Goal: Task Accomplishment & Management: Use online tool/utility

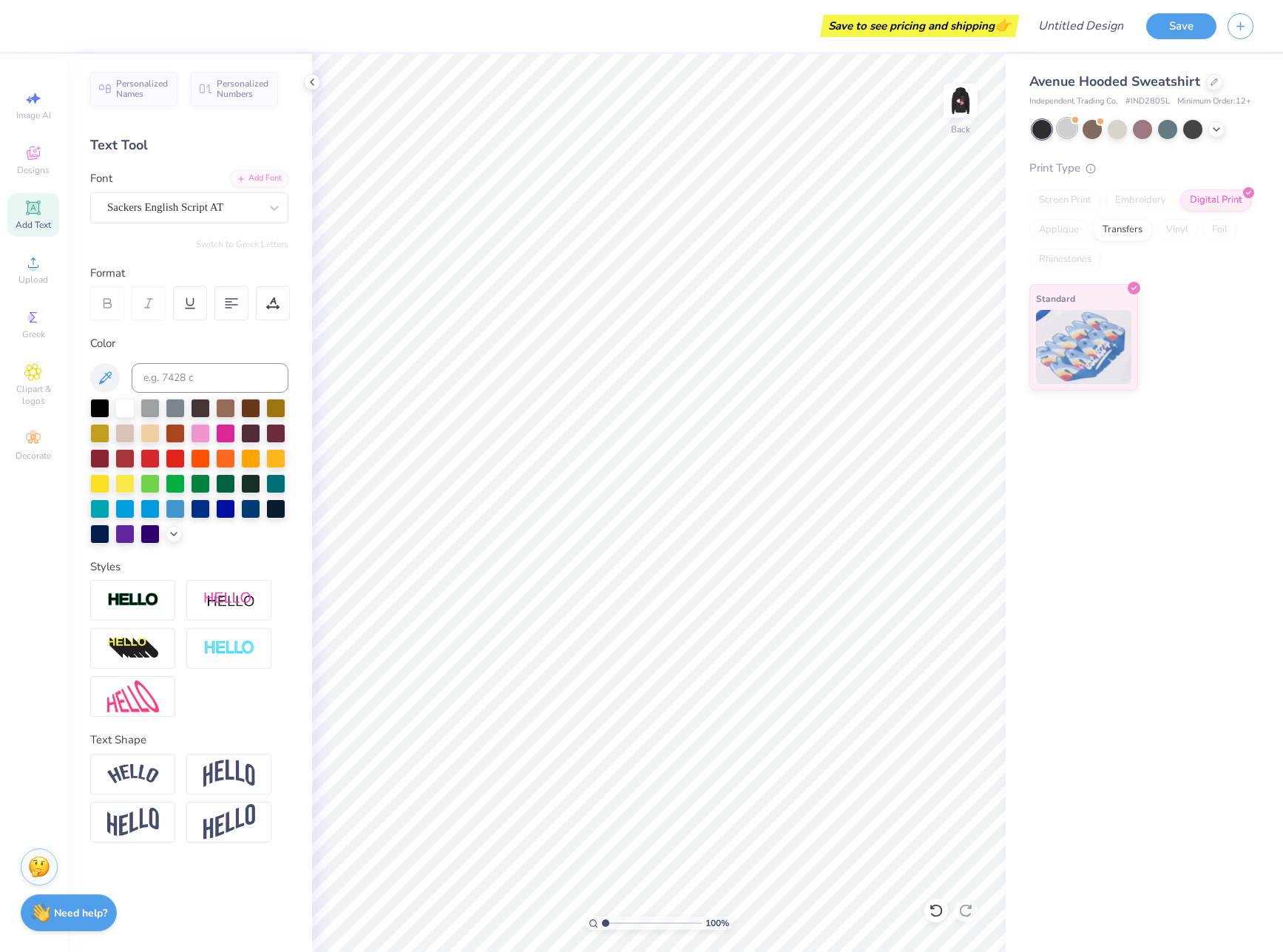
click at [1065, 123] on div at bounding box center [1068, 128] width 19 height 19
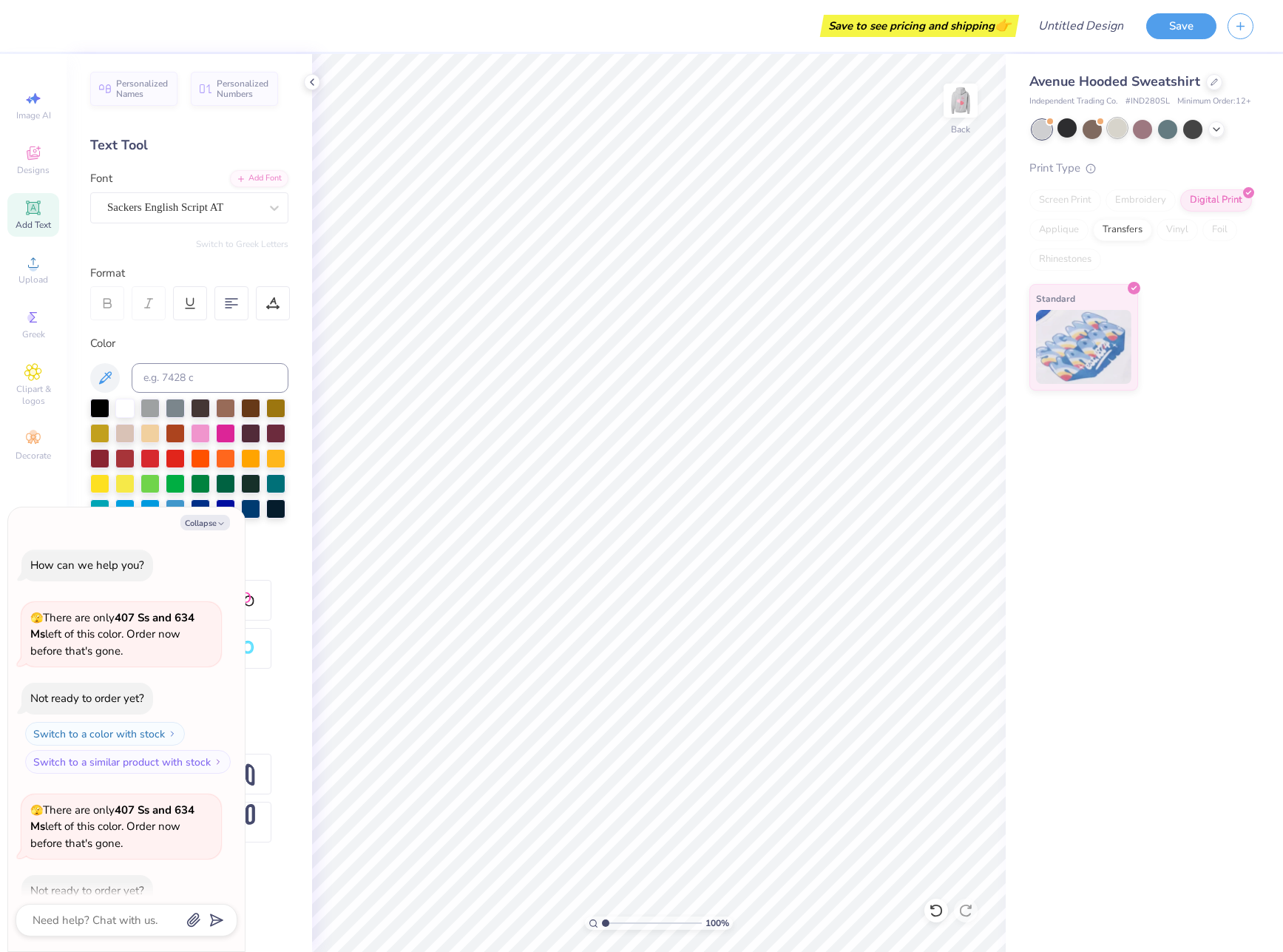
scroll to position [81, 0]
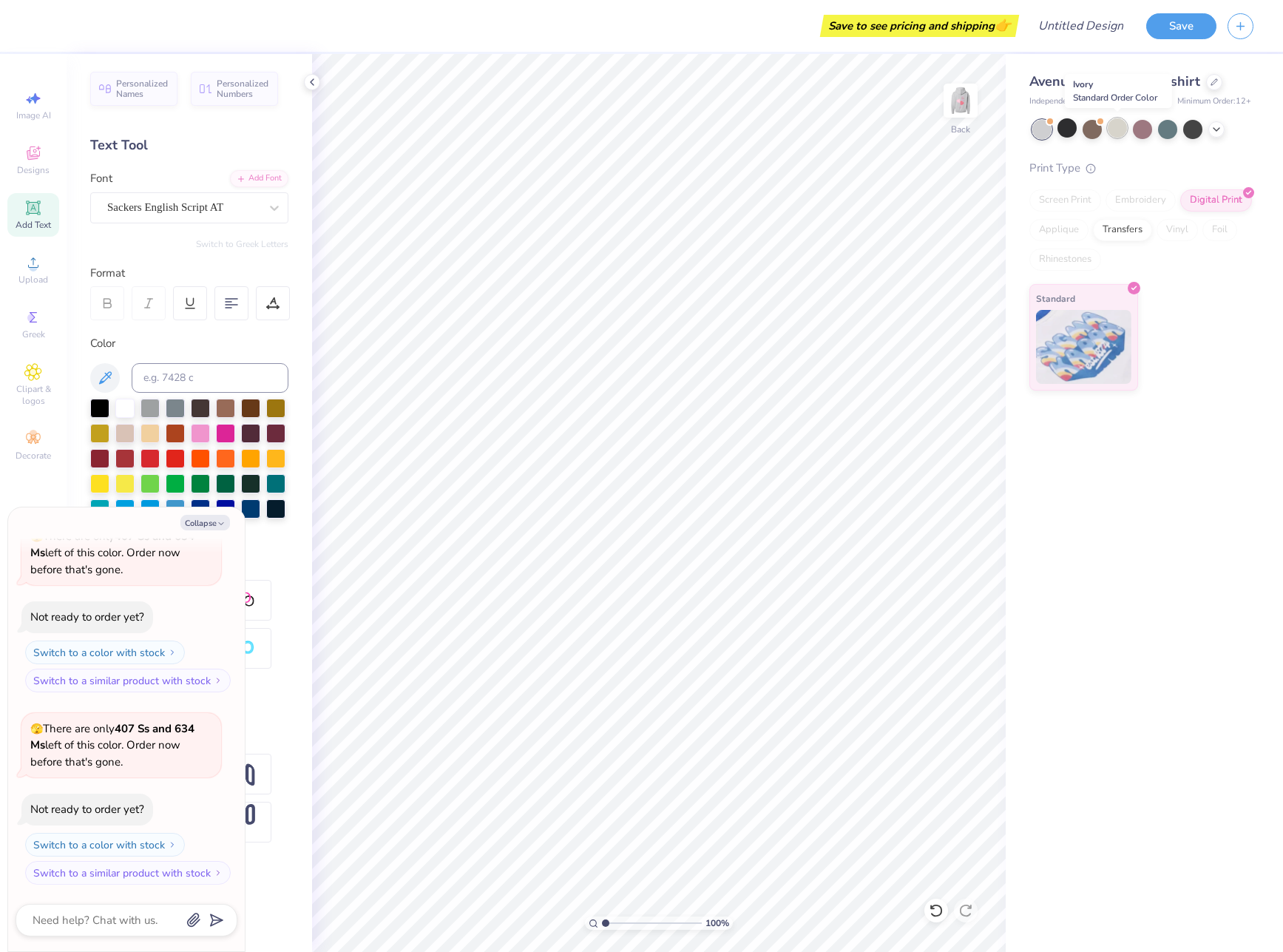
click at [1120, 124] on div at bounding box center [1117, 128] width 19 height 19
click at [230, 209] on div "Sackers English Script AT" at bounding box center [183, 207] width 155 height 23
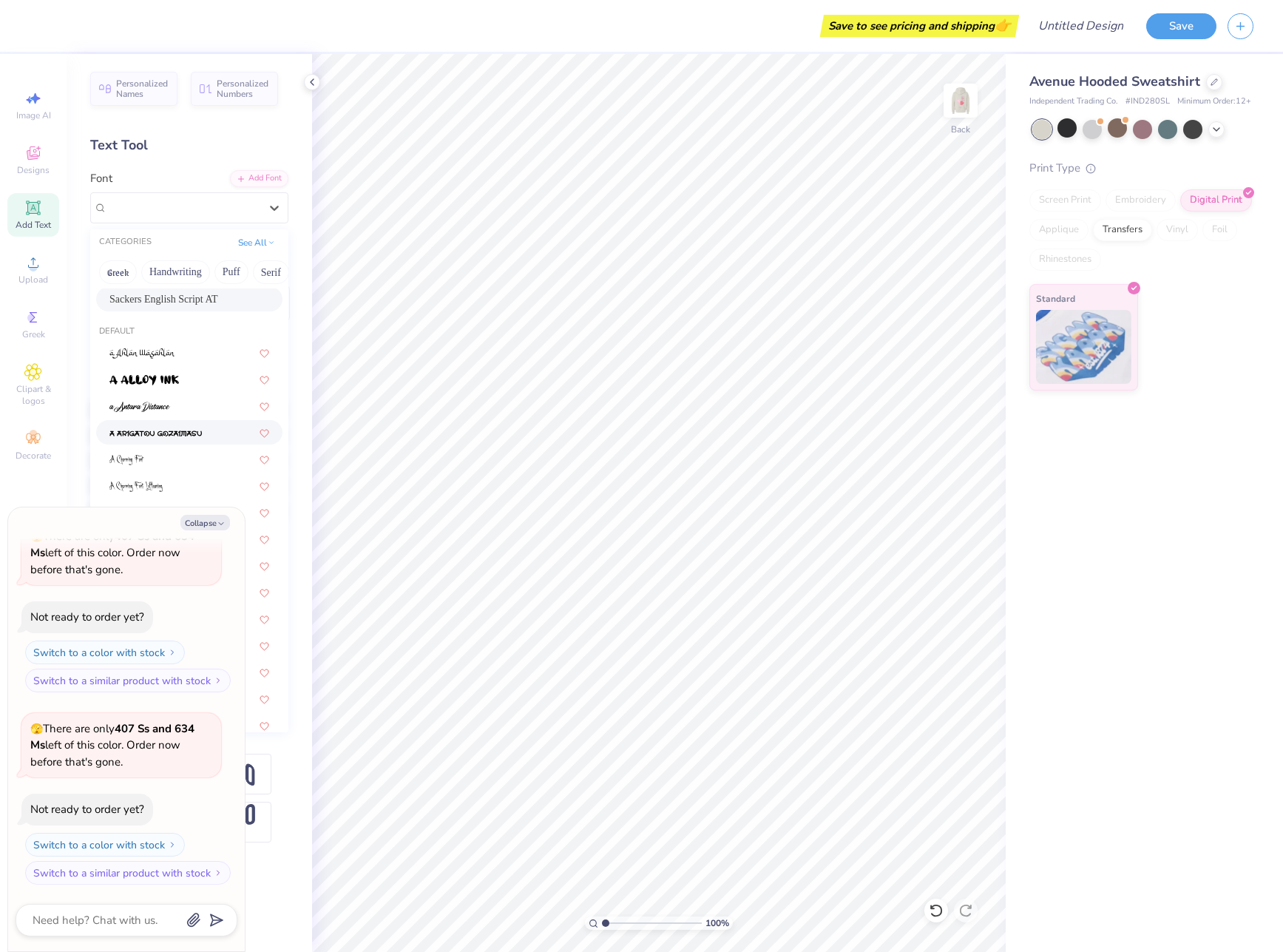
scroll to position [0, 0]
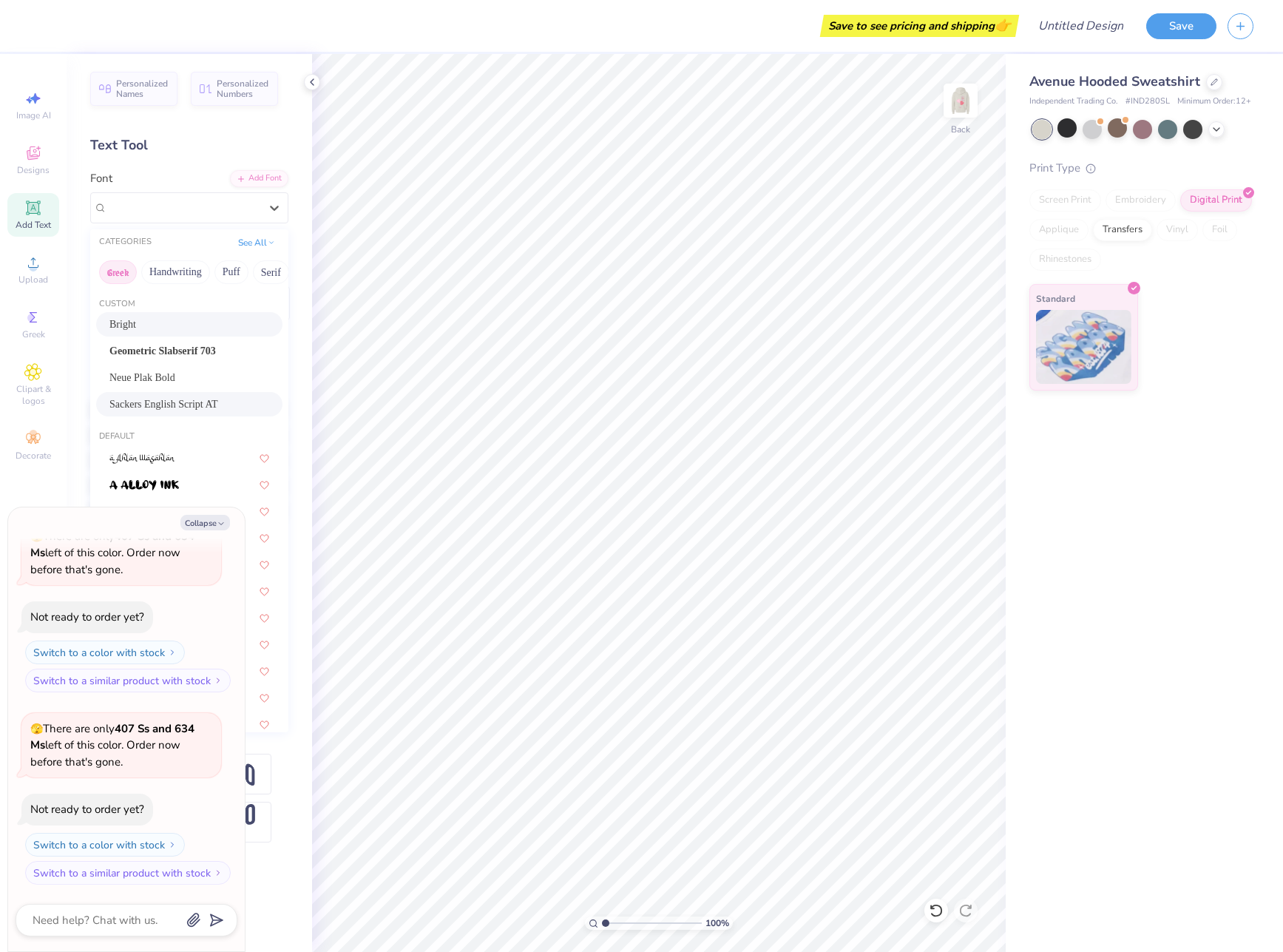
click at [124, 272] on button "Greek" at bounding box center [118, 272] width 38 height 24
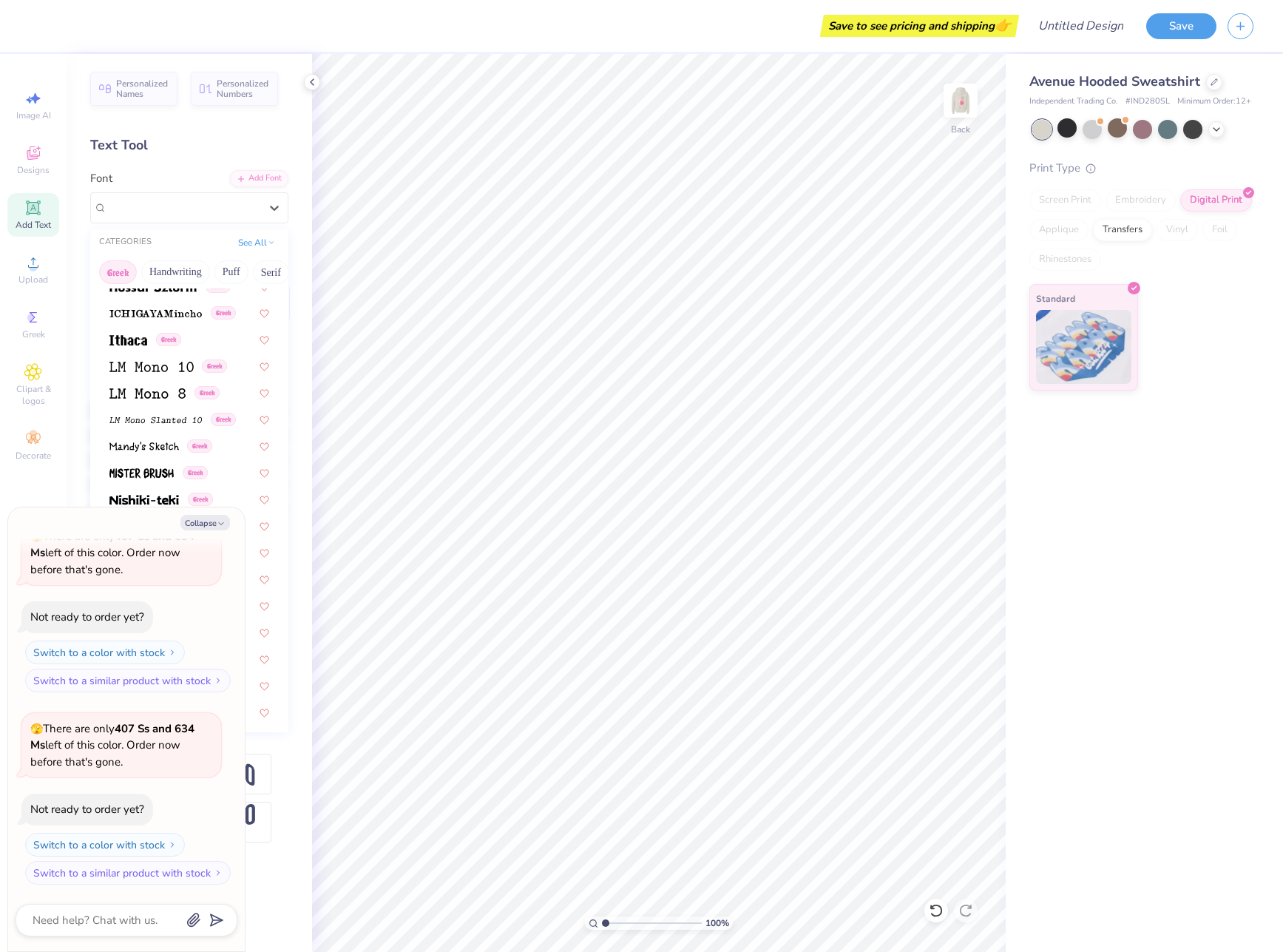
scroll to position [600, 0]
click at [167, 335] on span "Greek" at bounding box center [168, 337] width 25 height 13
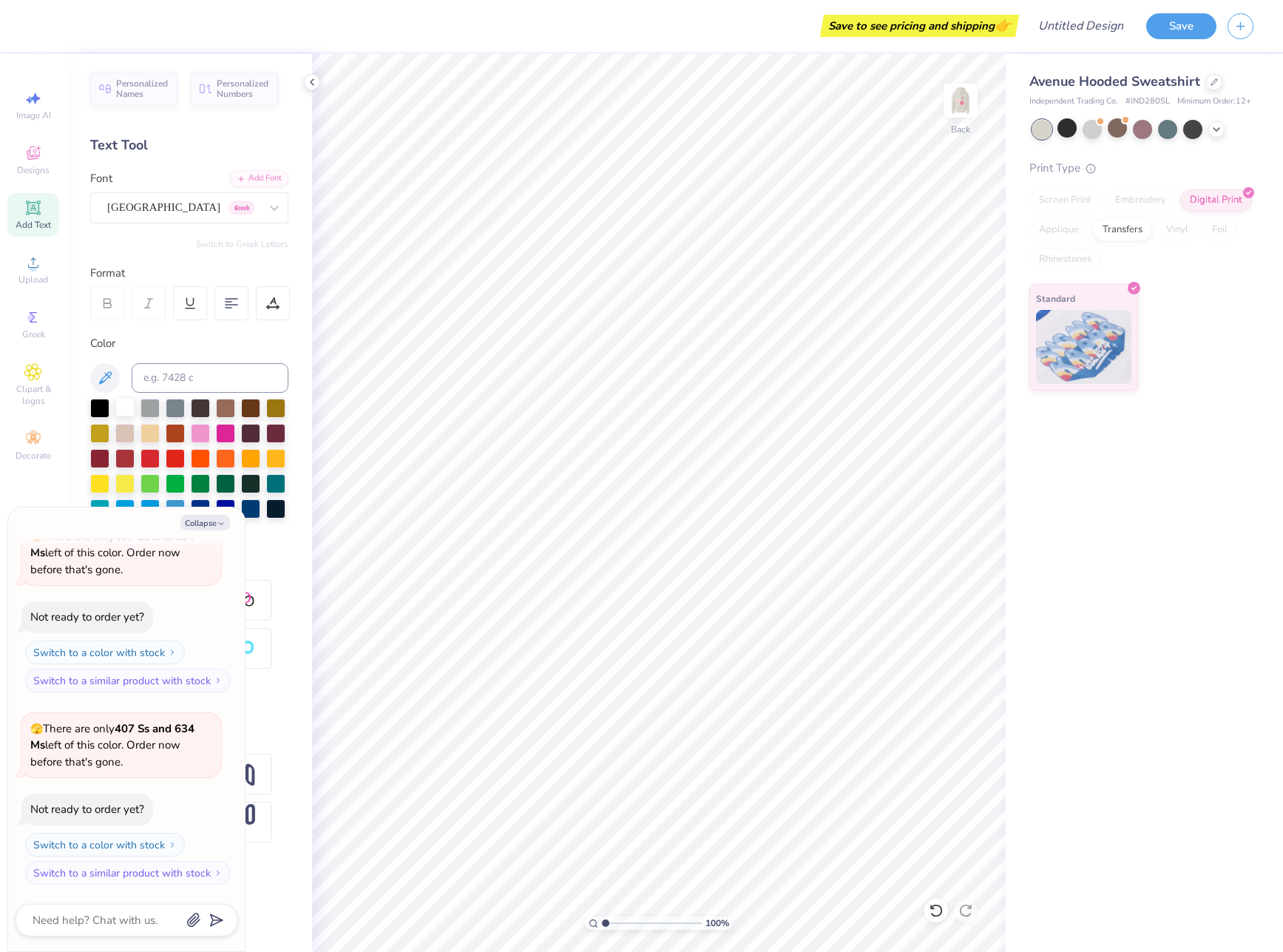
click at [124, 406] on div at bounding box center [125, 407] width 19 height 19
click at [168, 503] on div at bounding box center [175, 508] width 19 height 19
click at [205, 529] on button "Collapse" at bounding box center [205, 523] width 49 height 16
type textarea "x"
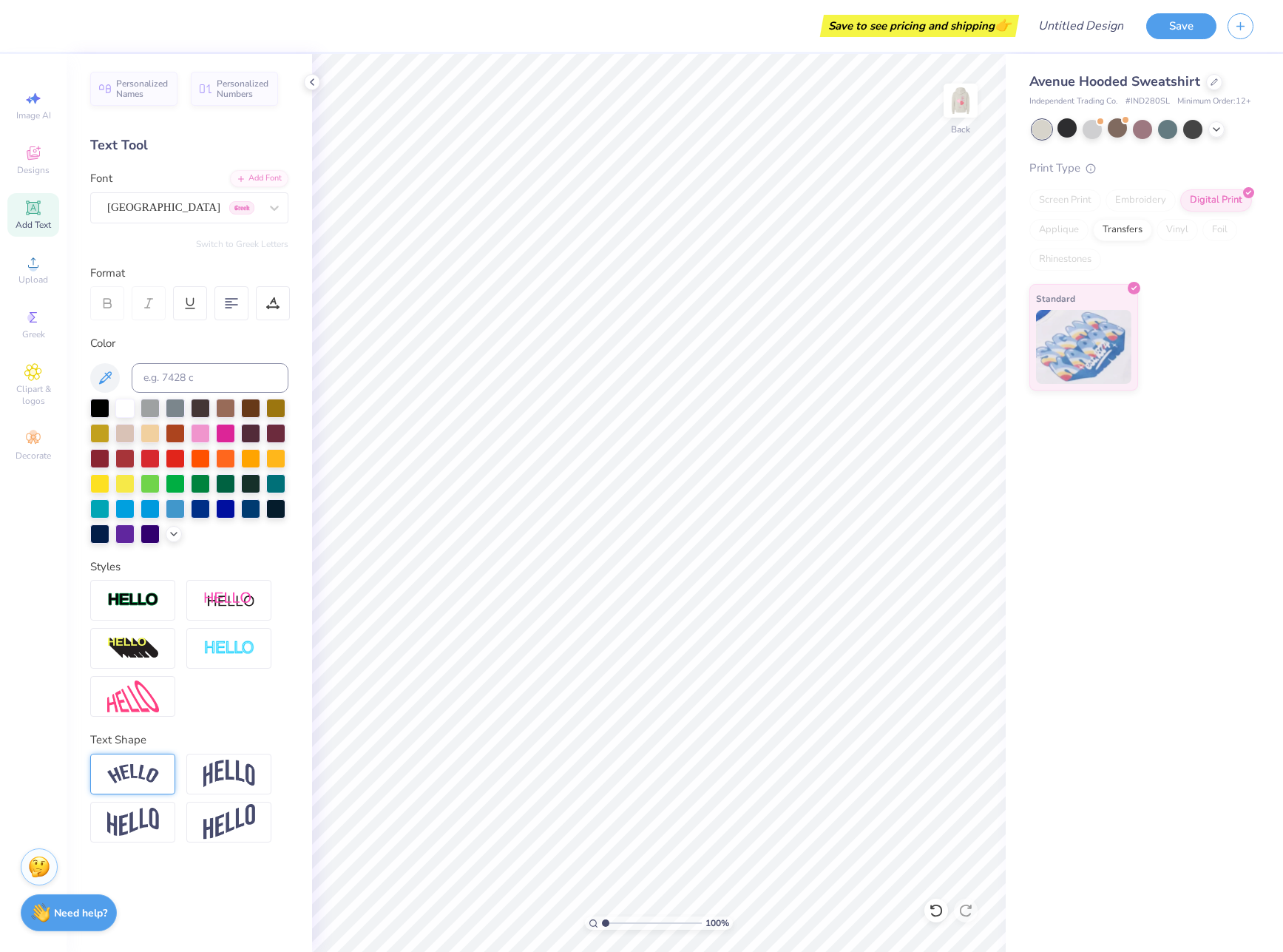
click at [157, 775] on img at bounding box center [133, 774] width 51 height 20
click at [156, 95] on span "Personalized Names" at bounding box center [142, 86] width 52 height 21
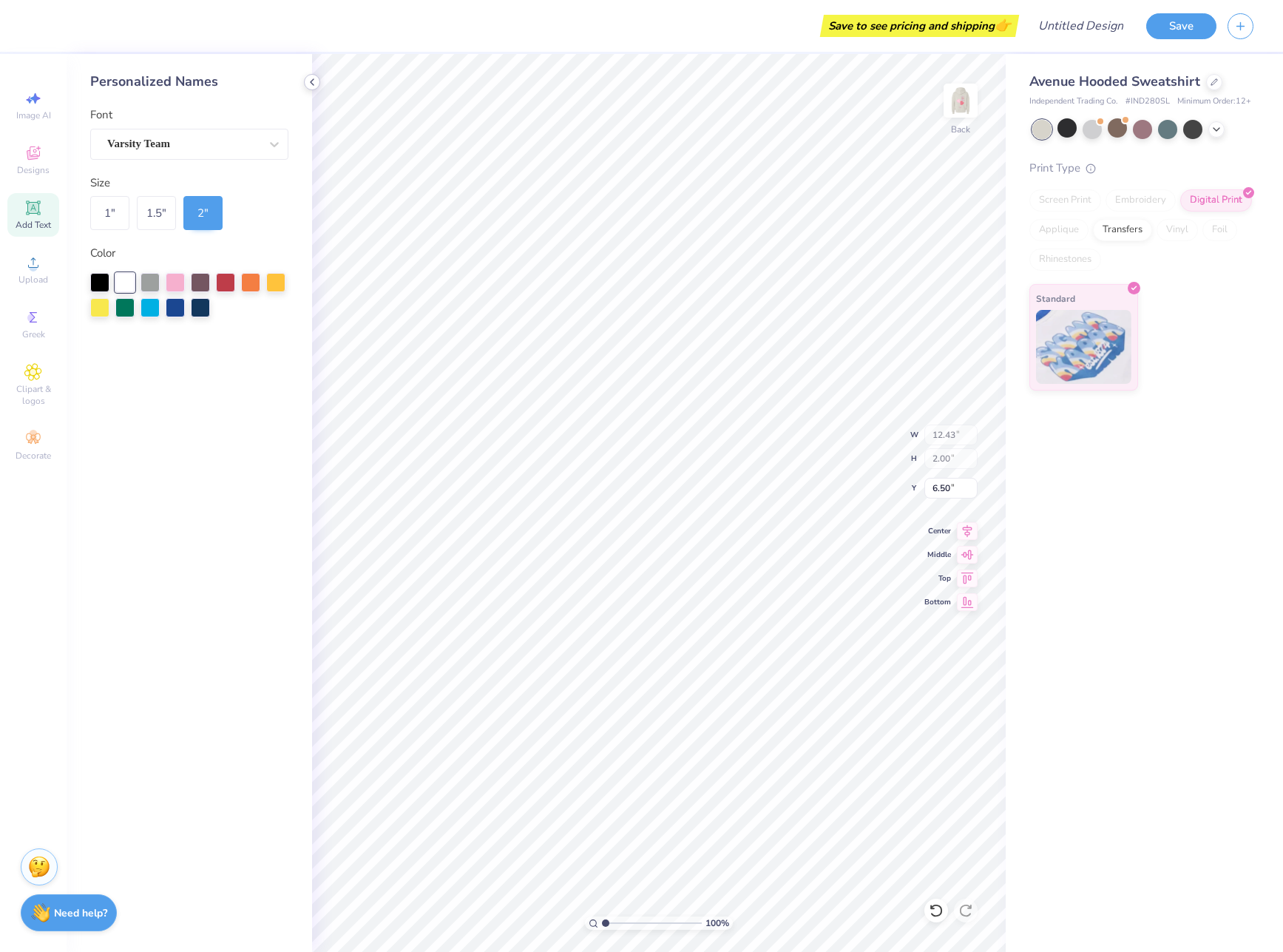
click at [312, 86] on icon at bounding box center [312, 82] width 12 height 12
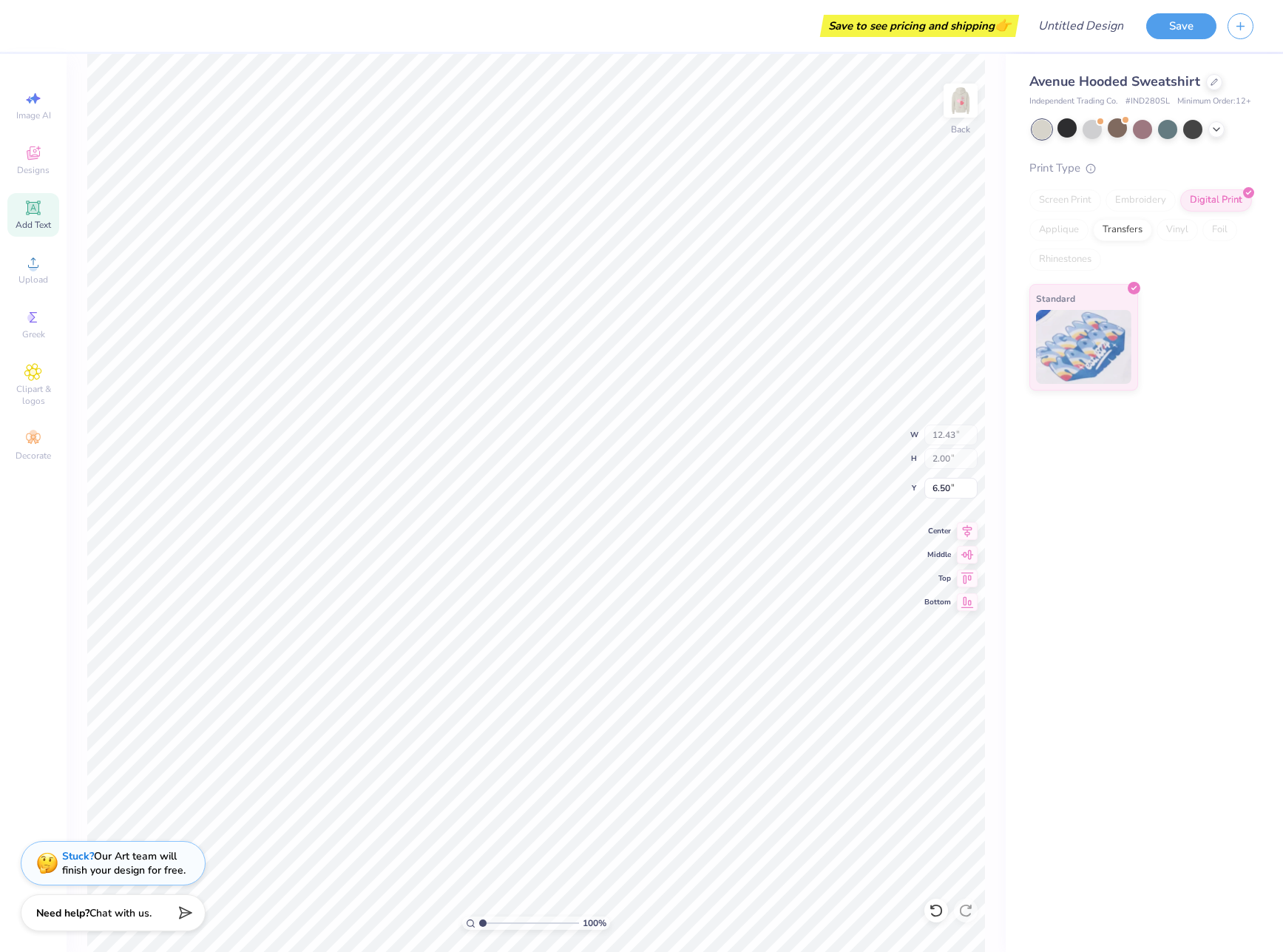
click at [42, 219] on span "Add Text" at bounding box center [34, 225] width 36 height 12
type input "7.21"
type input "2.09"
type input "6.46"
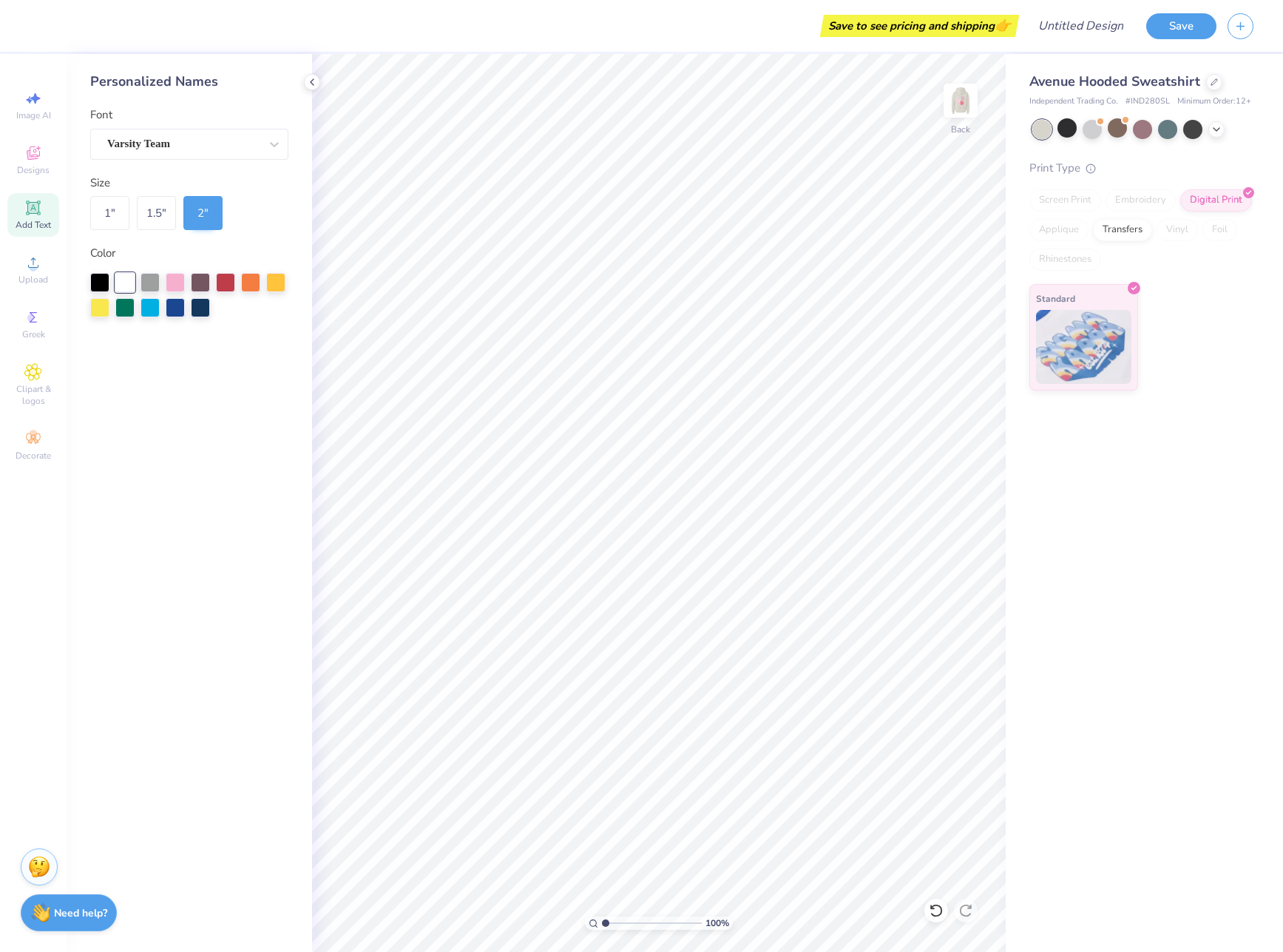
click at [43, 209] on div "Add Text" at bounding box center [33, 215] width 51 height 44
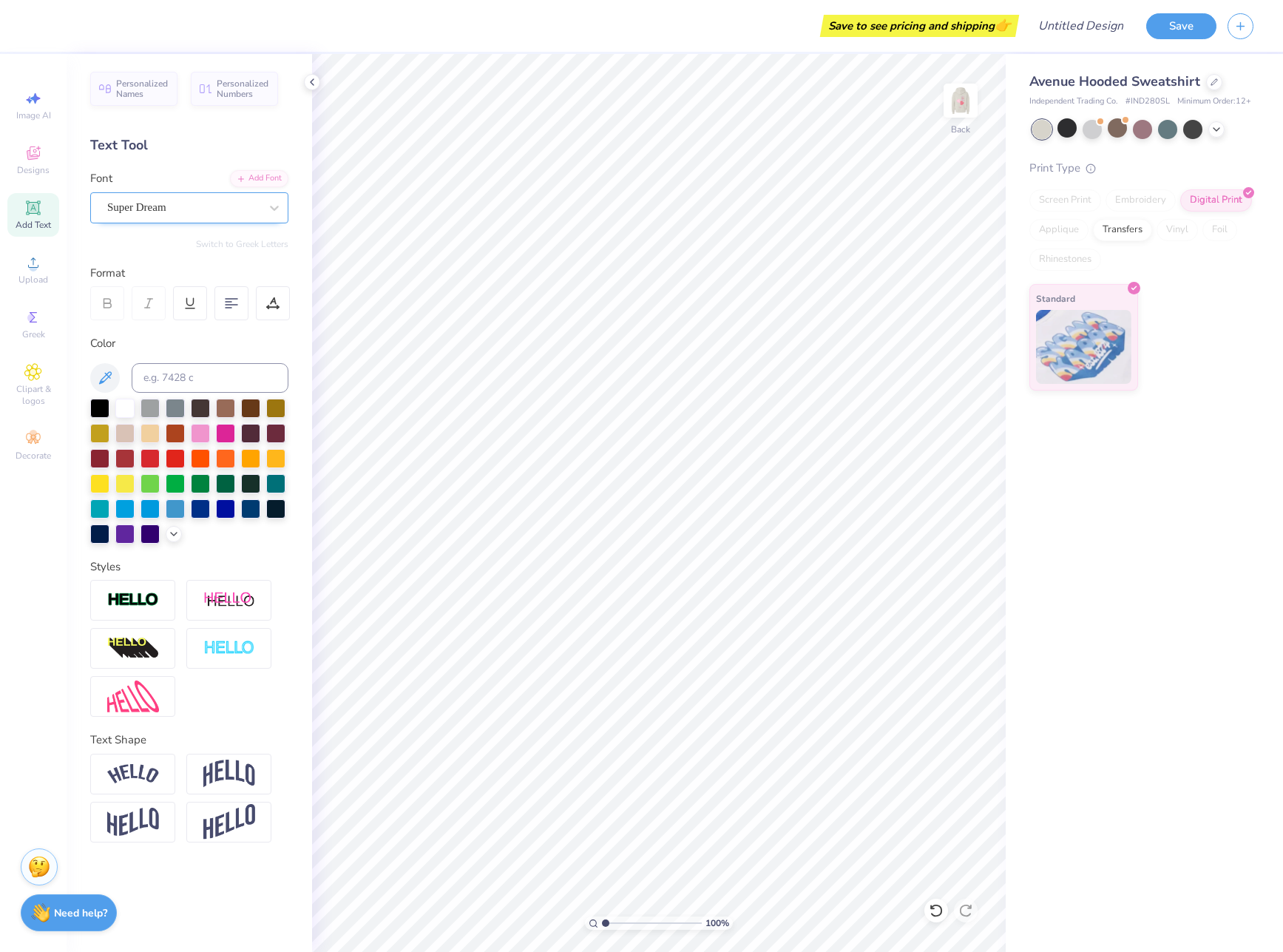
click at [176, 206] on div "Super Dream" at bounding box center [183, 207] width 155 height 23
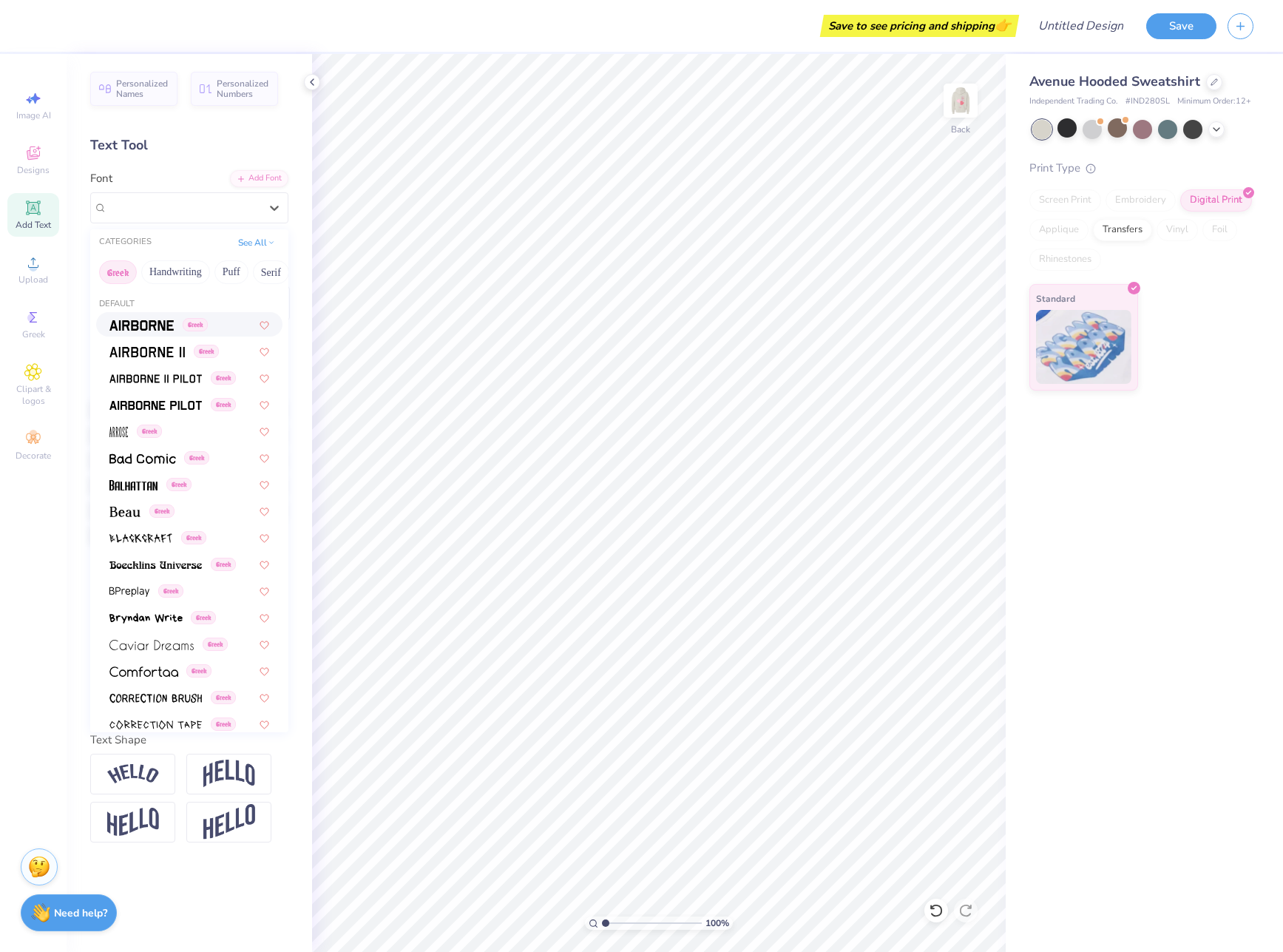
click at [212, 274] on div "Greek Handwriting Puff Serif Bold Calligraphy Retro Sans Serif Minimal Fantasy …" at bounding box center [189, 272] width 198 height 33
click at [201, 272] on button "Handwriting" at bounding box center [175, 272] width 69 height 24
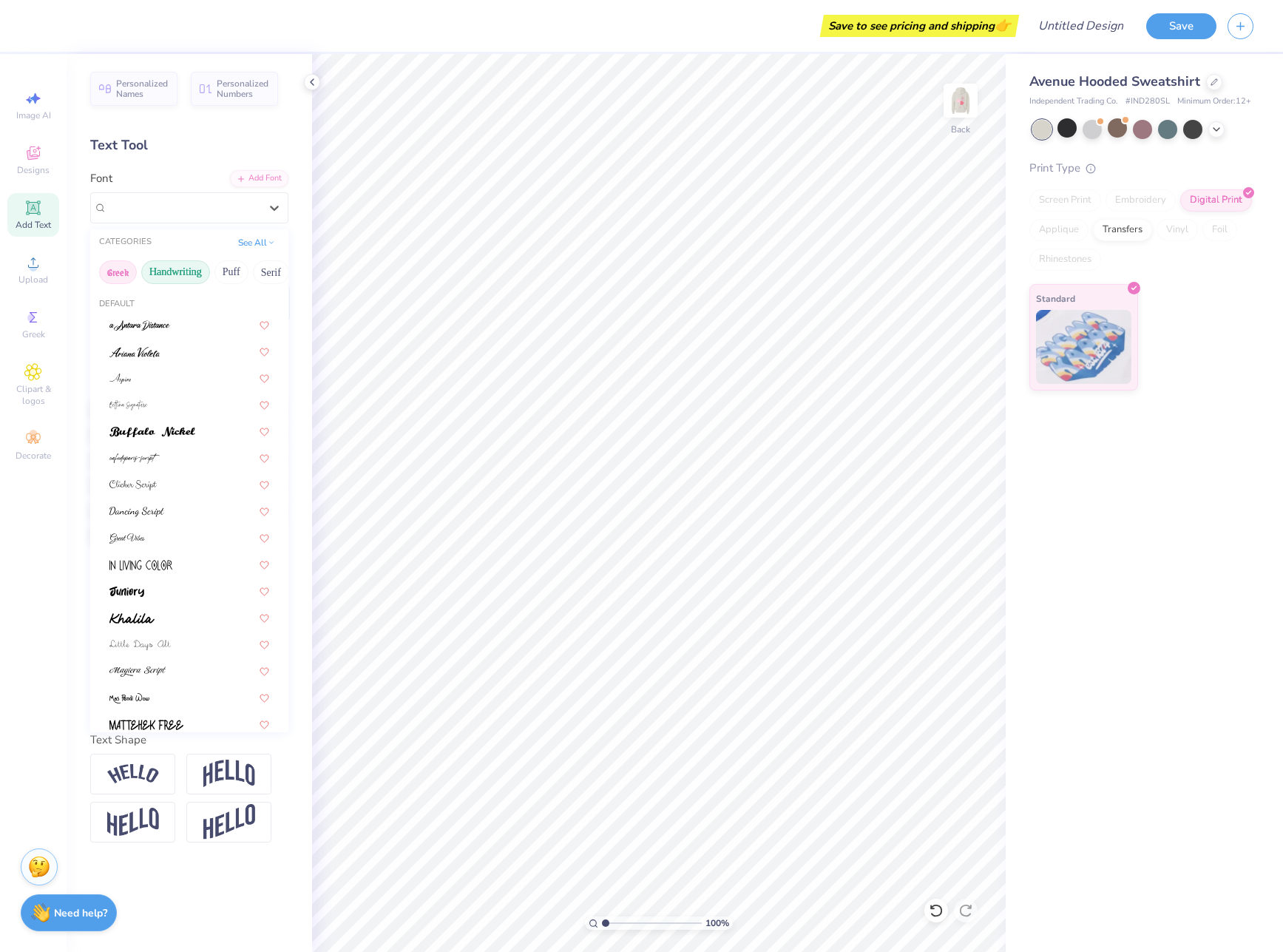
click at [121, 274] on button "Greek" at bounding box center [118, 272] width 38 height 24
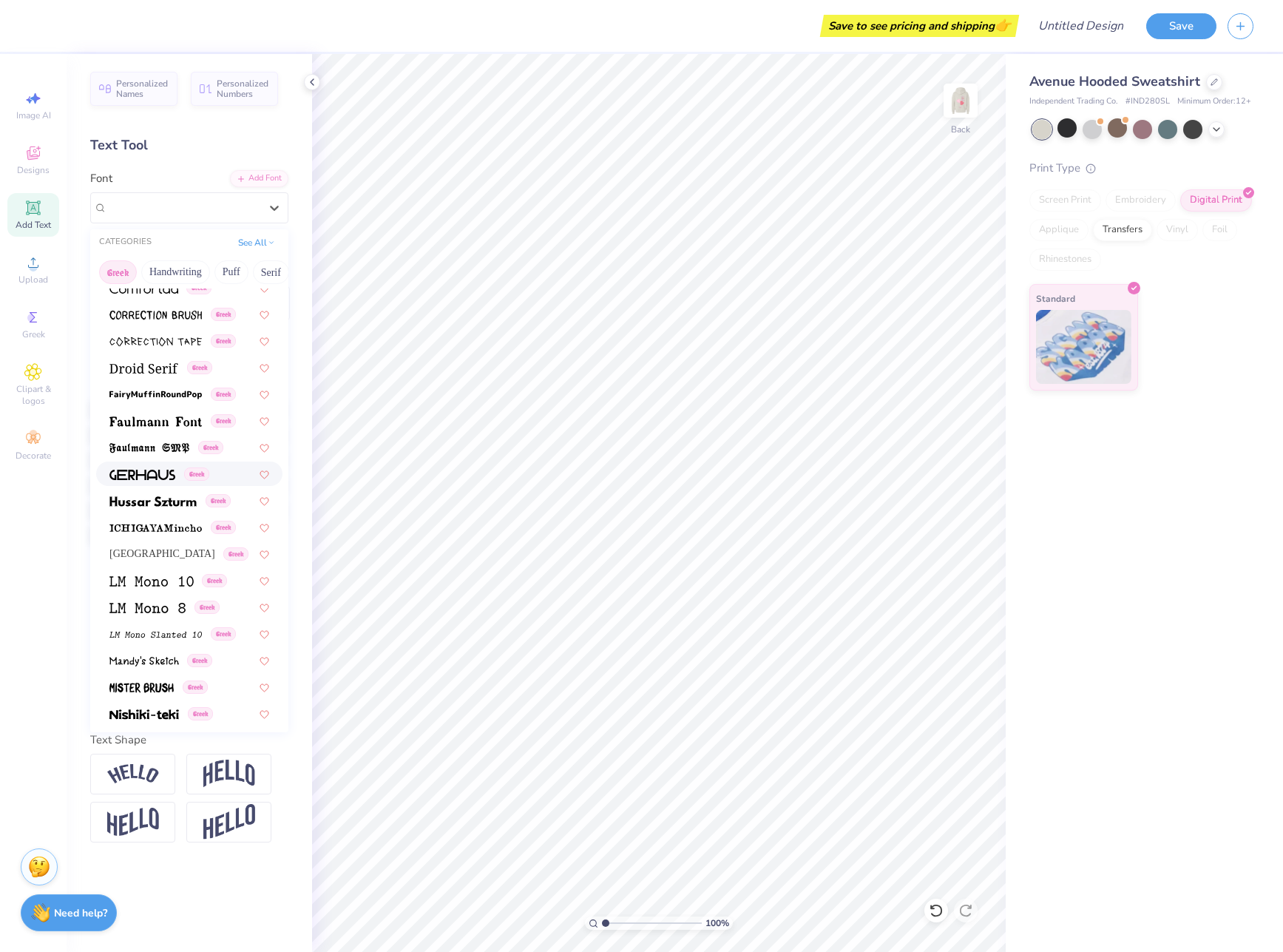
scroll to position [382, 0]
click at [171, 551] on div "Ithaca Greek" at bounding box center [189, 554] width 160 height 16
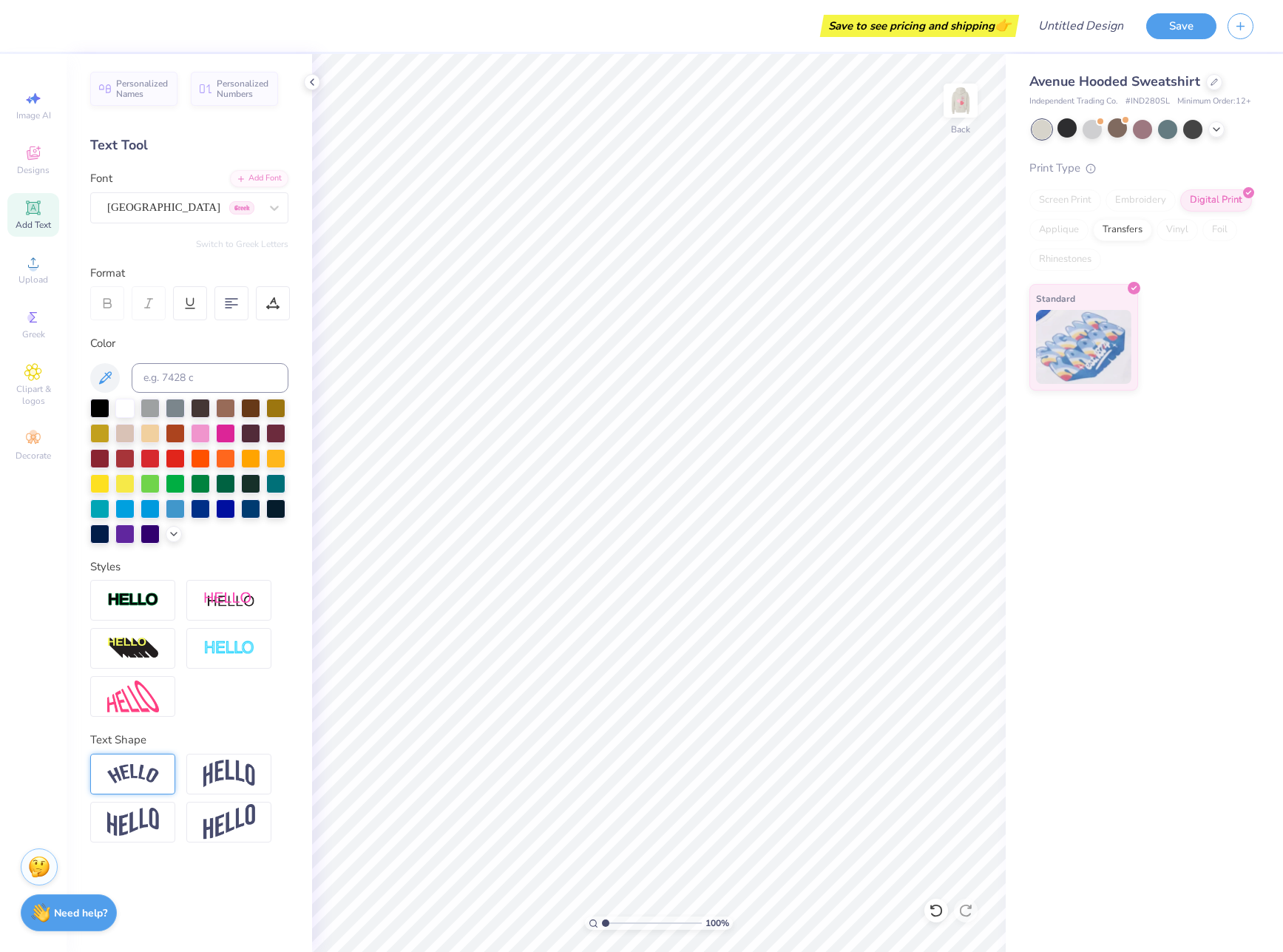
click at [131, 781] on img at bounding box center [133, 774] width 51 height 20
click at [112, 309] on icon at bounding box center [107, 303] width 13 height 13
click at [230, 294] on div at bounding box center [232, 303] width 34 height 34
click at [257, 175] on div "Add Font" at bounding box center [259, 177] width 58 height 17
click at [28, 211] on icon at bounding box center [33, 207] width 14 height 14
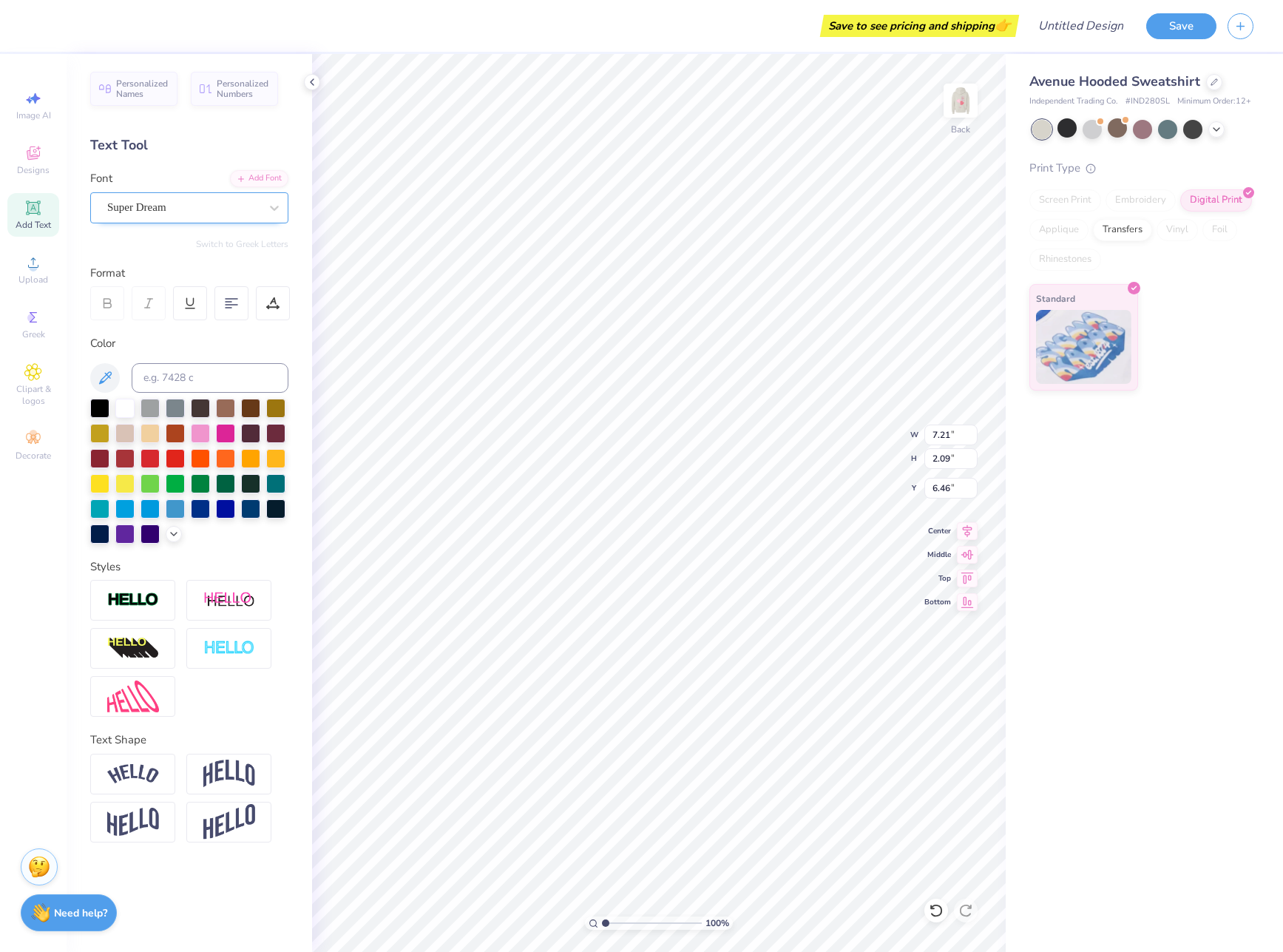
click at [224, 202] on div "Super Dream" at bounding box center [183, 207] width 155 height 23
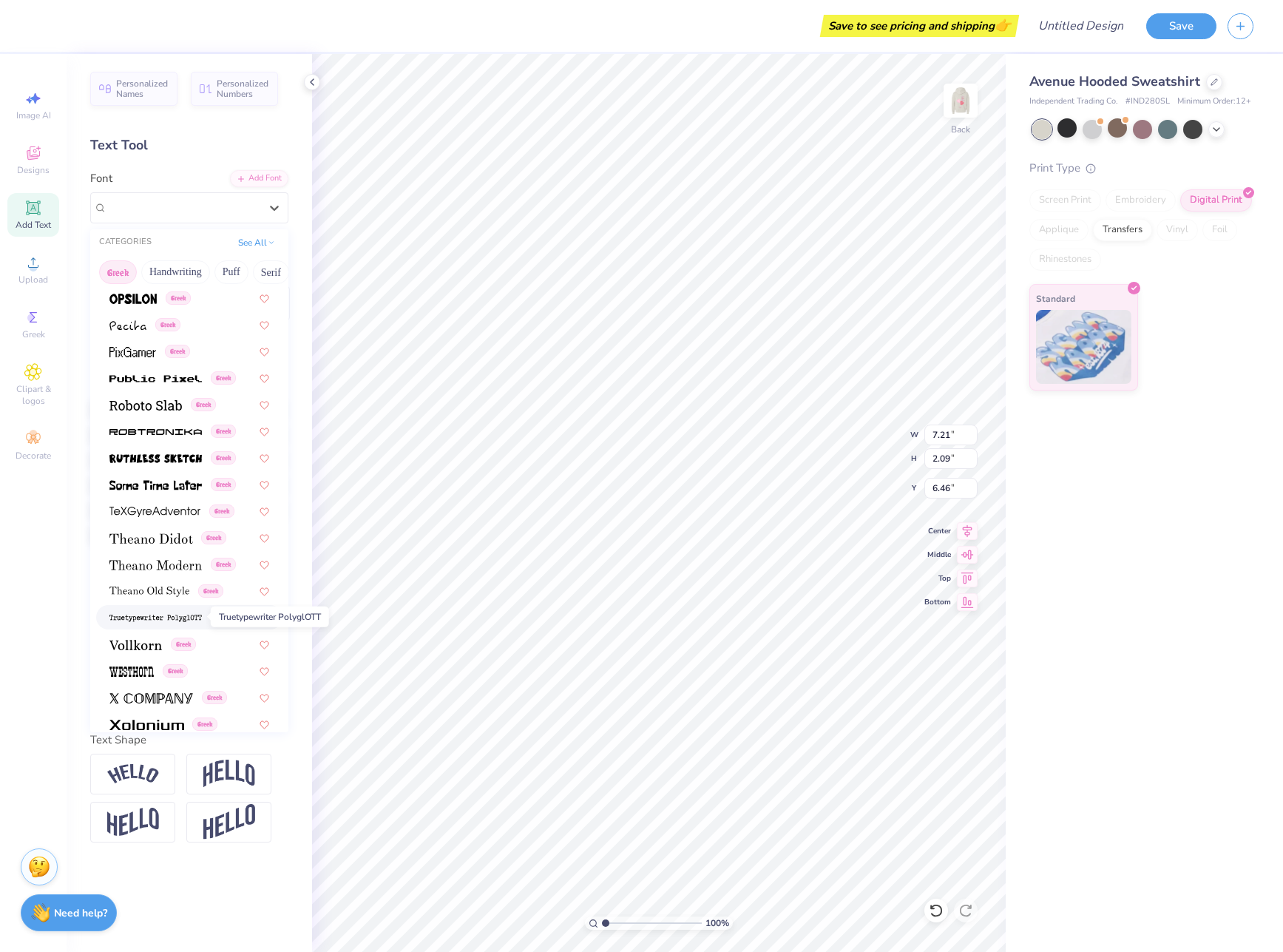
scroll to position [858, 0]
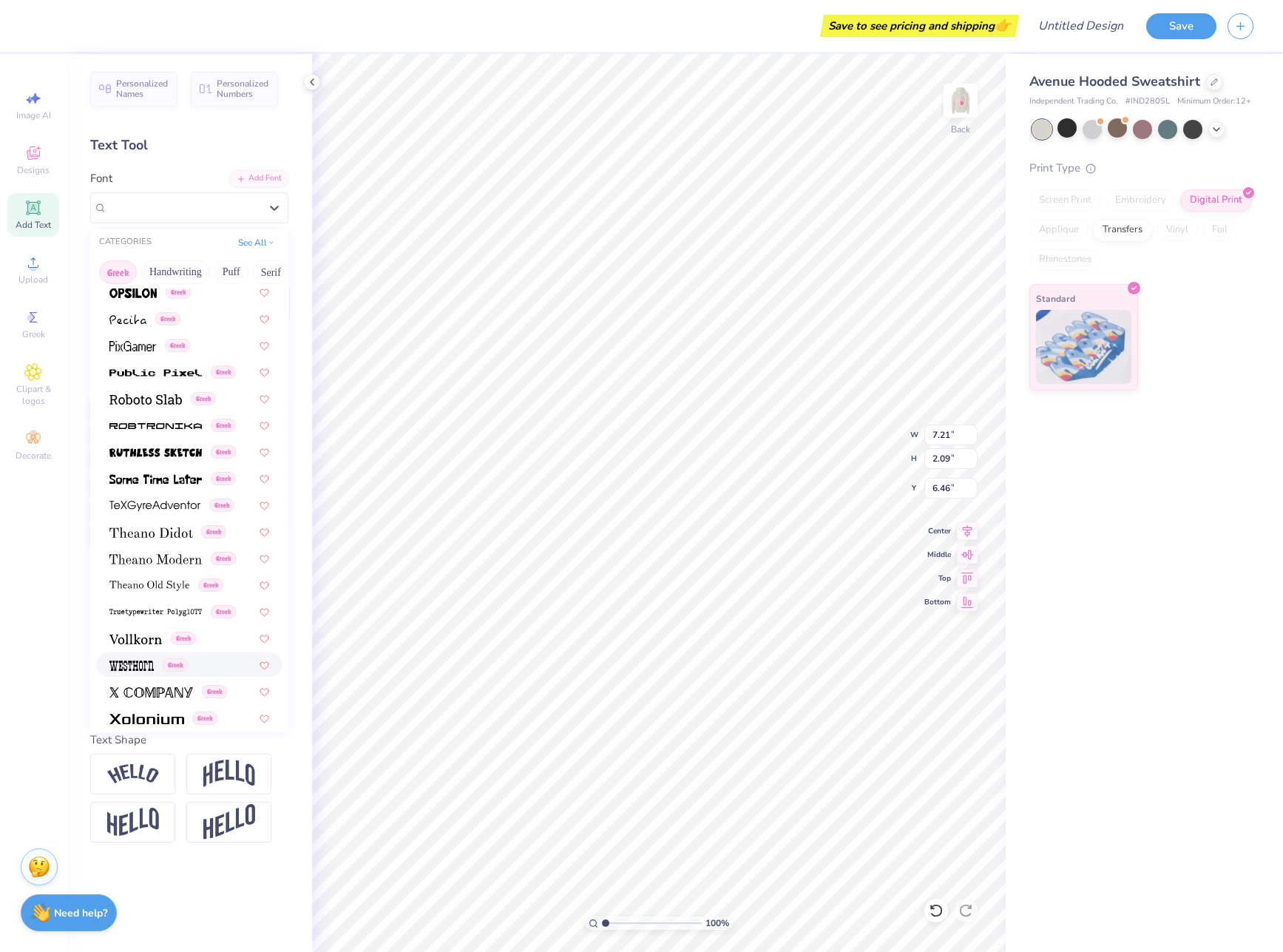
click at [141, 655] on div "Greek" at bounding box center [189, 664] width 186 height 25
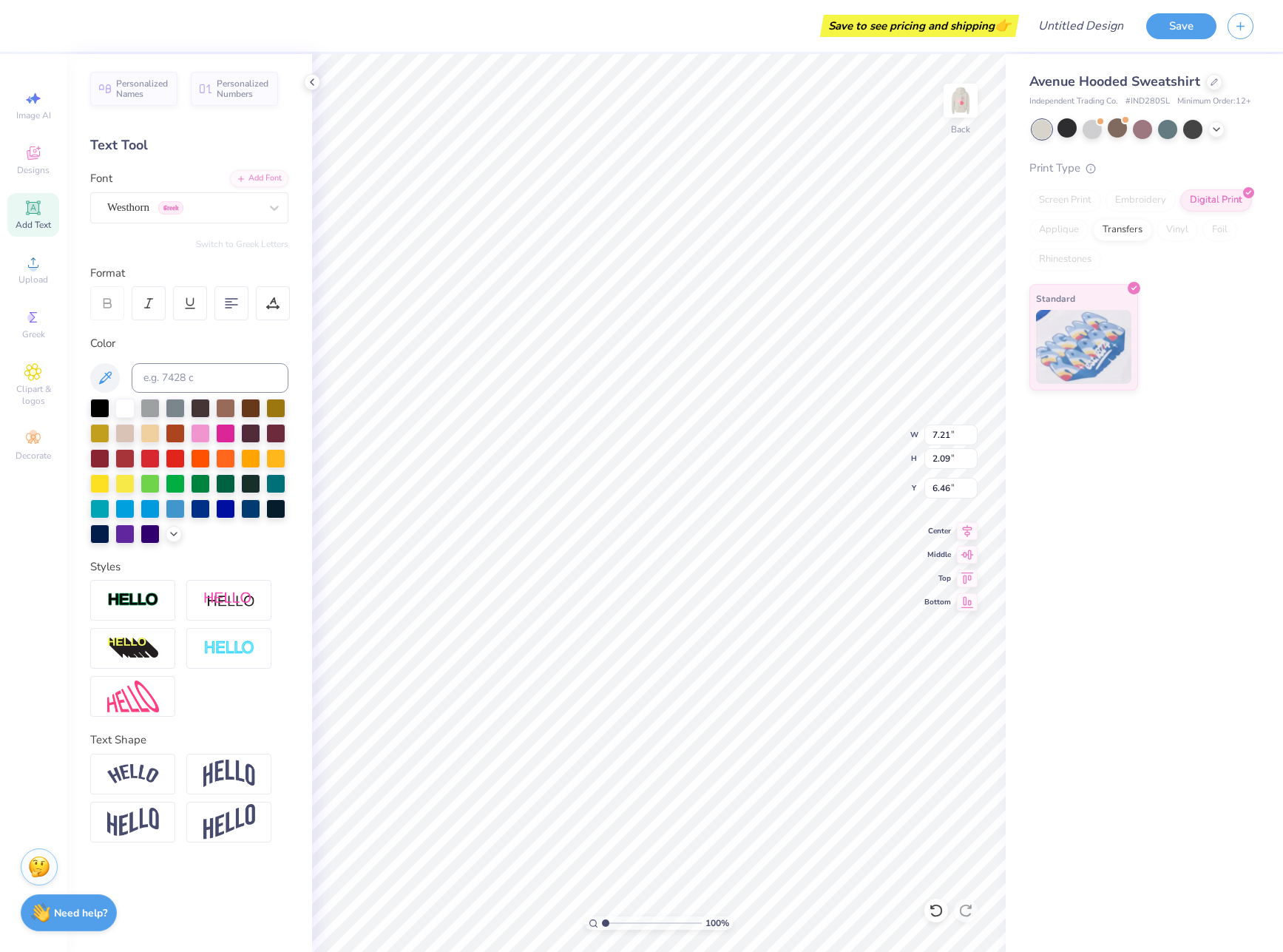
type input "4.66"
type input "2.44"
type input "6.28"
click at [237, 206] on div "Westhorn Greek" at bounding box center [183, 207] width 155 height 23
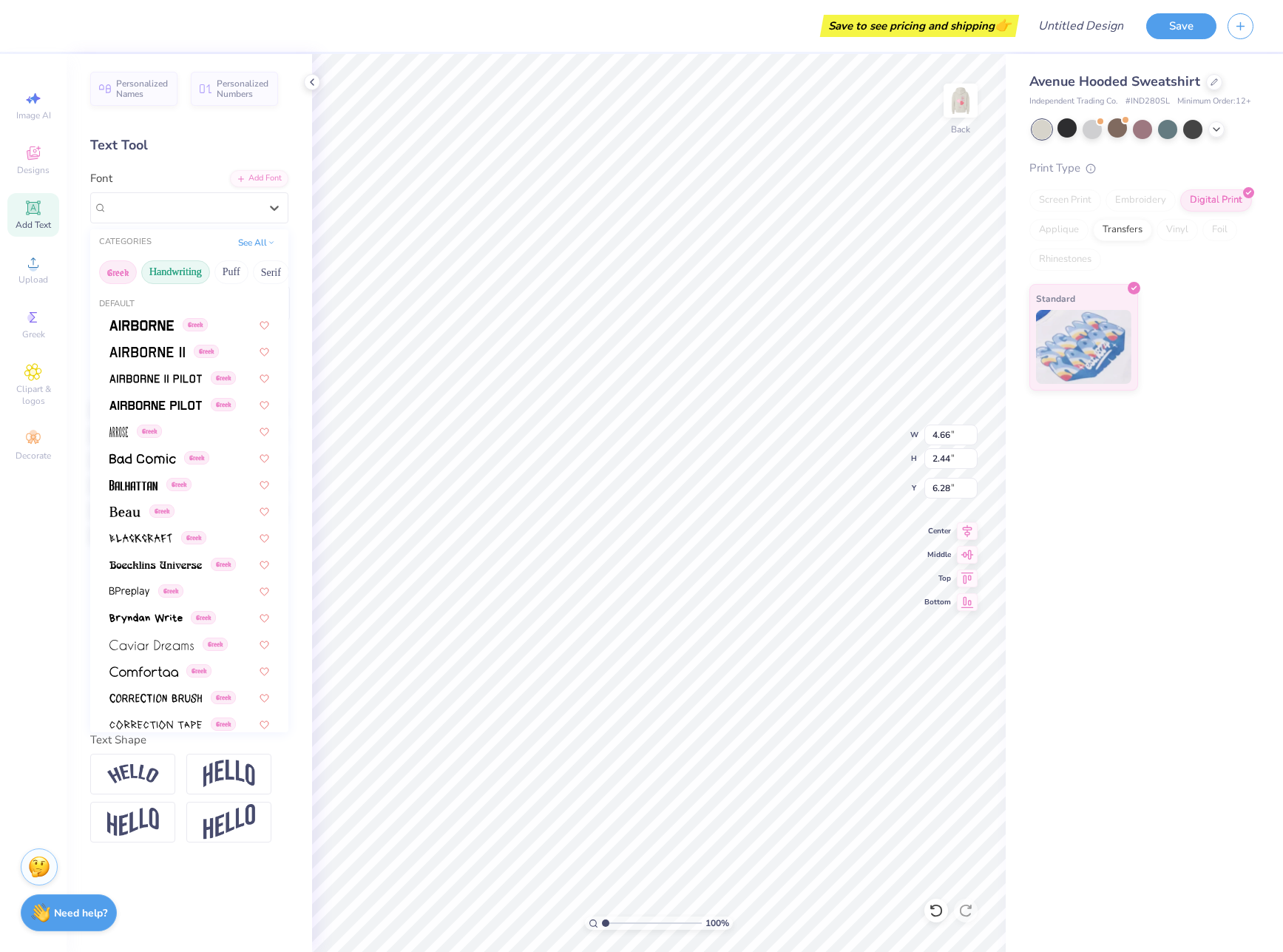
click at [204, 268] on button "Handwriting" at bounding box center [175, 272] width 69 height 24
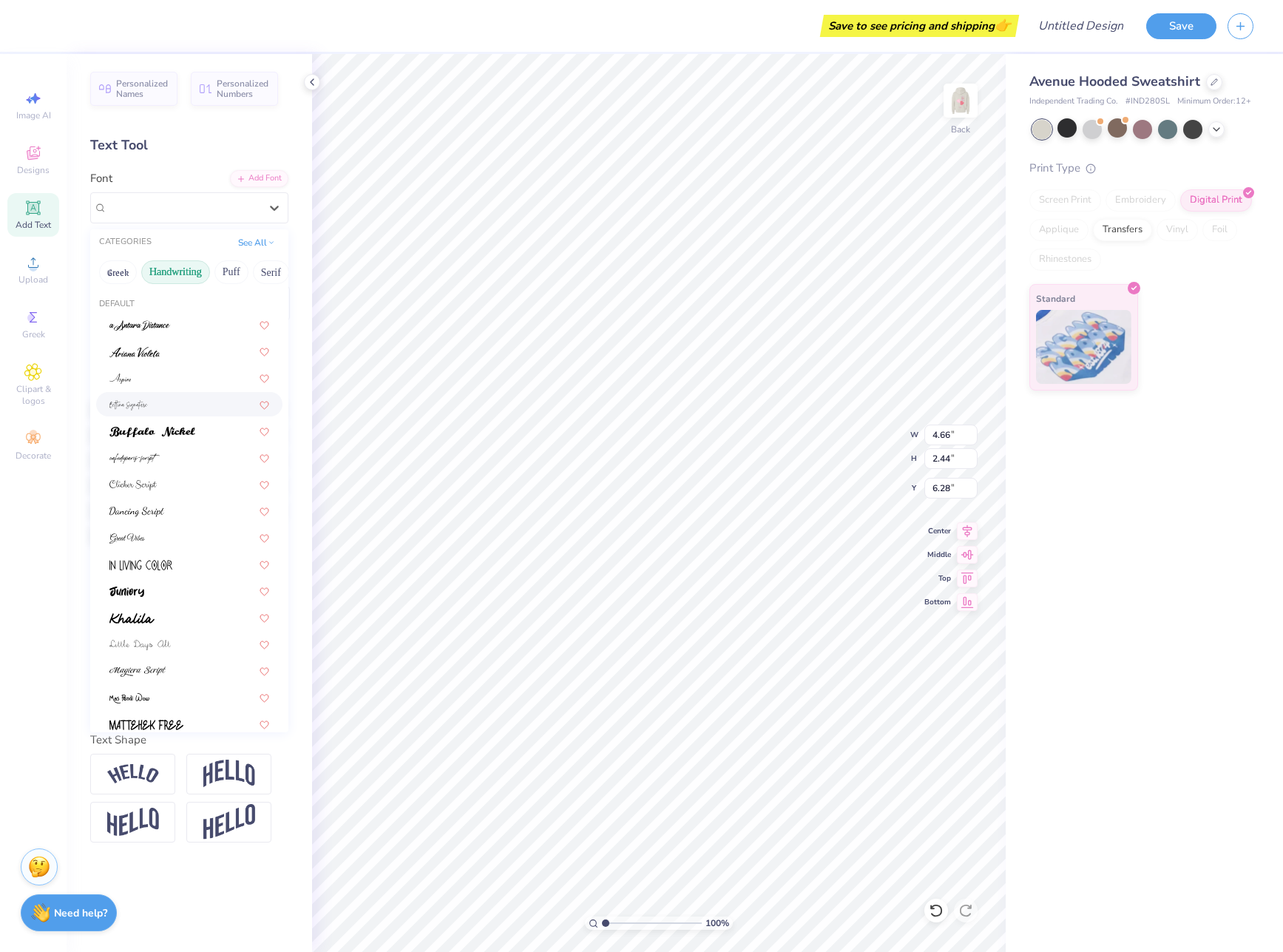
click at [195, 407] on div at bounding box center [189, 404] width 160 height 16
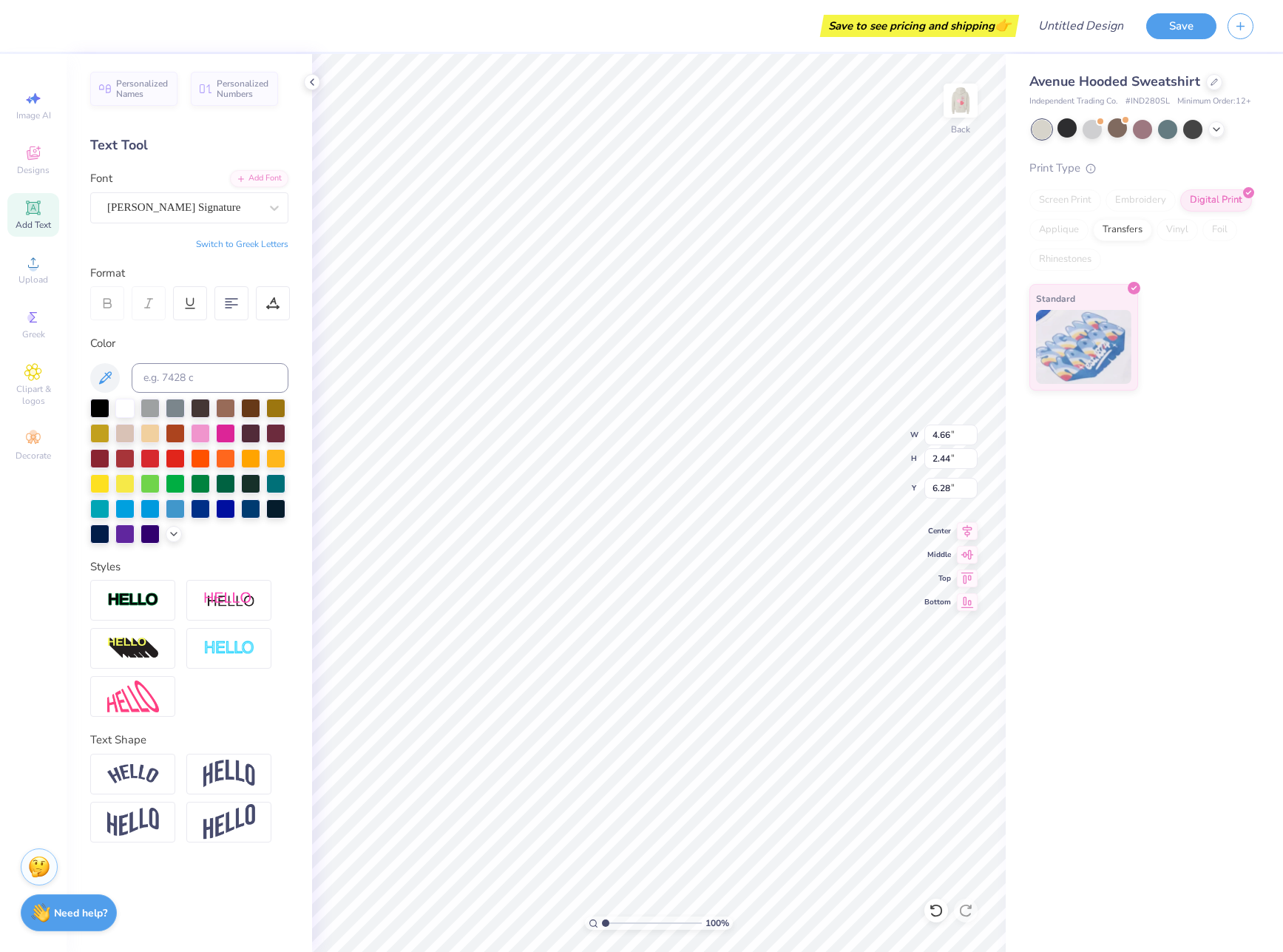
type input "12.56"
type input "6.12"
type input "4.44"
click at [165, 211] on div "[PERSON_NAME] Signature" at bounding box center [183, 207] width 155 height 23
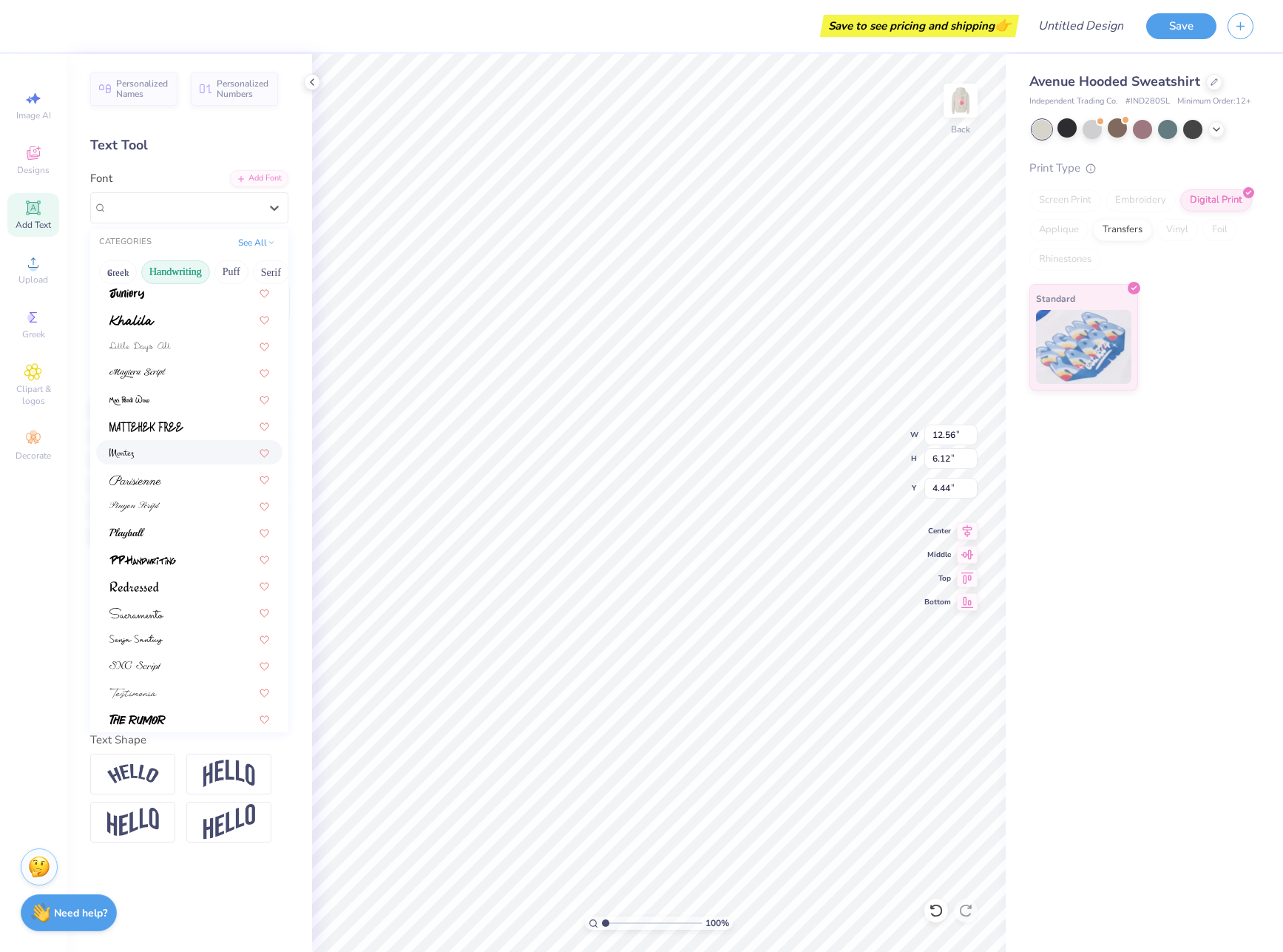
scroll to position [334, 0]
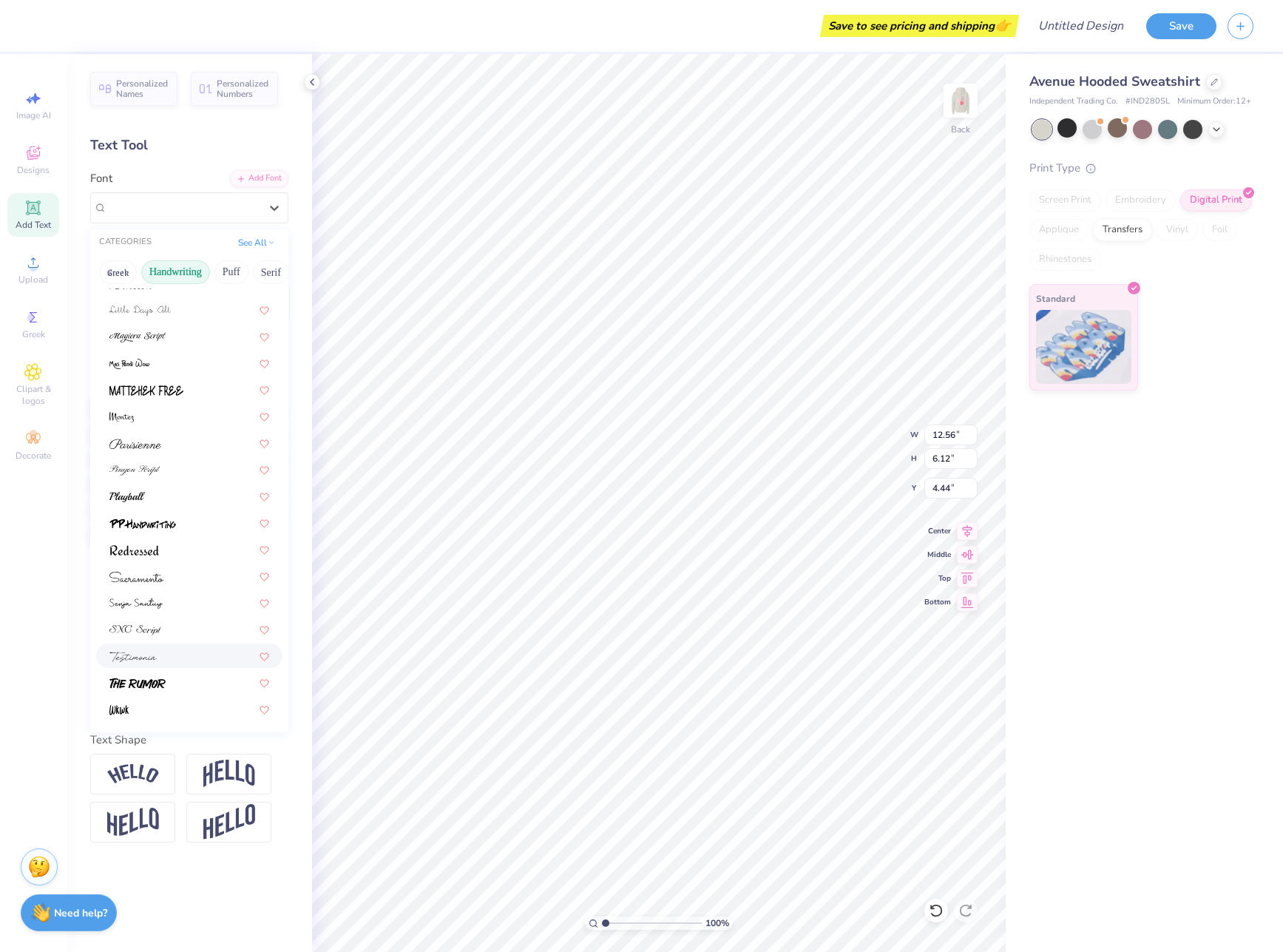
click at [172, 662] on div at bounding box center [189, 655] width 160 height 16
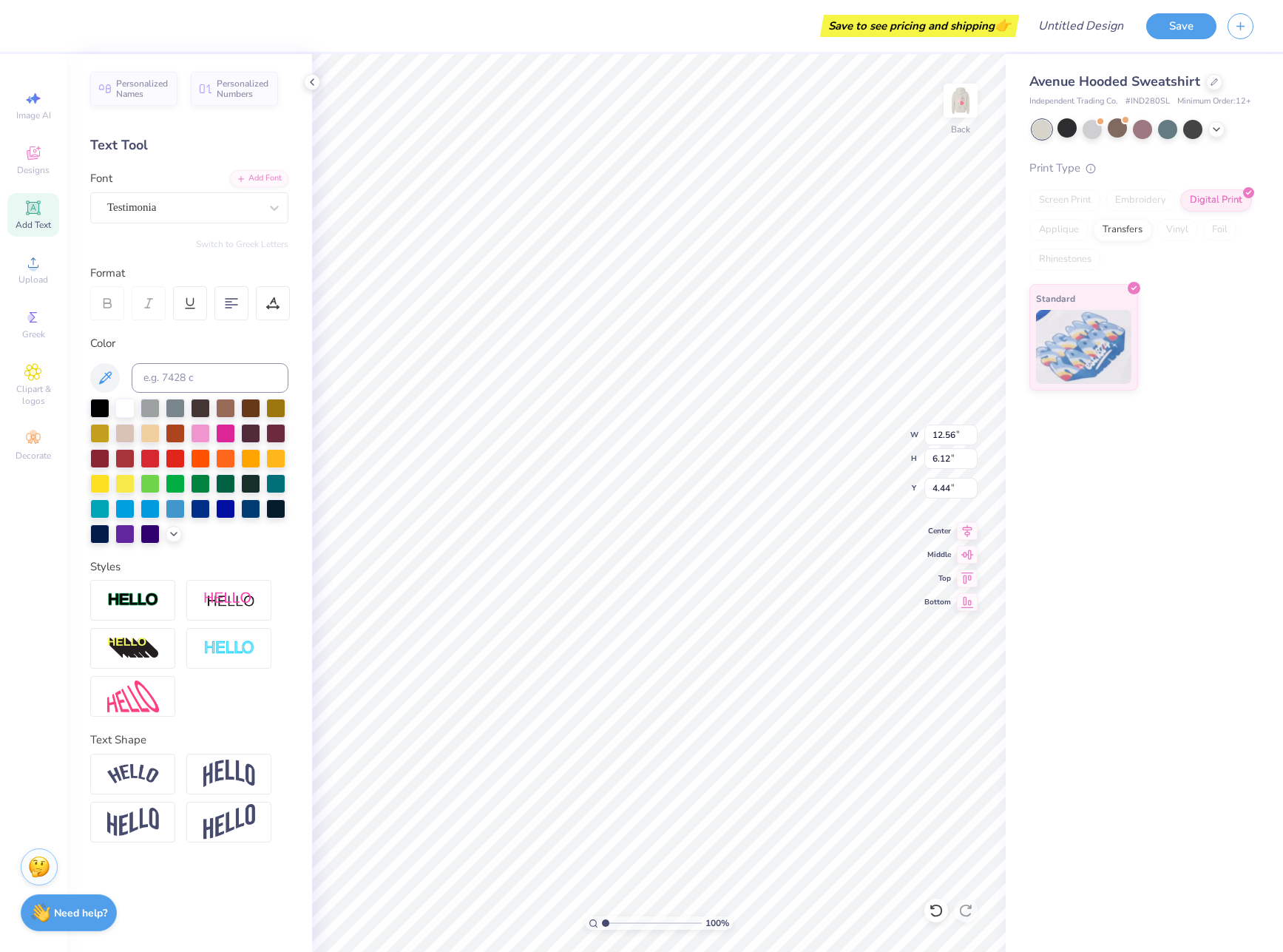
type input "9.60"
type input "2.43"
type input "6.29"
type textarea "Alpha Chi"
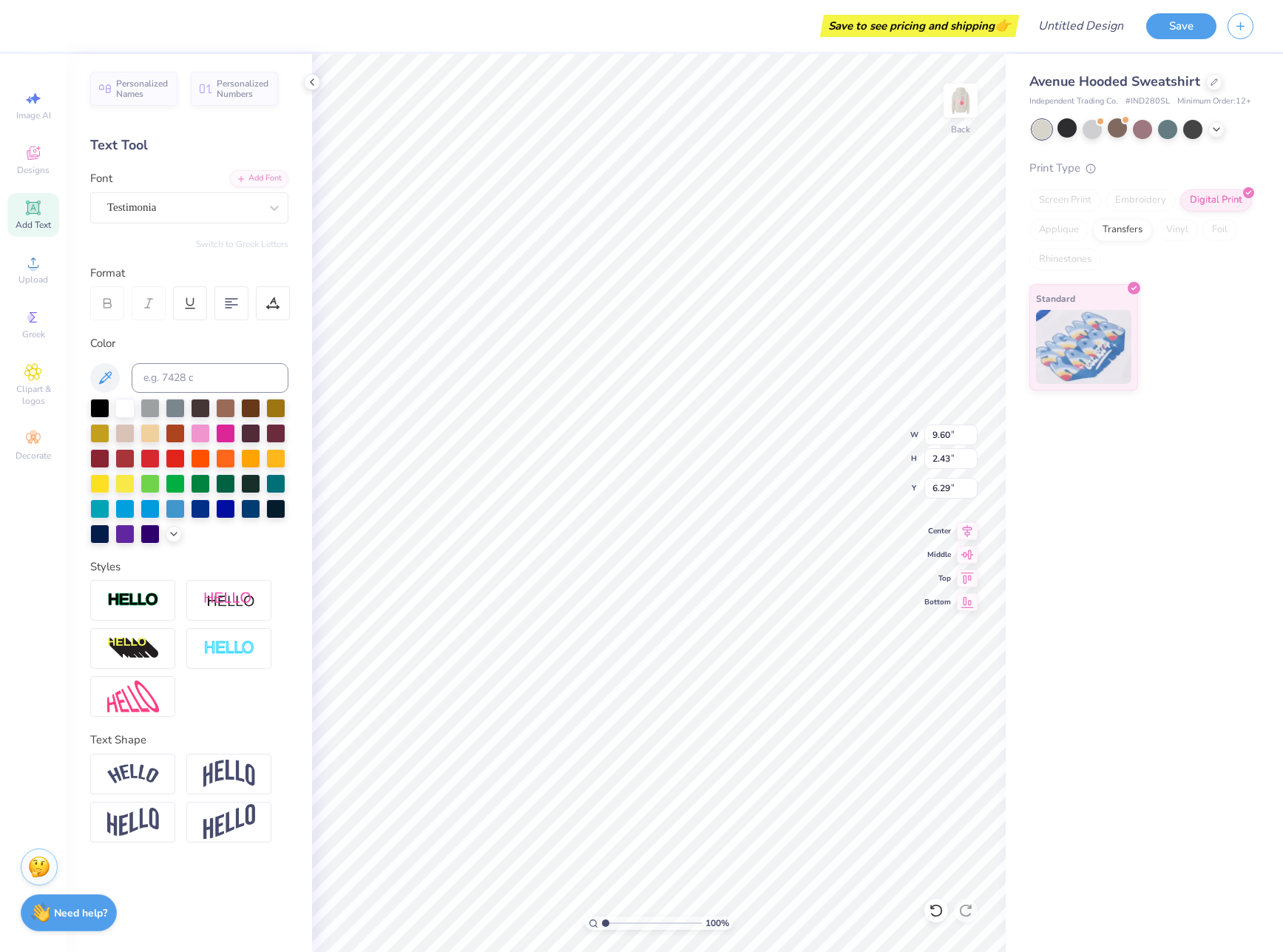
click at [104, 297] on icon at bounding box center [107, 303] width 13 height 13
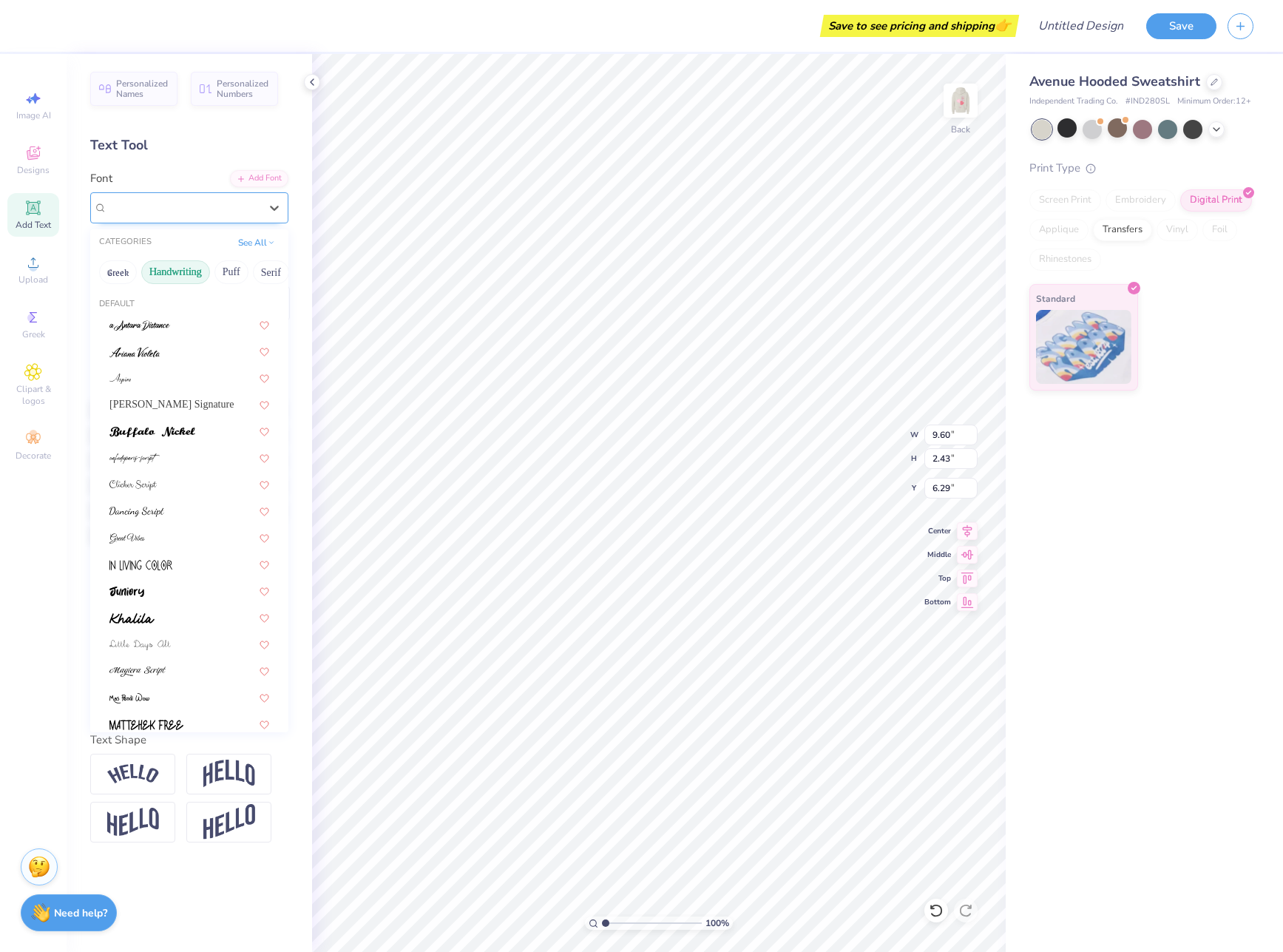
click at [219, 206] on div "Testimonia" at bounding box center [183, 207] width 155 height 23
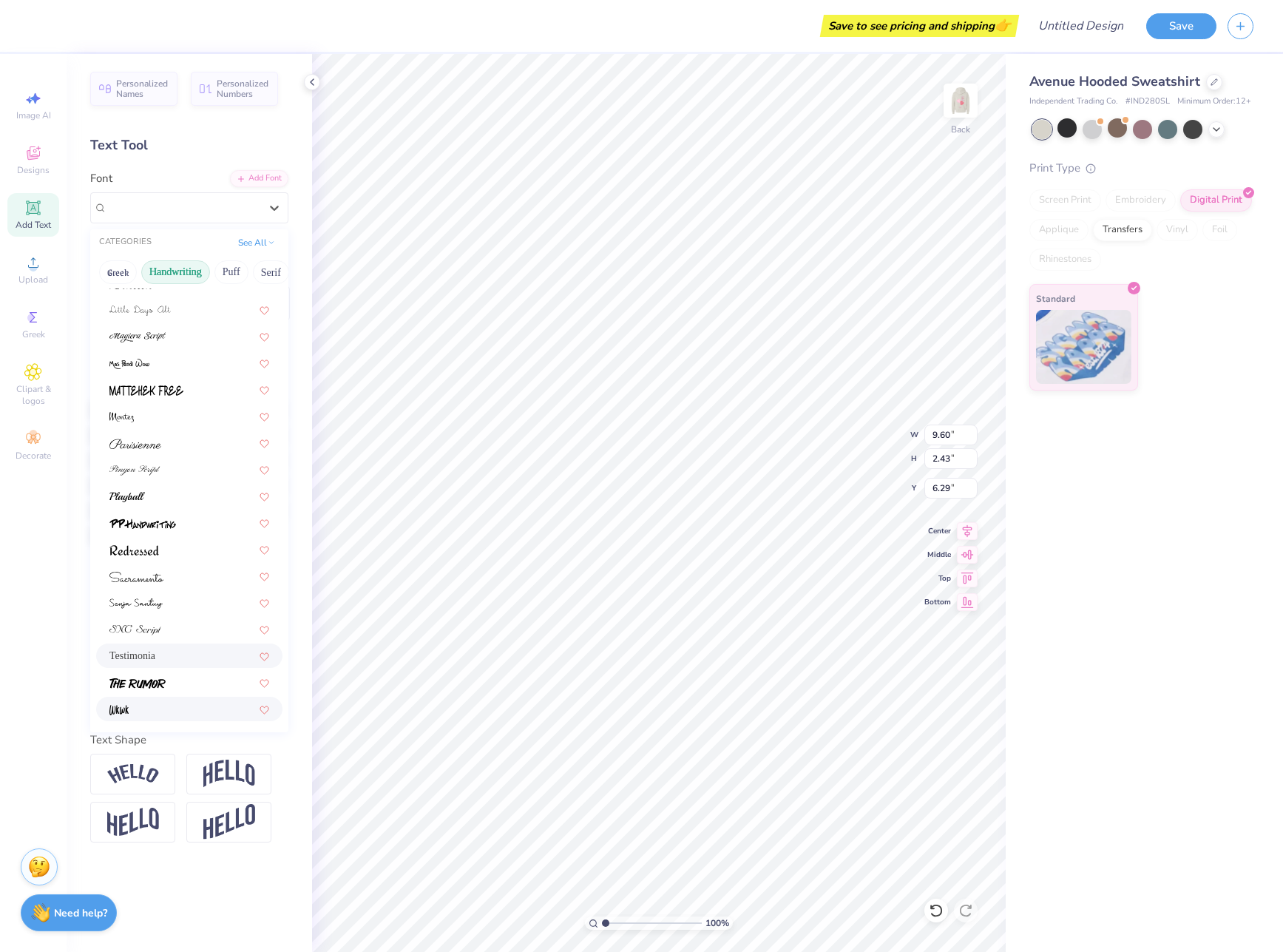
click at [185, 708] on div at bounding box center [189, 709] width 160 height 16
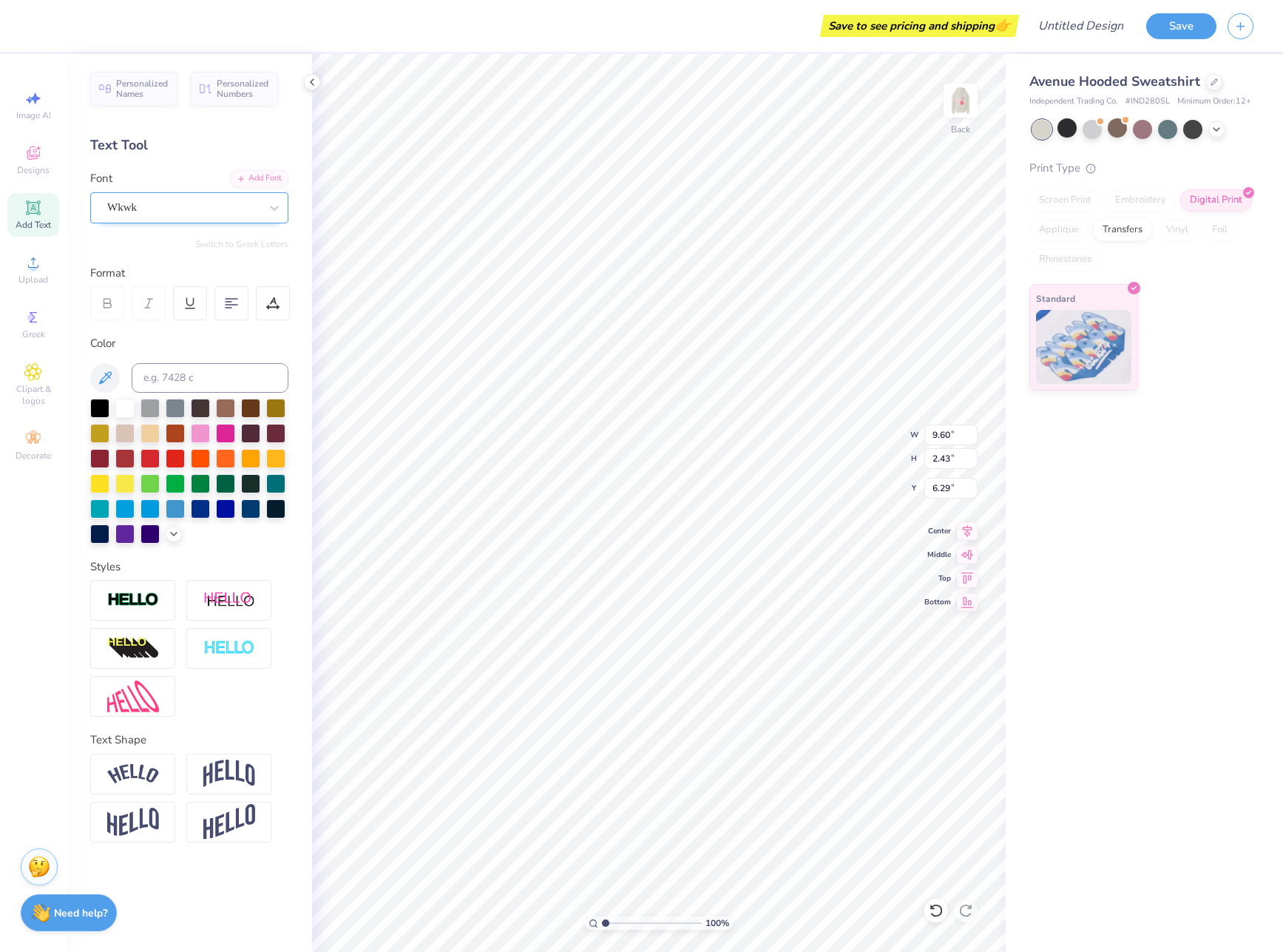
click at [142, 213] on div "Wkwk" at bounding box center [183, 207] width 155 height 23
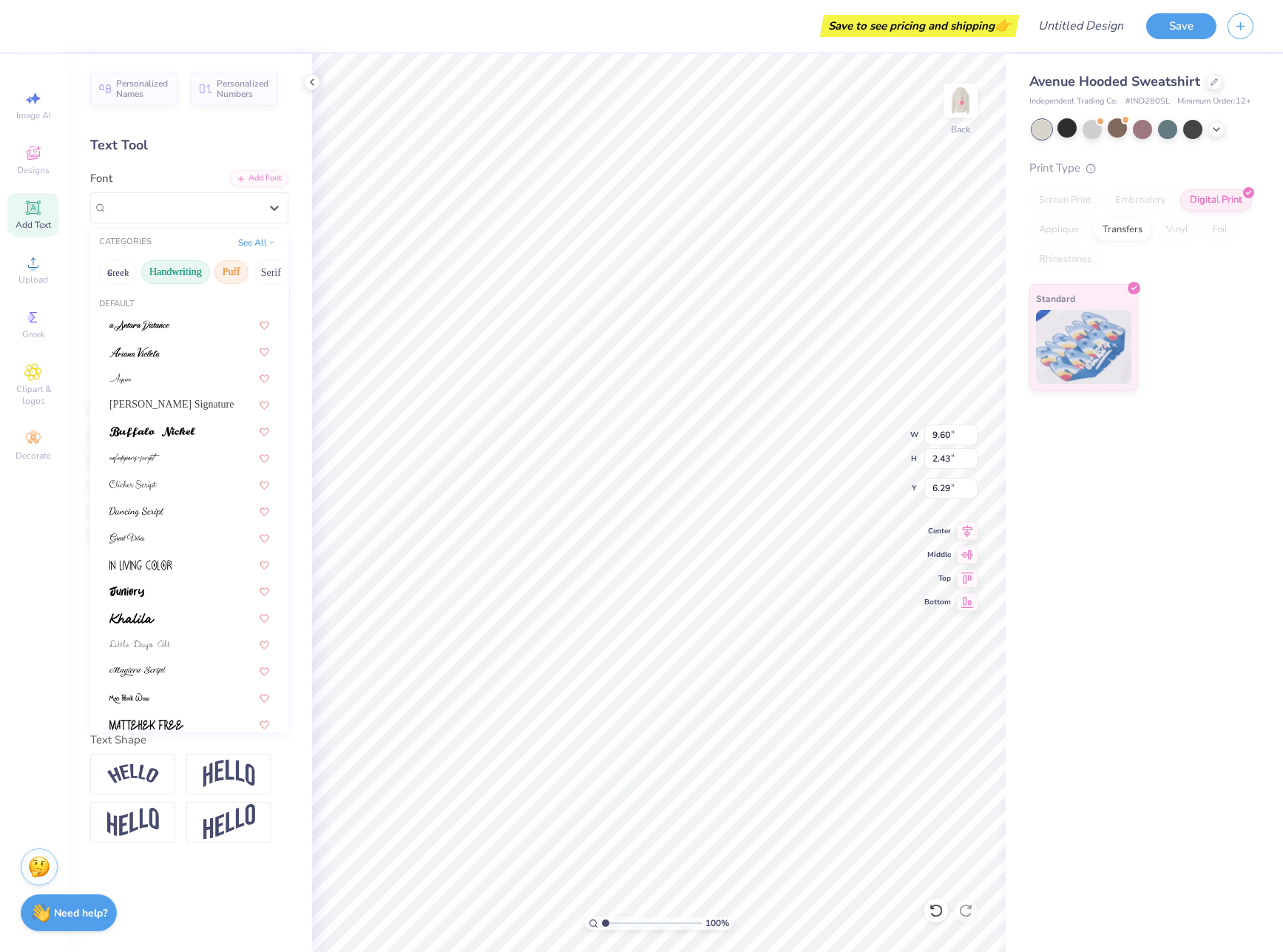
click at [228, 270] on button "Puff" at bounding box center [232, 272] width 34 height 24
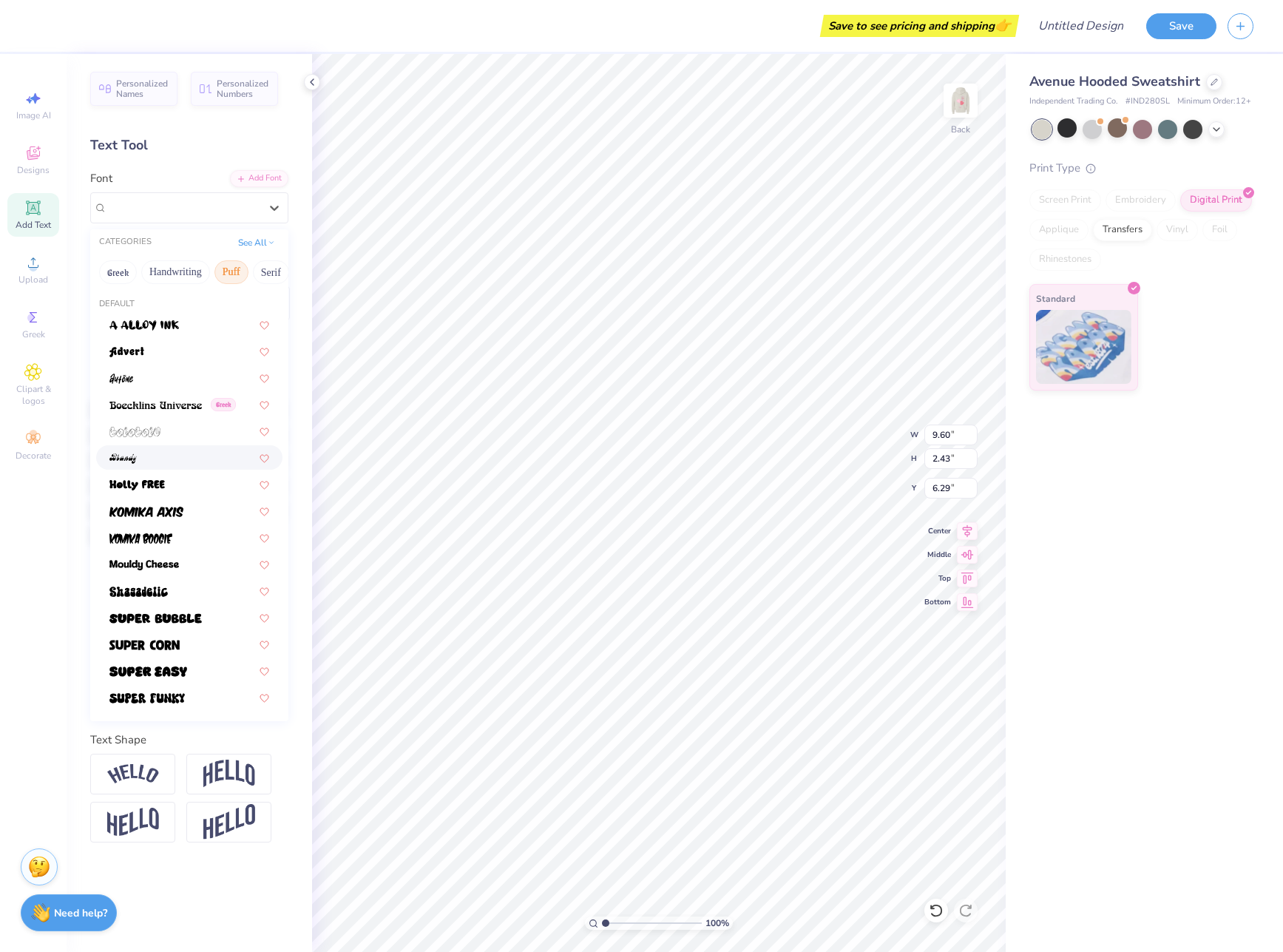
click at [183, 459] on div at bounding box center [189, 457] width 160 height 16
click at [175, 206] on div "[PERSON_NAME]" at bounding box center [183, 207] width 155 height 23
click at [204, 271] on button "Techno" at bounding box center [209, 272] width 47 height 24
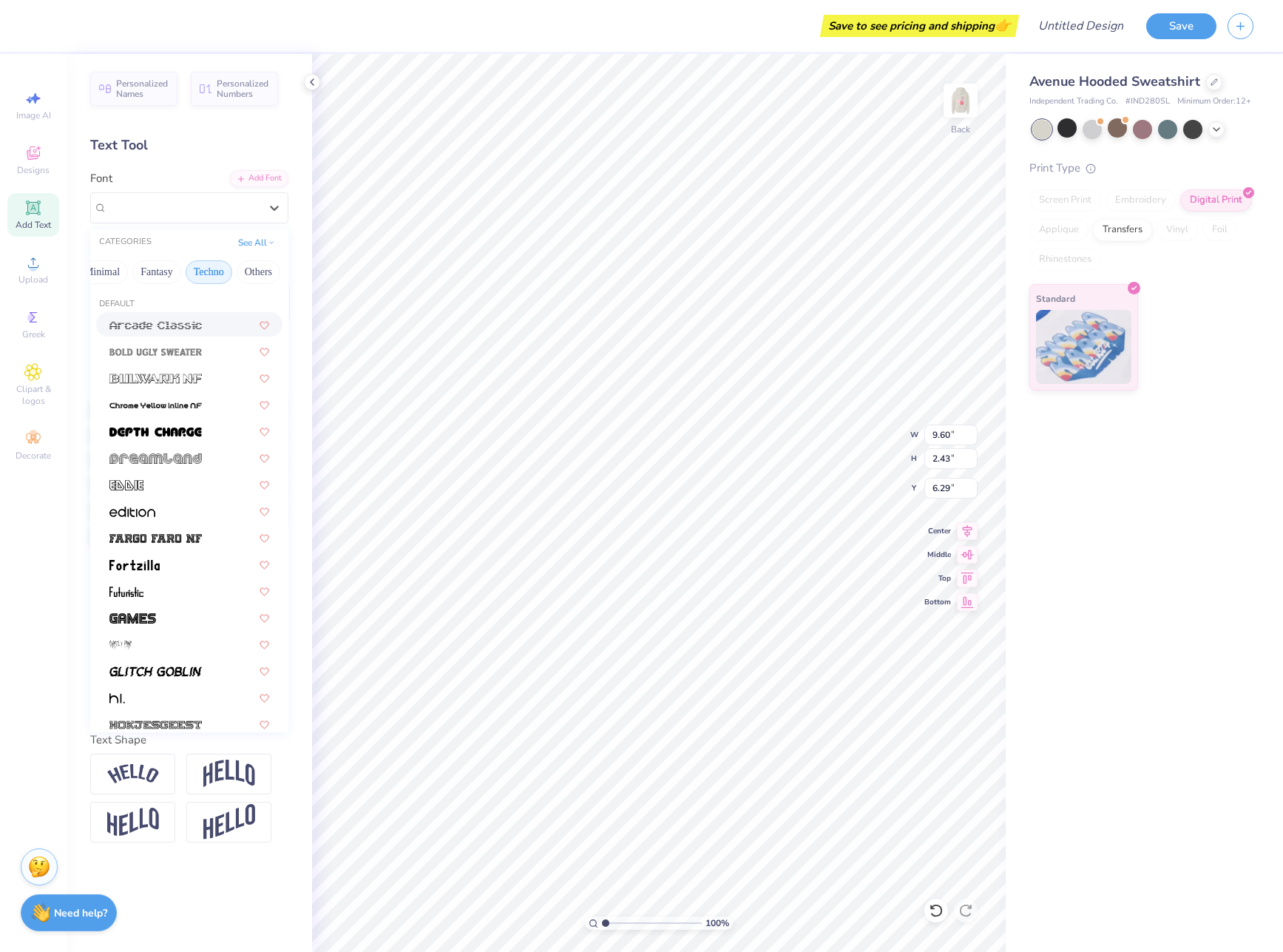
click at [180, 337] on div at bounding box center [189, 644] width 198 height 663
click at [175, 357] on span at bounding box center [156, 350] width 92 height 16
click at [232, 202] on div "Bold Ugly Sweater" at bounding box center [183, 207] width 155 height 23
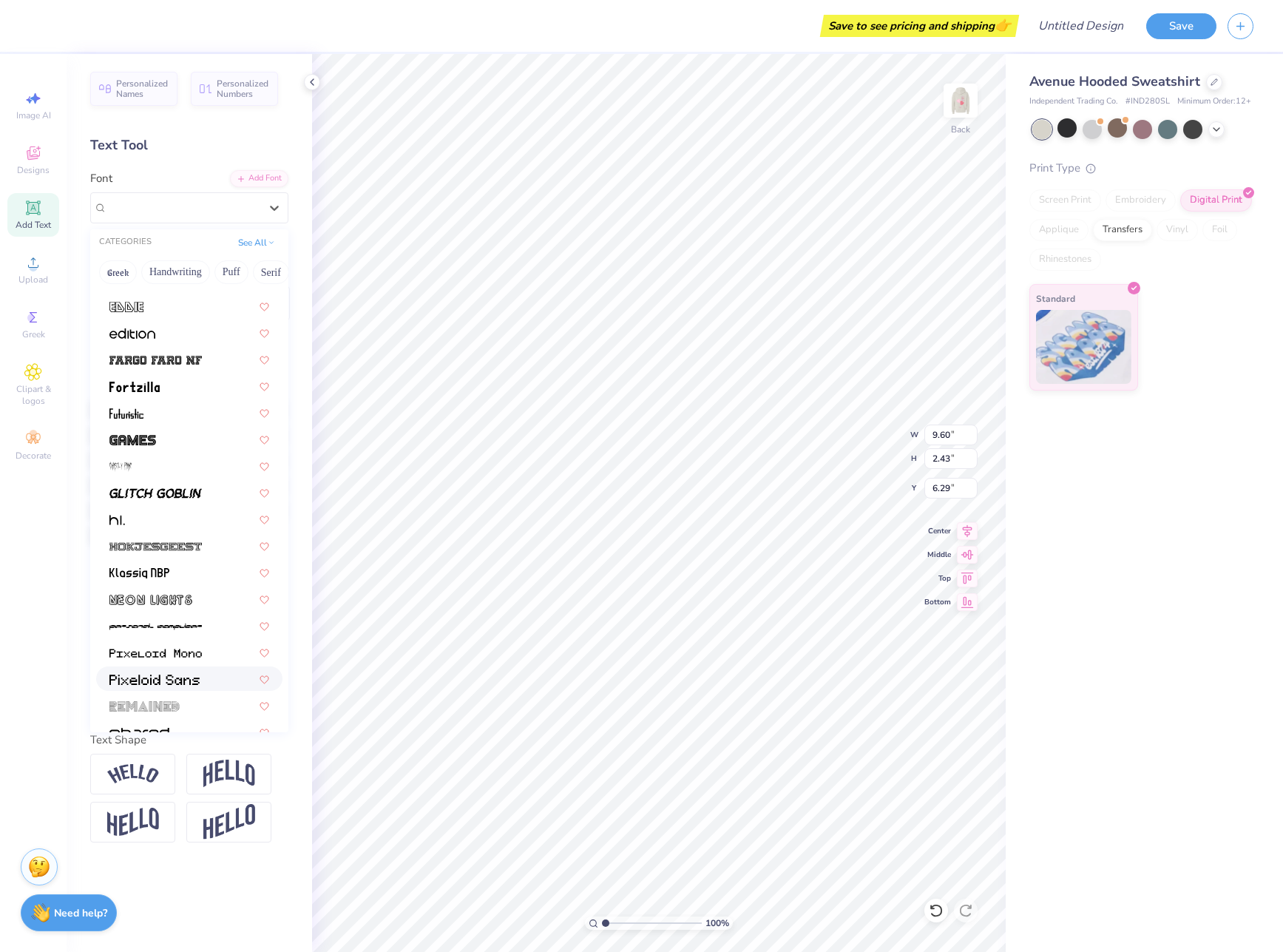
scroll to position [255, 0]
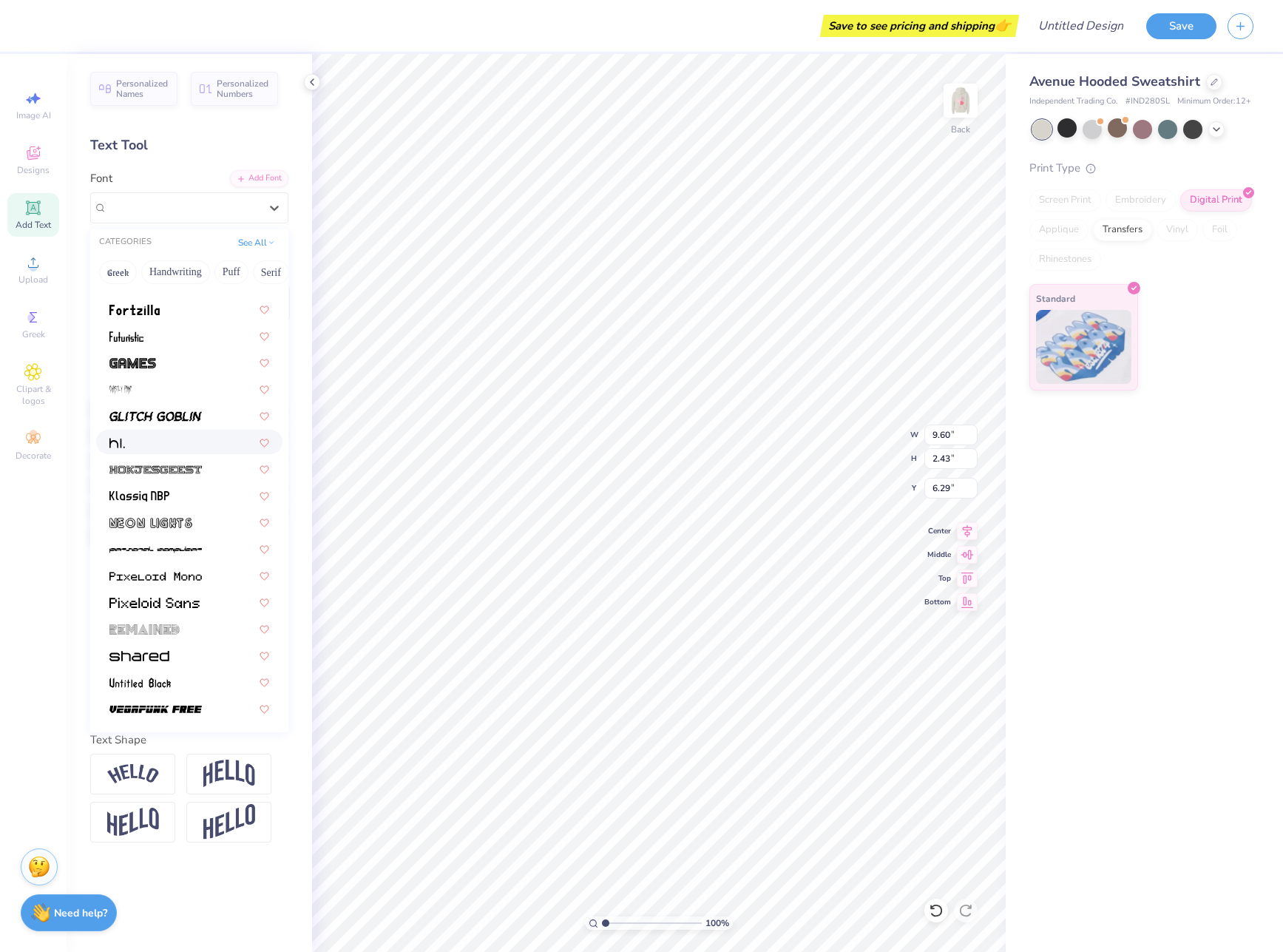
click at [157, 438] on div at bounding box center [189, 441] width 160 height 16
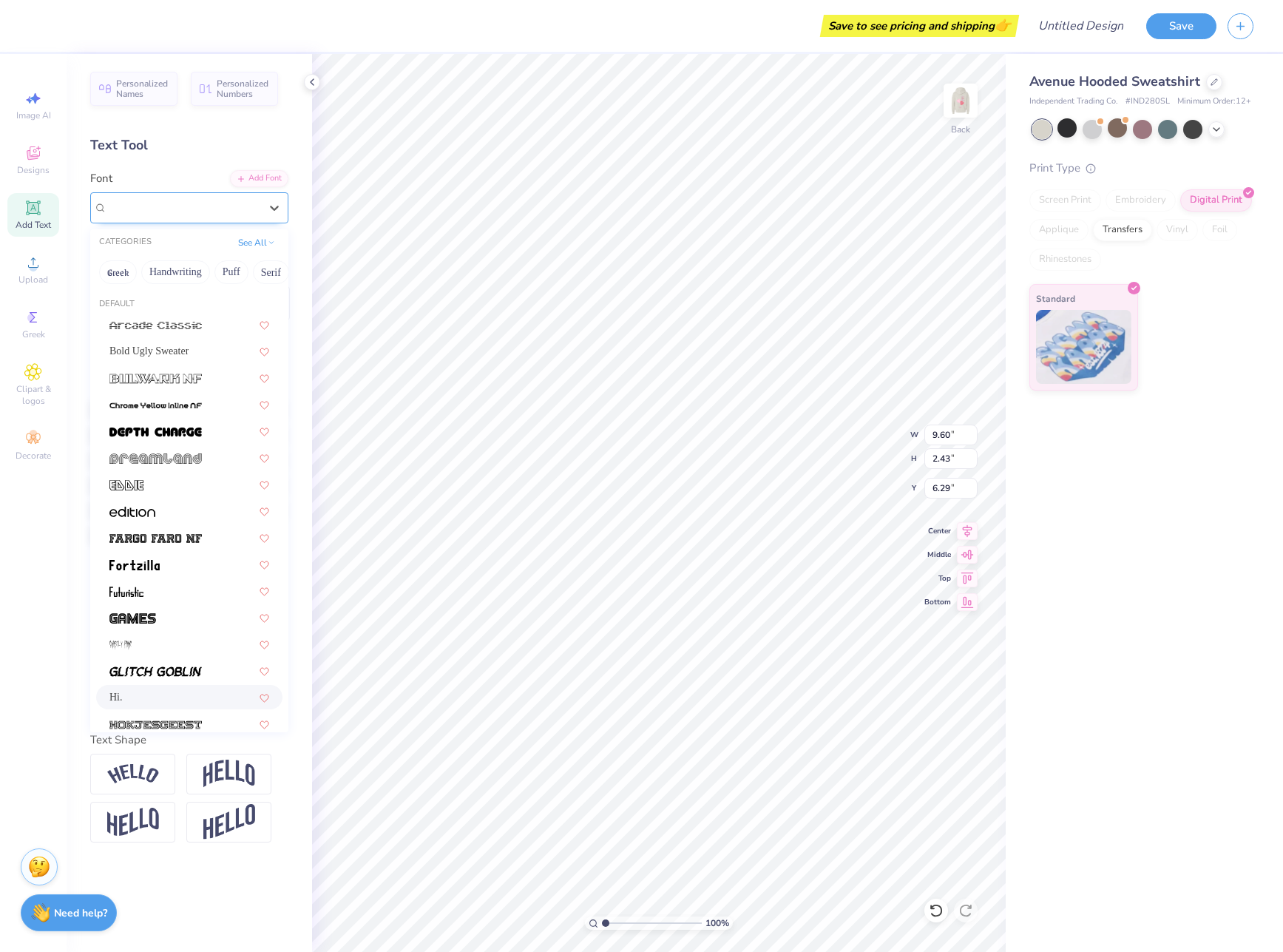
click at [224, 194] on div "Hi." at bounding box center [189, 208] width 198 height 31
click at [180, 272] on button "Handwriting" at bounding box center [175, 272] width 69 height 24
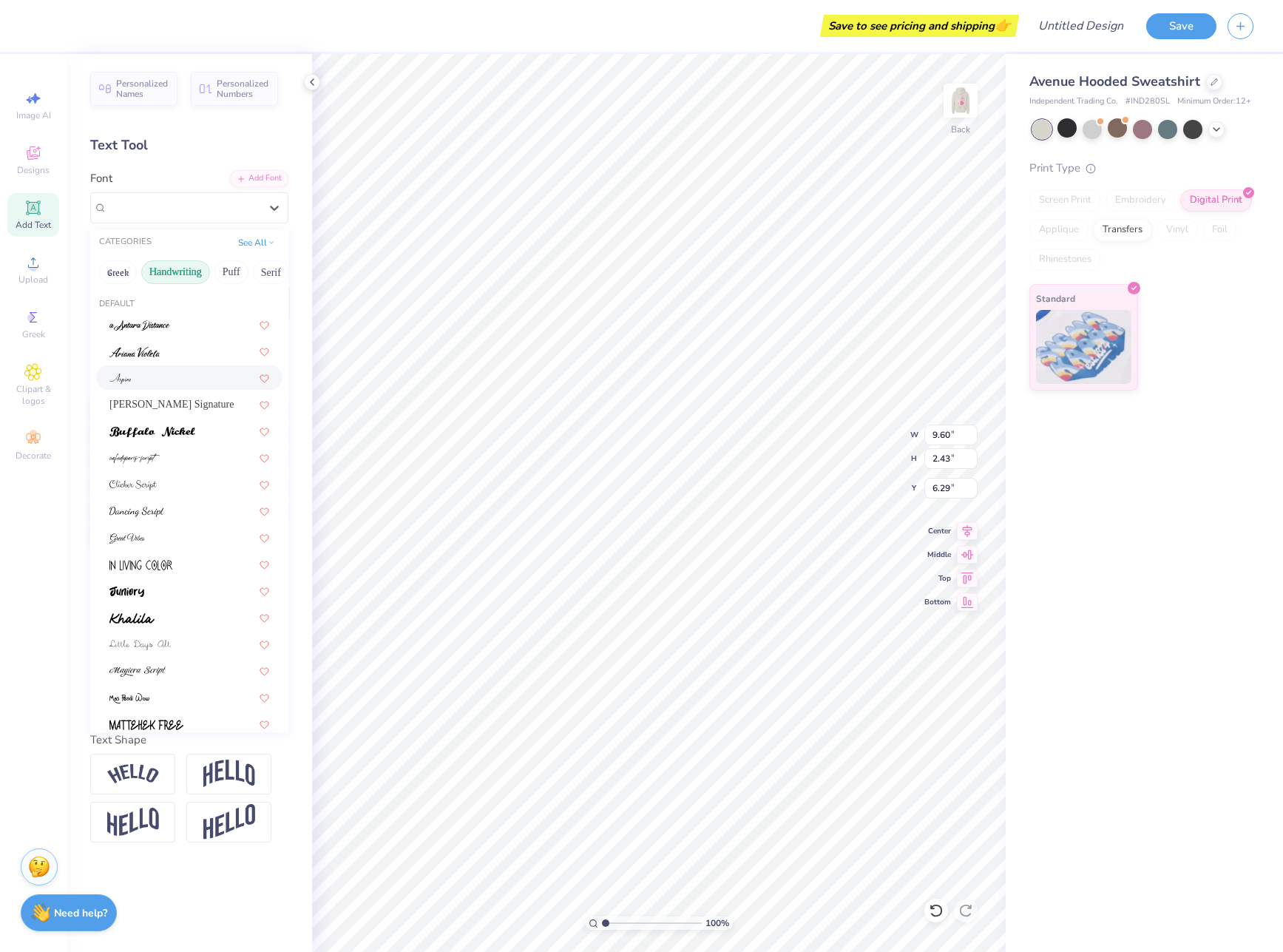
click at [189, 378] on div at bounding box center [189, 377] width 160 height 16
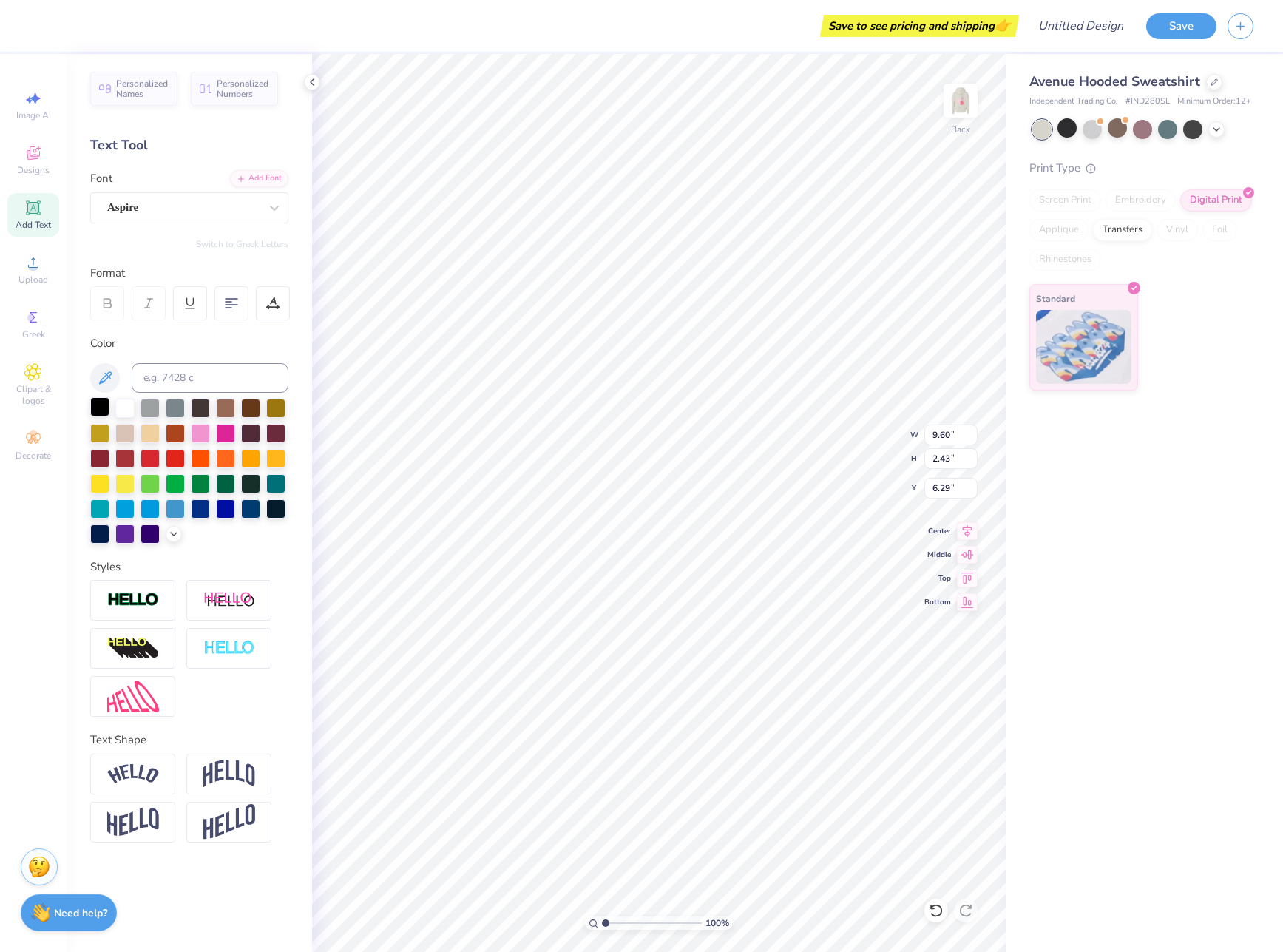
click at [101, 404] on div at bounding box center [100, 407] width 19 height 19
click at [179, 505] on div at bounding box center [175, 508] width 19 height 19
click at [153, 596] on img at bounding box center [133, 600] width 51 height 17
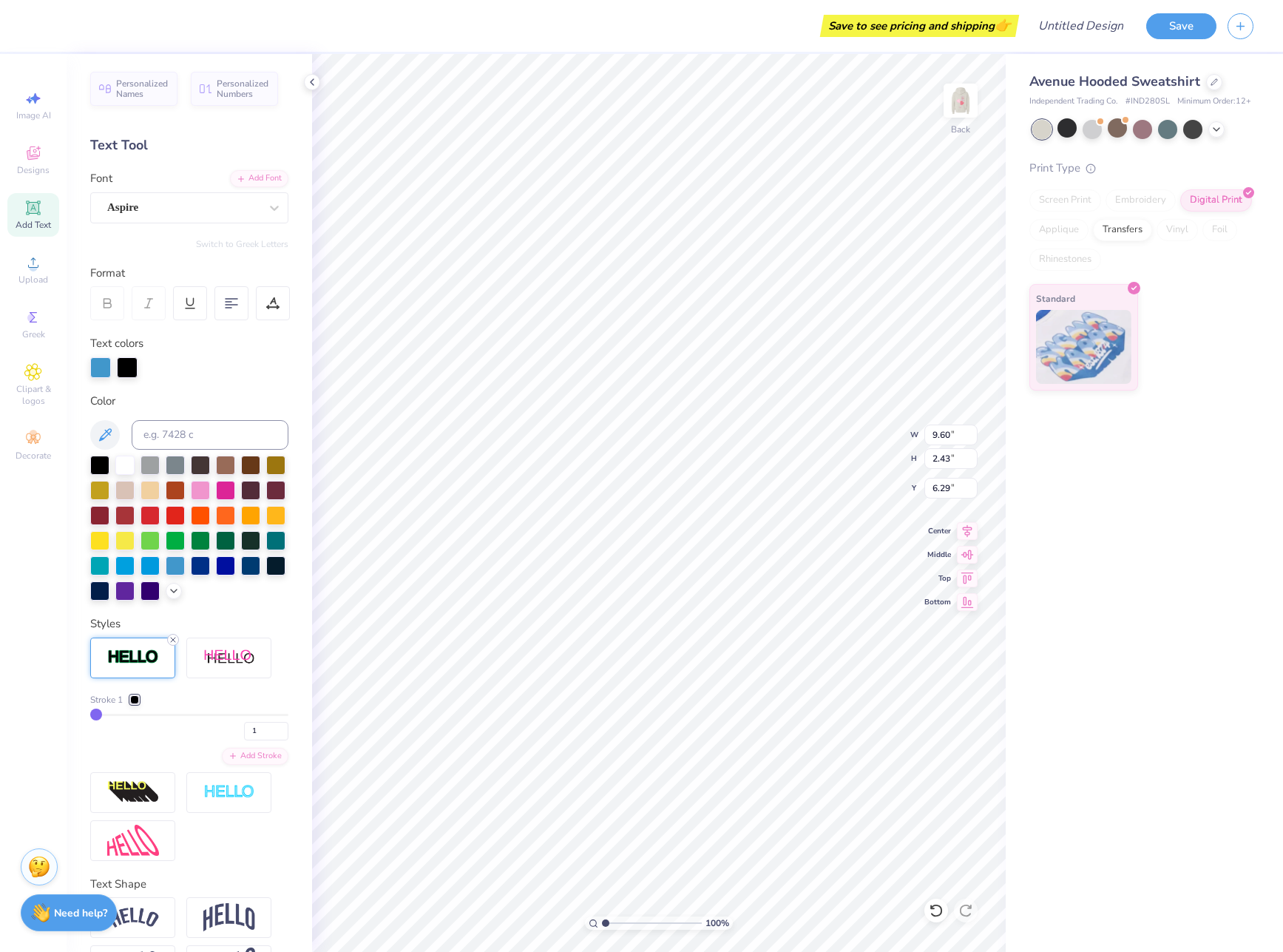
click at [176, 644] on icon at bounding box center [173, 640] width 9 height 9
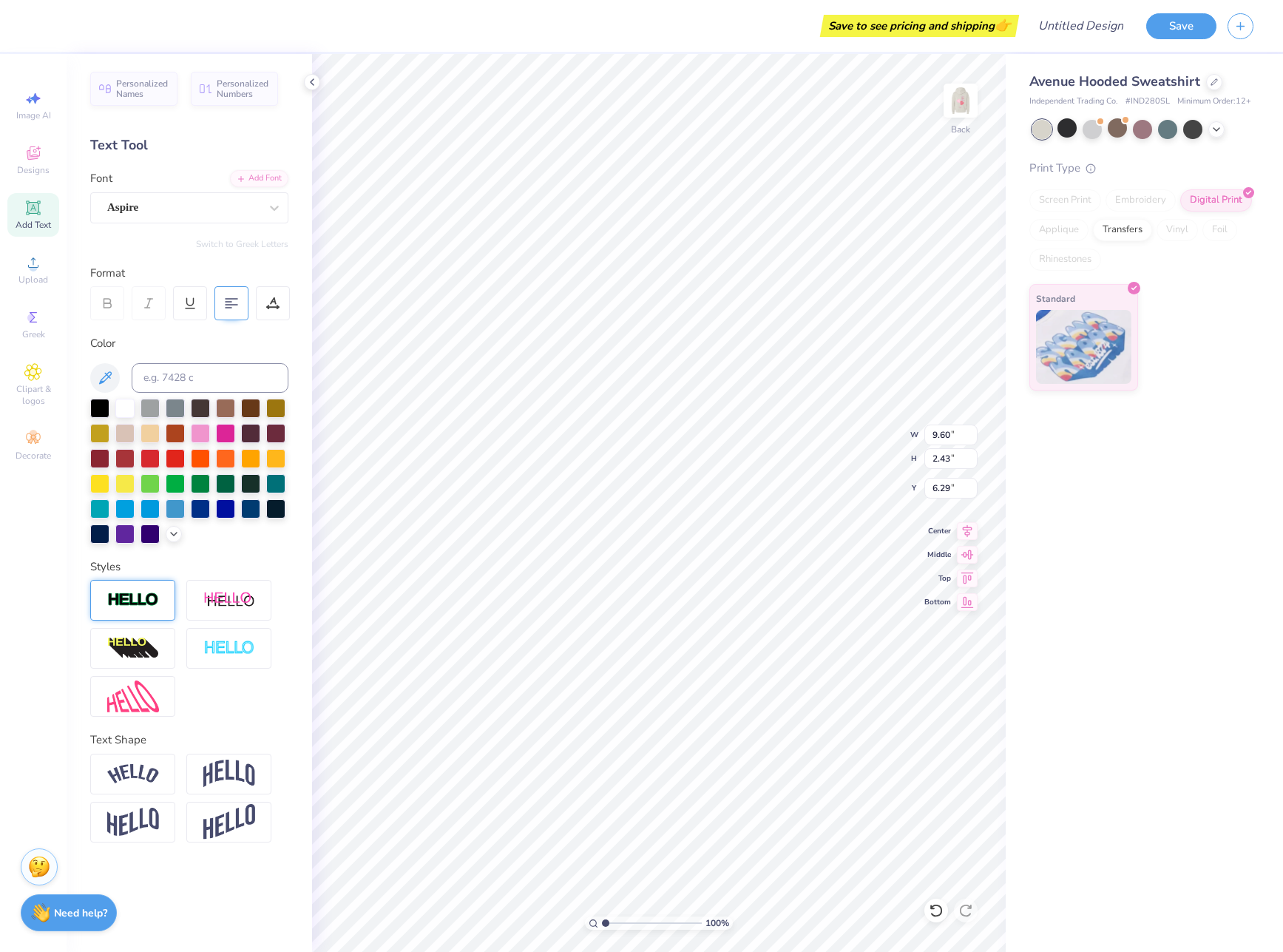
click at [230, 309] on icon at bounding box center [232, 303] width 13 height 13
click at [148, 783] on img at bounding box center [133, 774] width 51 height 20
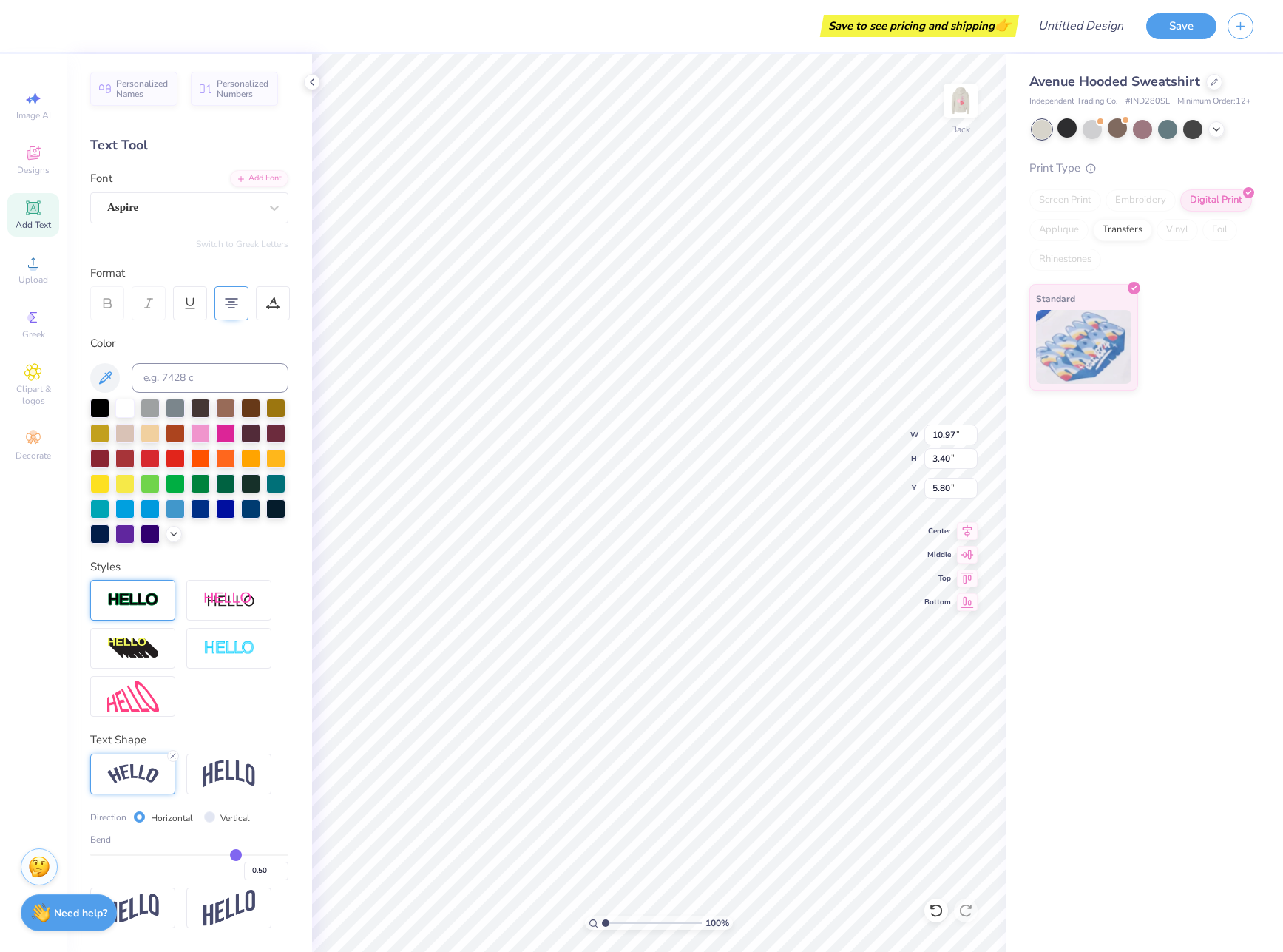
type input "4.87"
click at [201, 433] on div at bounding box center [201, 432] width 19 height 19
click at [130, 427] on div at bounding box center [125, 432] width 19 height 19
click at [1093, 132] on div at bounding box center [1092, 128] width 19 height 19
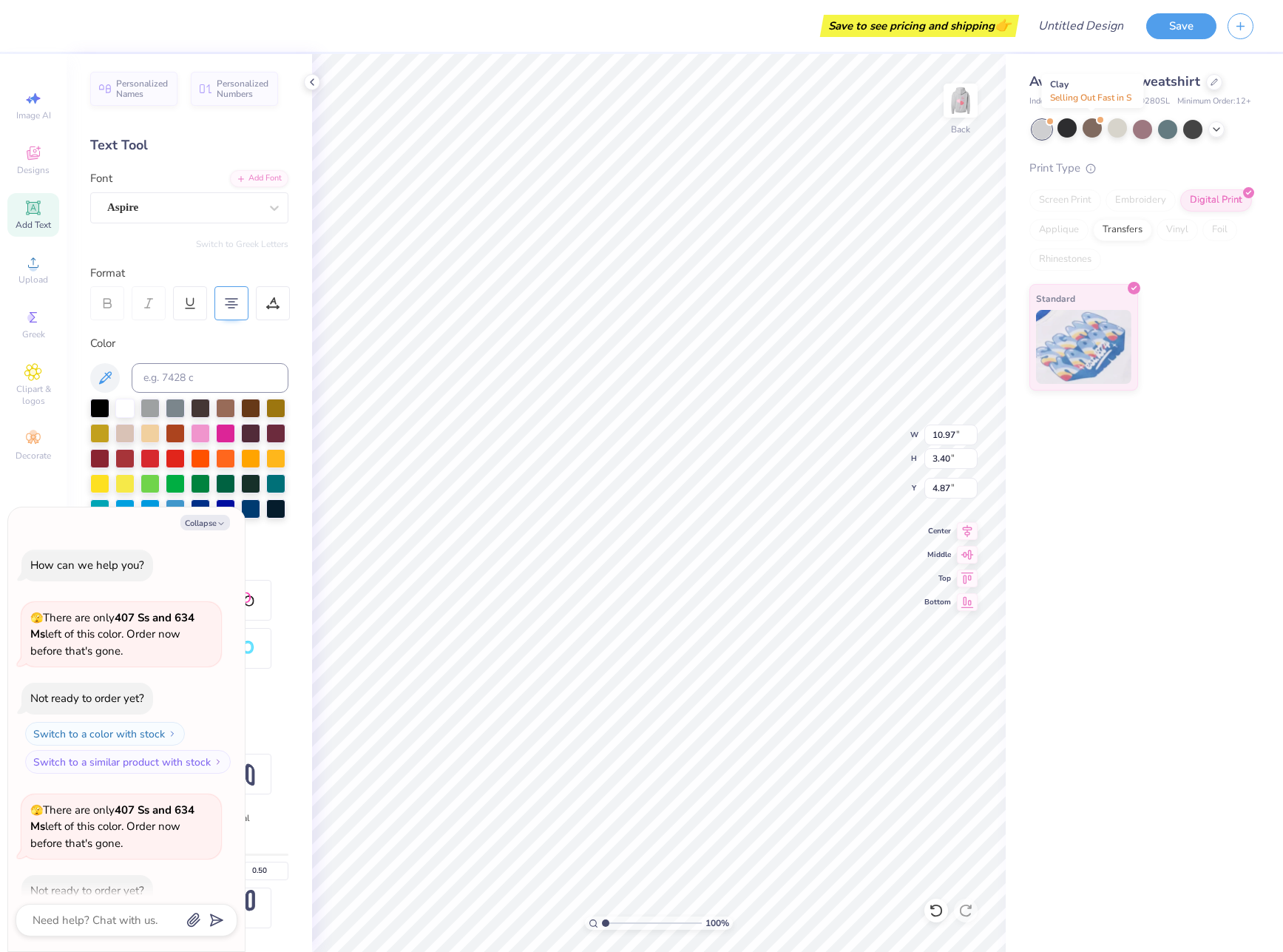
scroll to position [274, 0]
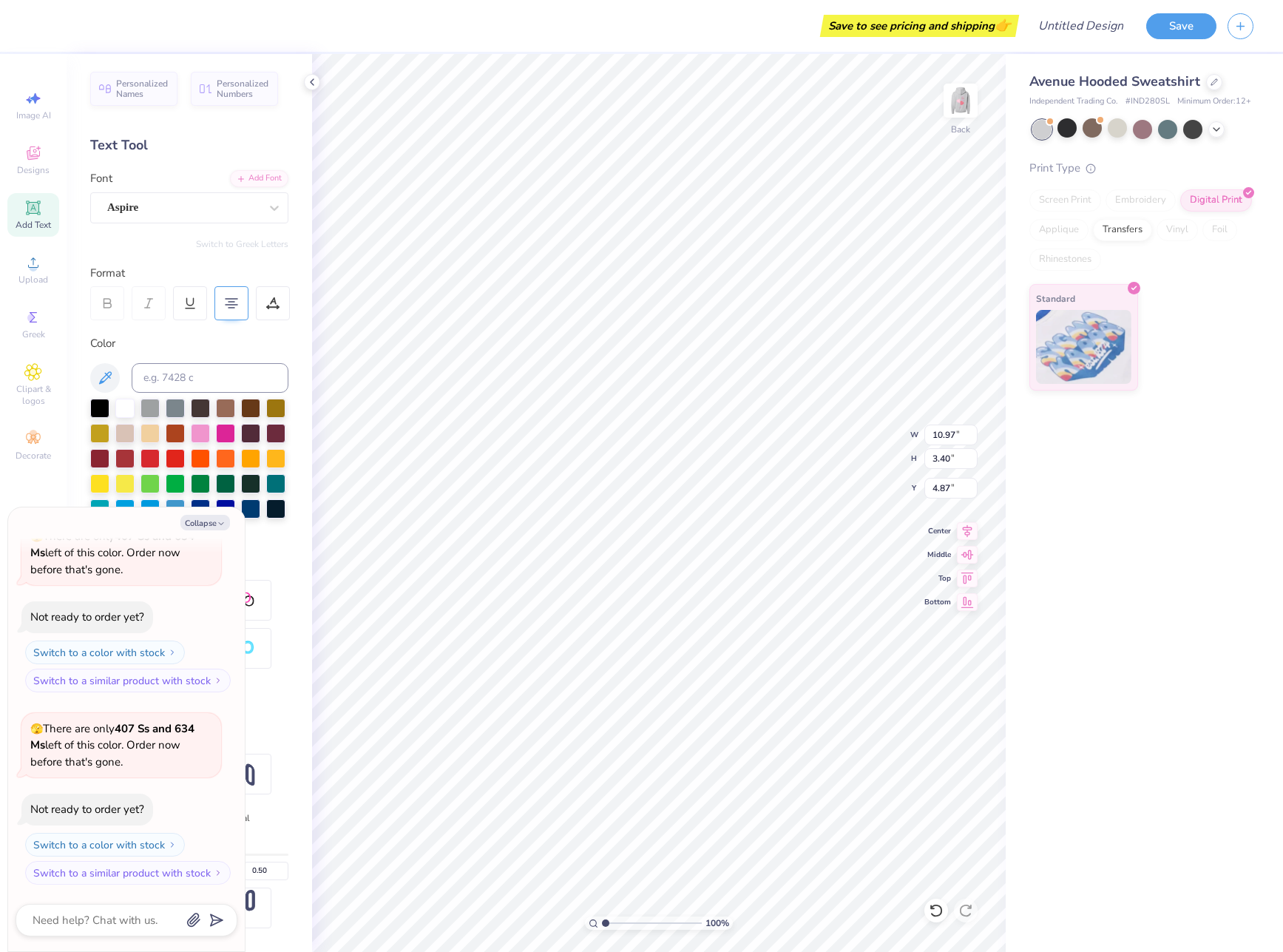
click at [174, 507] on div "Collapse How can we help you? 🫣 There are only 407 Ss and 634 Ms left of this c…" at bounding box center [126, 729] width 238 height 445
click at [179, 505] on div at bounding box center [175, 508] width 19 height 19
click at [149, 504] on div at bounding box center [151, 508] width 19 height 19
click at [249, 505] on div at bounding box center [250, 508] width 19 height 19
type textarea "x"
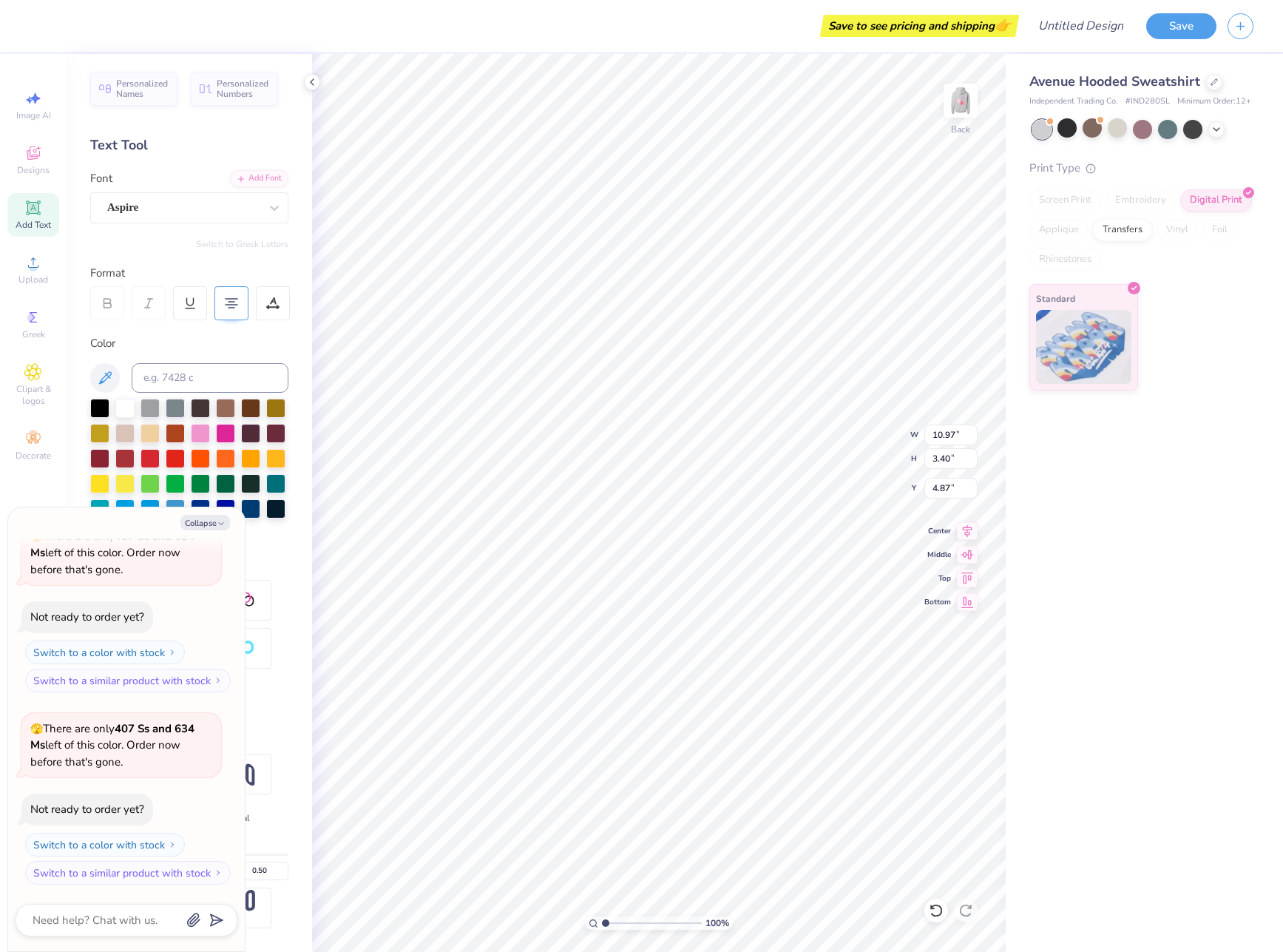
type input "6.04"
click at [222, 519] on icon "button" at bounding box center [221, 523] width 9 height 9
type textarea "x"
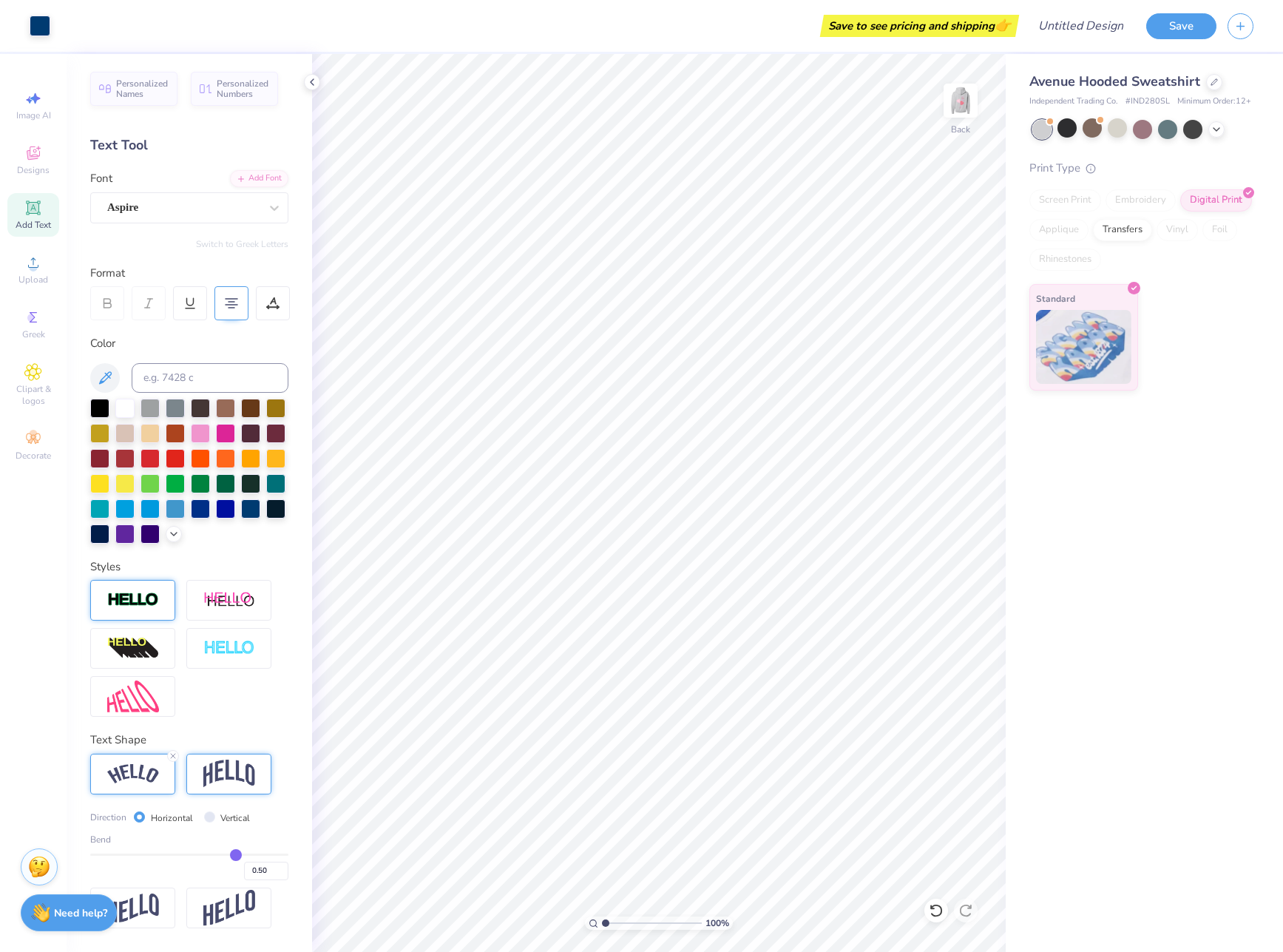
click at [236, 775] on img at bounding box center [229, 774] width 51 height 28
click at [141, 781] on img at bounding box center [133, 774] width 51 height 20
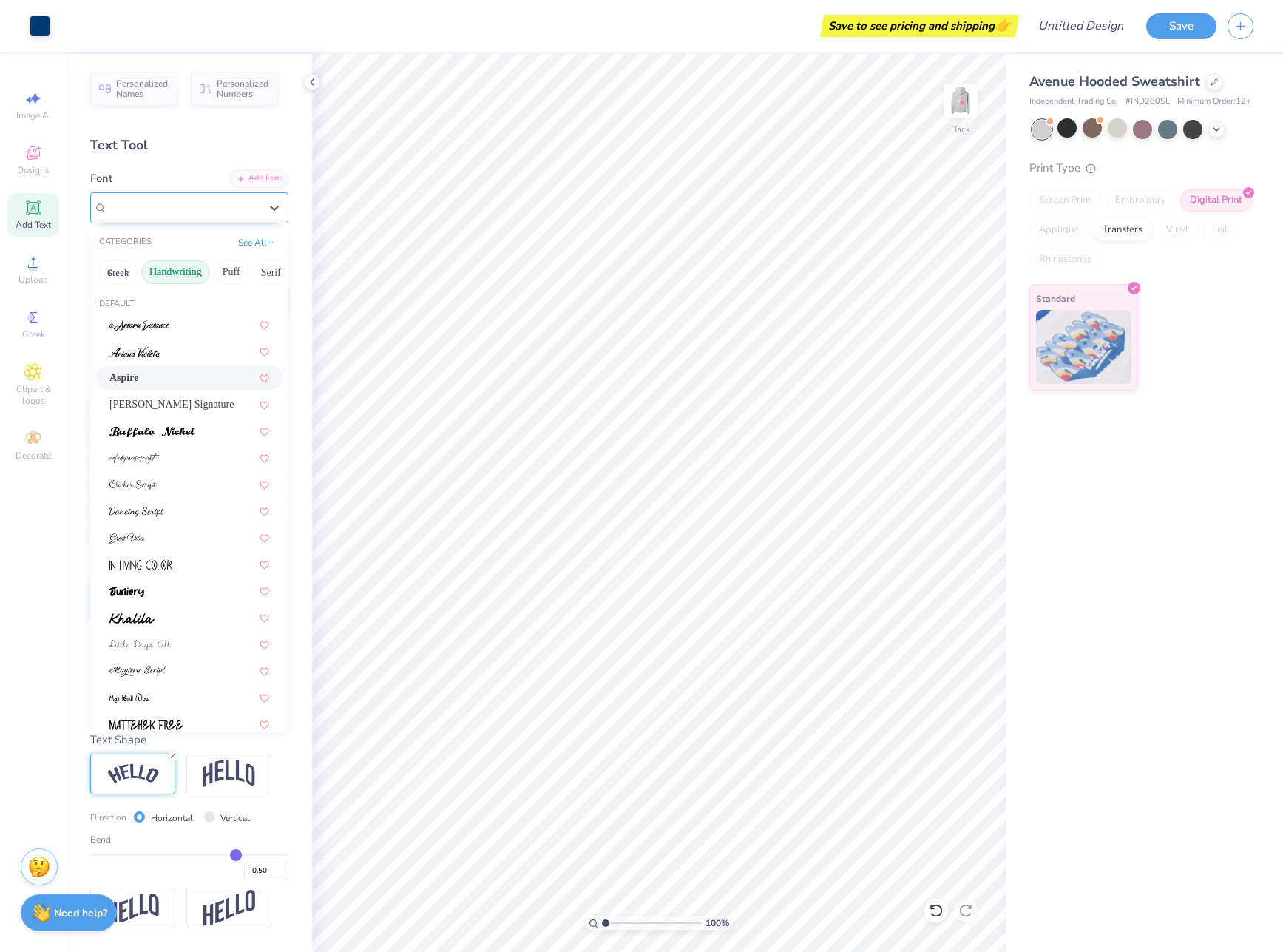
click at [209, 204] on div "Aspire" at bounding box center [183, 207] width 155 height 23
click at [181, 357] on div at bounding box center [189, 350] width 160 height 16
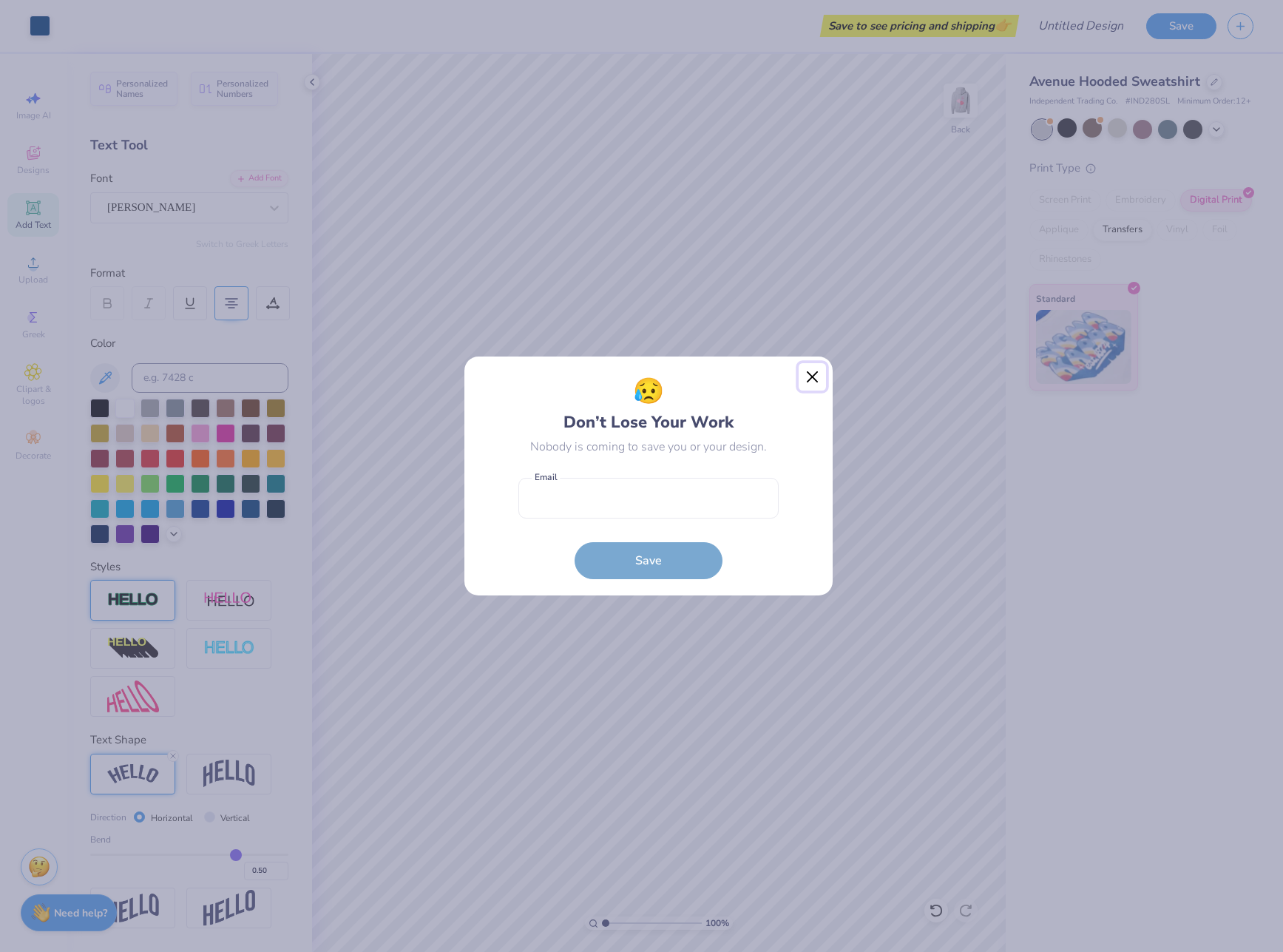
click at [822, 378] on button "Close" at bounding box center [813, 377] width 28 height 28
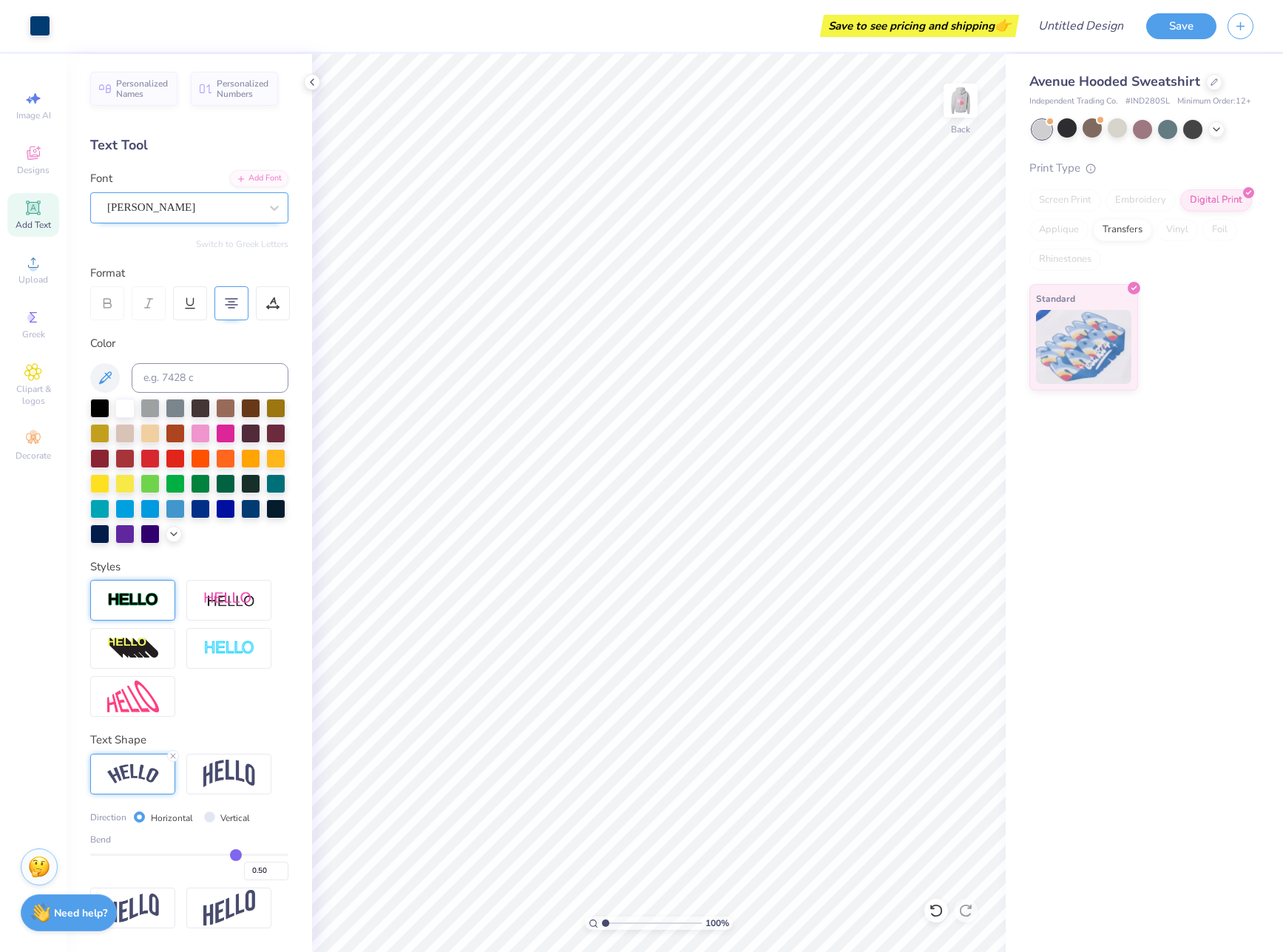
click at [212, 215] on div "[PERSON_NAME]" at bounding box center [183, 207] width 155 height 23
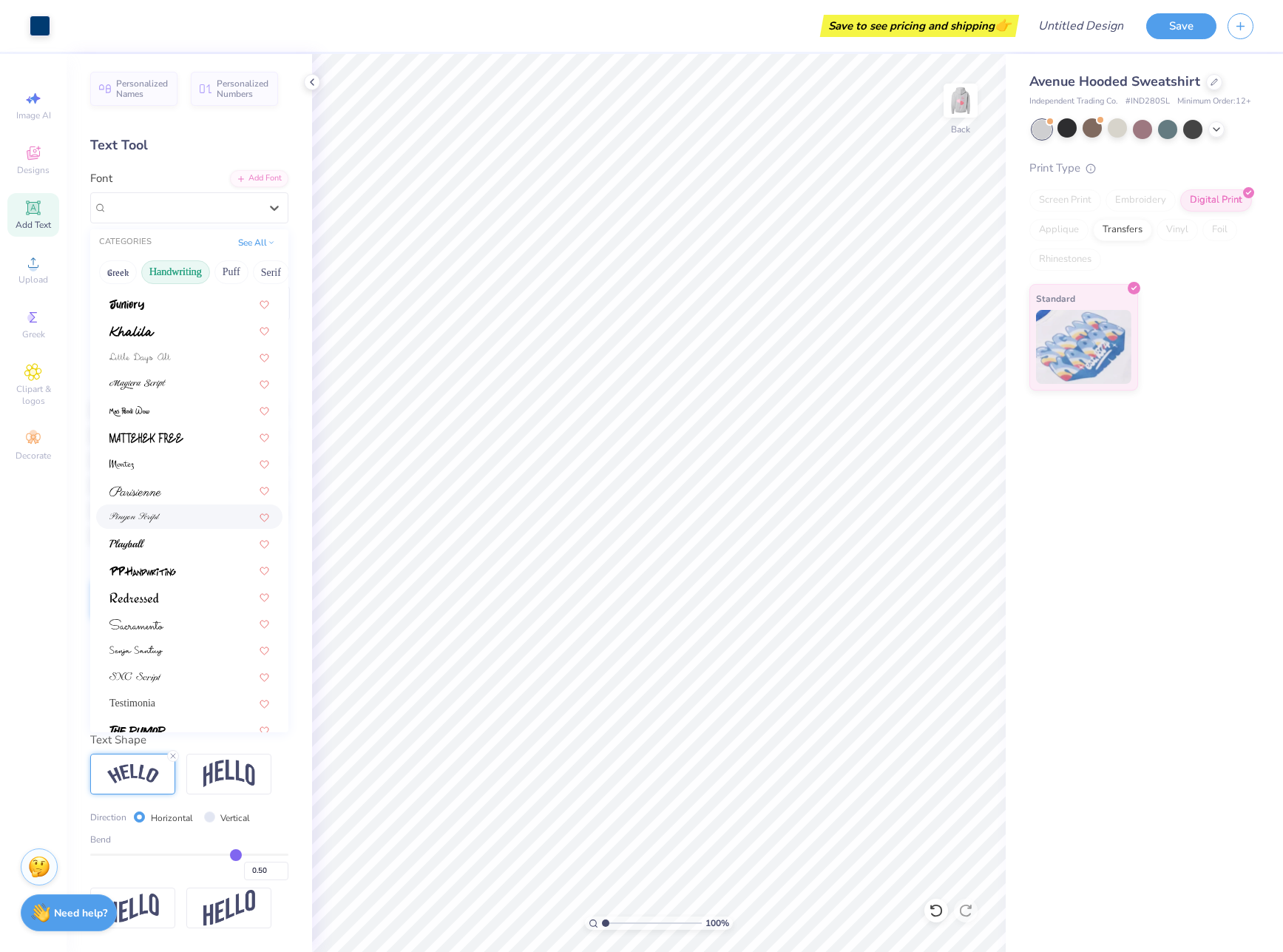
scroll to position [334, 0]
click at [153, 445] on img at bounding box center [135, 444] width 51 height 10
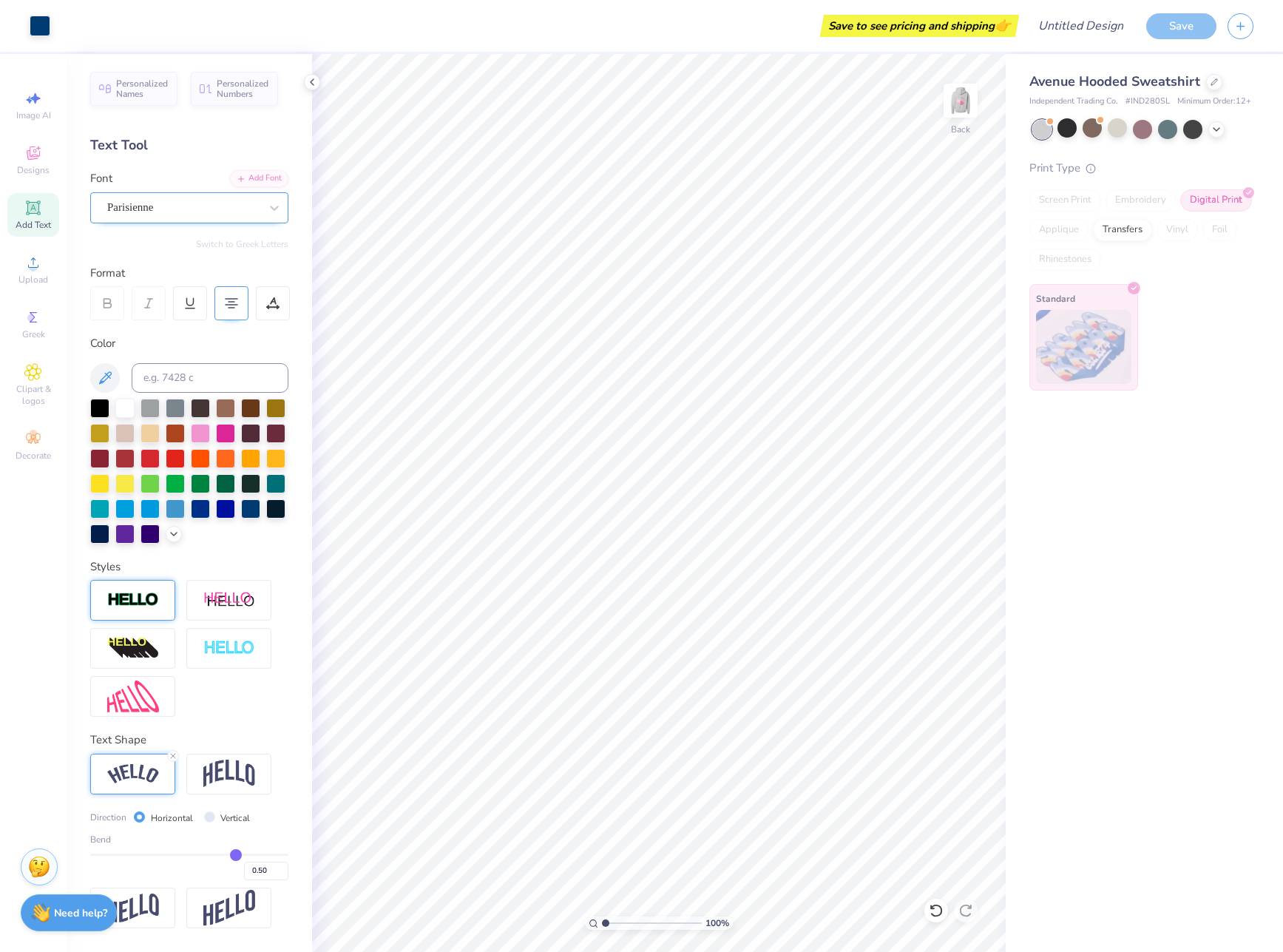
click at [201, 216] on div at bounding box center [183, 207] width 152 height 20
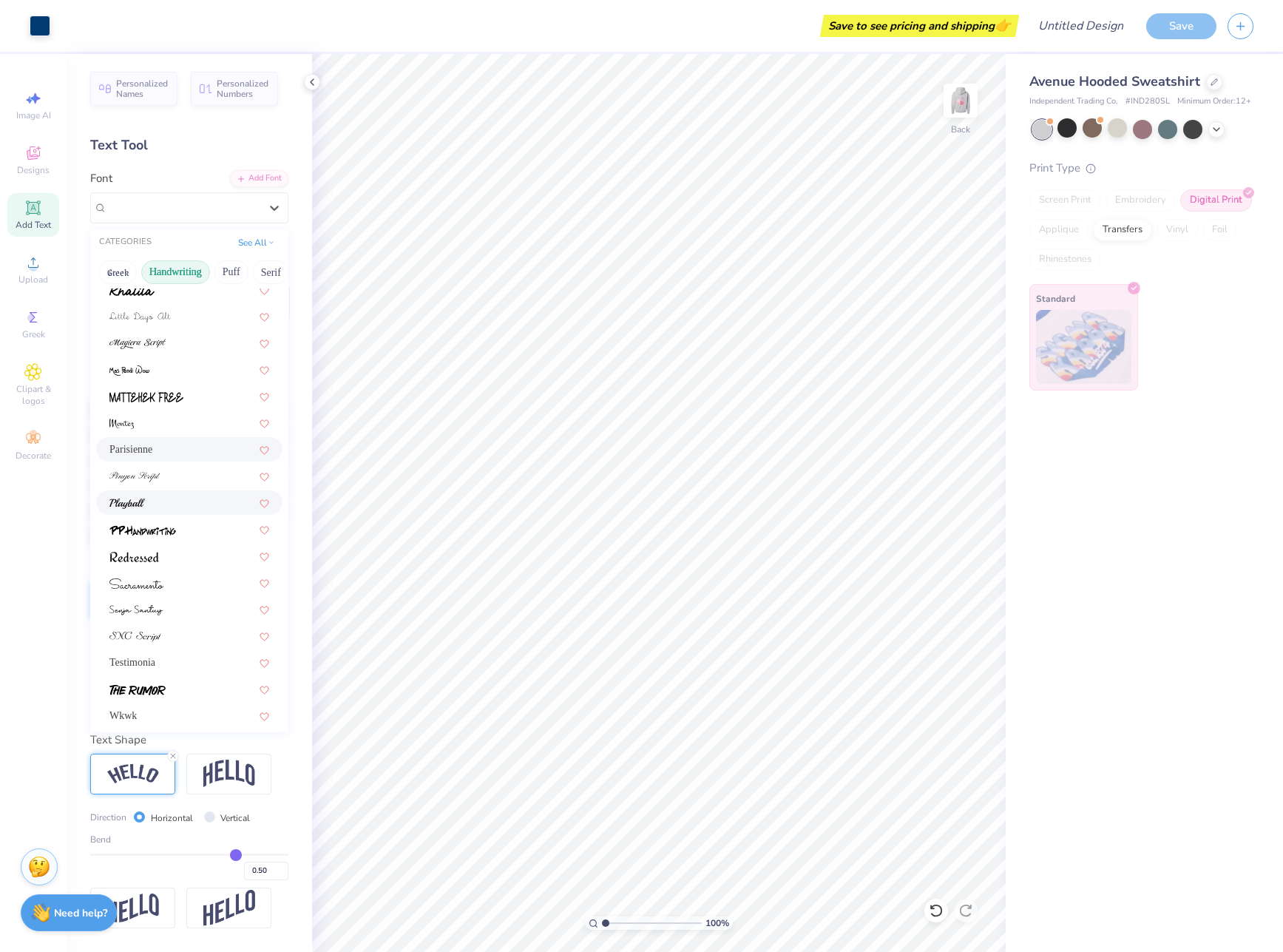
scroll to position [329, 0]
click at [201, 522] on div at bounding box center [189, 527] width 160 height 16
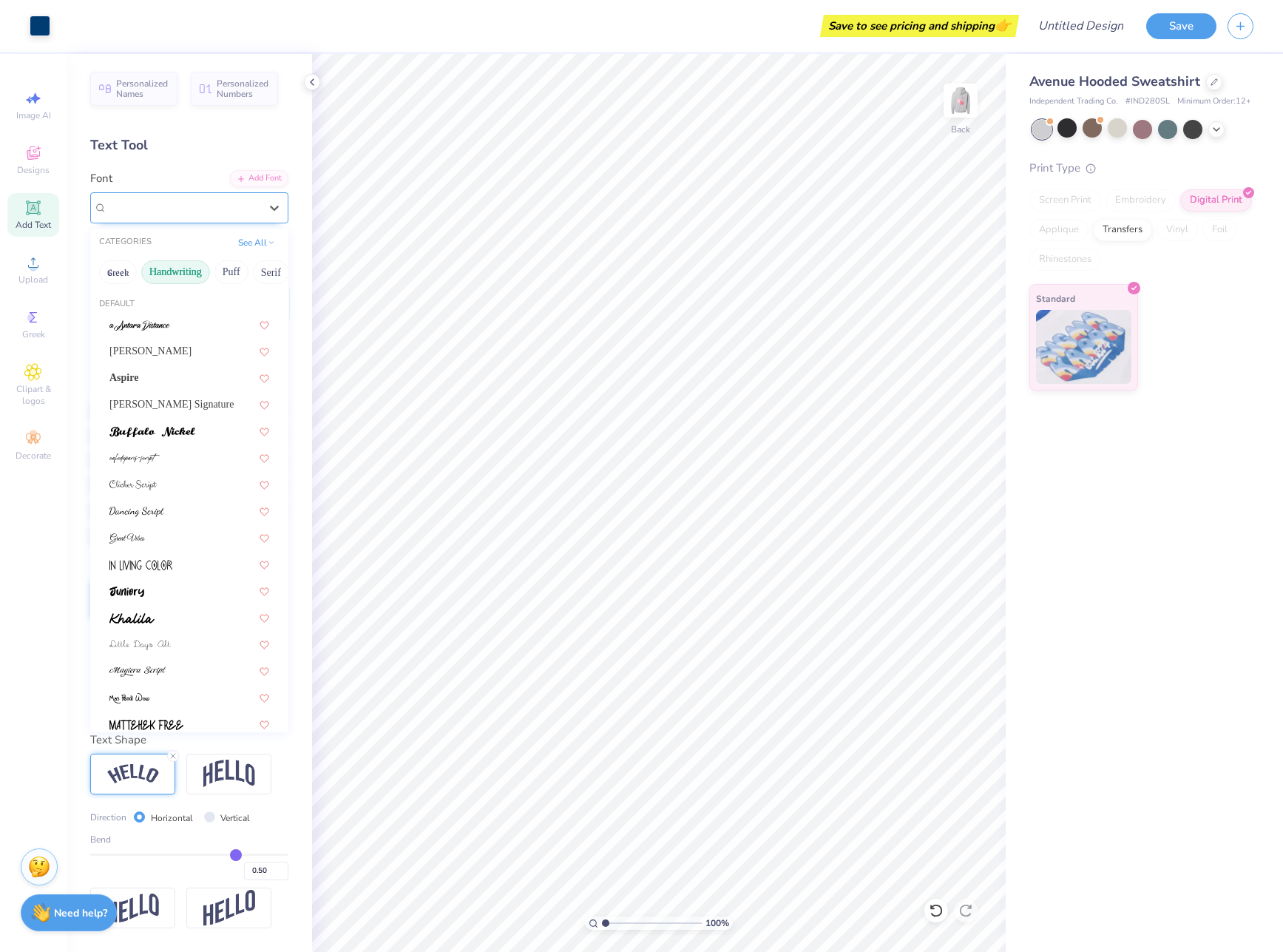
click at [209, 211] on div "PP Handwriting" at bounding box center [183, 207] width 155 height 23
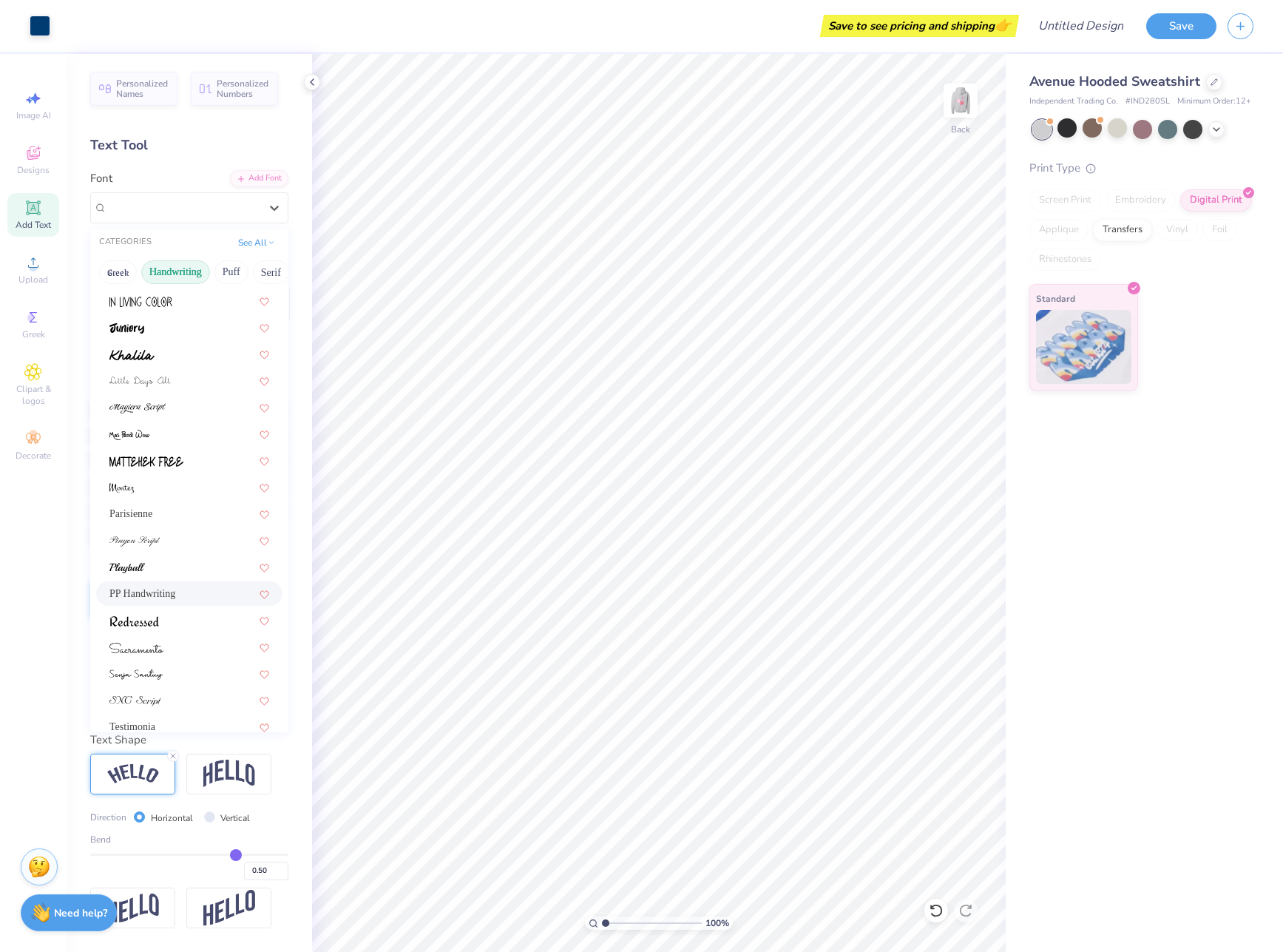
scroll to position [334, 0]
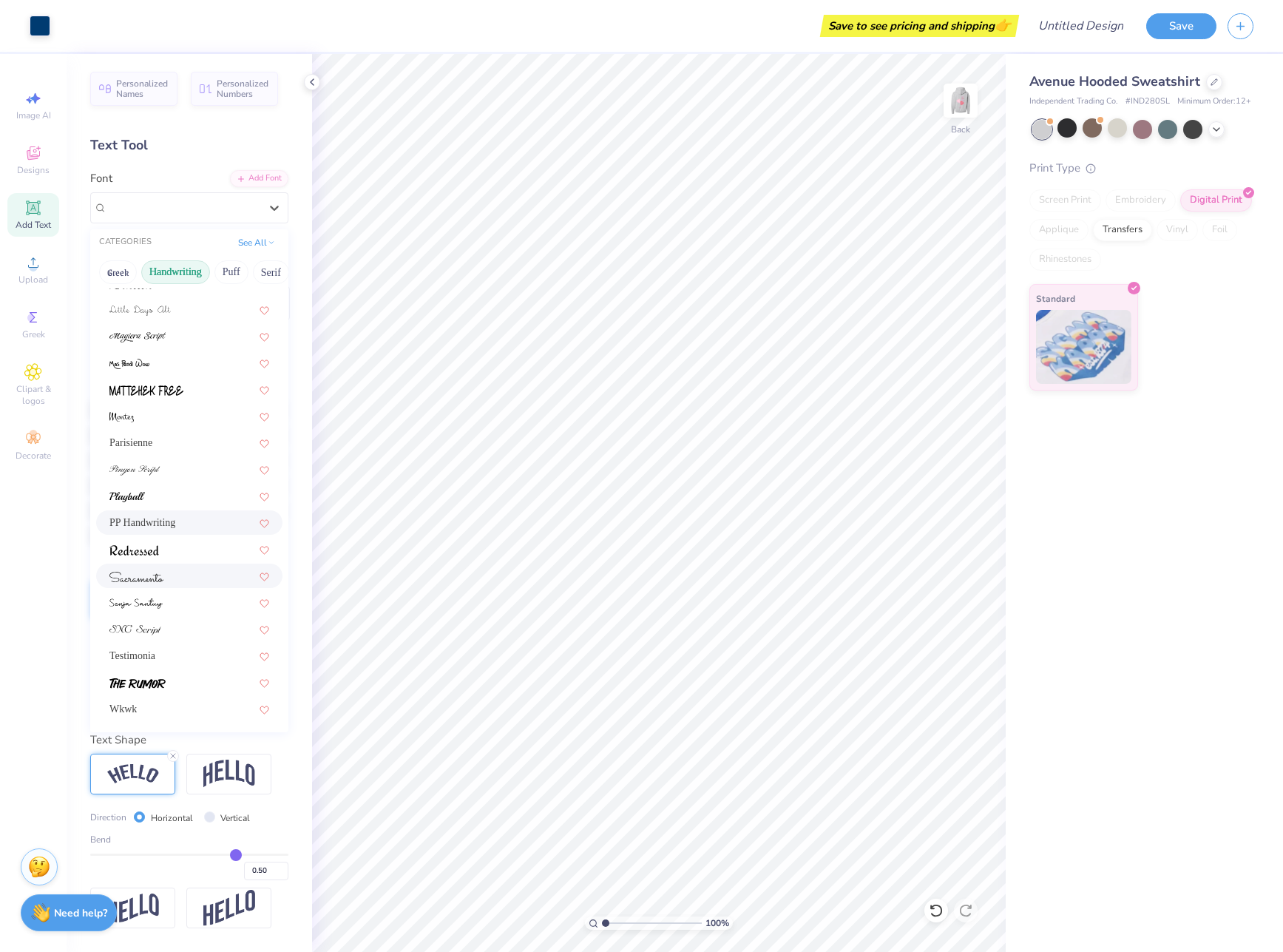
click at [205, 583] on div at bounding box center [189, 576] width 186 height 25
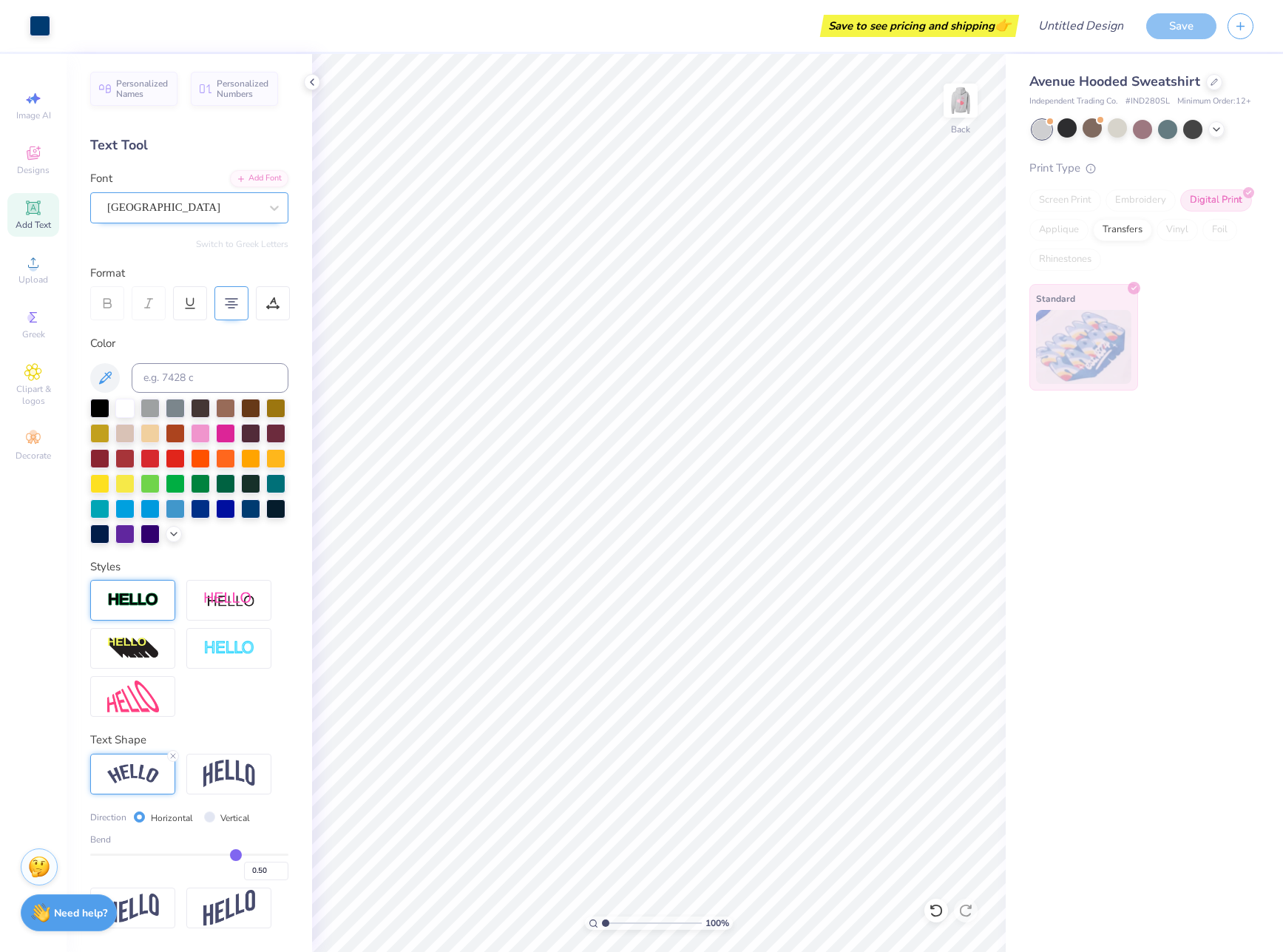
click at [170, 198] on div "[GEOGRAPHIC_DATA]" at bounding box center [183, 207] width 155 height 23
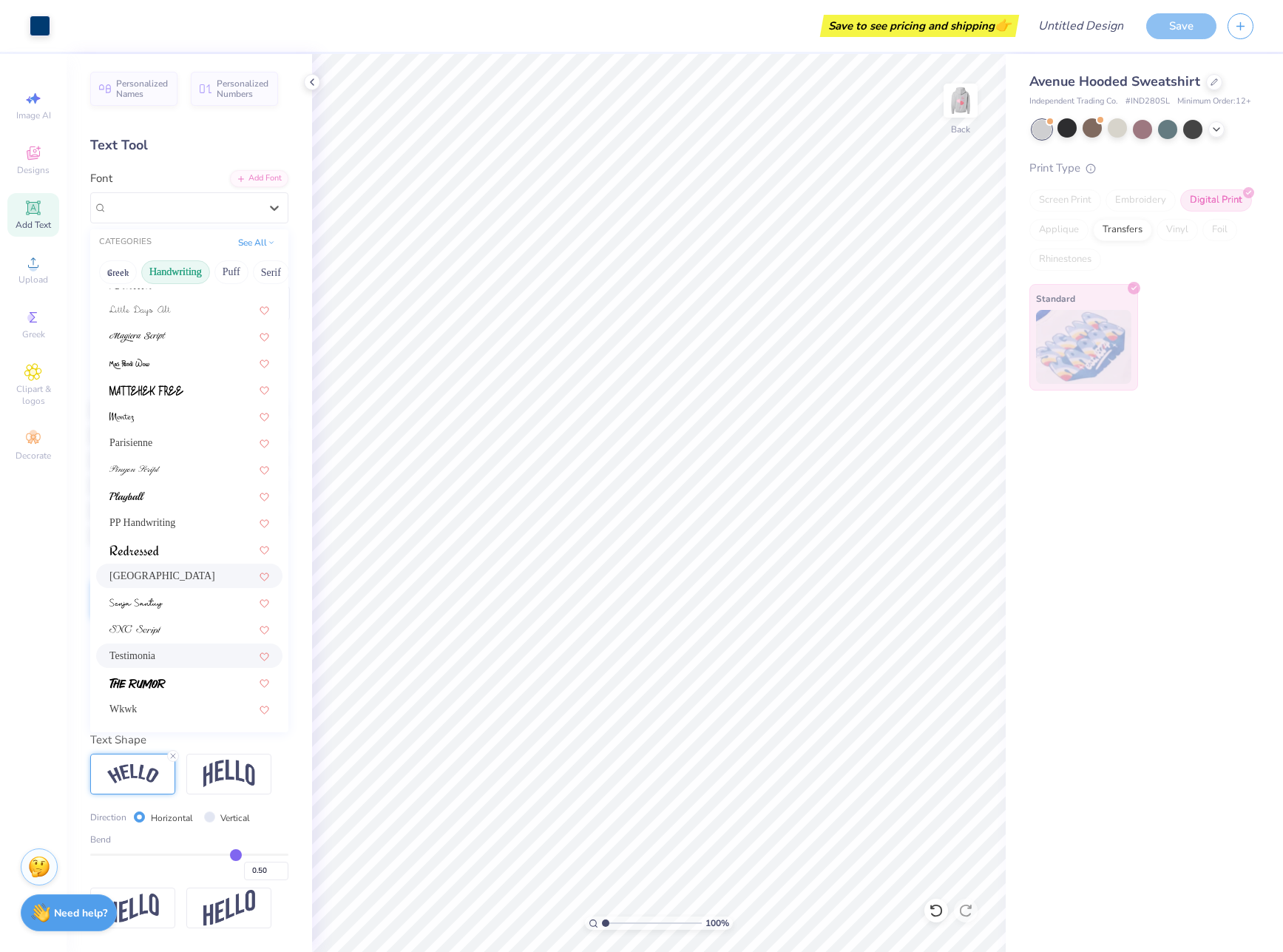
click at [168, 652] on div "Testimonia" at bounding box center [189, 655] width 160 height 16
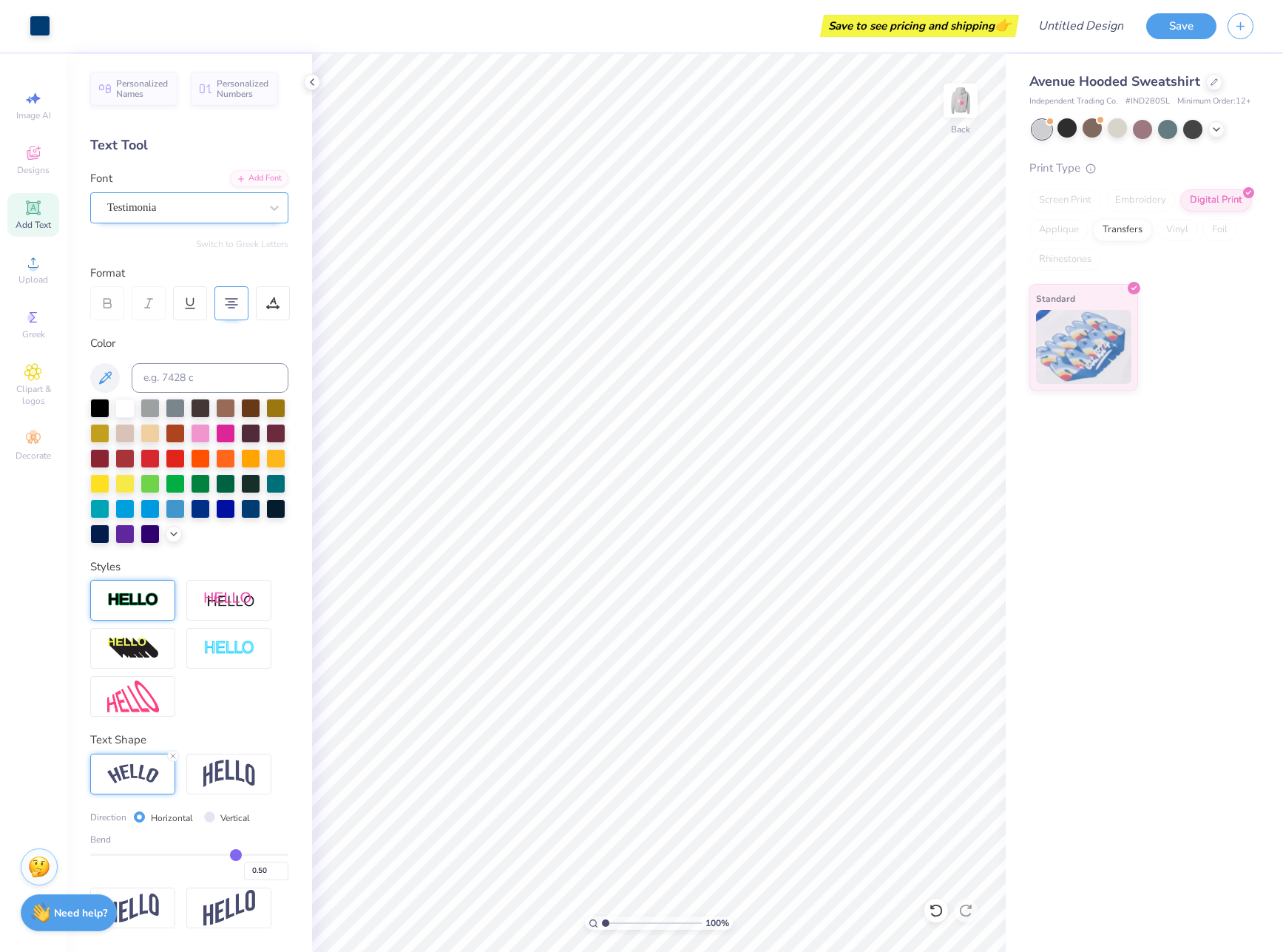
click at [189, 198] on div at bounding box center [183, 207] width 152 height 20
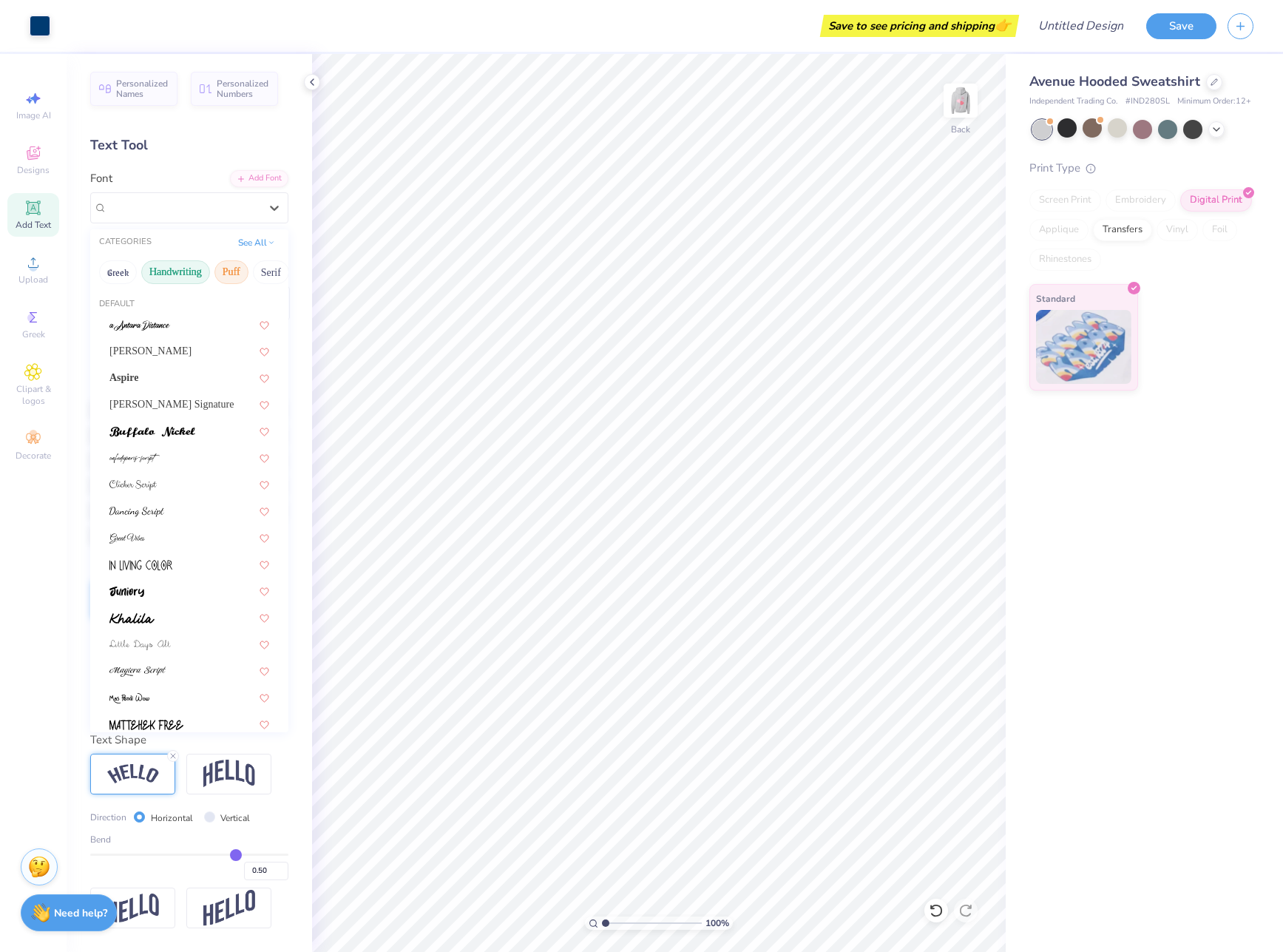
click at [219, 279] on button "Puff" at bounding box center [232, 272] width 34 height 24
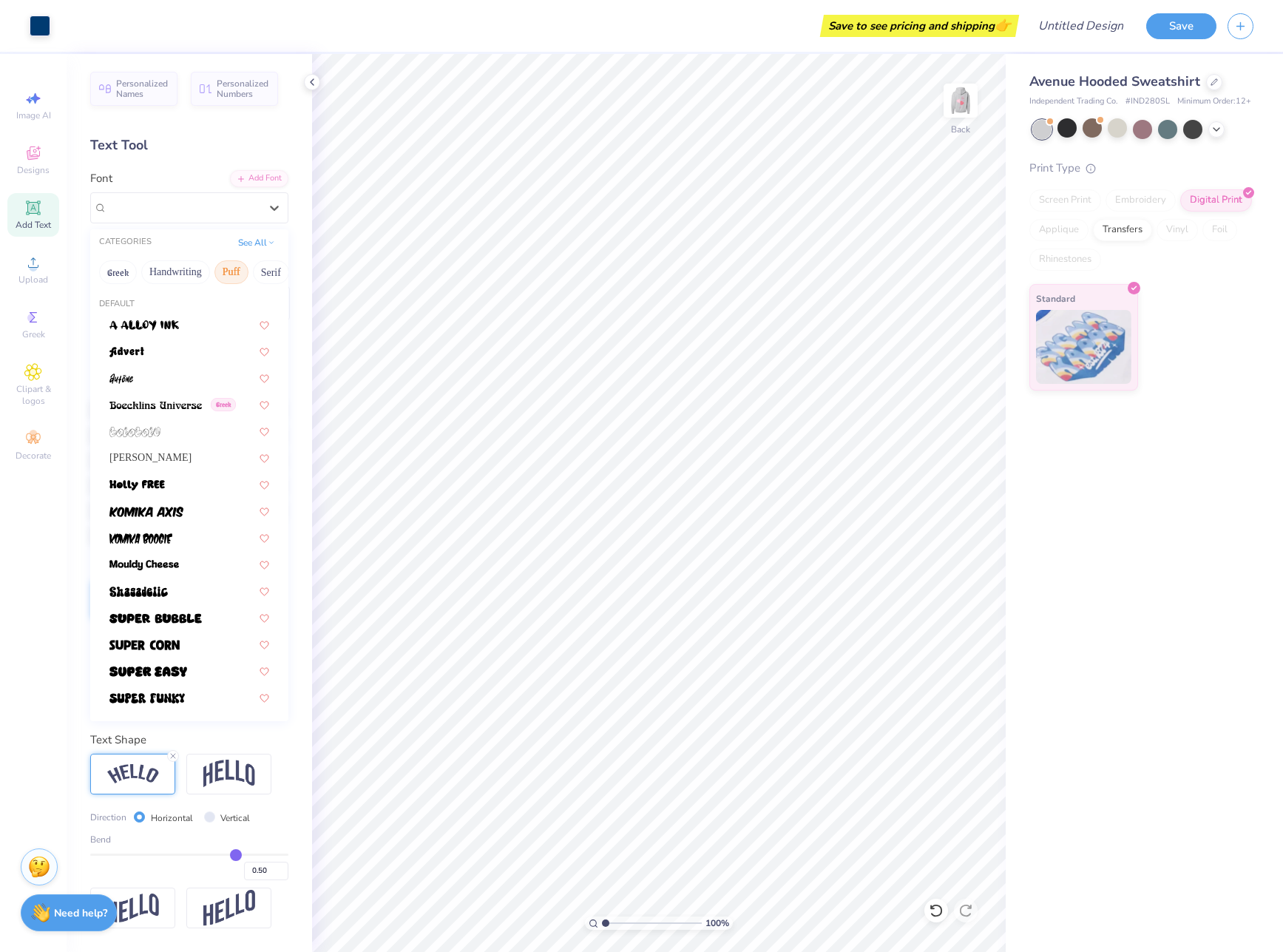
click at [238, 271] on button "Puff" at bounding box center [232, 272] width 34 height 24
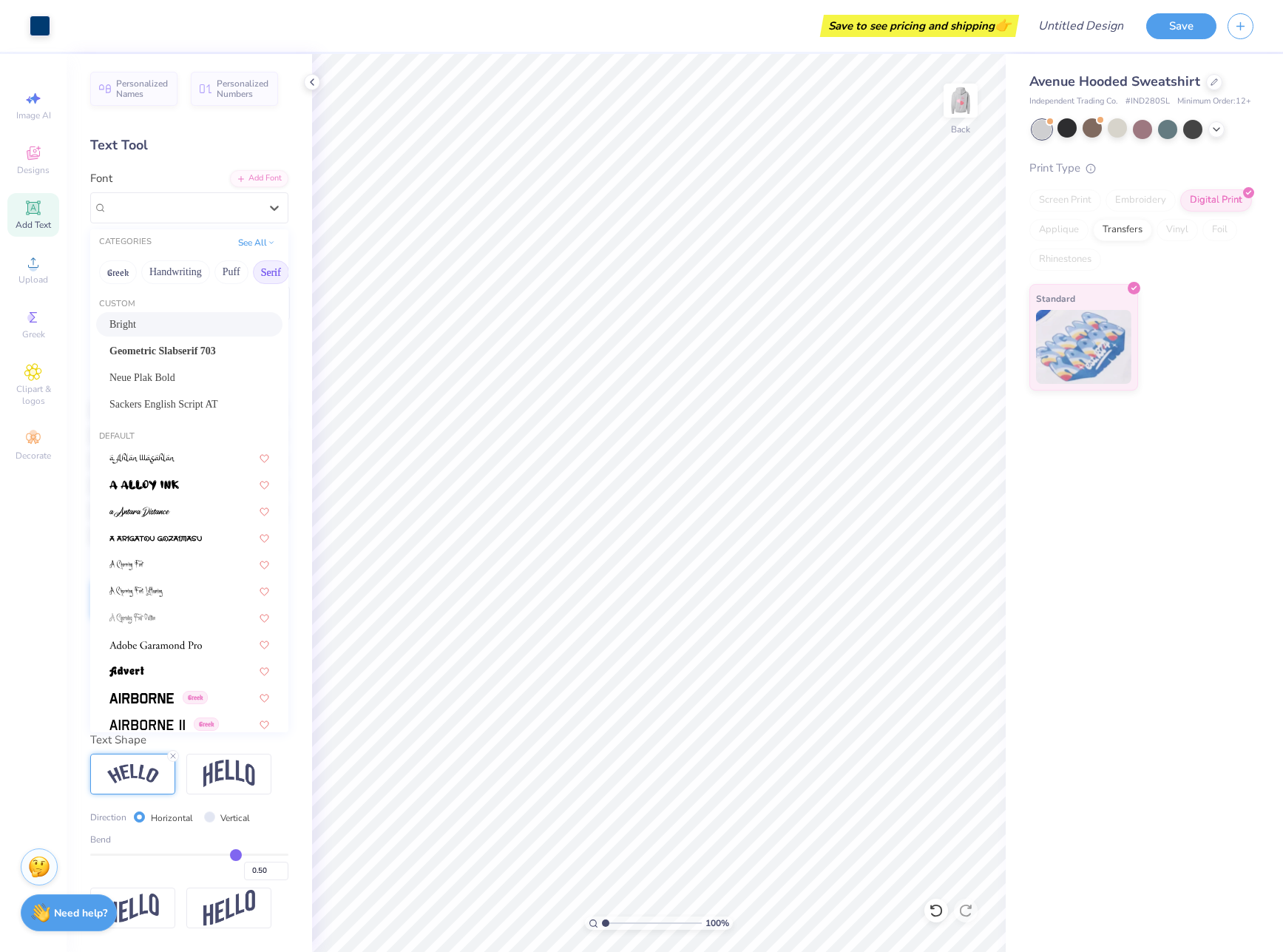
click at [271, 272] on button "Serif" at bounding box center [271, 272] width 37 height 24
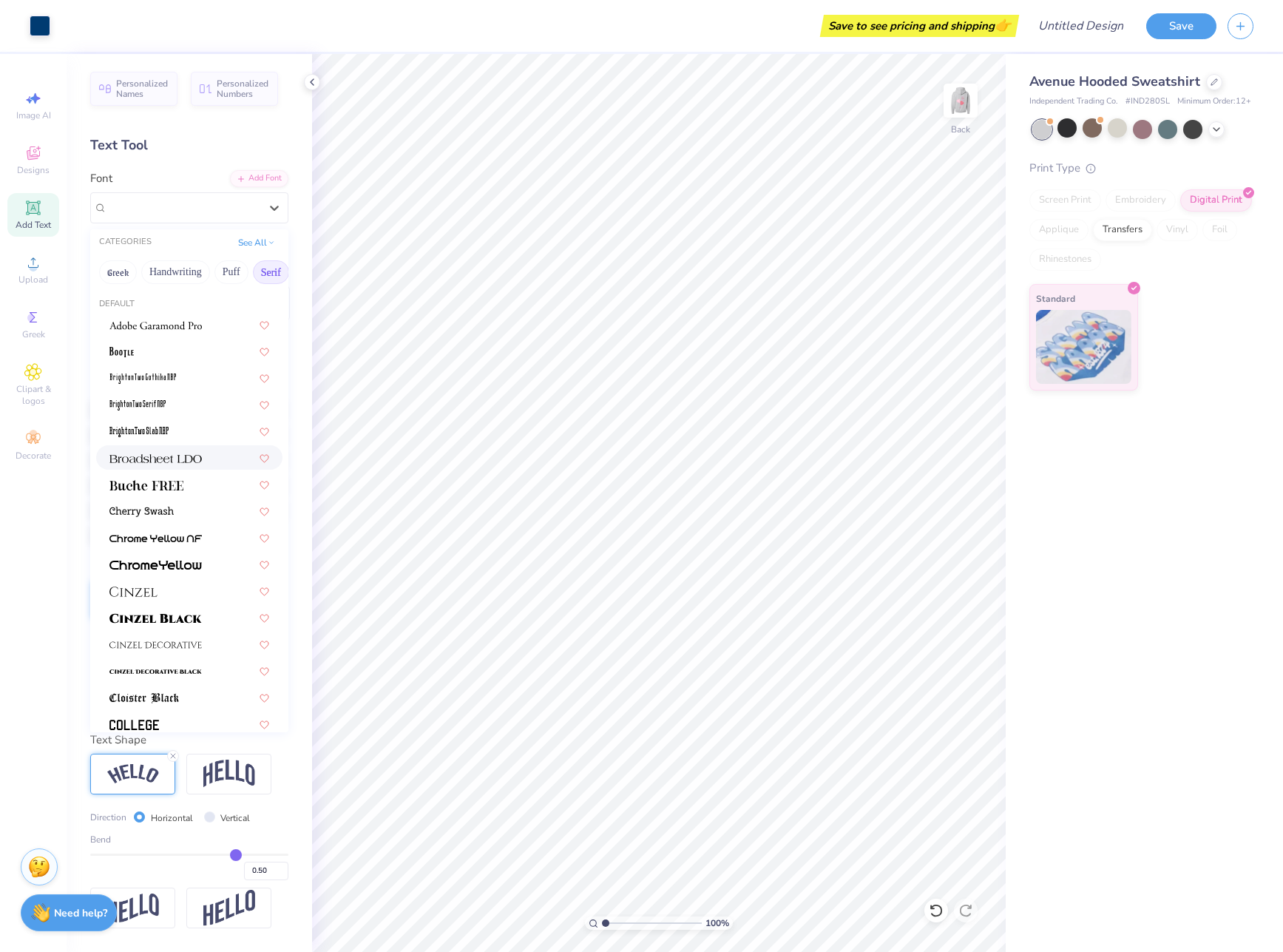
click at [200, 461] on img at bounding box center [156, 458] width 92 height 10
click at [256, 215] on div "Broadsheet LDO" at bounding box center [183, 207] width 155 height 23
click at [187, 596] on div at bounding box center [189, 590] width 160 height 16
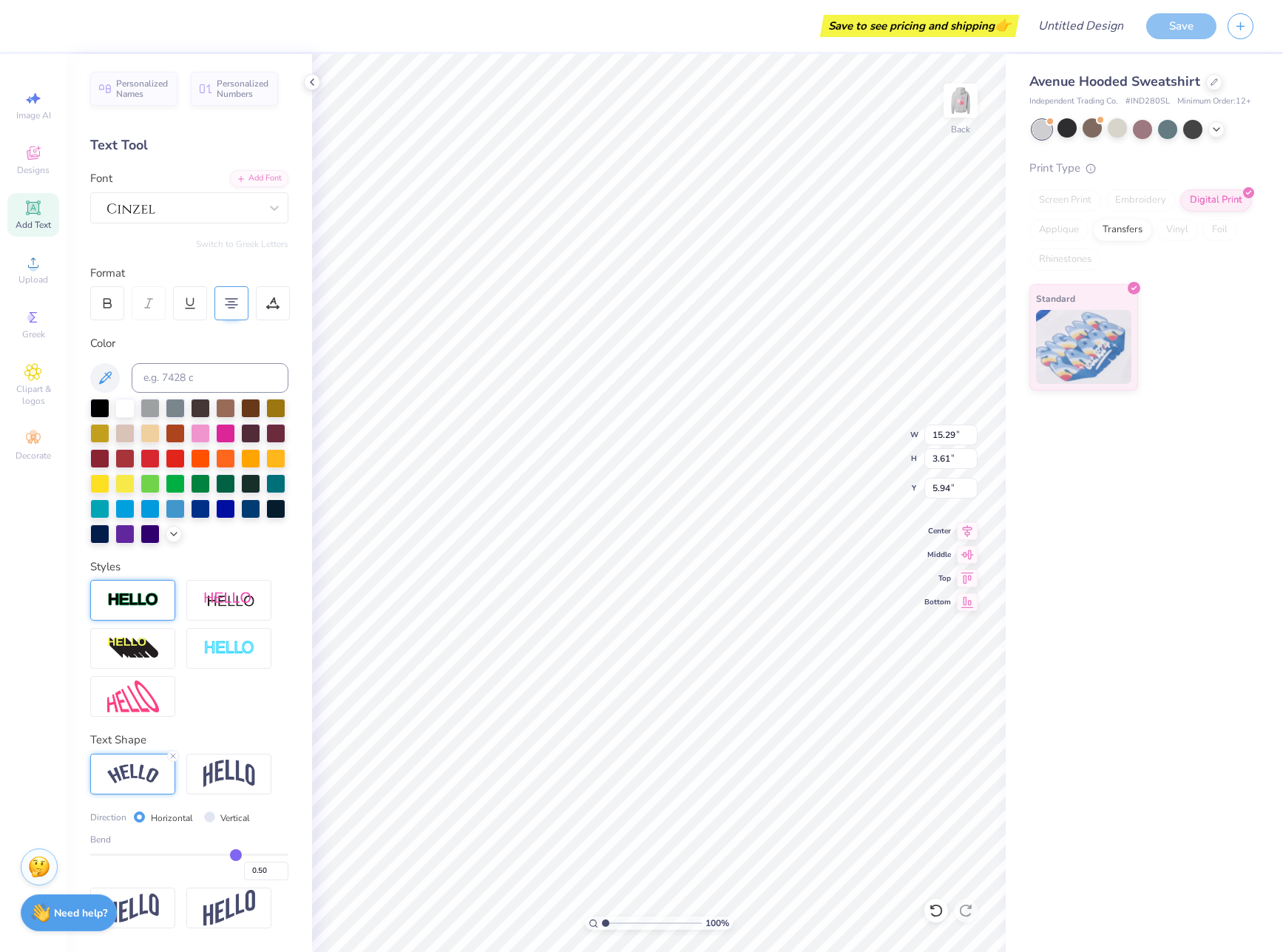
type input "11.47"
type input "2.71"
type input "5.53"
click at [119, 315] on div at bounding box center [107, 303] width 34 height 34
type input "11.68"
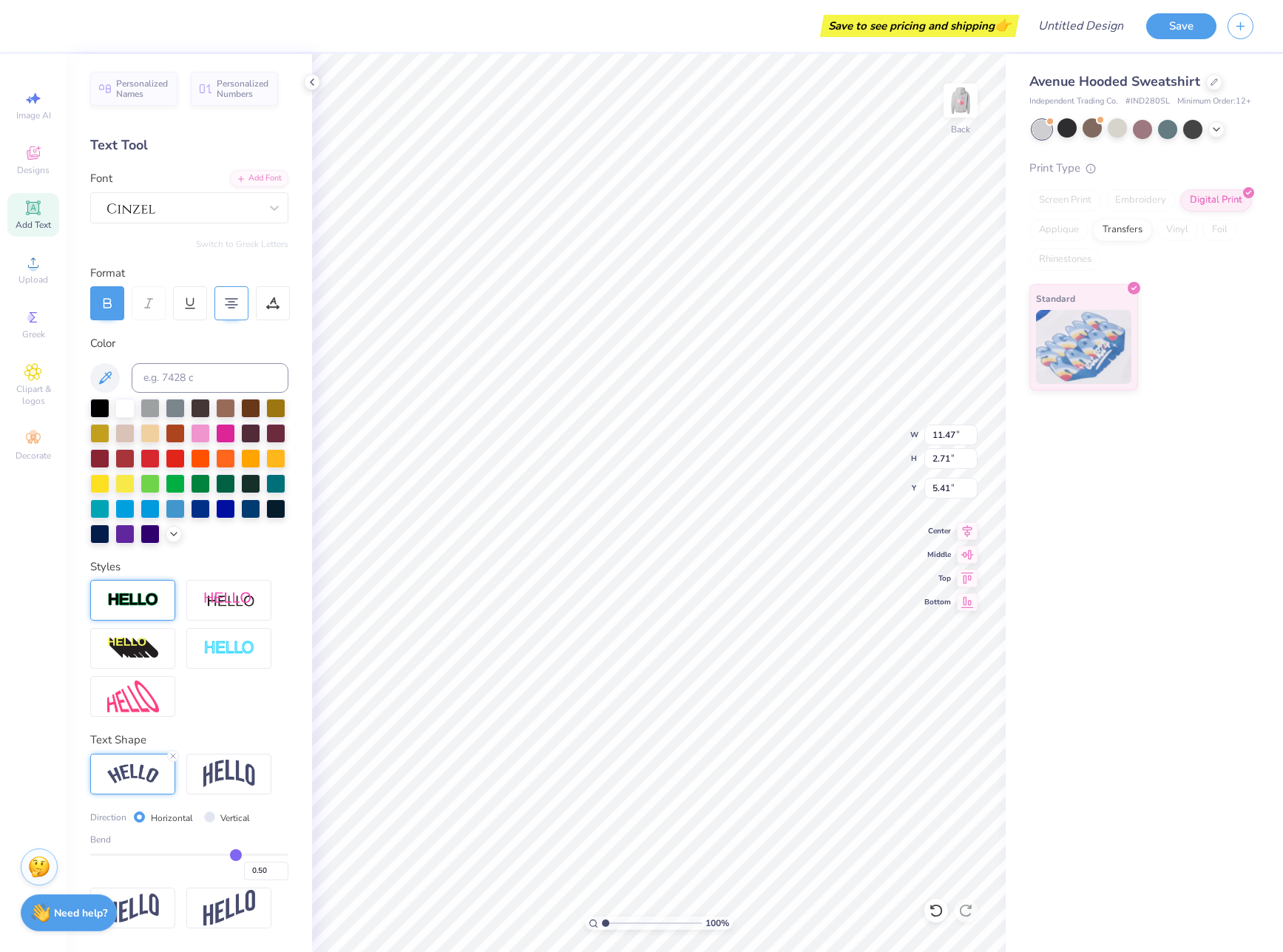
type input "2.77"
type input "5.38"
click at [226, 215] on div at bounding box center [183, 207] width 155 height 23
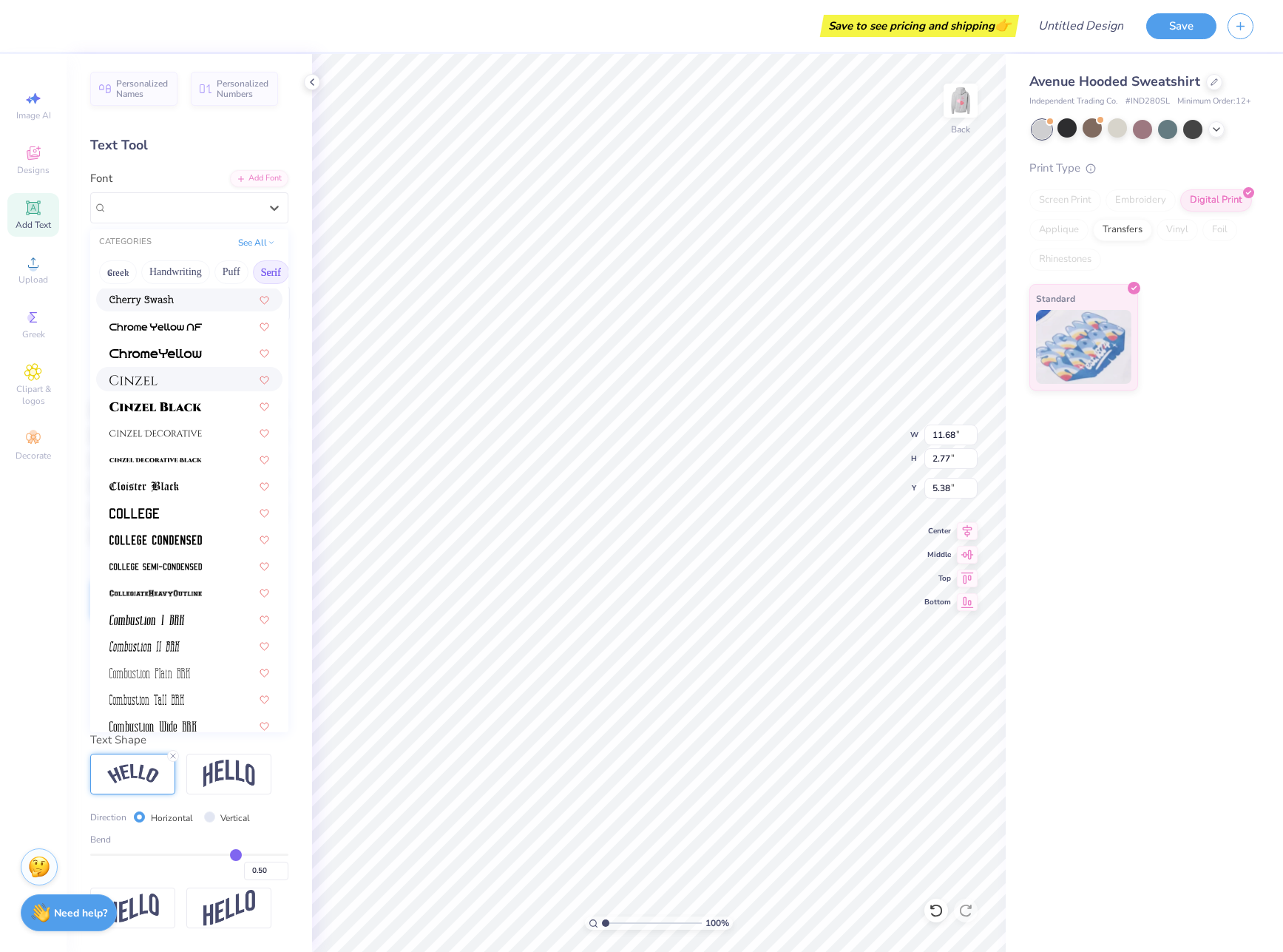
scroll to position [212, 0]
click at [183, 394] on div at bounding box center [189, 405] width 186 height 25
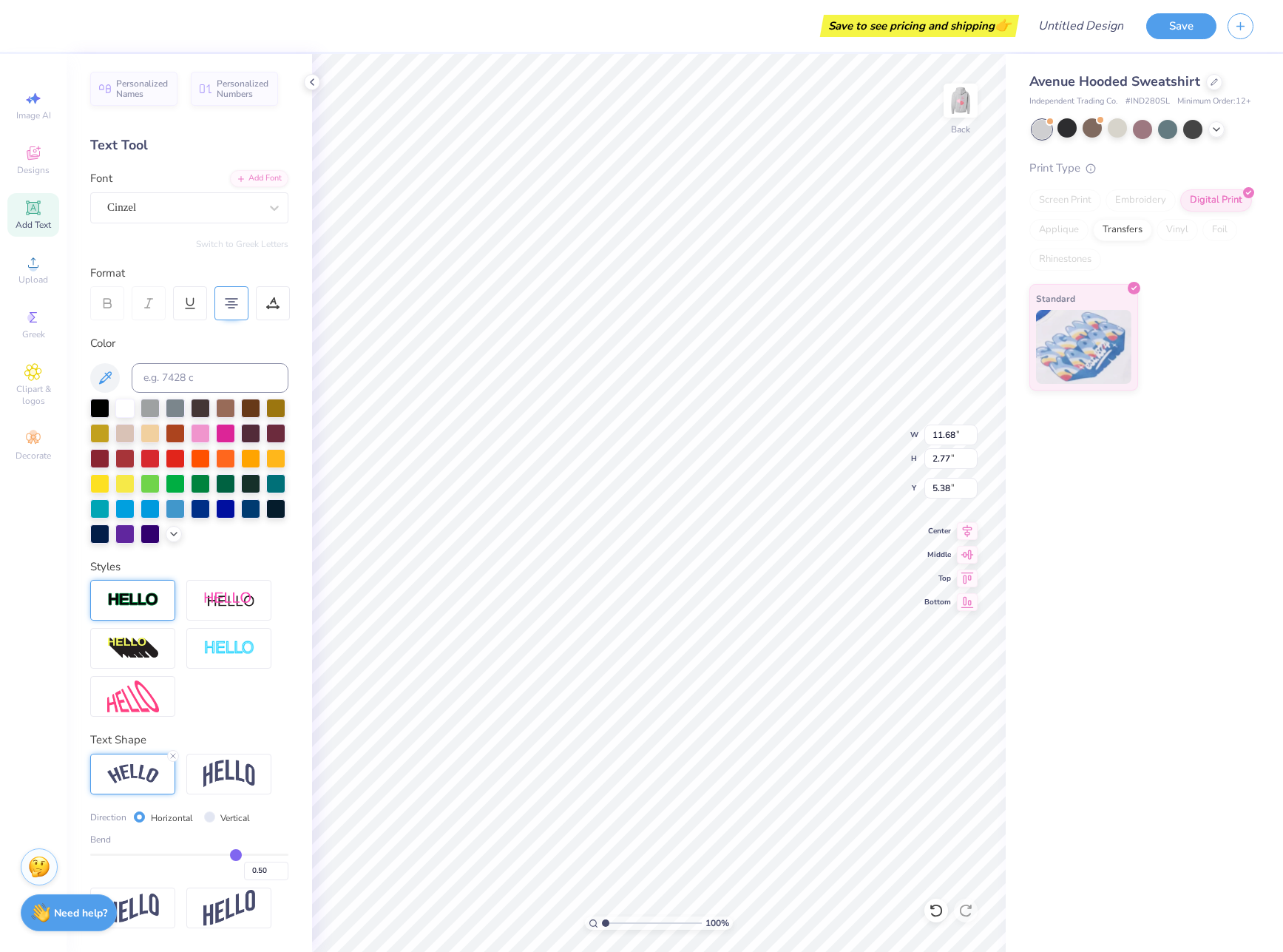
type input "11.84"
type input "2.81"
type input "5.36"
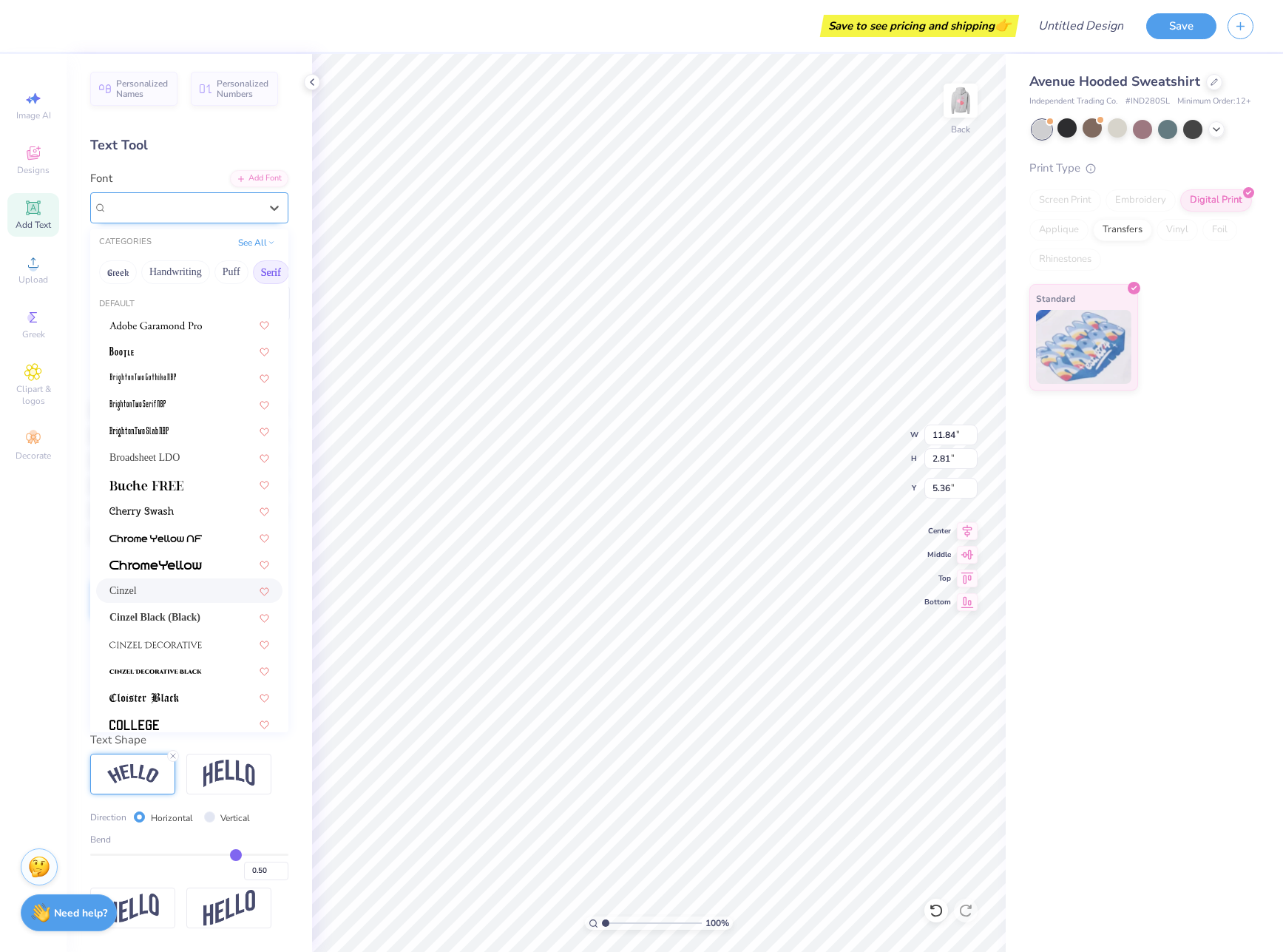
click at [170, 205] on div "Cinzel" at bounding box center [183, 207] width 155 height 23
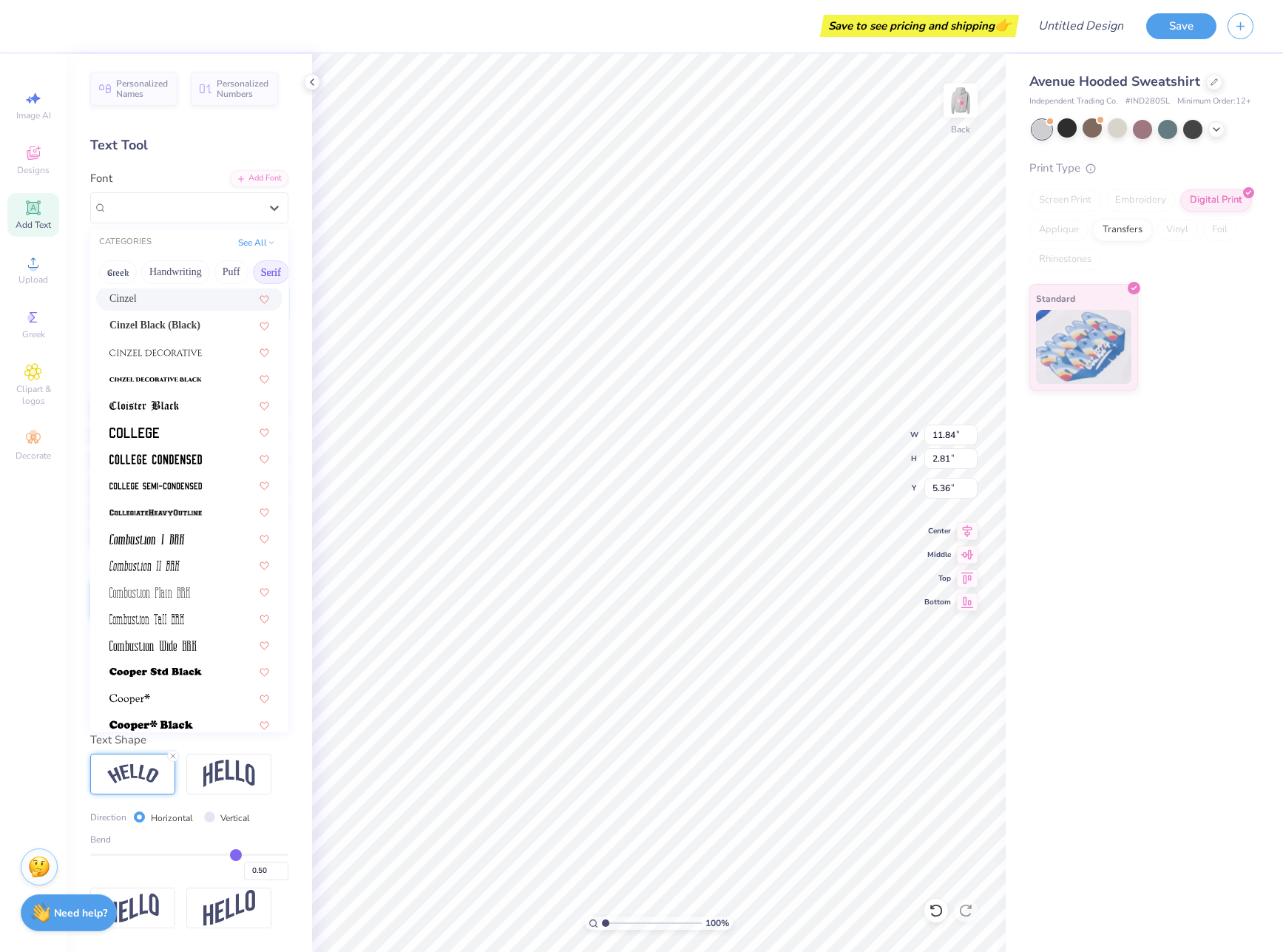
scroll to position [293, 0]
click at [189, 429] on div at bounding box center [189, 430] width 160 height 16
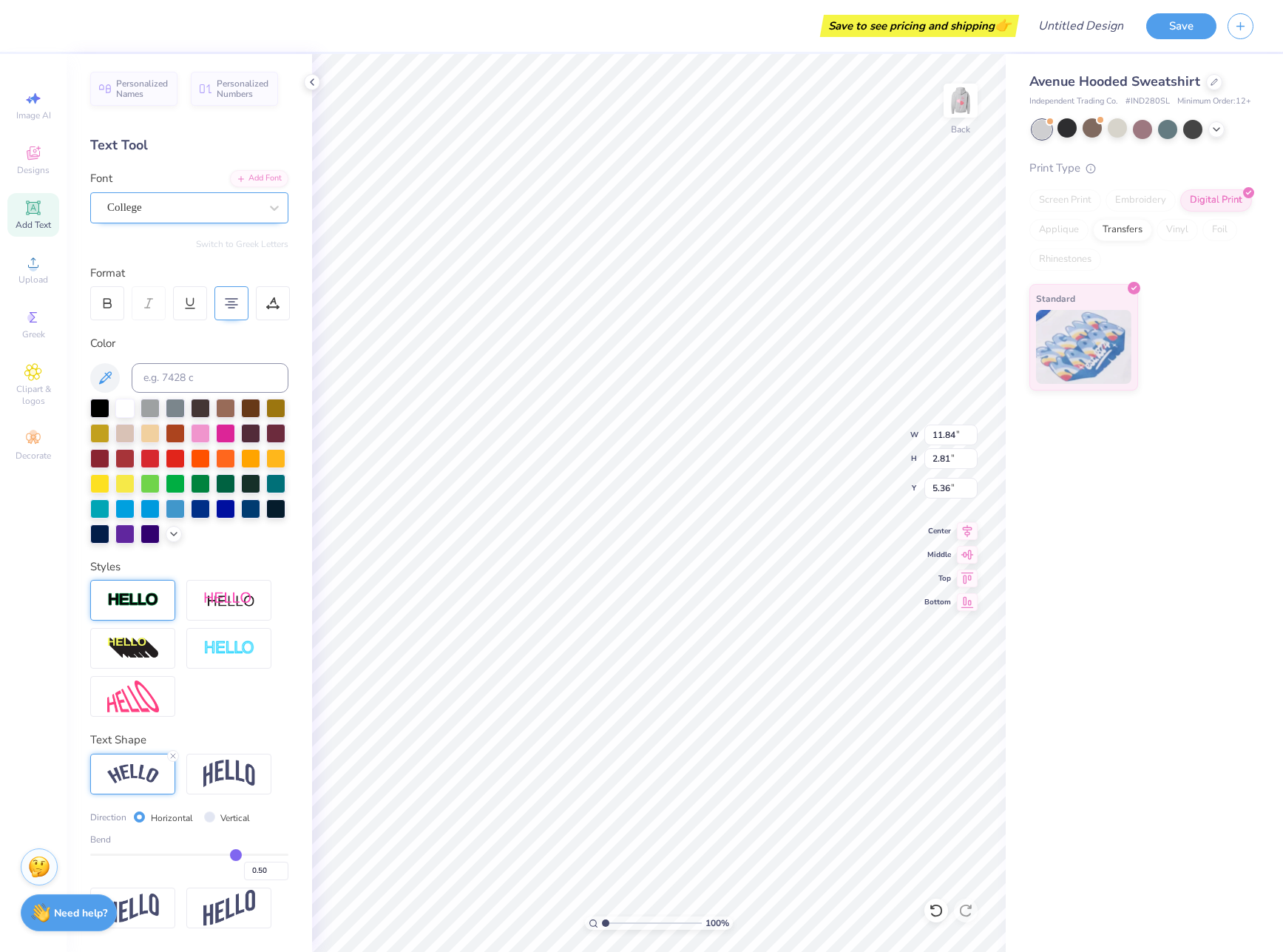
type input "9.49"
type input "2.51"
type input "5.51"
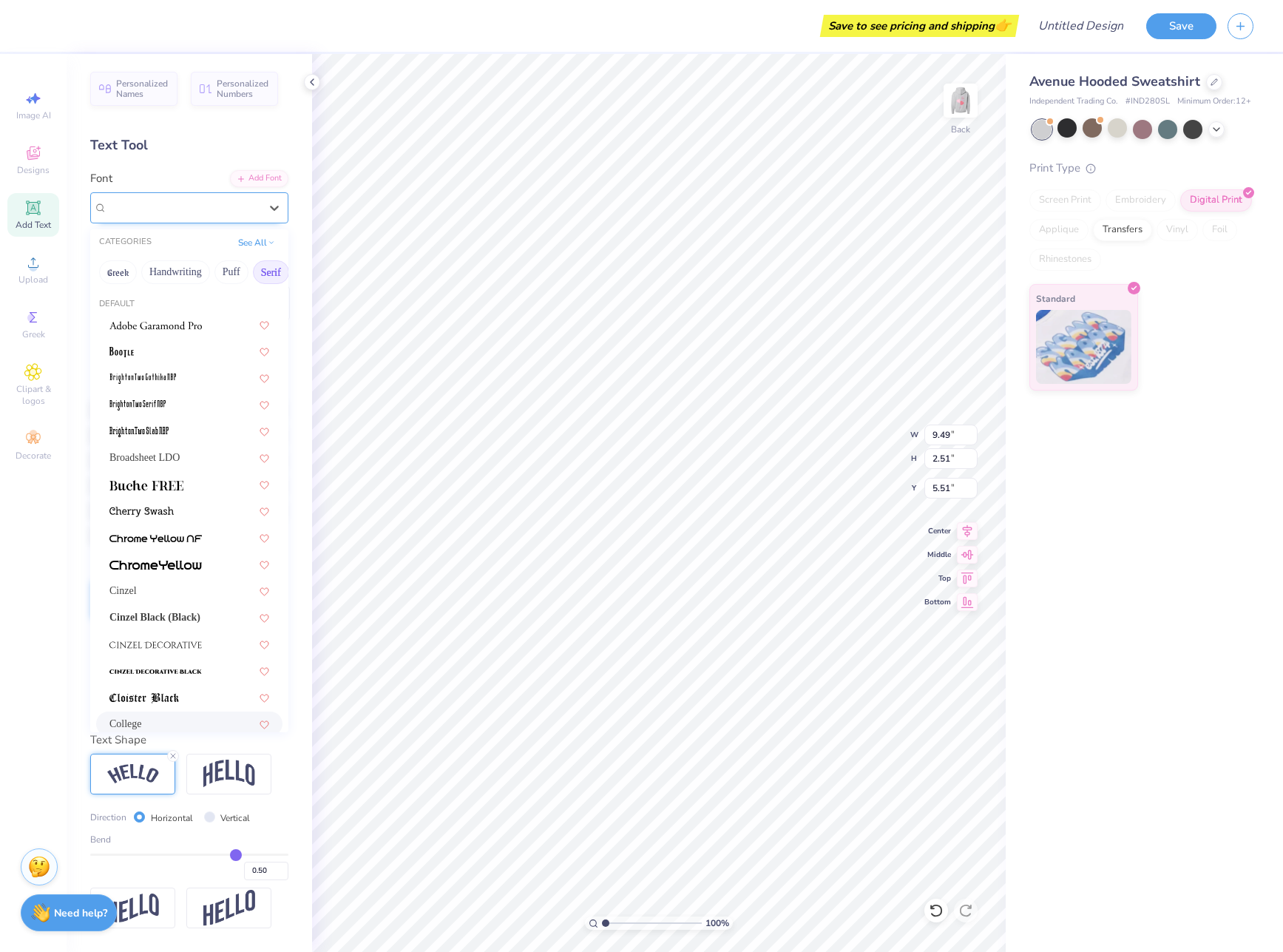
click at [183, 217] on div at bounding box center [183, 207] width 152 height 20
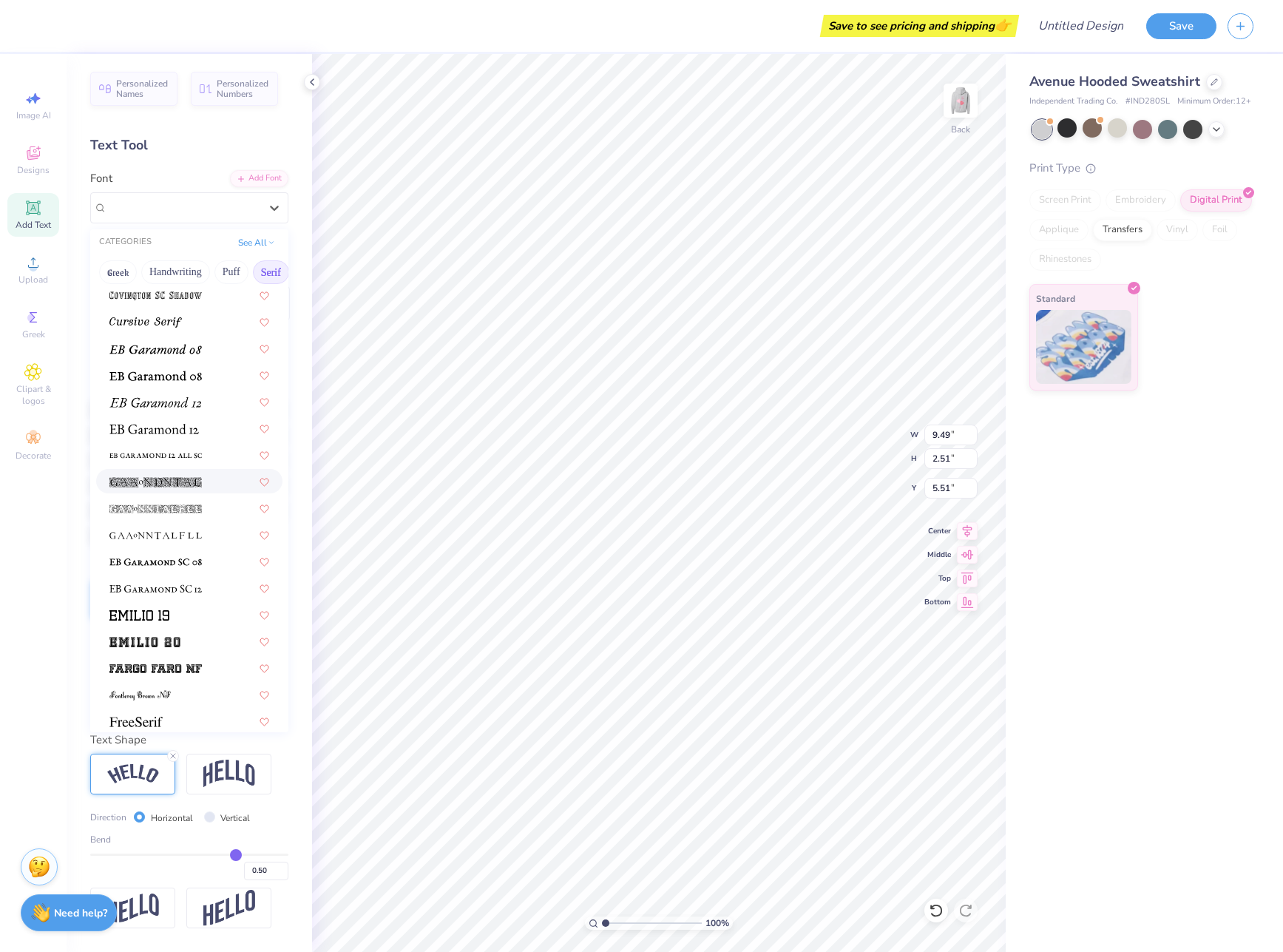
scroll to position [856, 0]
click at [208, 409] on div at bounding box center [189, 400] width 186 height 25
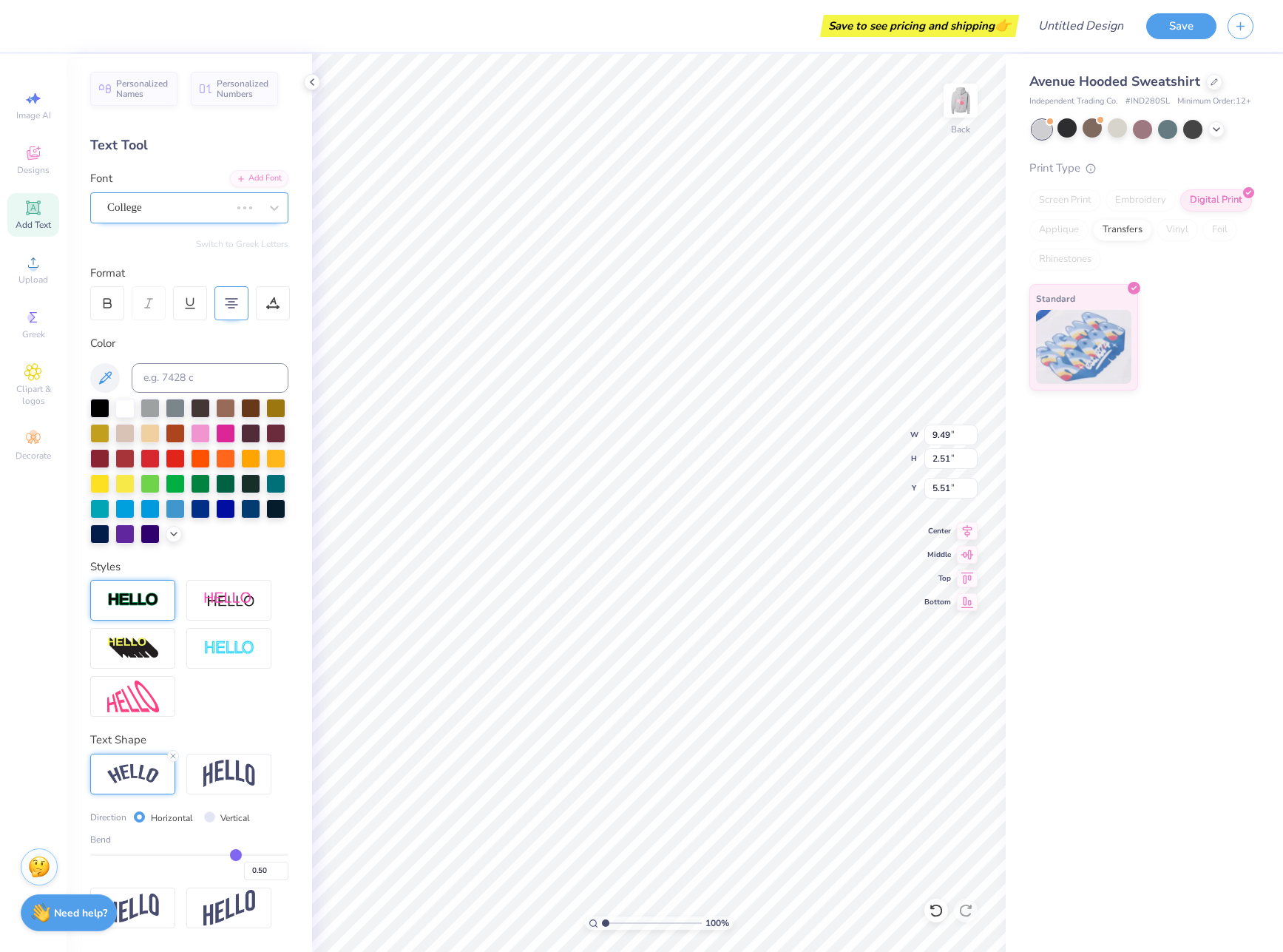
click at [191, 215] on div "College" at bounding box center [168, 207] width 126 height 23
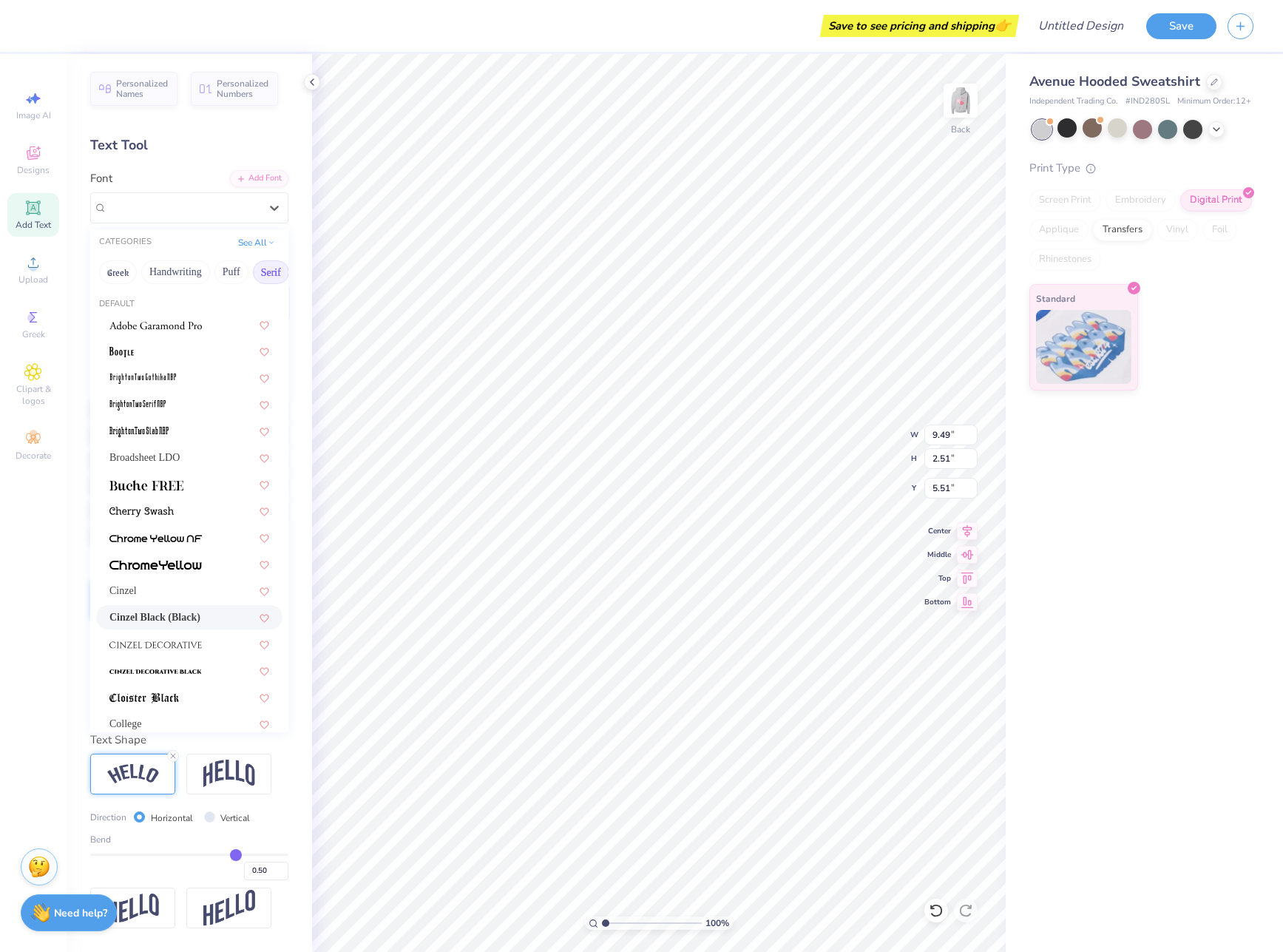
type input "9.66"
type input "2.69"
type input "5.42"
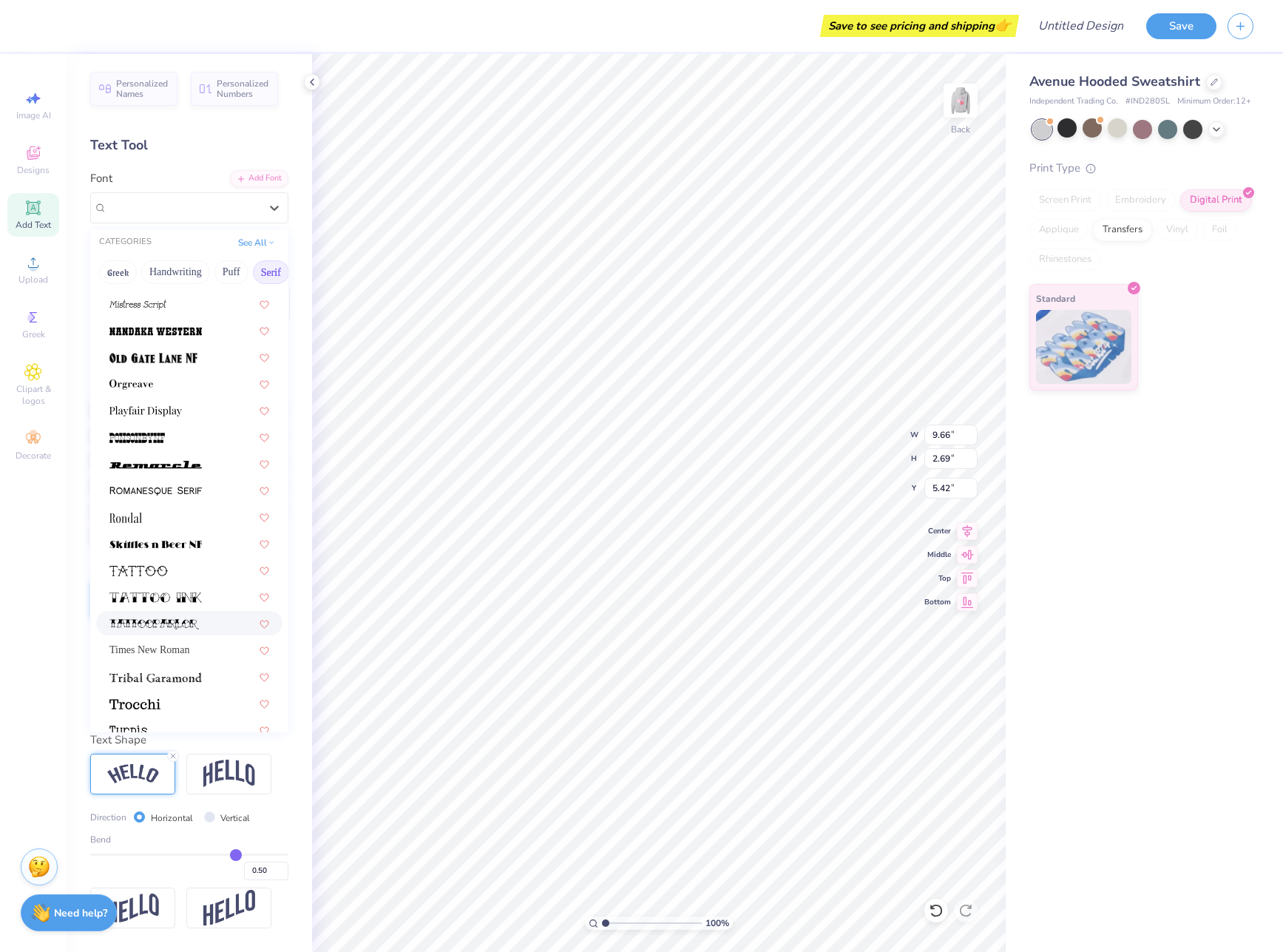
scroll to position [1692, 0]
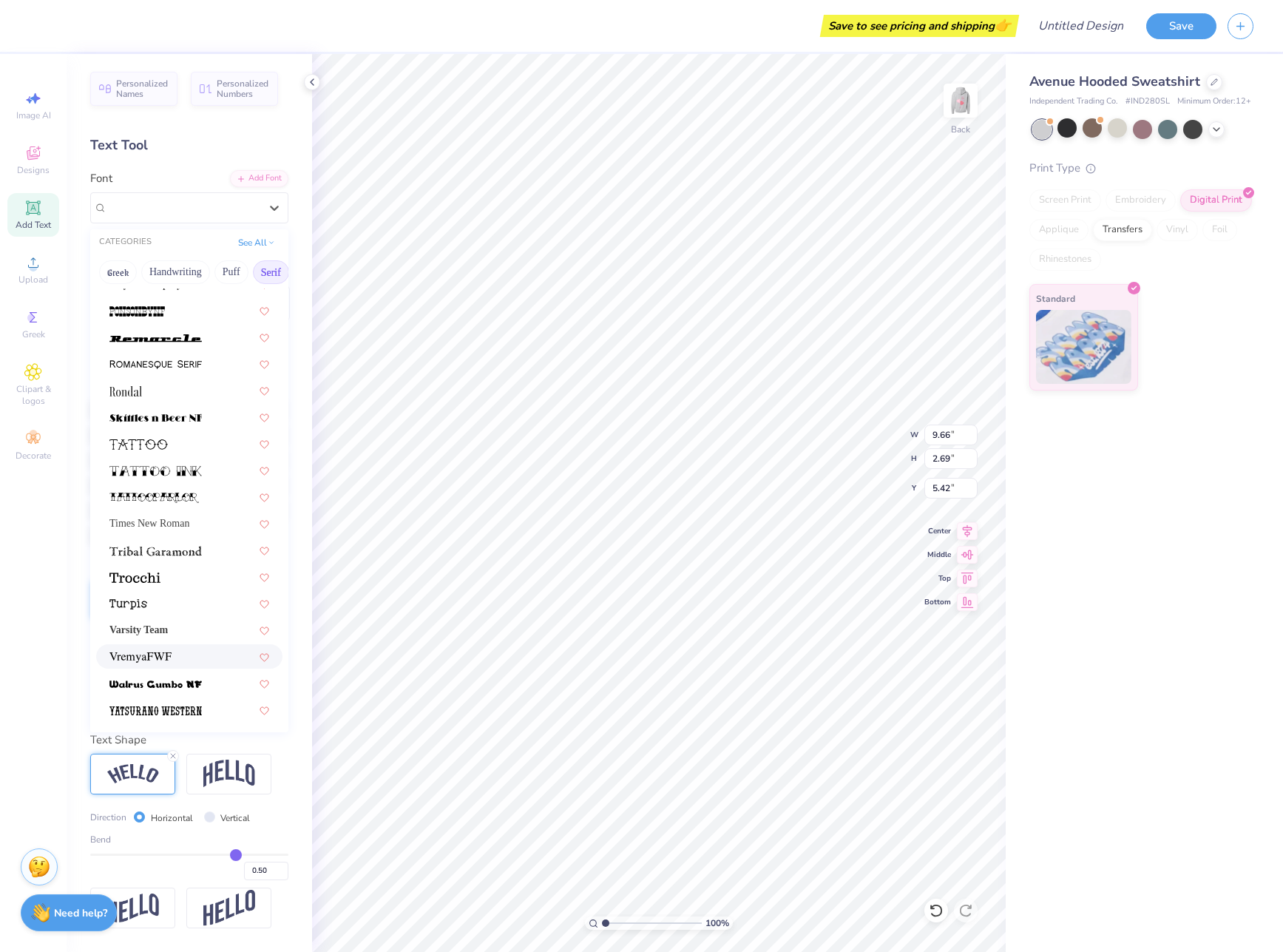
click at [183, 657] on div at bounding box center [189, 656] width 160 height 16
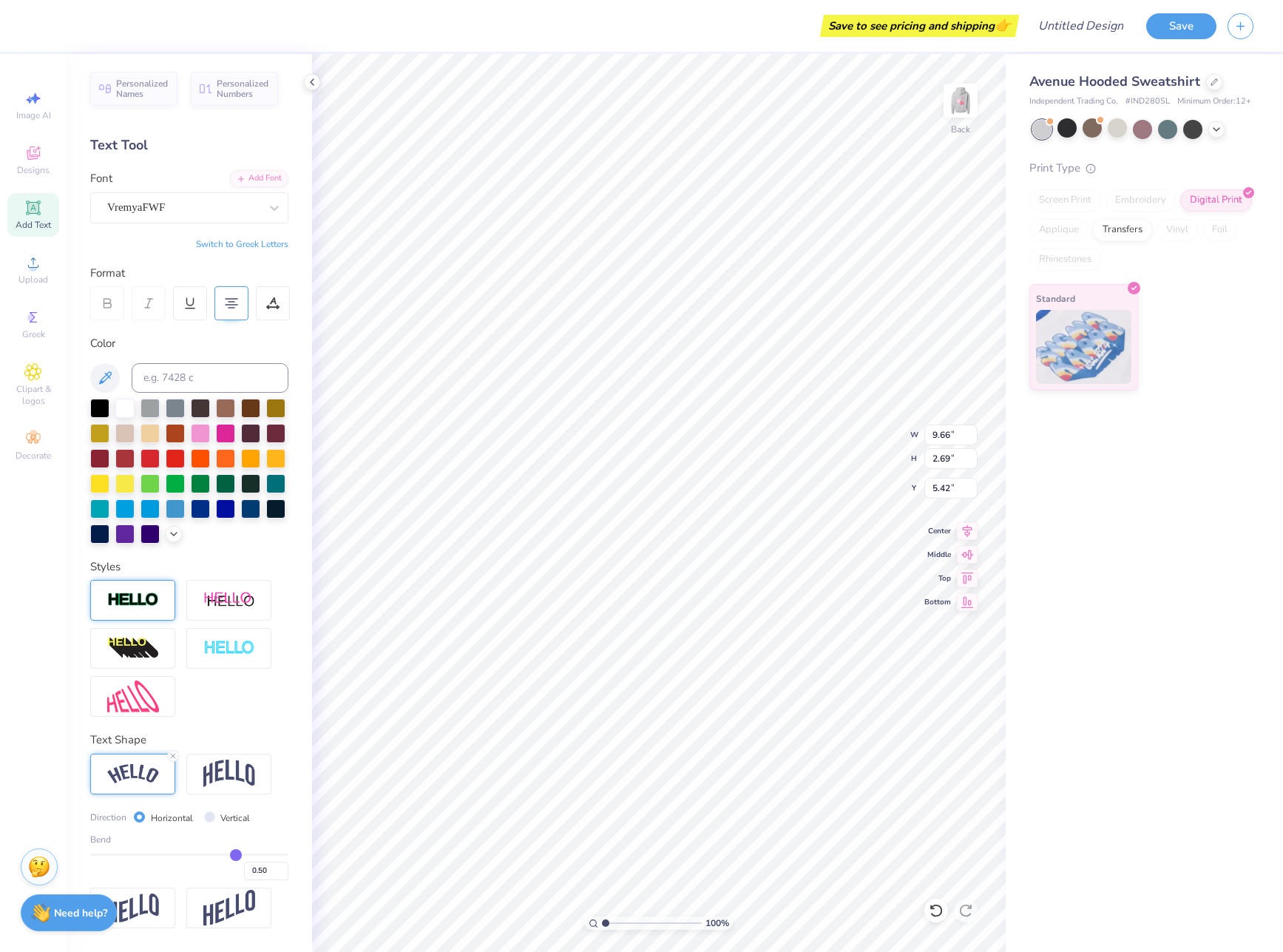
type input "2.58"
type input "5.48"
click at [34, 324] on icon at bounding box center [34, 318] width 18 height 18
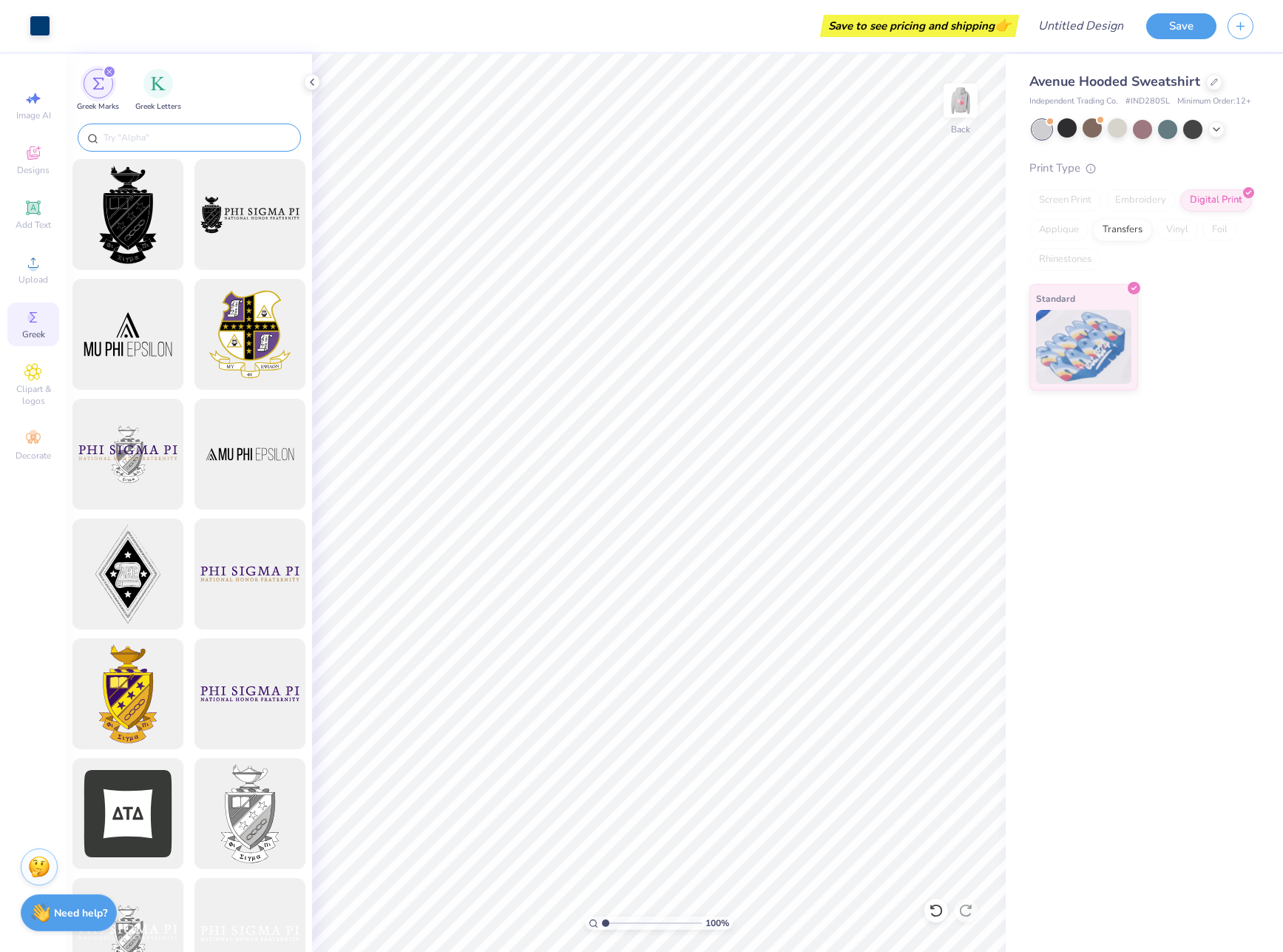
click at [209, 145] on div at bounding box center [189, 138] width 224 height 28
click at [255, 135] on input "text" at bounding box center [197, 138] width 189 height 15
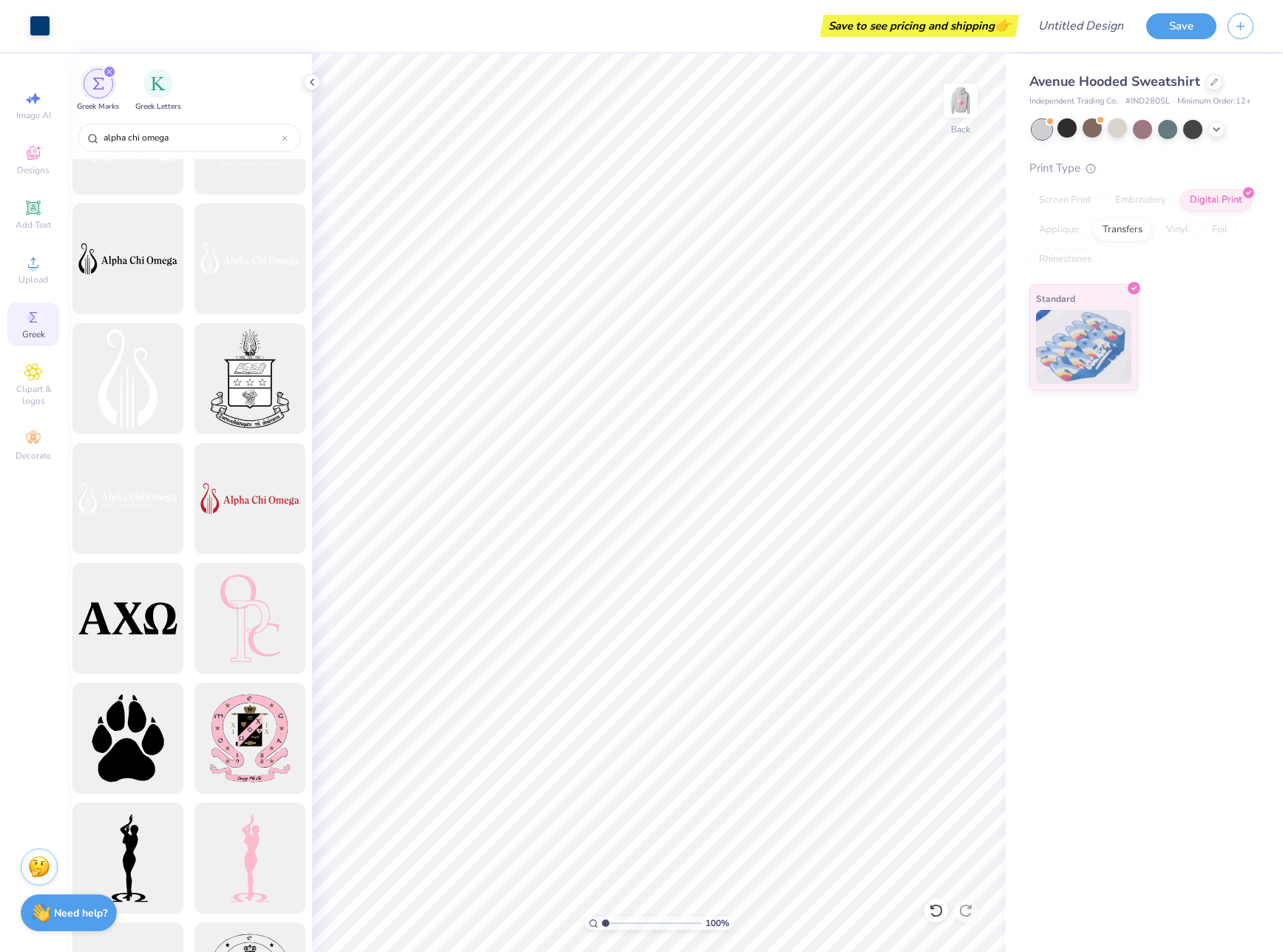
scroll to position [674, 0]
type input "alpha chi omega"
click at [121, 368] on div at bounding box center [128, 380] width 122 height 122
type input "3.25"
type input "5.44"
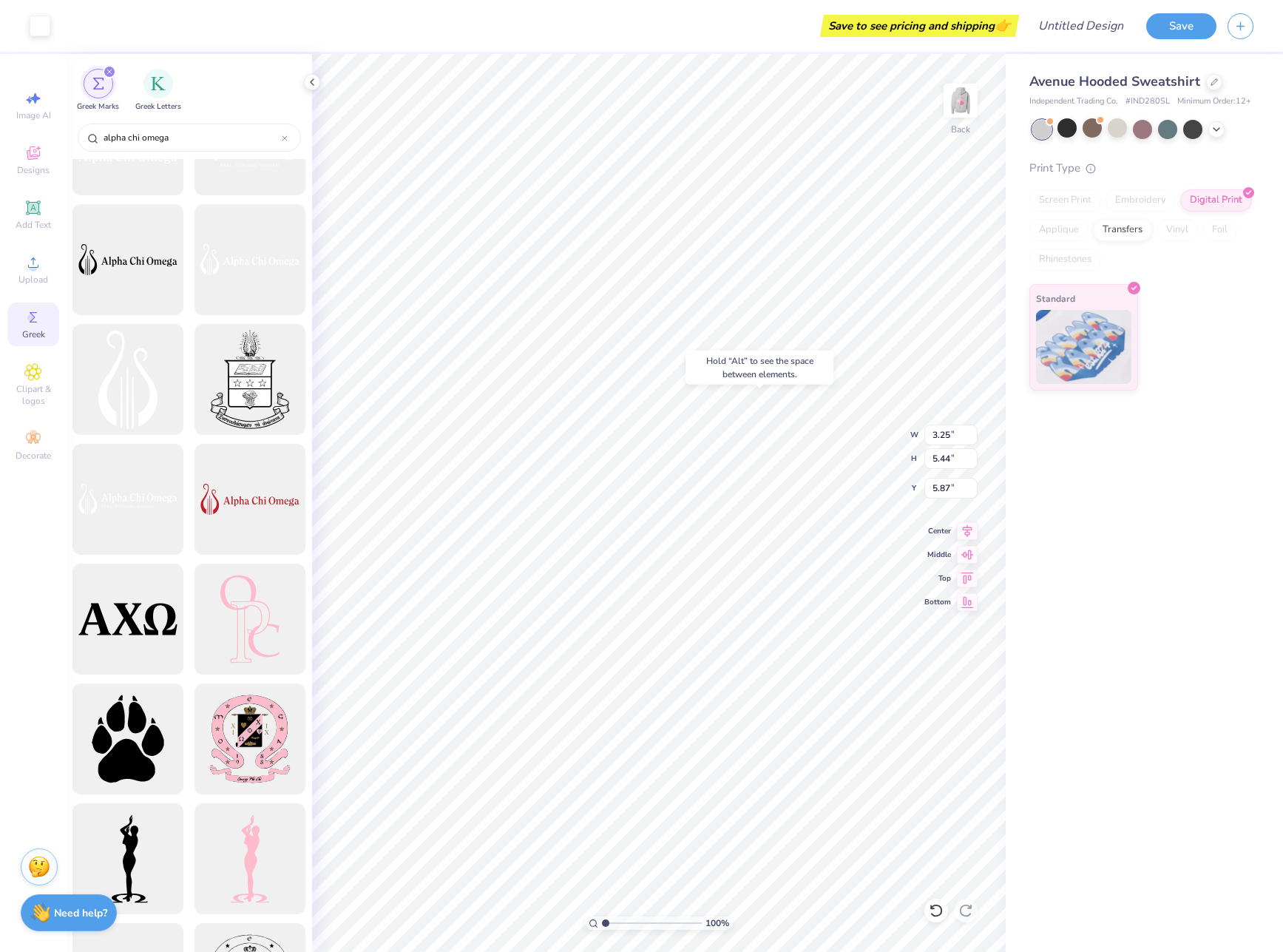
type input "7.24"
click at [719, 386] on div "Hold “Alt” to see the space between elements." at bounding box center [760, 368] width 157 height 43
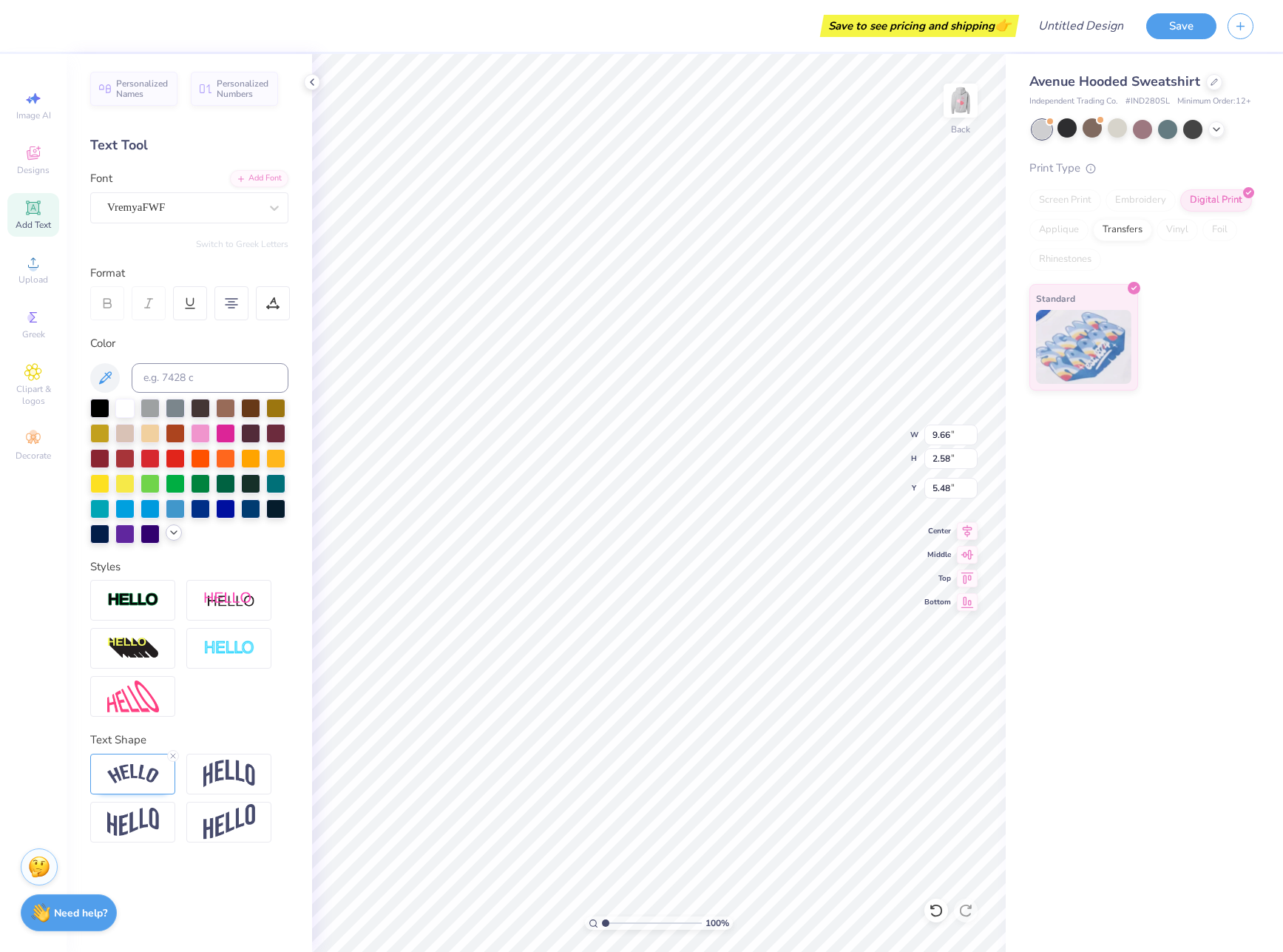
click at [177, 532] on icon at bounding box center [174, 532] width 12 height 12
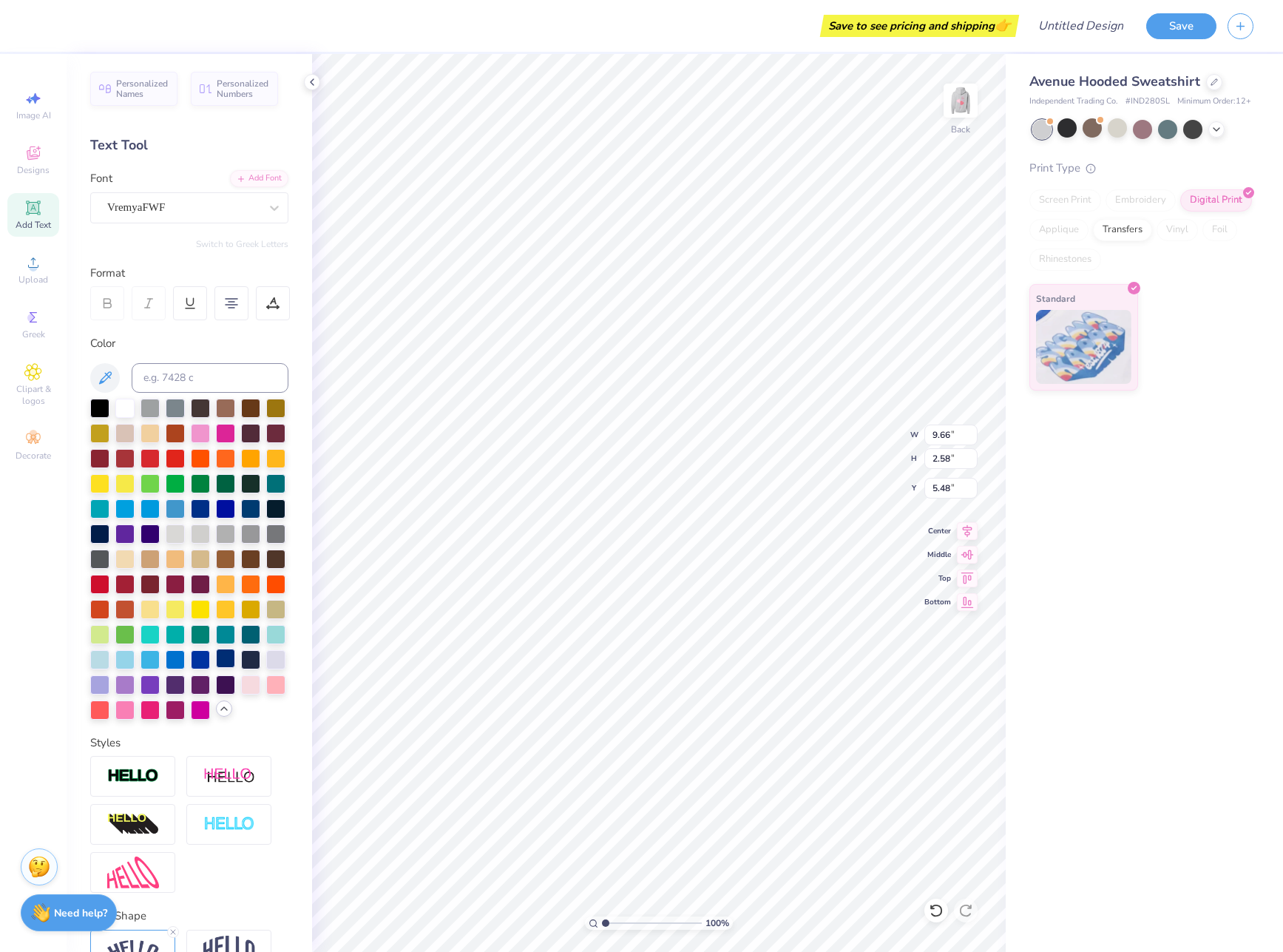
click at [216, 668] on div at bounding box center [226, 658] width 19 height 19
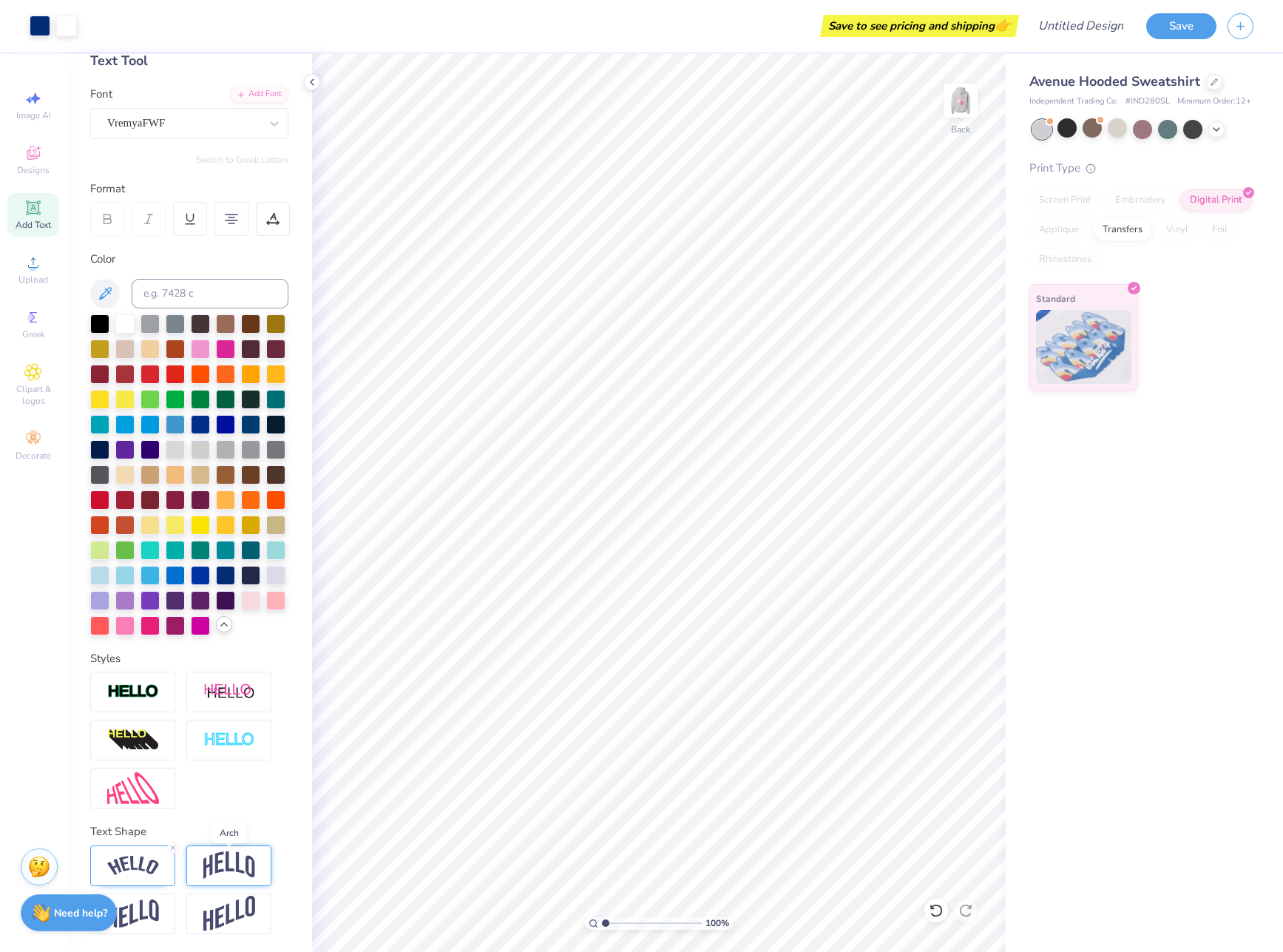
click at [250, 871] on img at bounding box center [229, 866] width 51 height 28
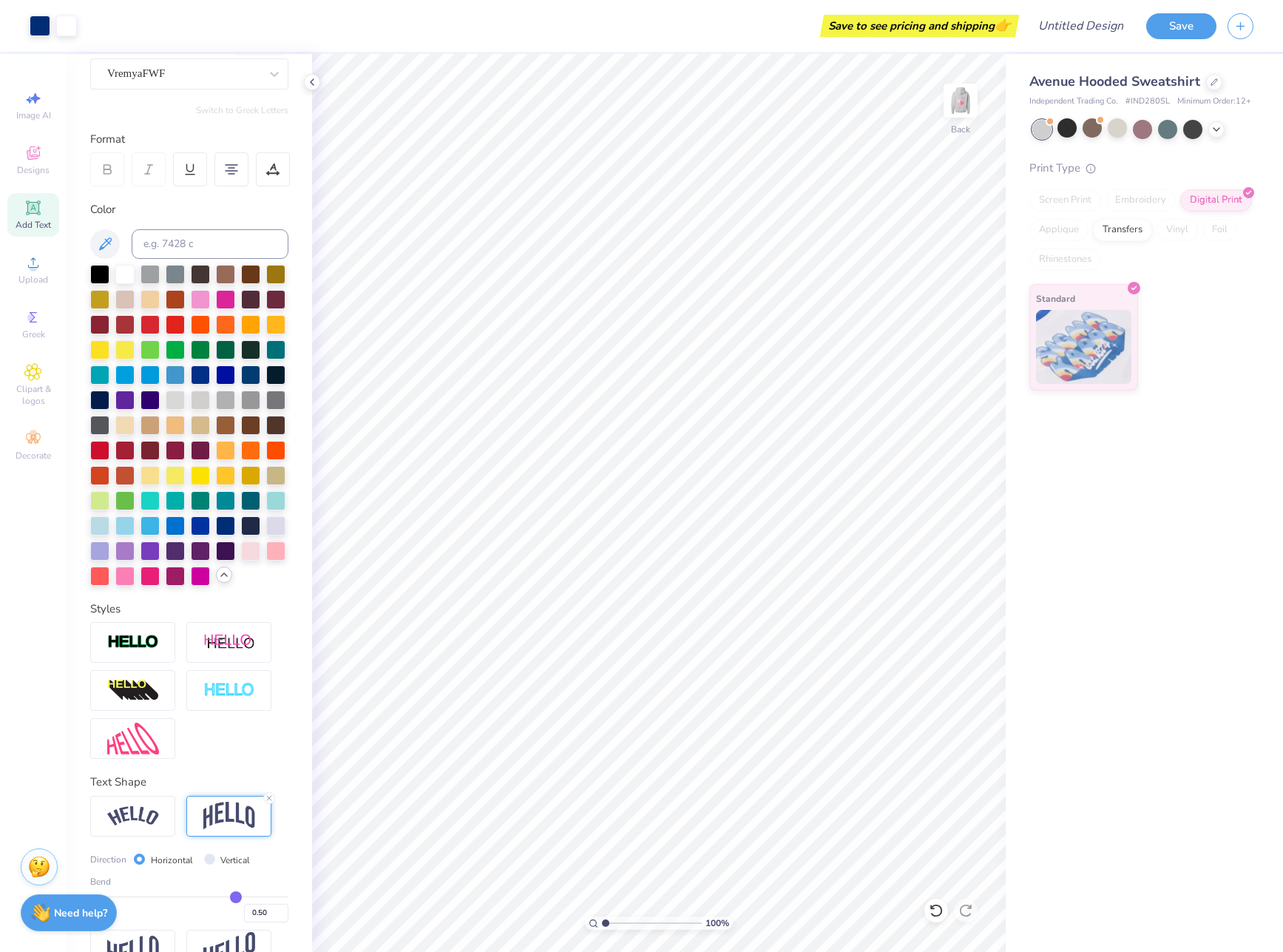
scroll to position [220, 0]
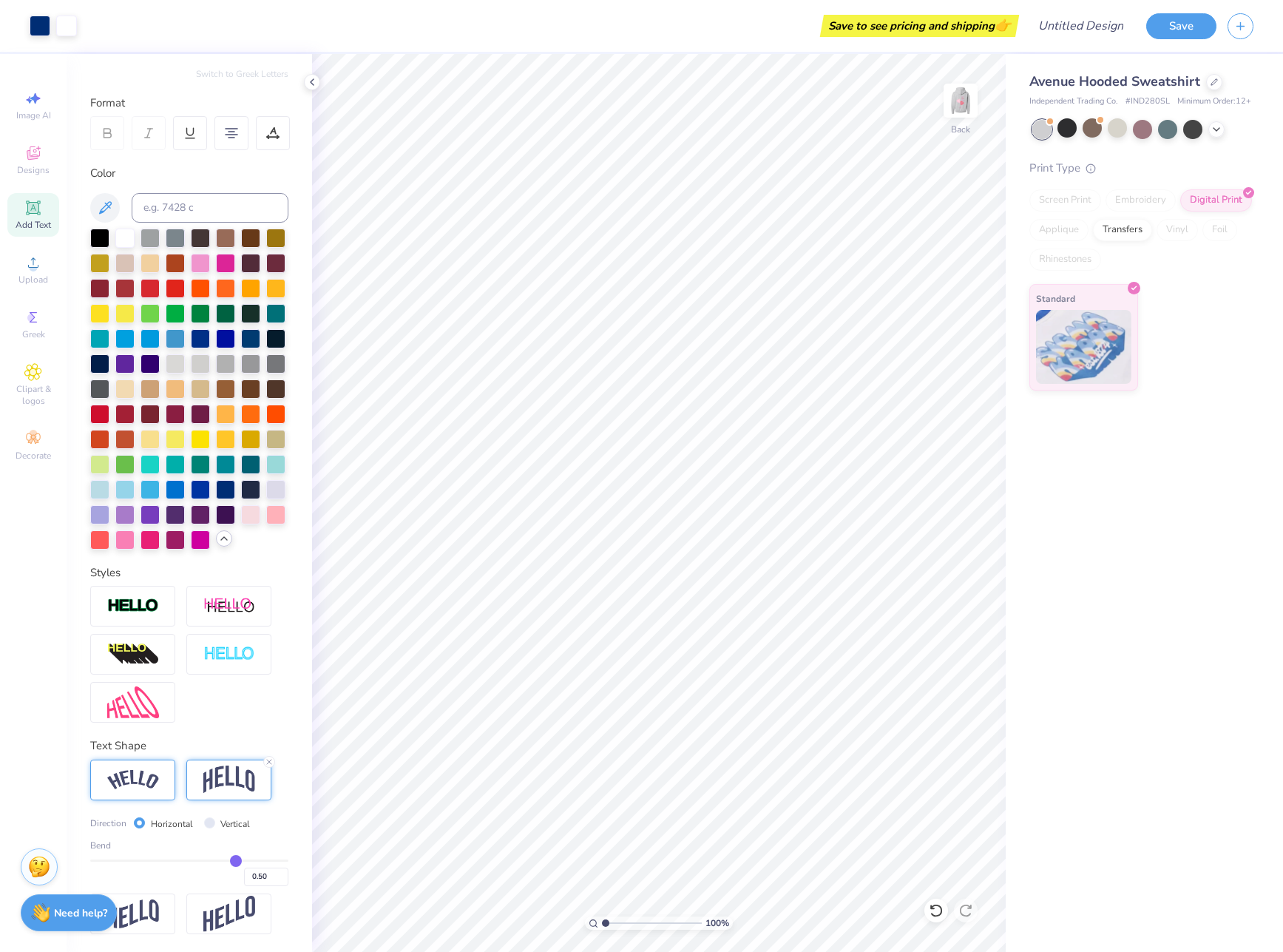
click at [154, 785] on img at bounding box center [133, 780] width 51 height 20
click at [132, 614] on img at bounding box center [133, 606] width 51 height 17
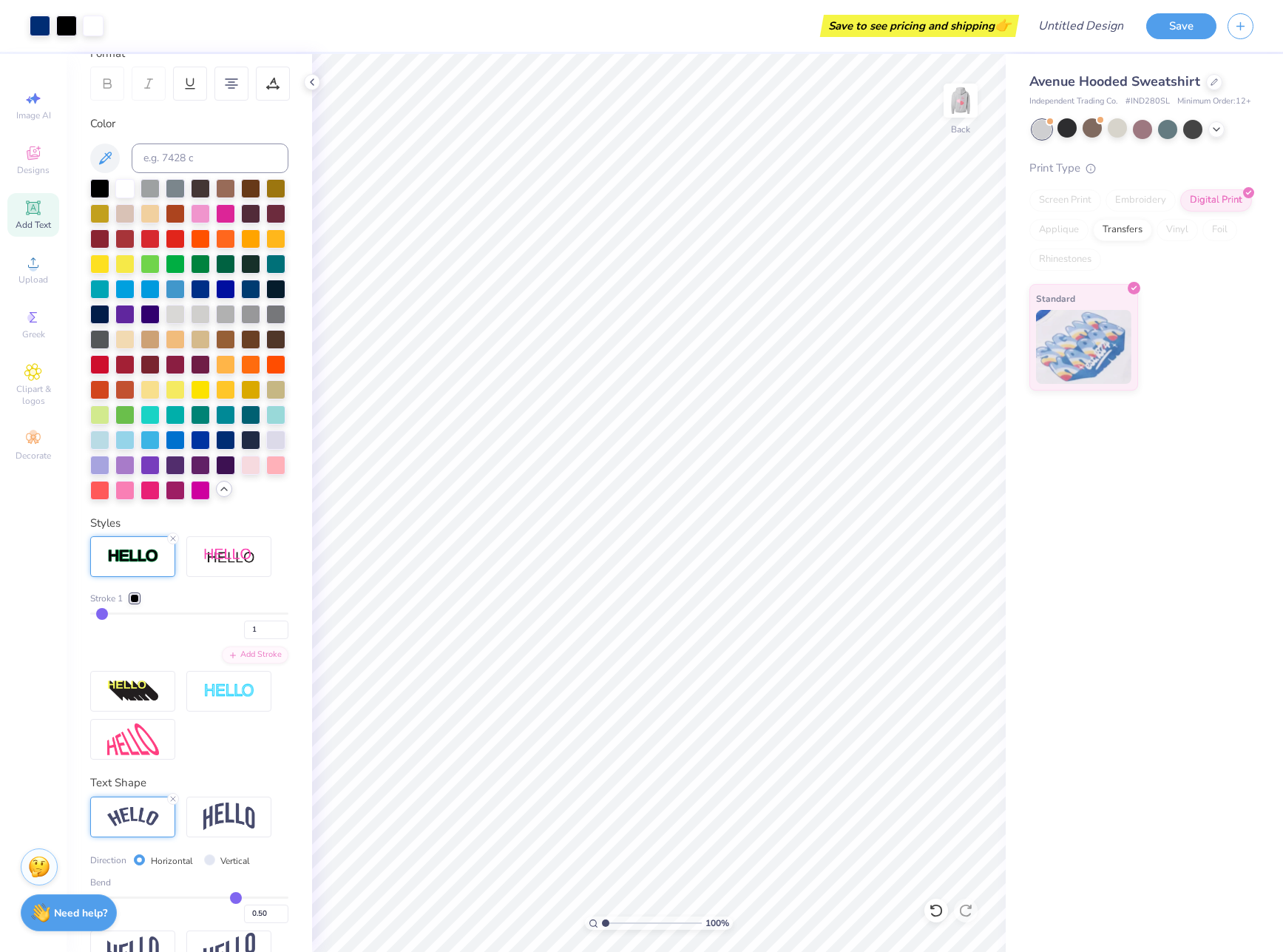
type input "6"
type input "15"
type input "21"
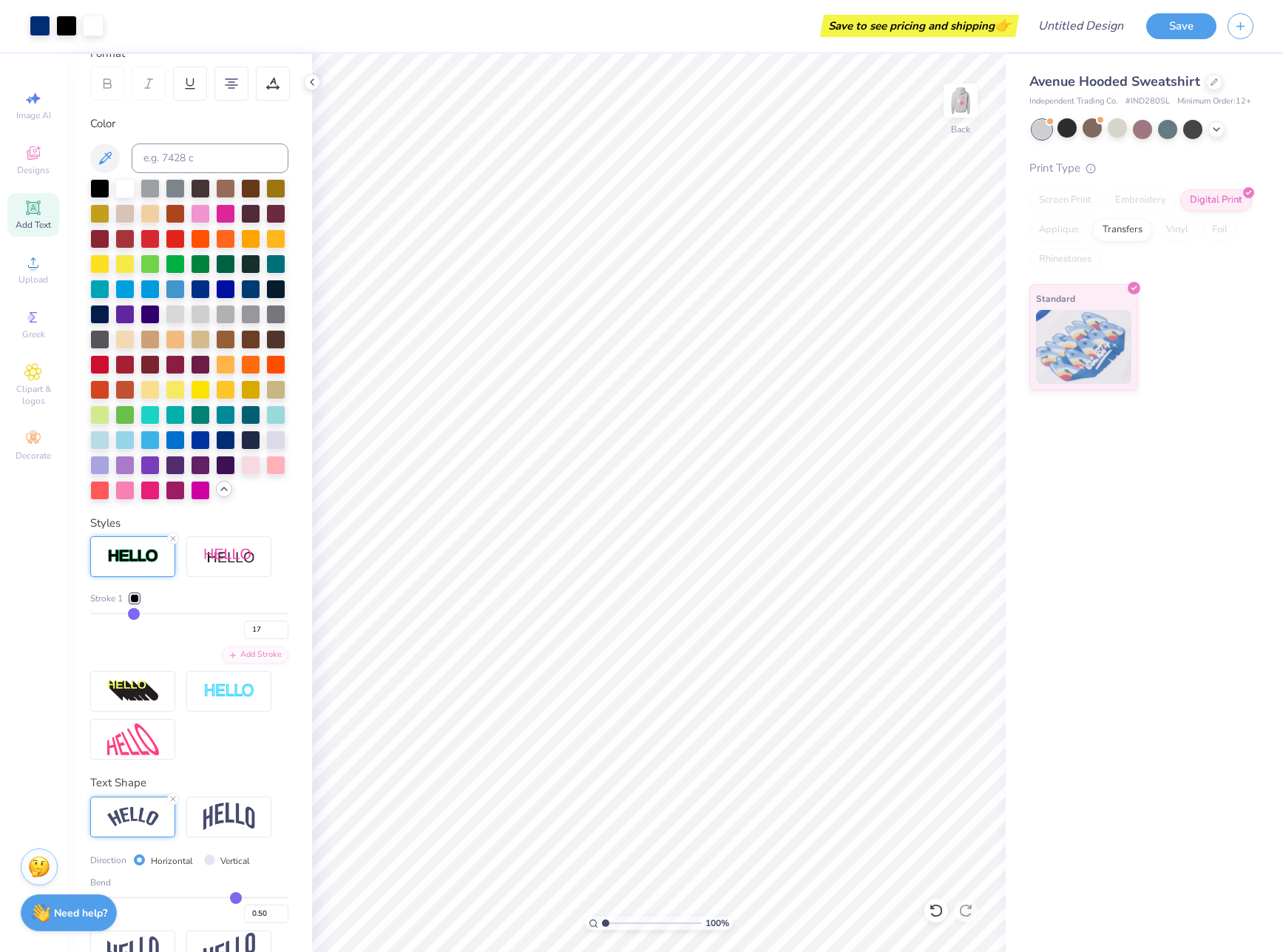
type input "21"
type input "25"
type input "30"
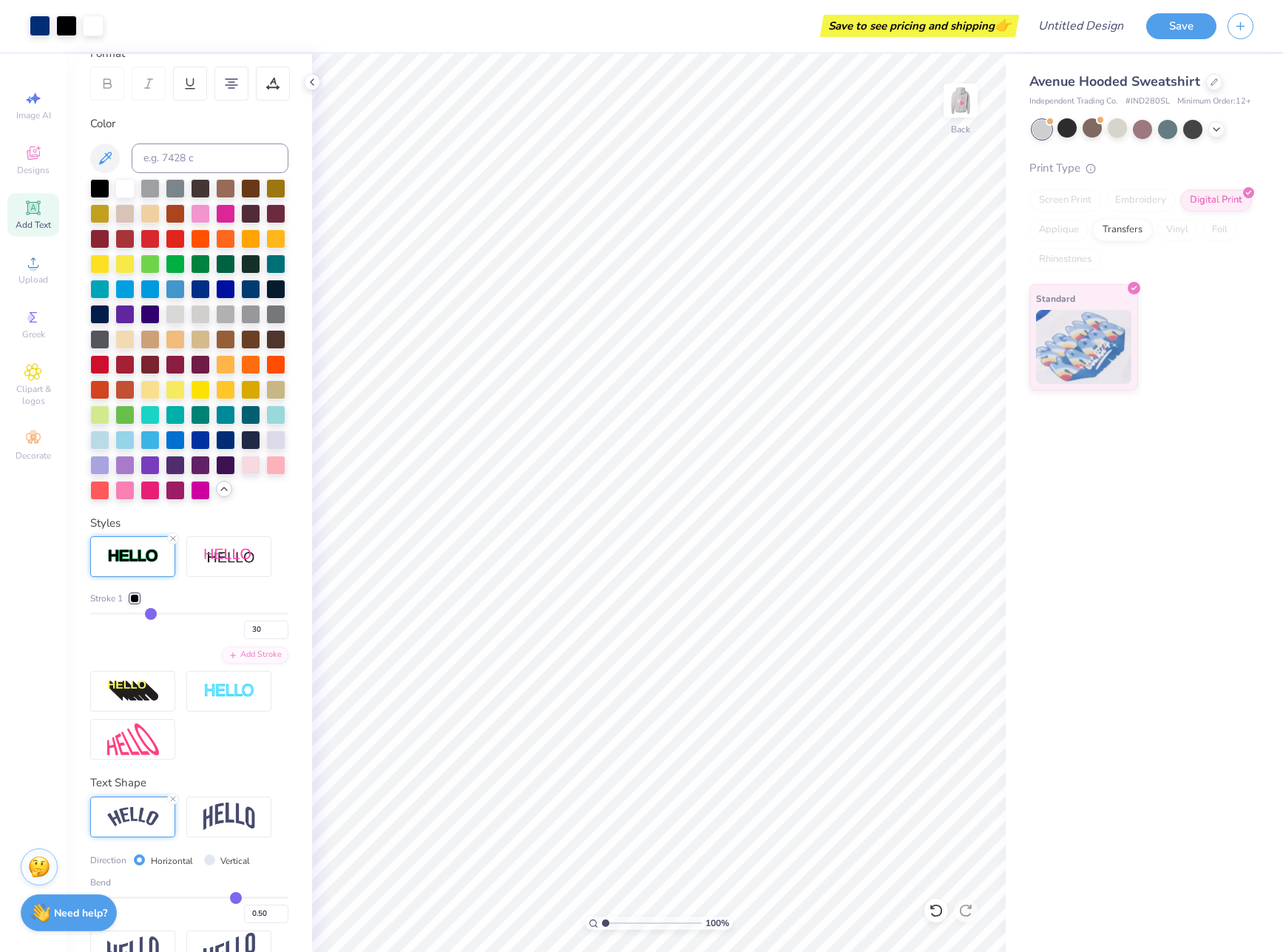
type input "33"
type input "38"
type input "39"
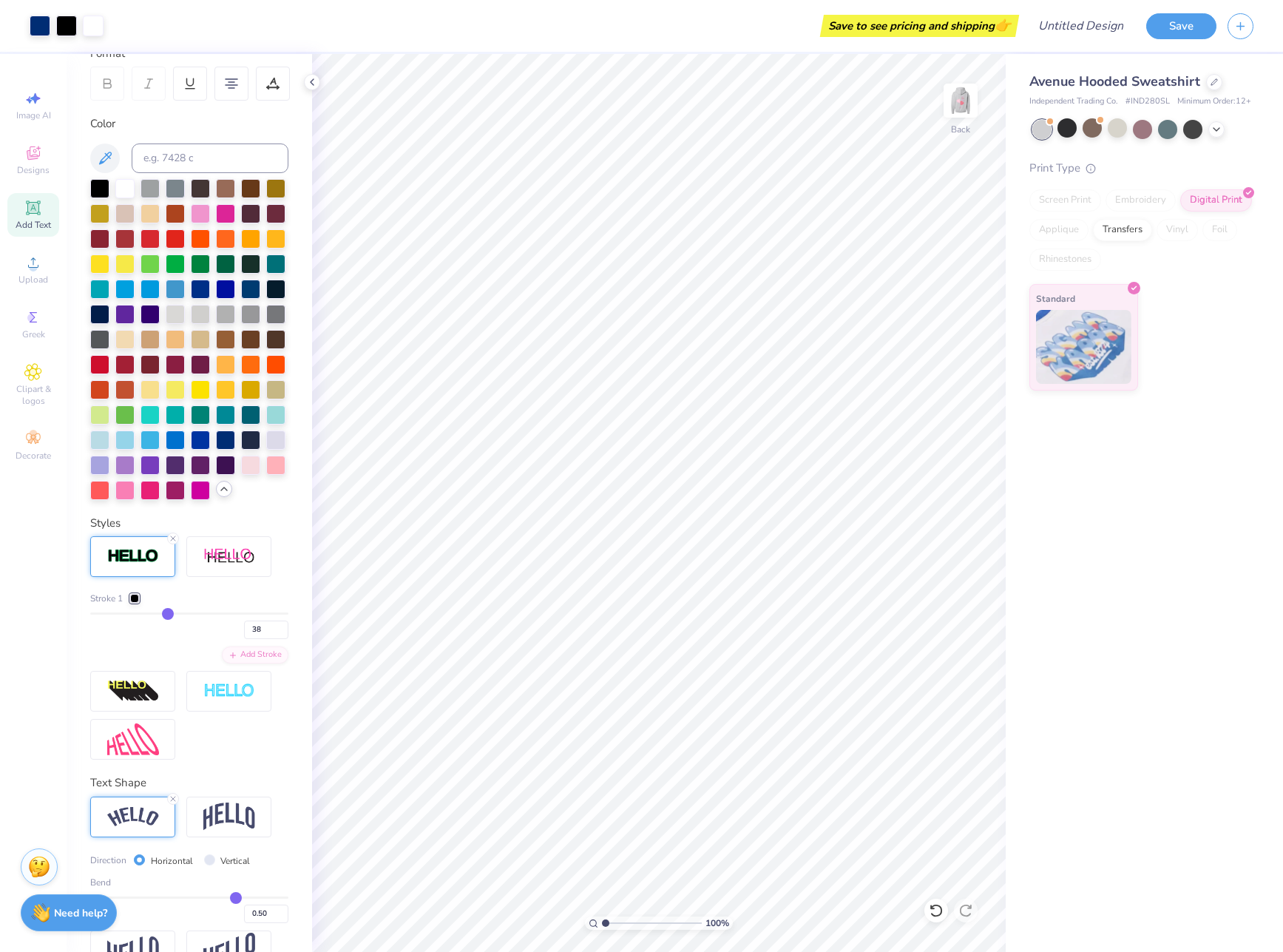
type input "39"
type input "41"
type input "42"
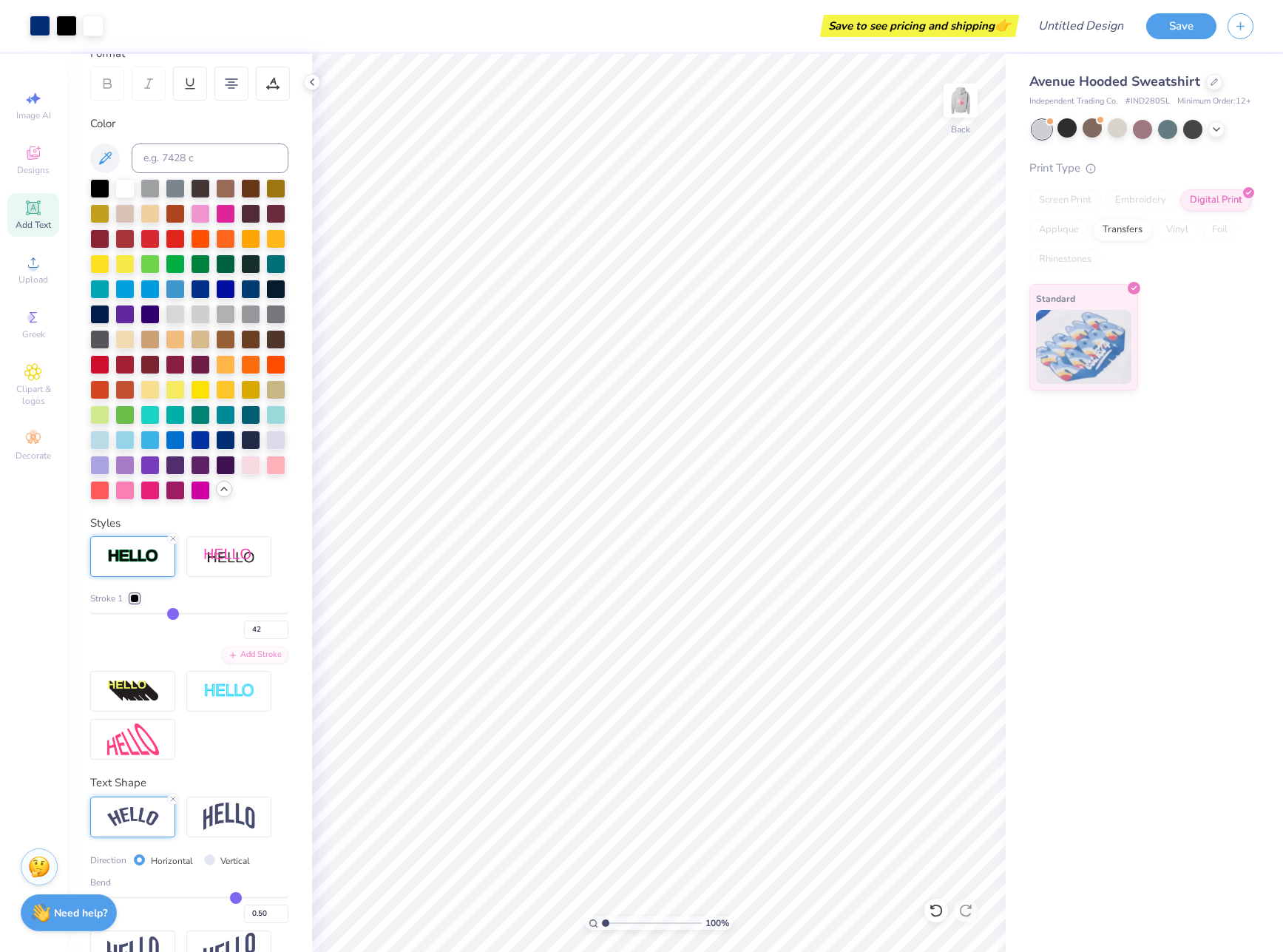
type input "45"
type input "47"
type input "49"
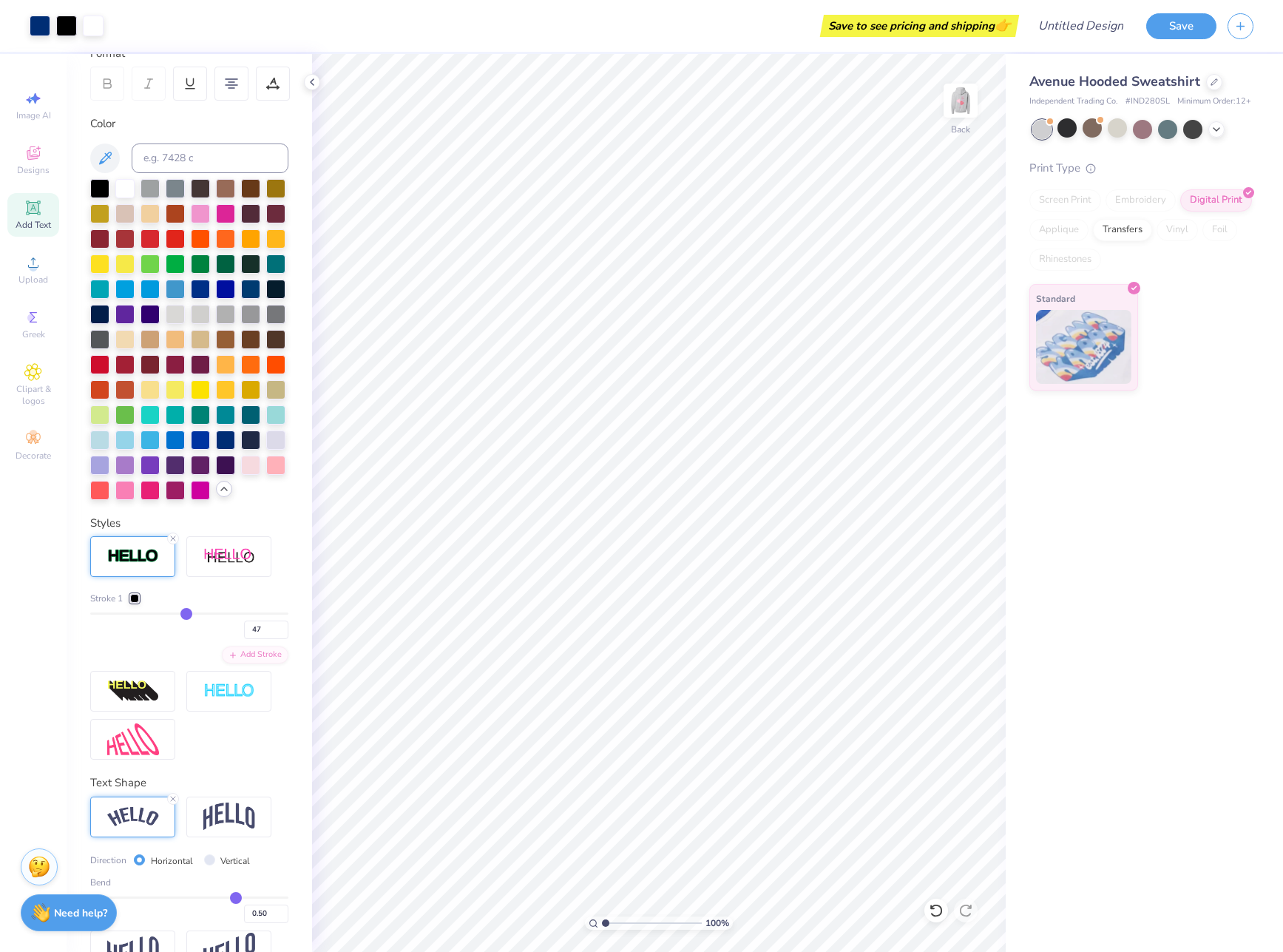
type input "49"
type input "52"
type input "55"
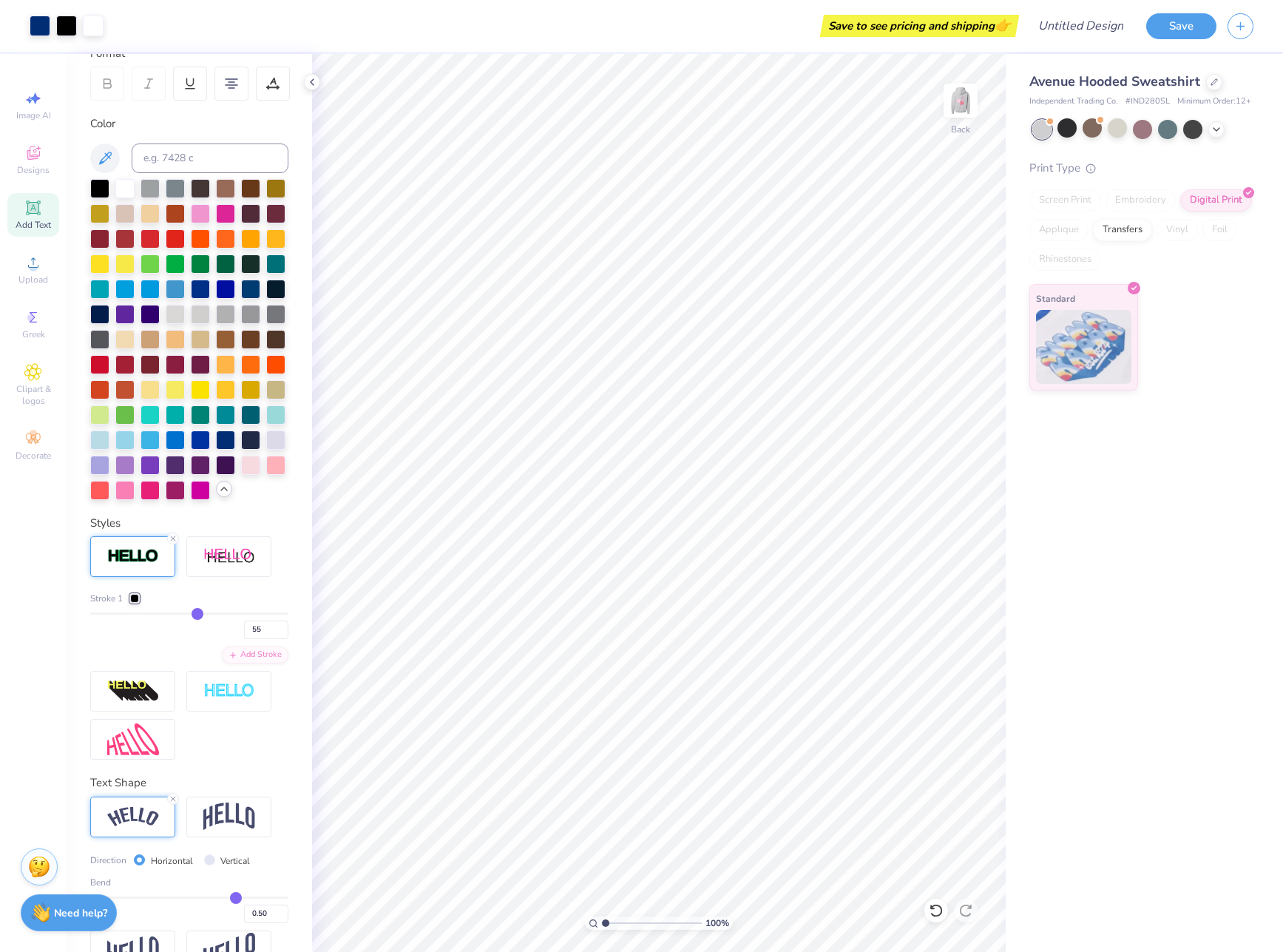
type input "57"
type input "59"
type input "61"
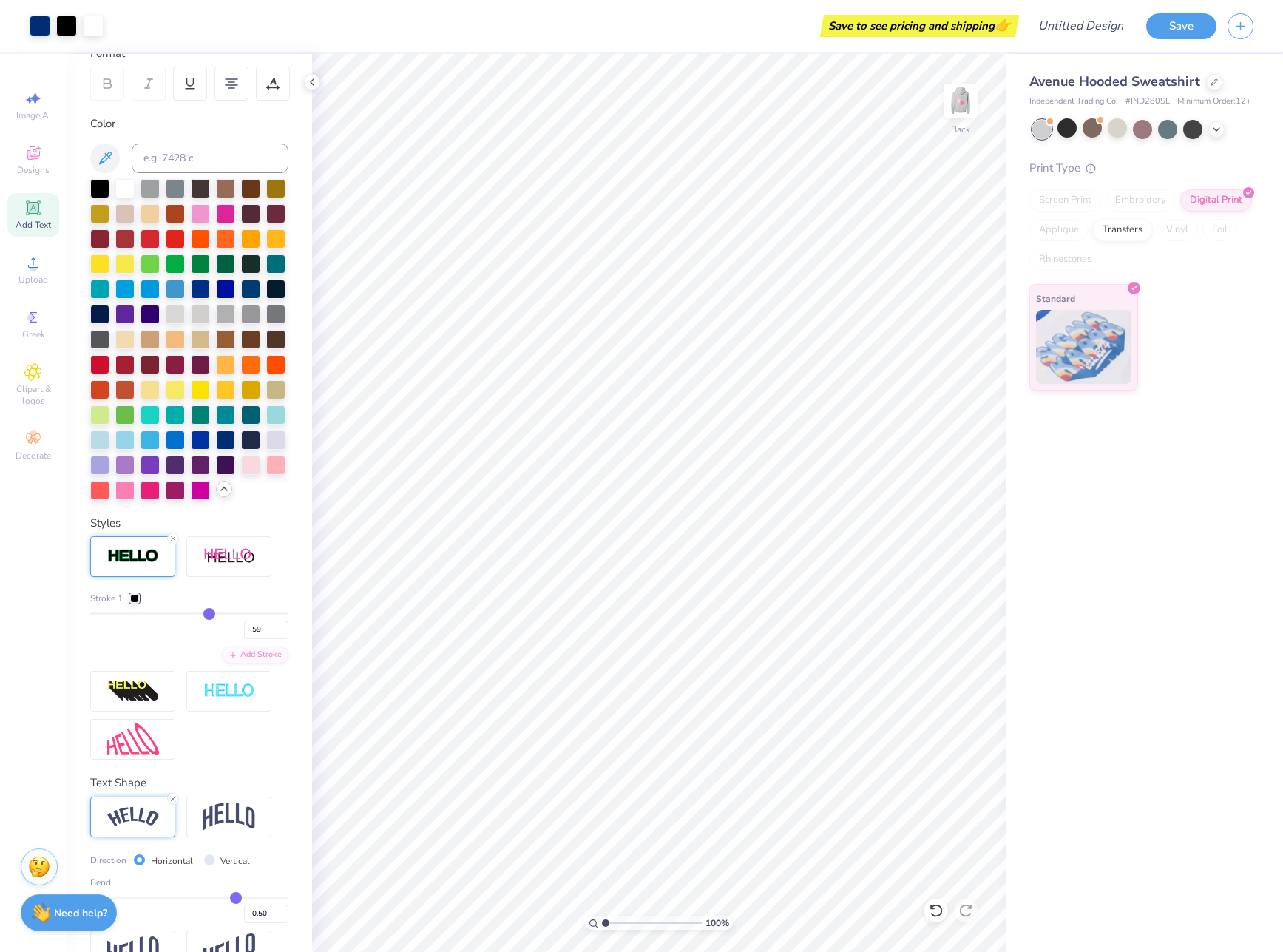
type input "61"
type input "66"
type input "68"
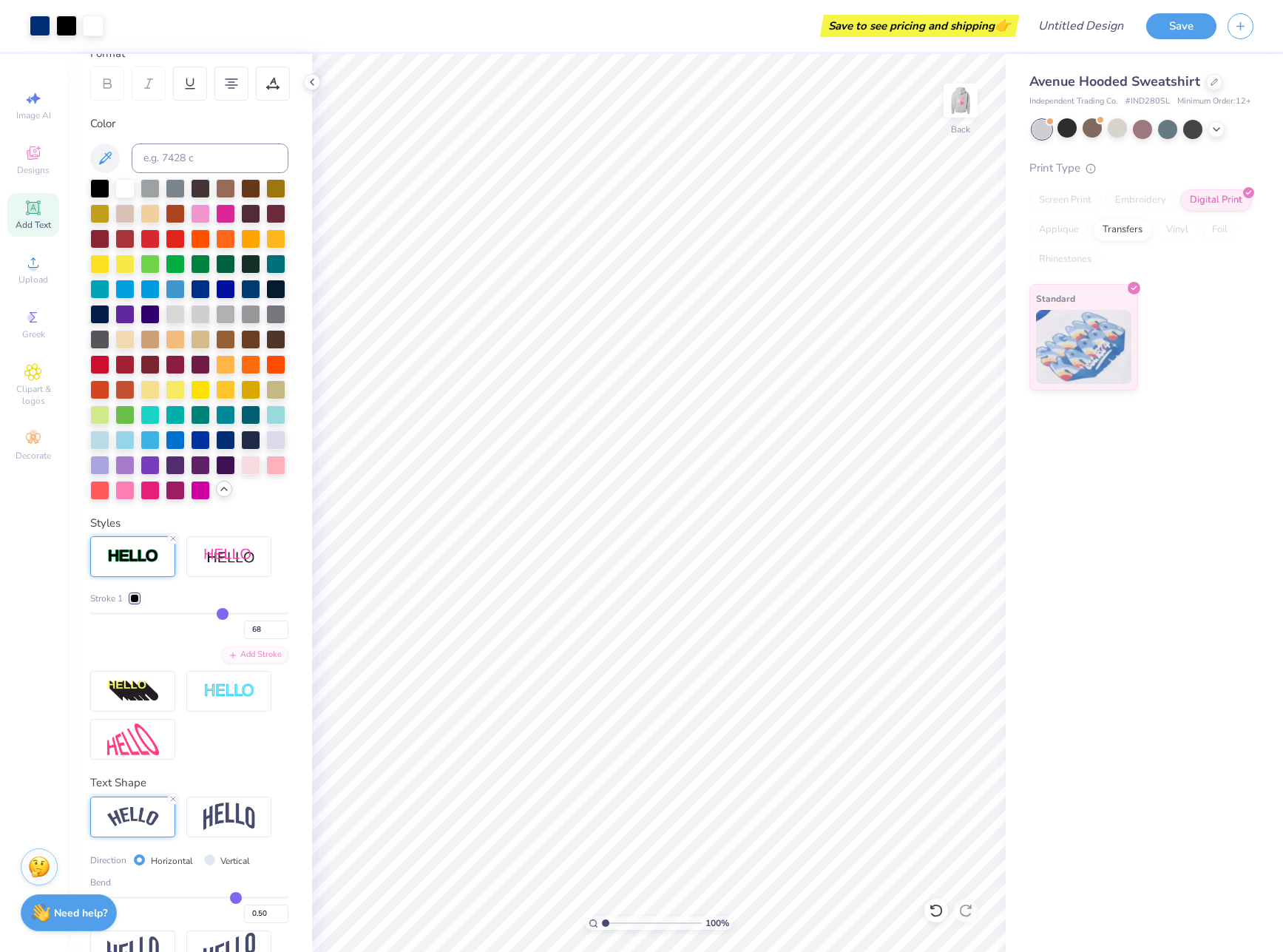
type input "75"
type input "81"
type input "83"
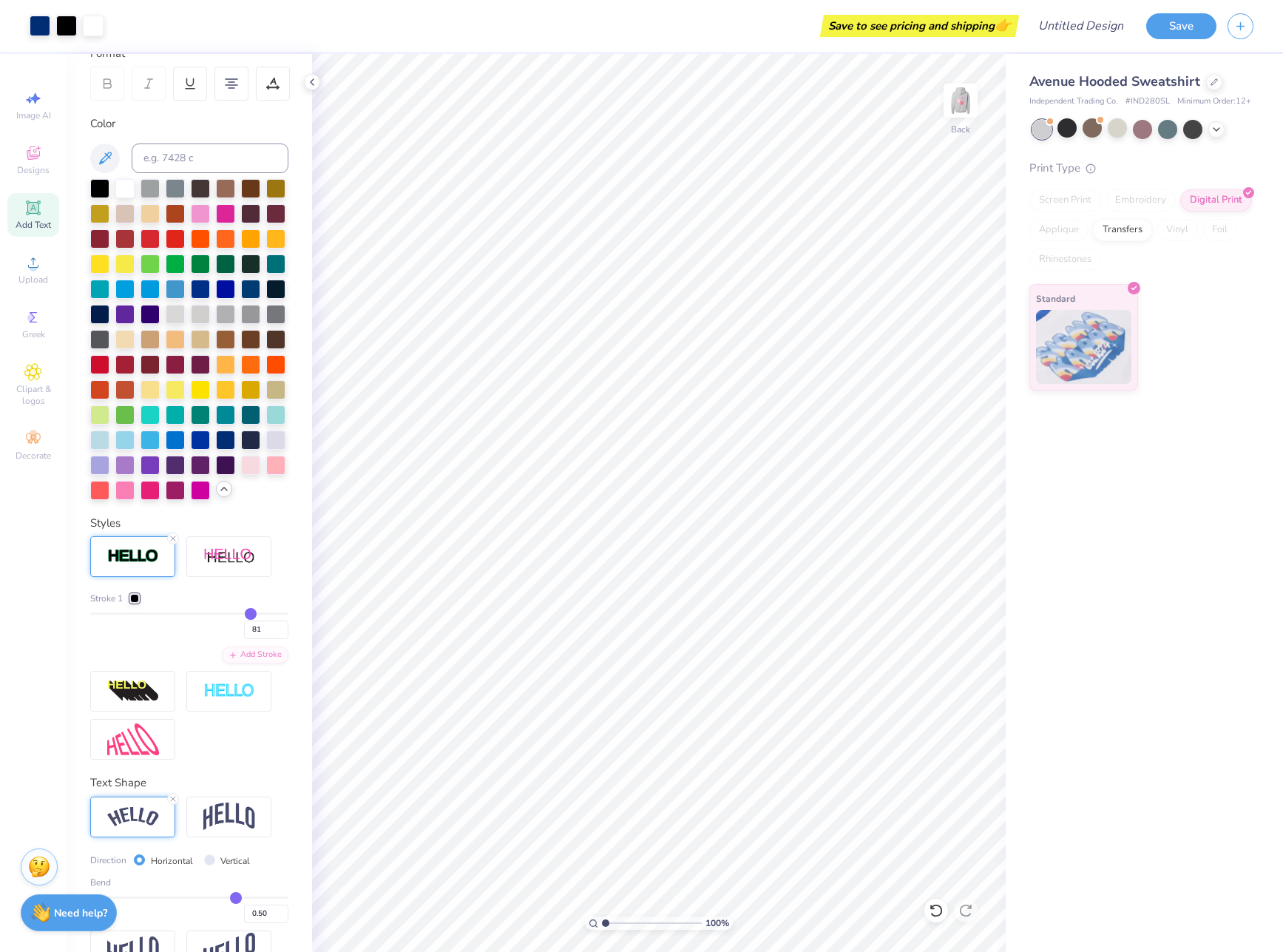
type input "83"
type input "85"
type input "86"
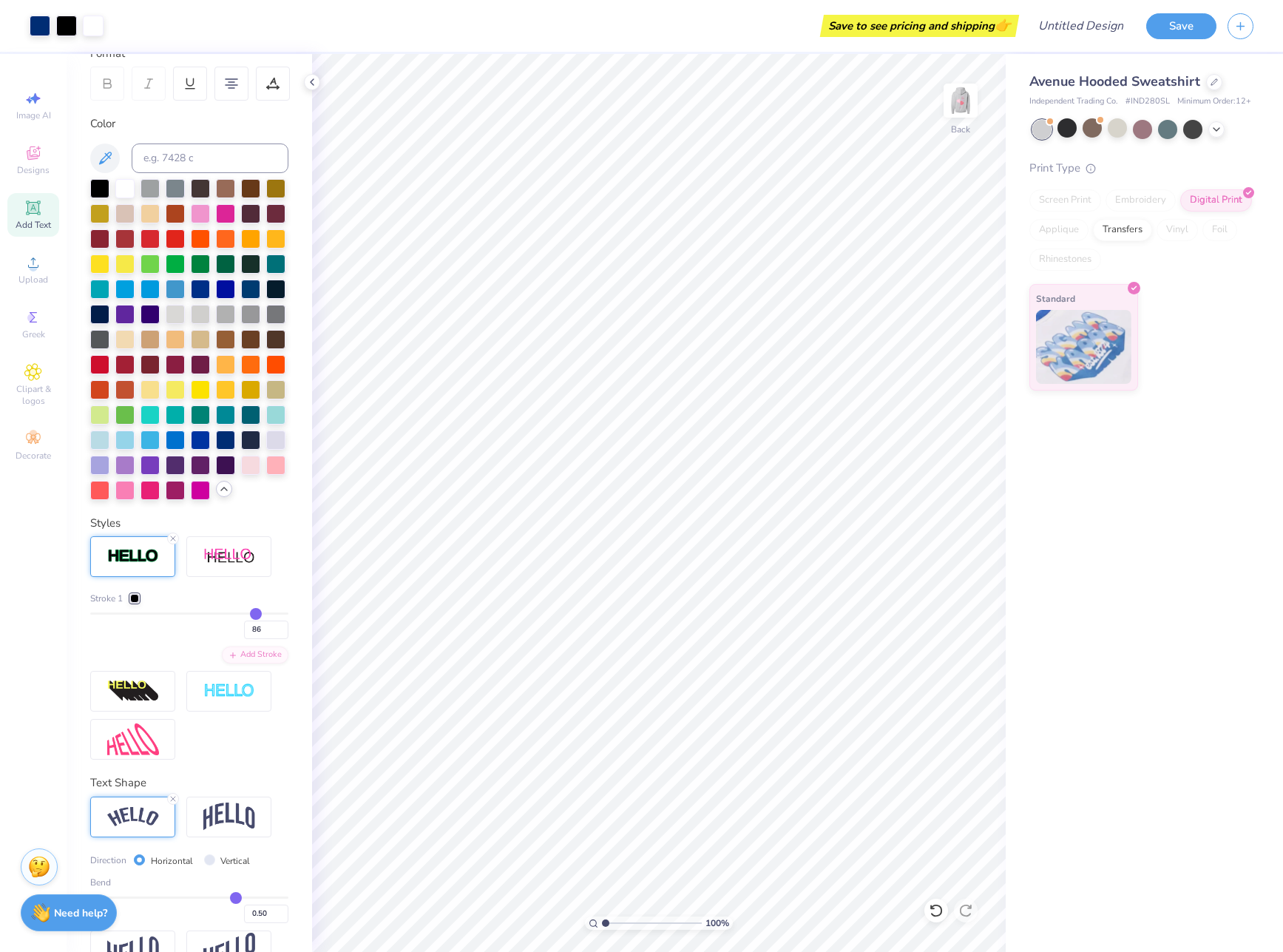
type input "87"
type input "89"
type input "90"
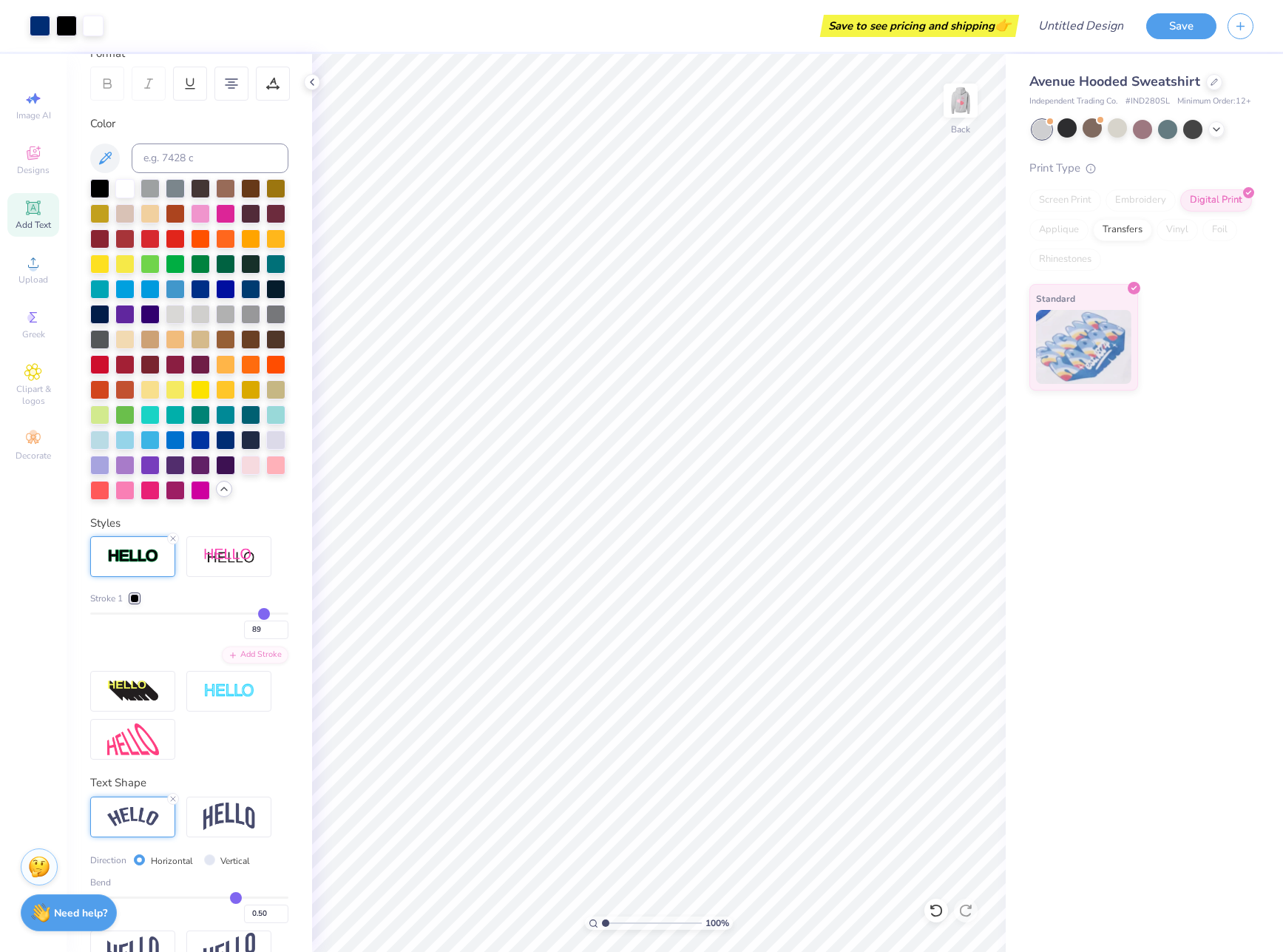
type input "90"
type input "93"
type input "95"
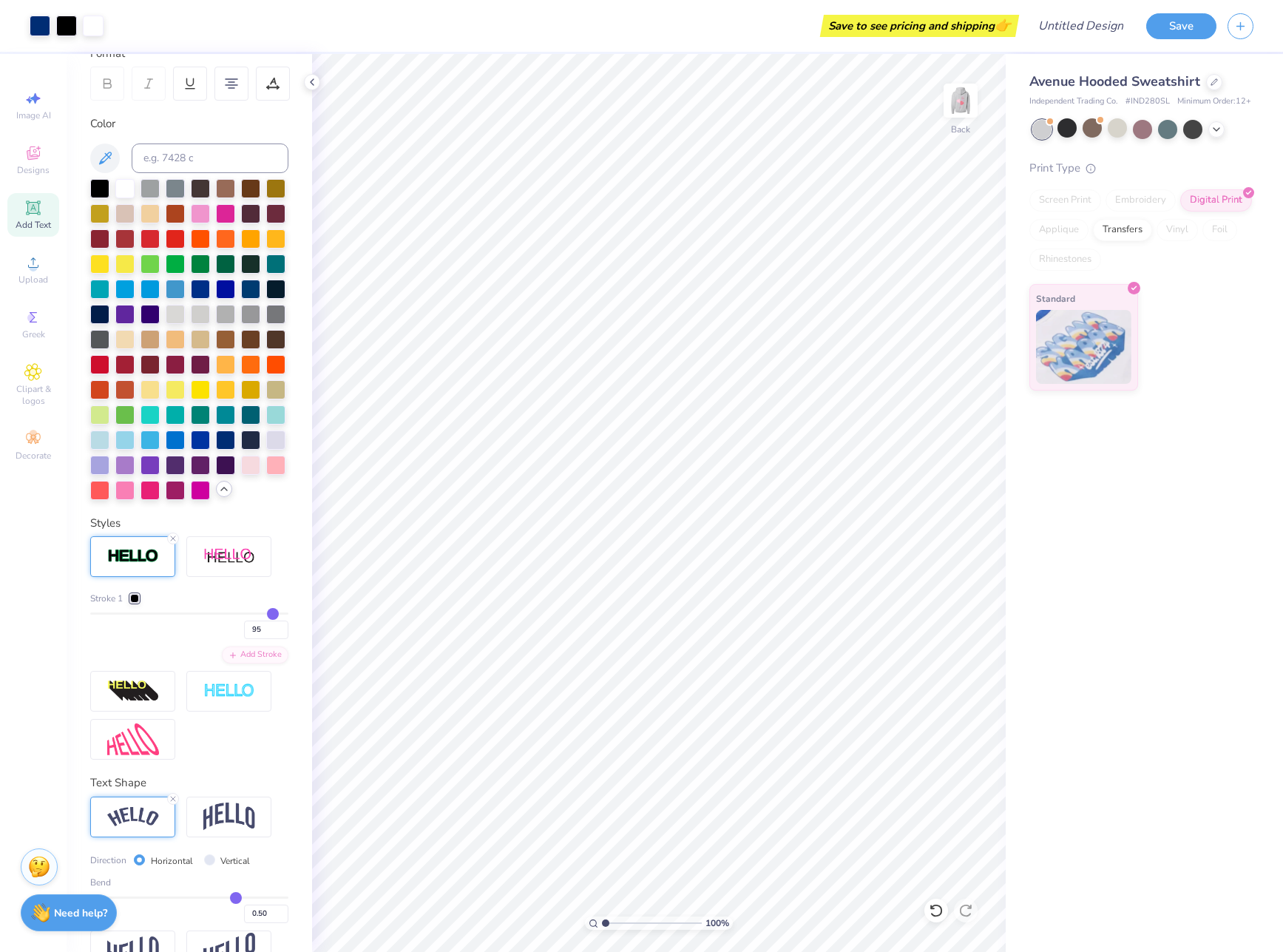
type input "97"
type input "98"
type input "99"
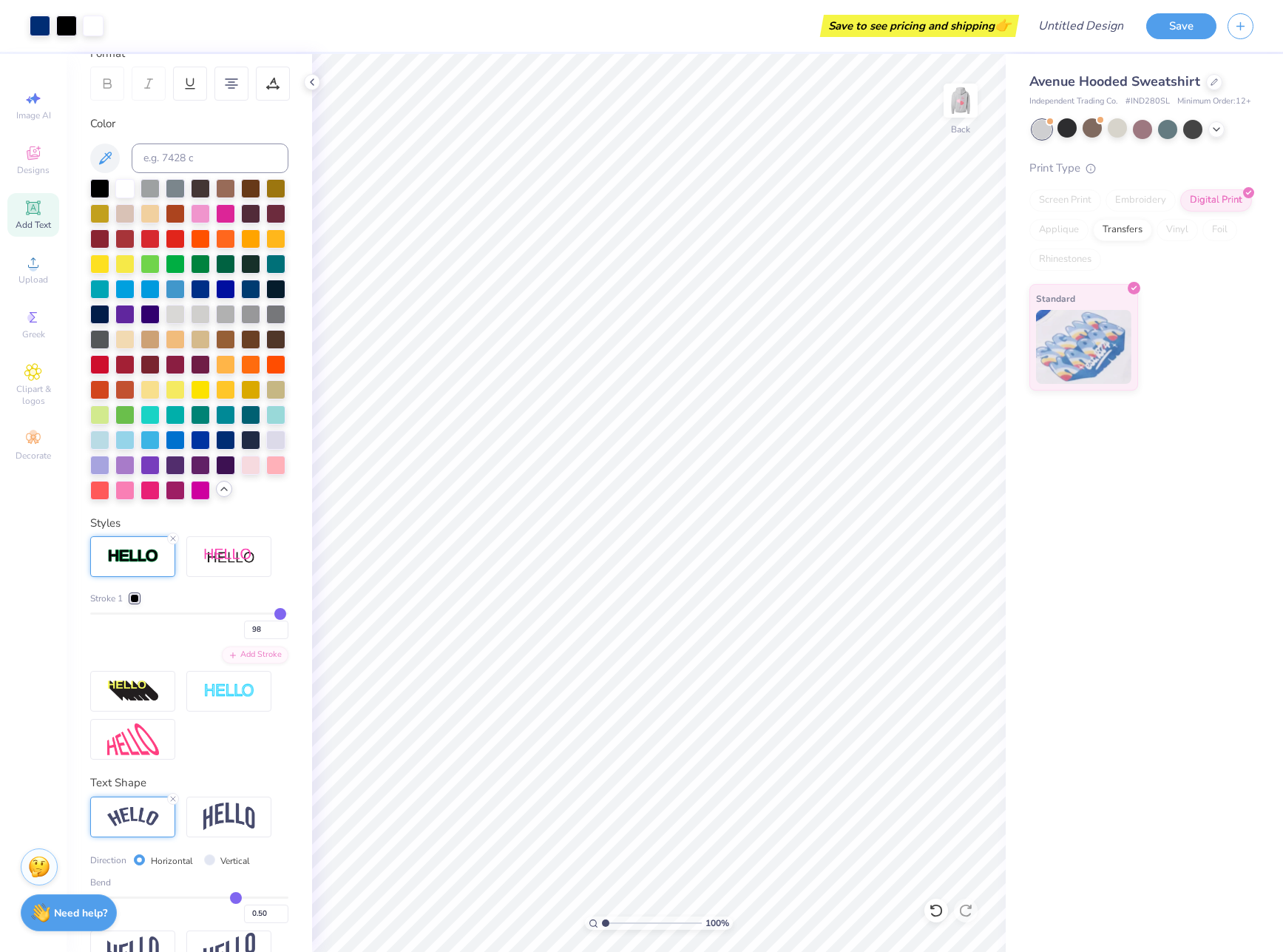
type input "99"
drag, startPoint x: 97, startPoint y: 663, endPoint x: 267, endPoint y: 659, distance: 170.0
type input "99"
click at [267, 614] on input "range" at bounding box center [189, 613] width 198 height 2
drag, startPoint x: 246, startPoint y: 659, endPoint x: 89, endPoint y: 651, distance: 157.2
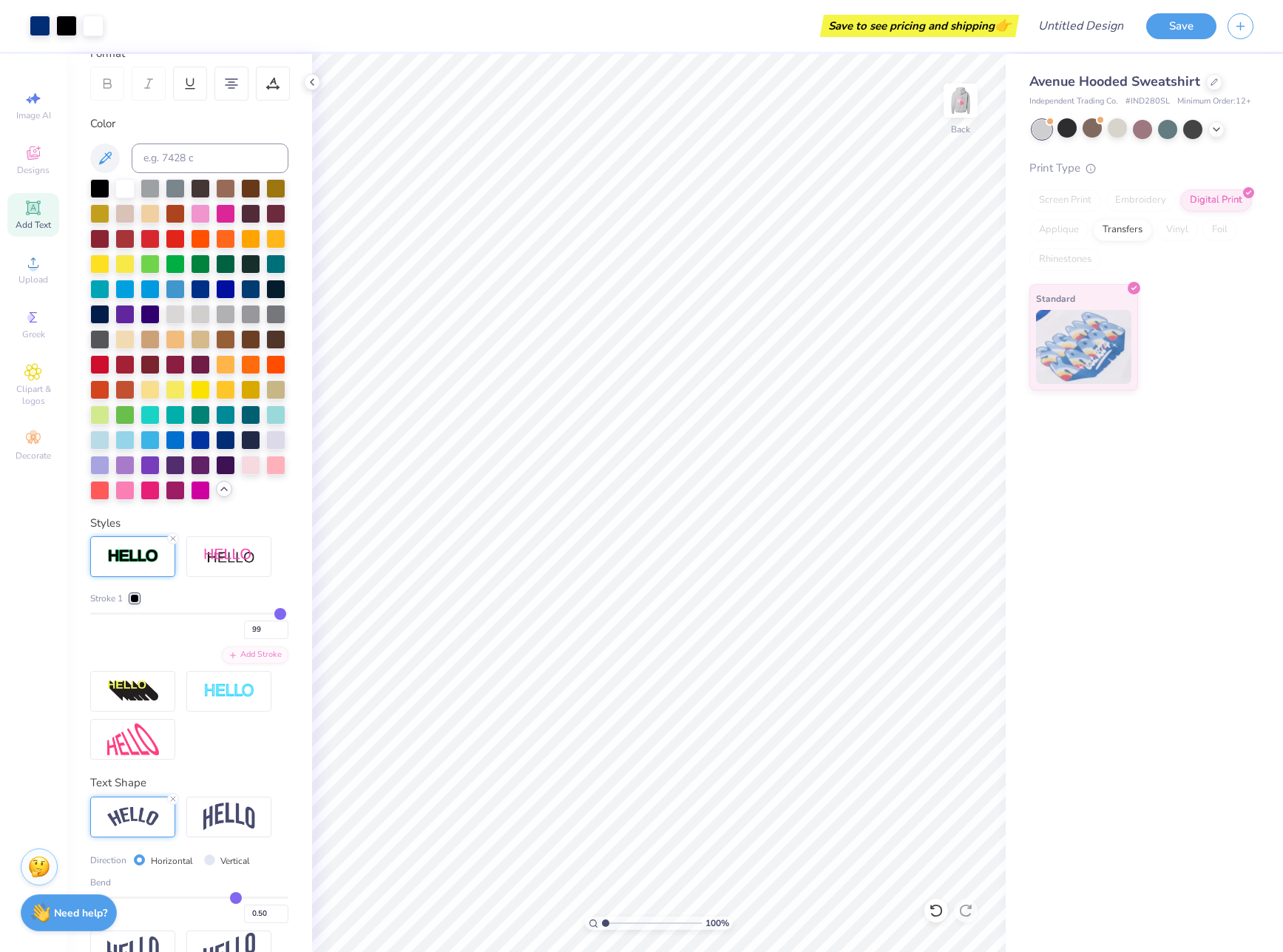
click at [89, 651] on div "Personalized Names Personalized Numbers Text Tool Add Font Font VremyaFWF Switc…" at bounding box center [189, 502] width 245 height 898
click at [102, 639] on div "99" at bounding box center [189, 625] width 198 height 27
type input "6"
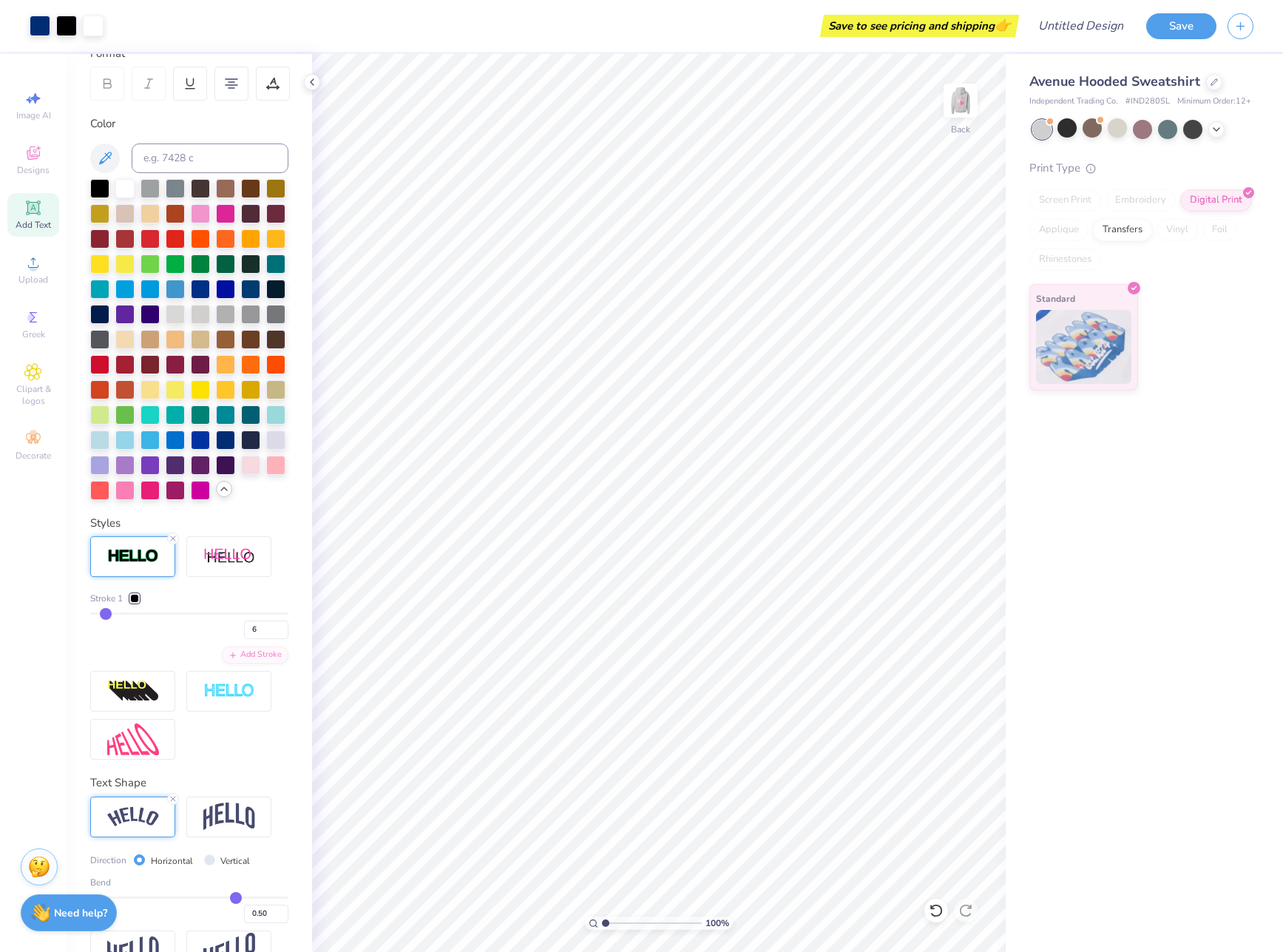
click at [104, 614] on input "range" at bounding box center [189, 613] width 198 height 2
click at [135, 603] on div at bounding box center [135, 599] width 9 height 9
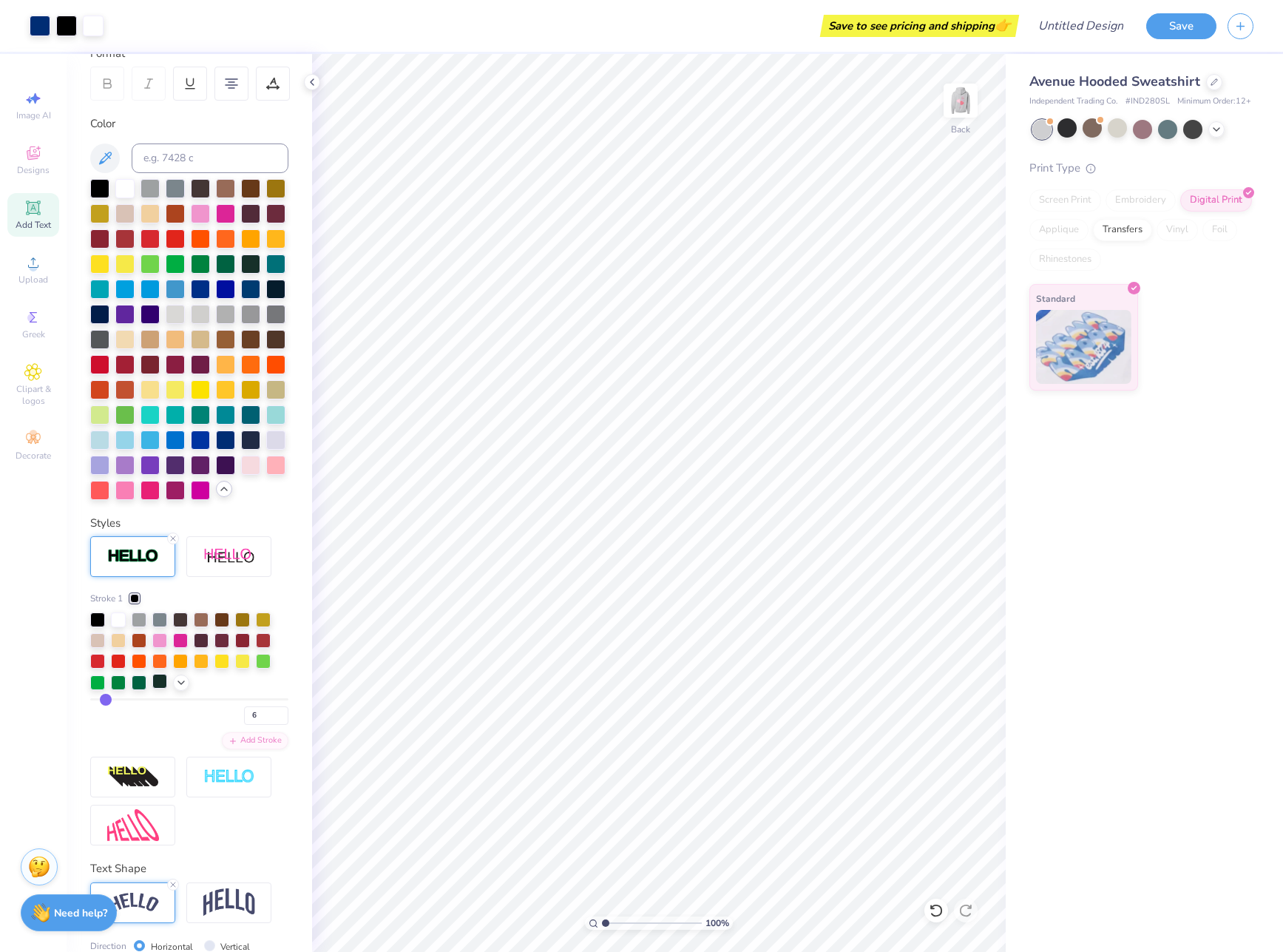
click at [156, 689] on div at bounding box center [160, 681] width 15 height 15
click at [120, 625] on div at bounding box center [119, 618] width 15 height 15
type input "5"
type input "4"
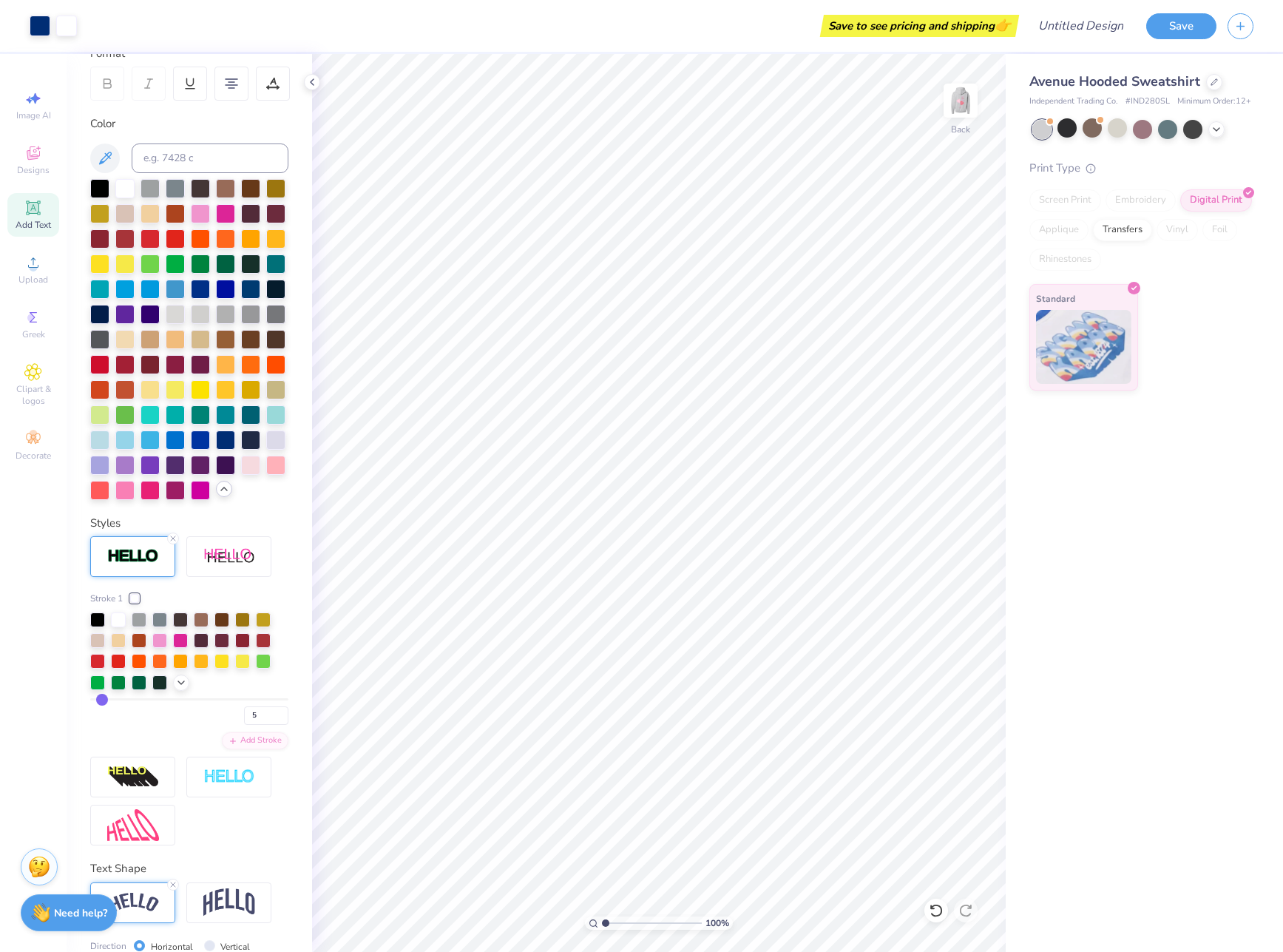
type input "4"
type input "3"
type input "2"
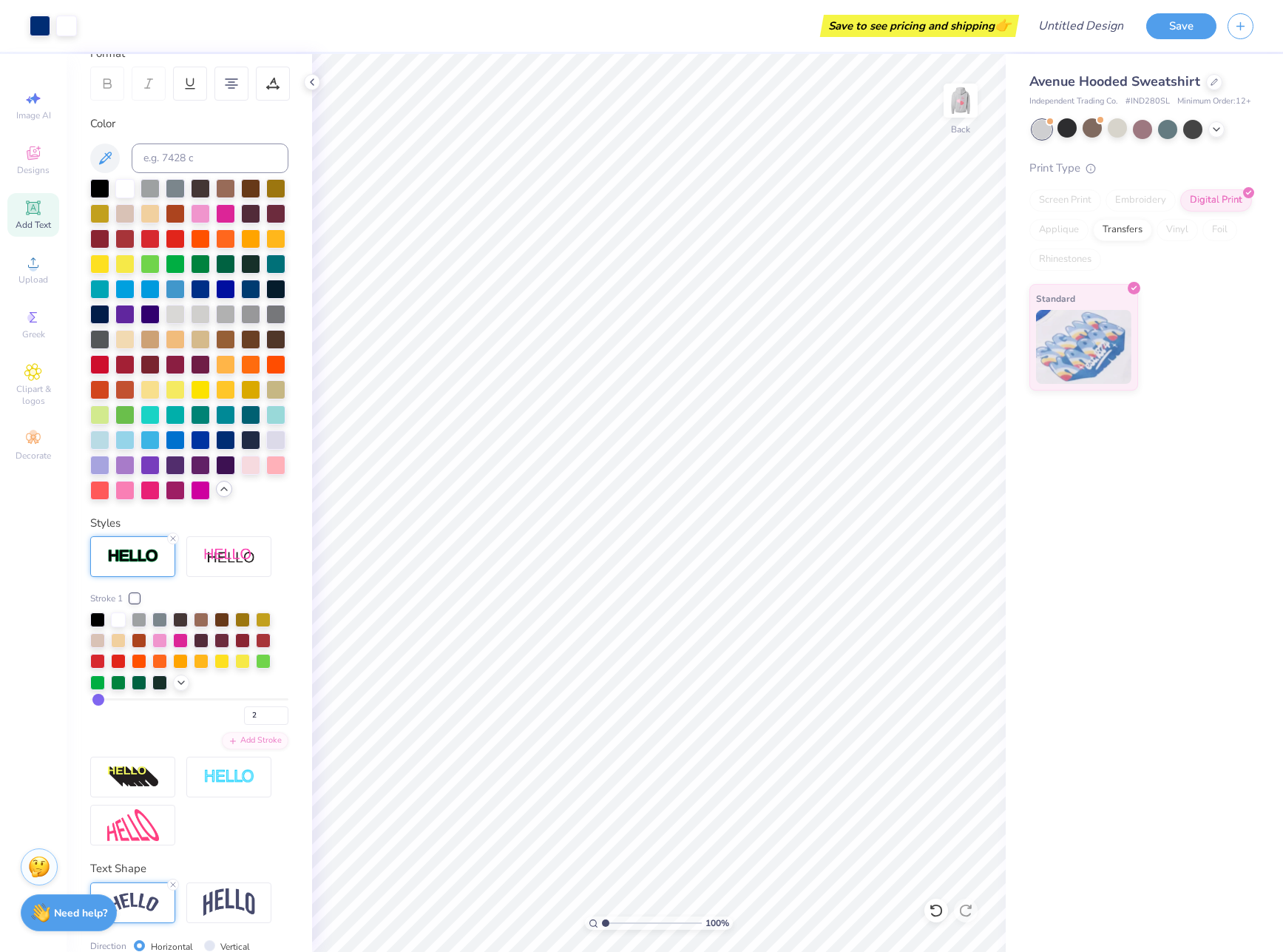
type input "1"
drag, startPoint x: 104, startPoint y: 751, endPoint x: 95, endPoint y: 752, distance: 9.1
type input "1"
click at [95, 701] on input "range" at bounding box center [189, 699] width 198 height 2
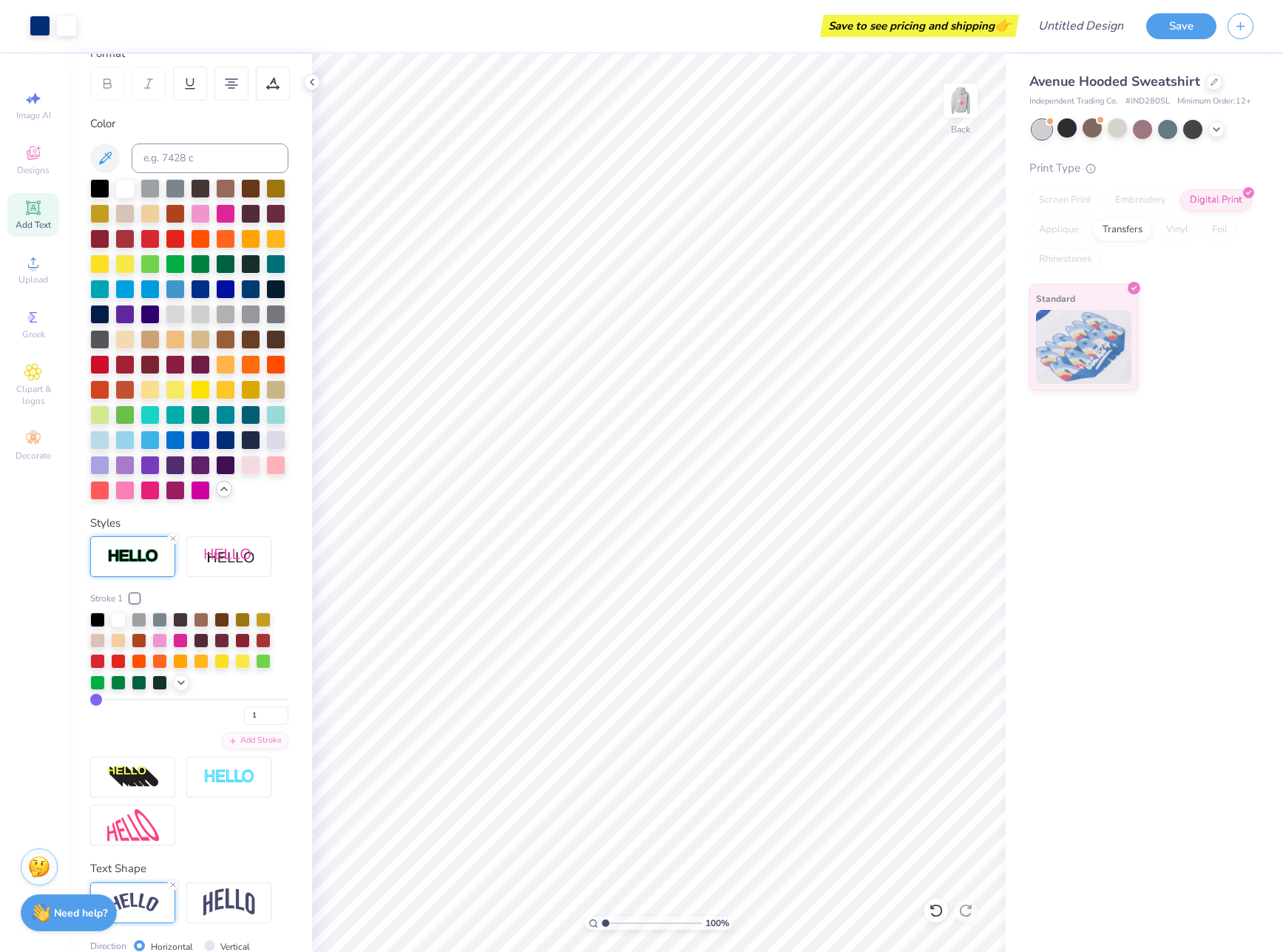
type input "2"
type input "3"
type input "4"
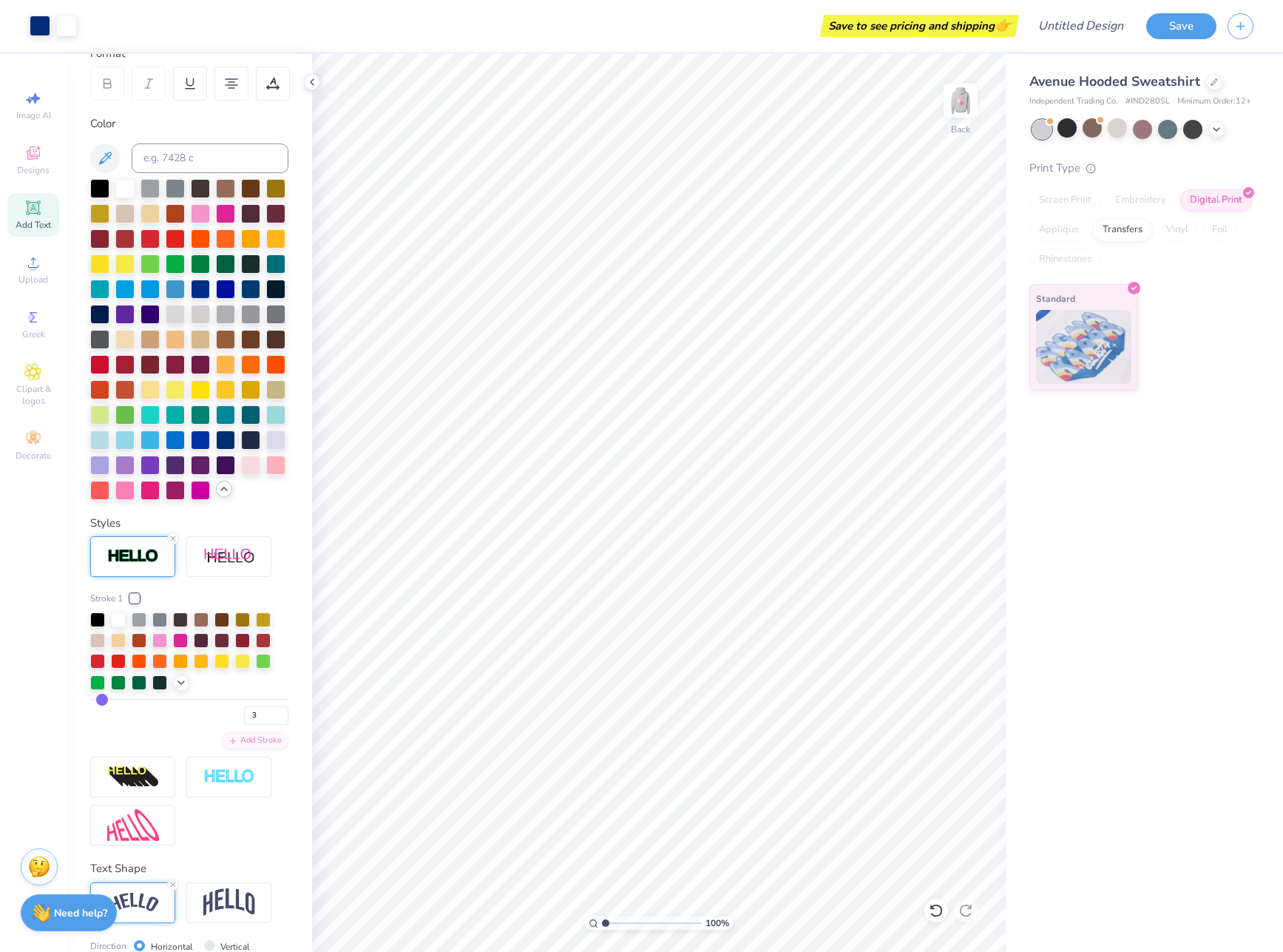
type input "4"
click at [95, 625] on div at bounding box center [98, 618] width 15 height 15
type input "1"
drag, startPoint x: 106, startPoint y: 748, endPoint x: 35, endPoint y: 741, distance: 71.3
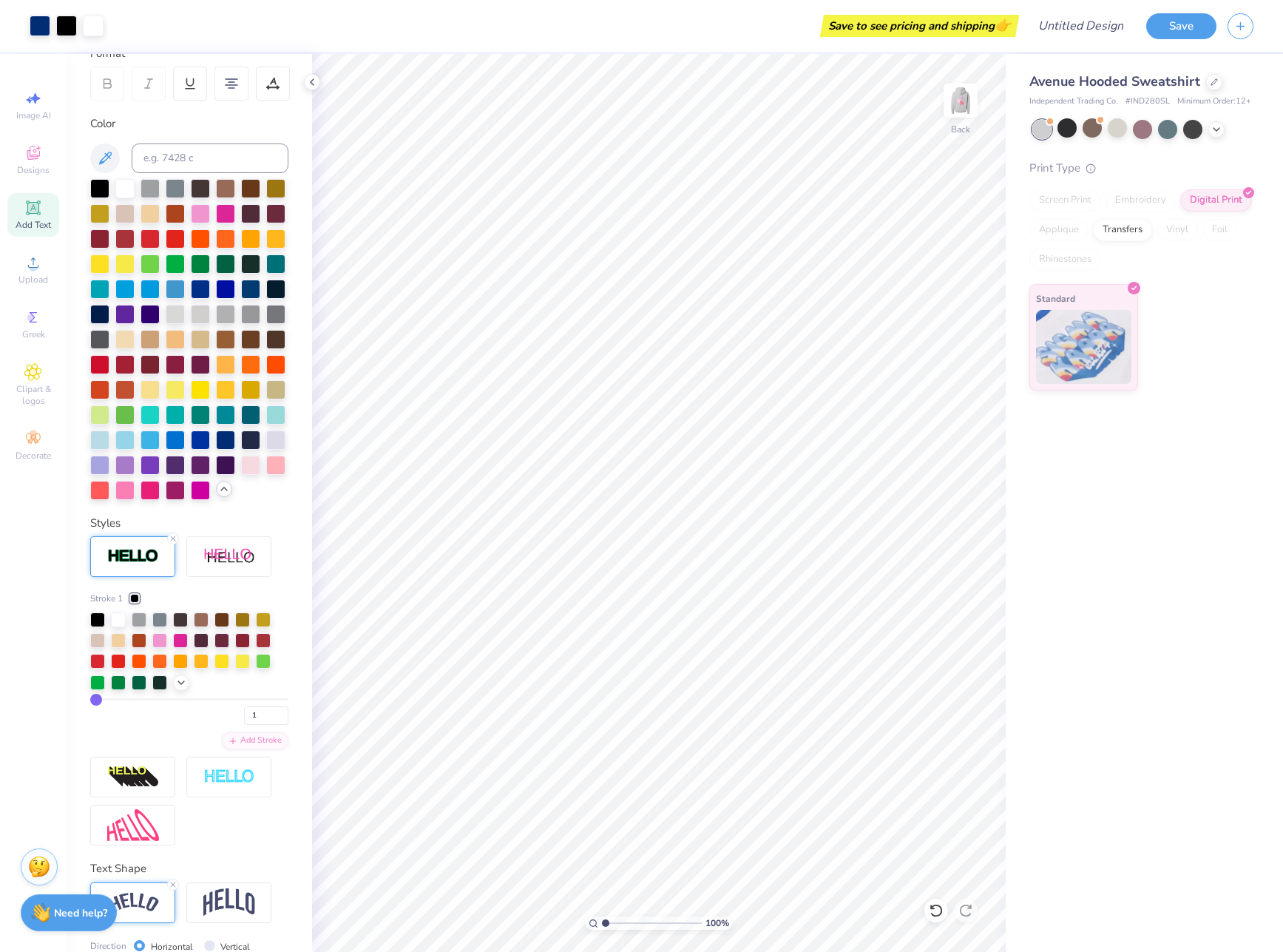
type input "1"
click at [90, 701] on input "range" at bounding box center [189, 699] width 198 height 2
click at [174, 543] on icon at bounding box center [173, 538] width 9 height 9
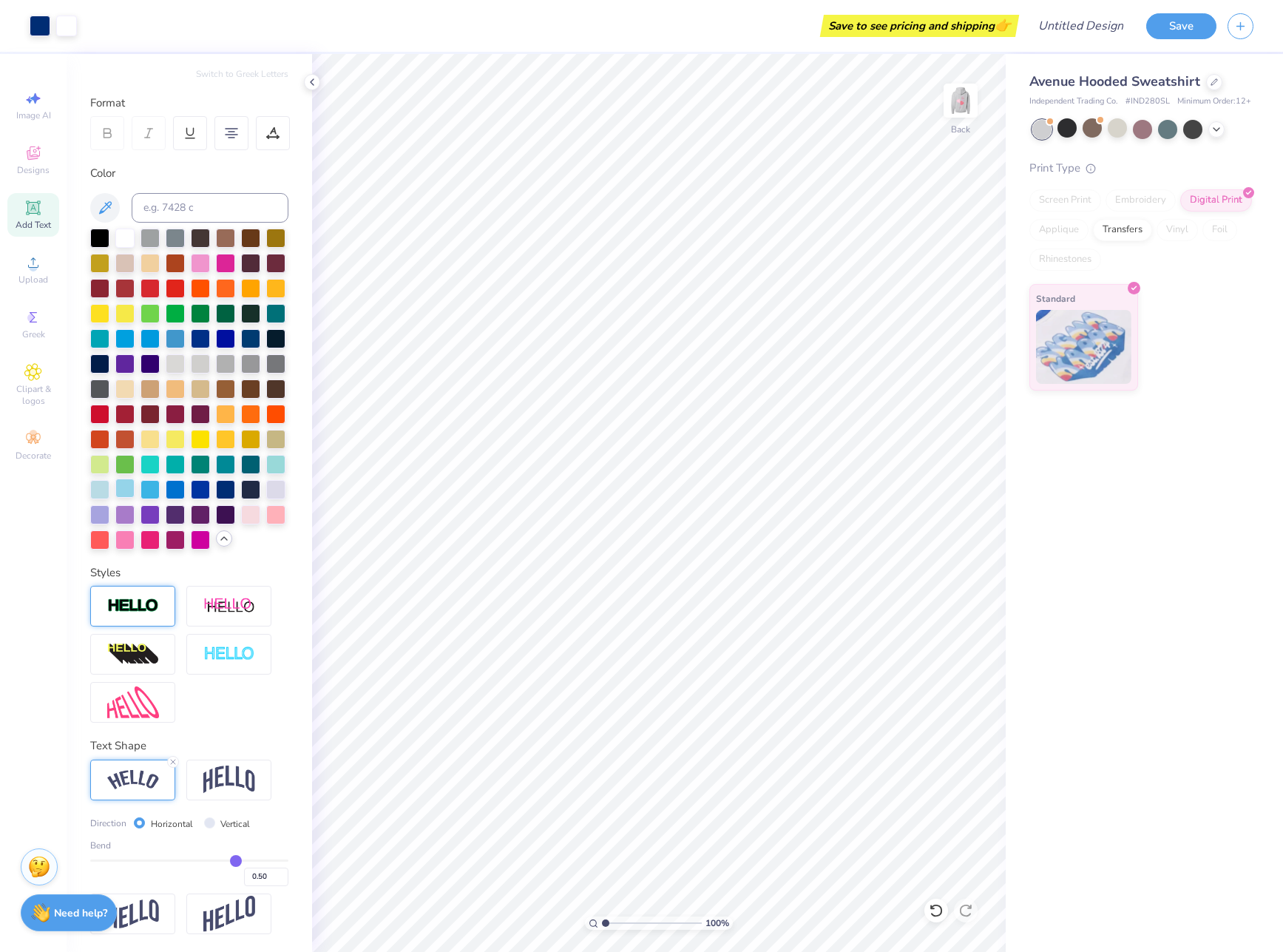
scroll to position [0, 0]
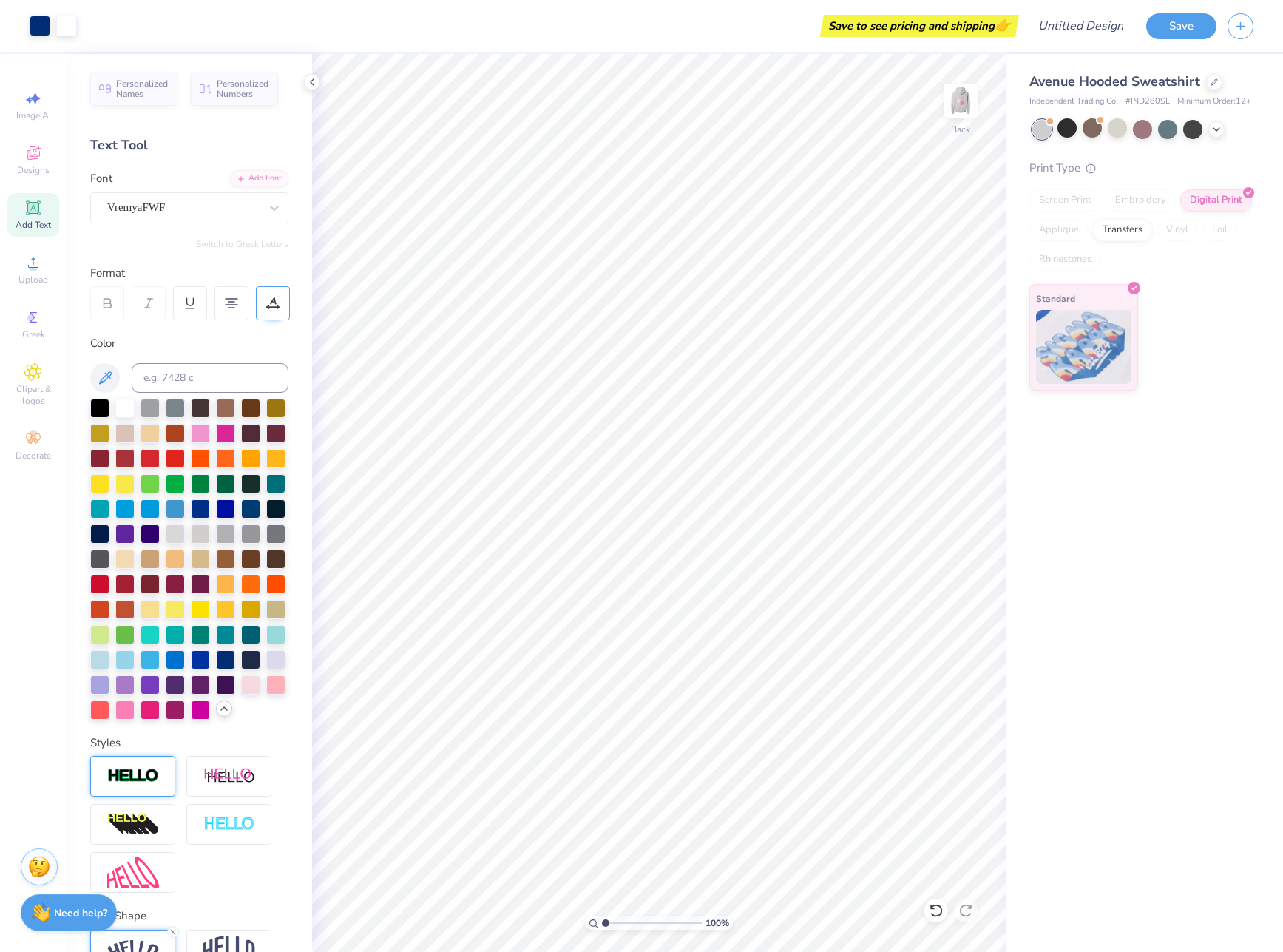
click at [272, 306] on icon at bounding box center [273, 303] width 13 height 13
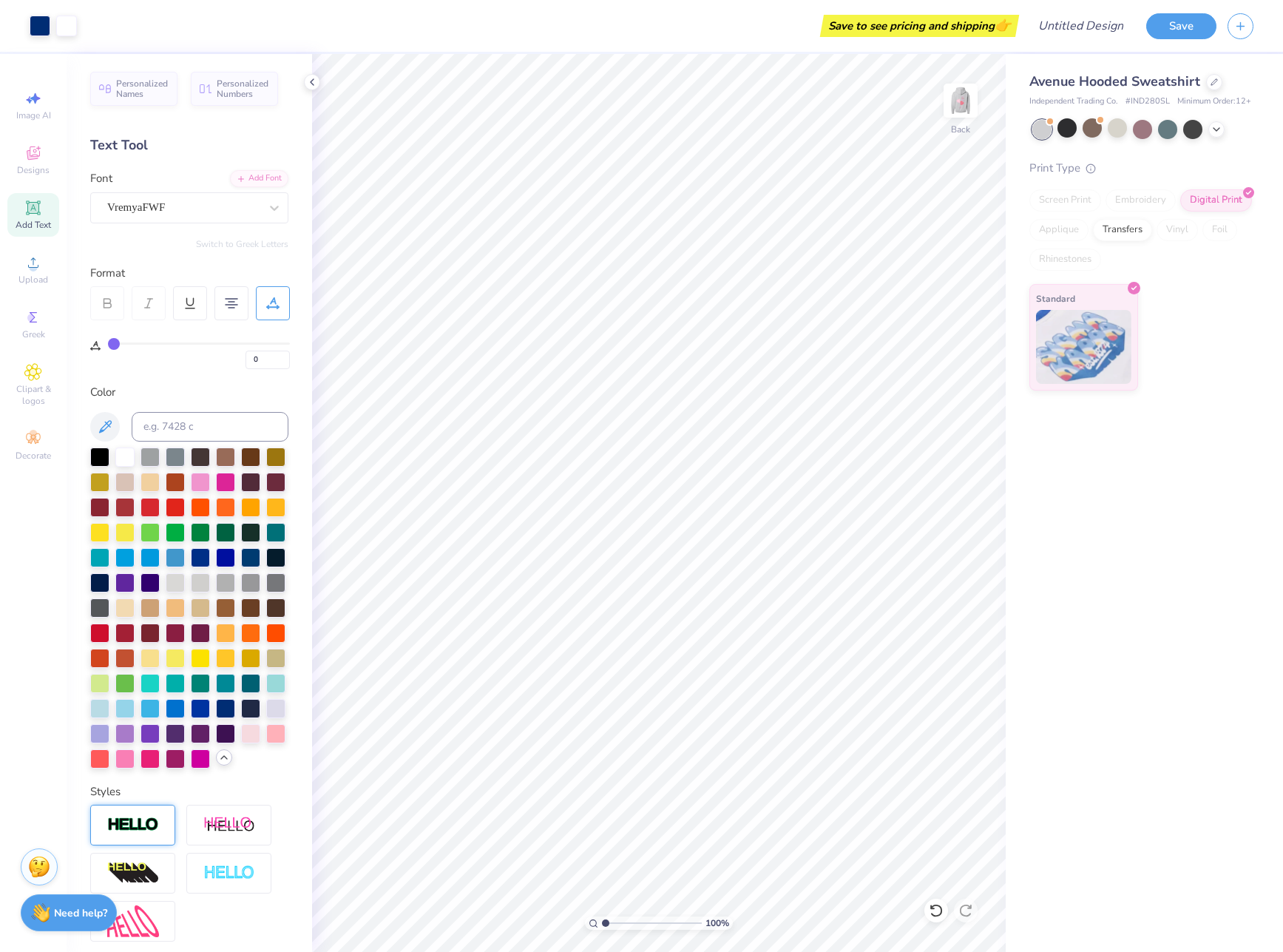
type input "2"
type input "3"
type input "5"
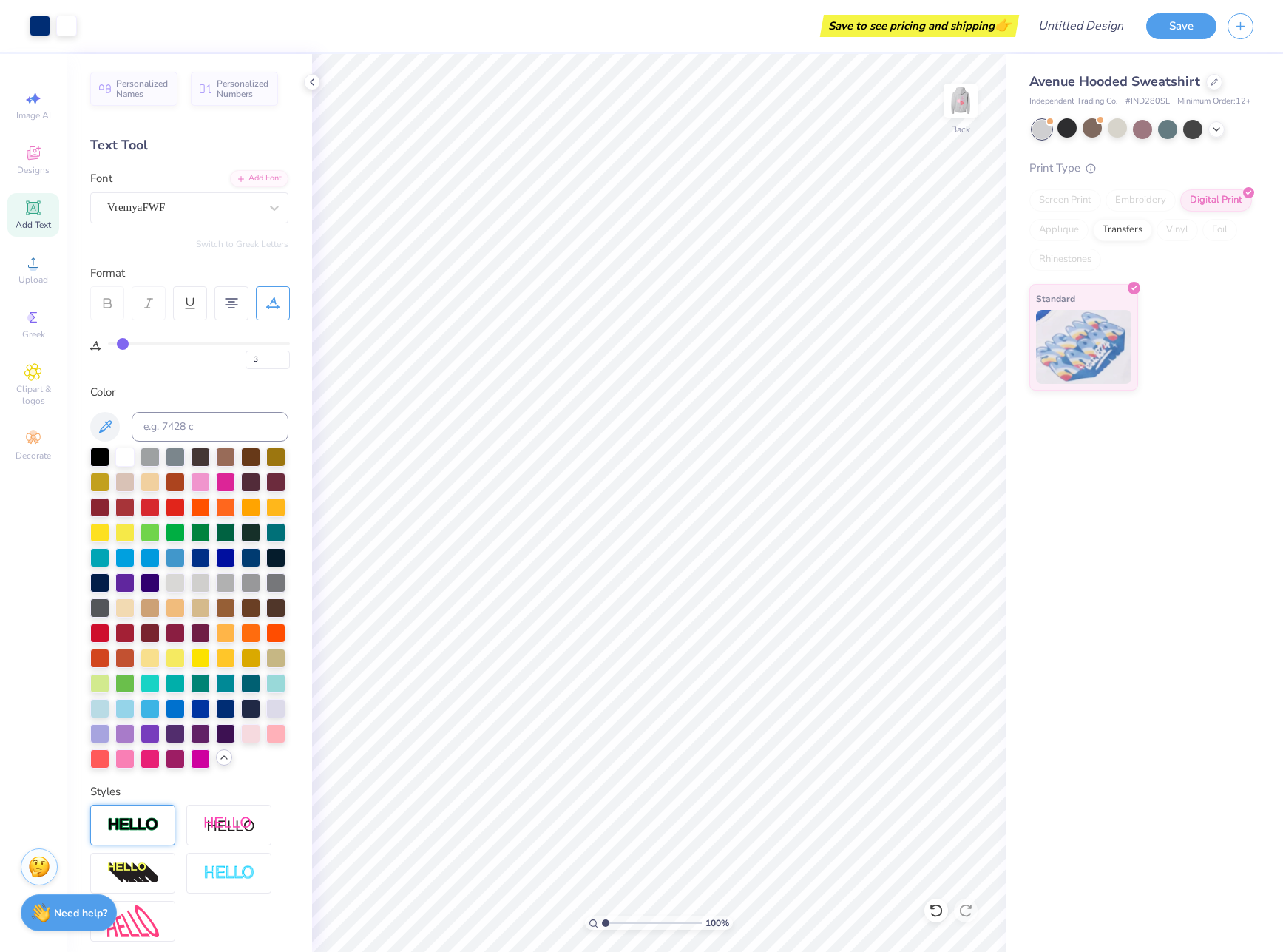
type input "5"
type input "6"
type input "8"
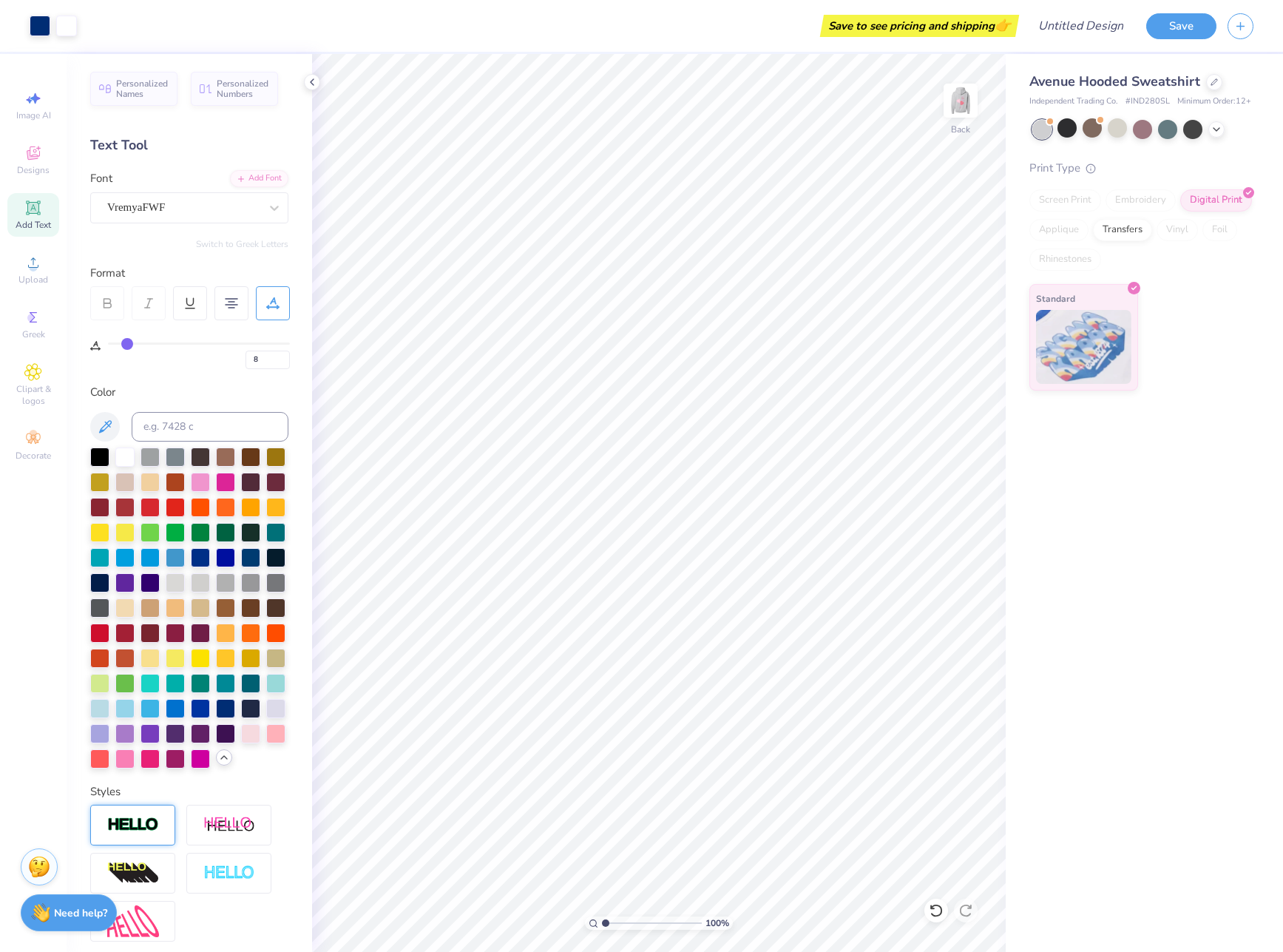
type input "9"
type input "10"
type input "11"
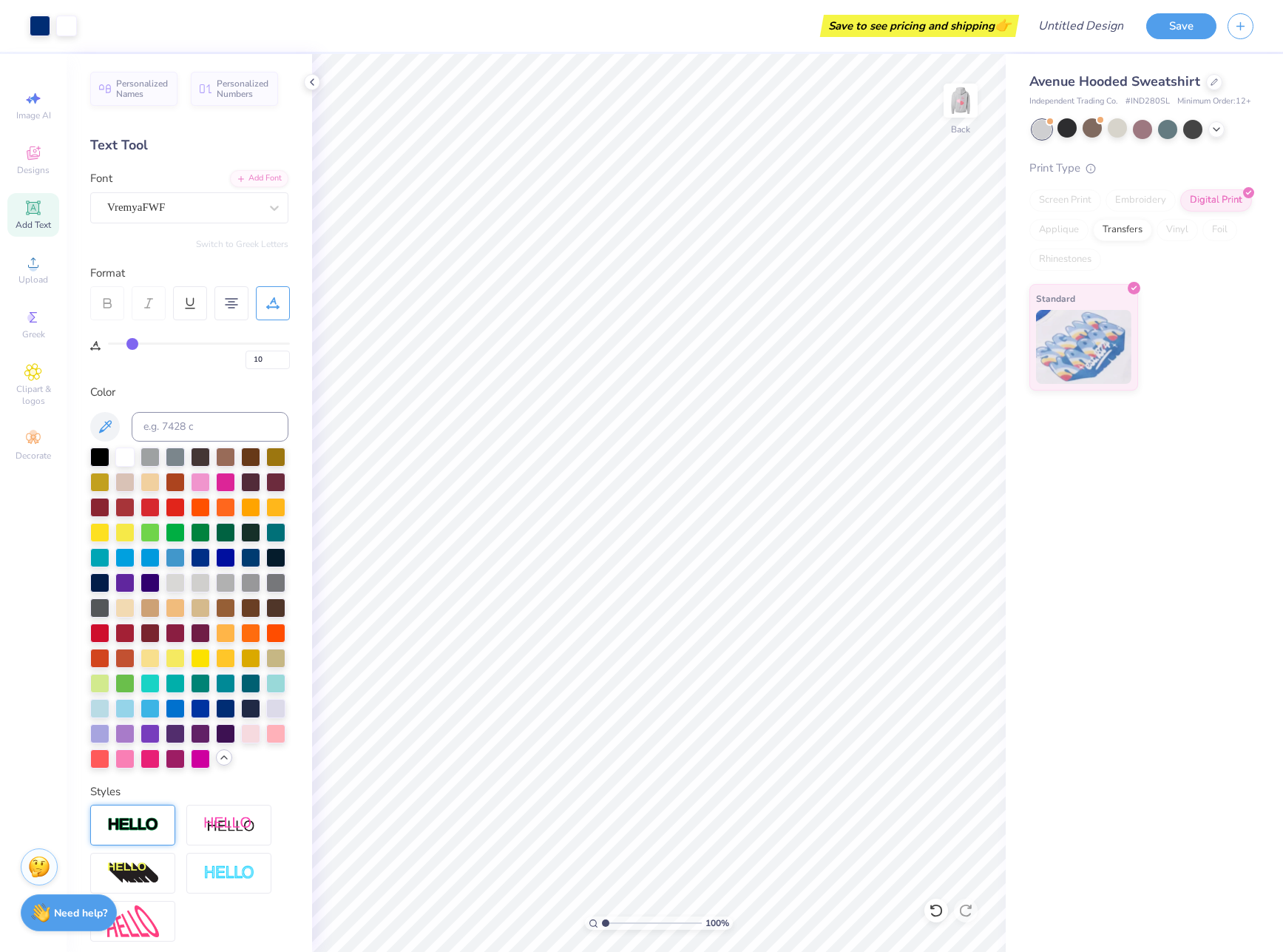
type input "11"
type input "12"
type input "13"
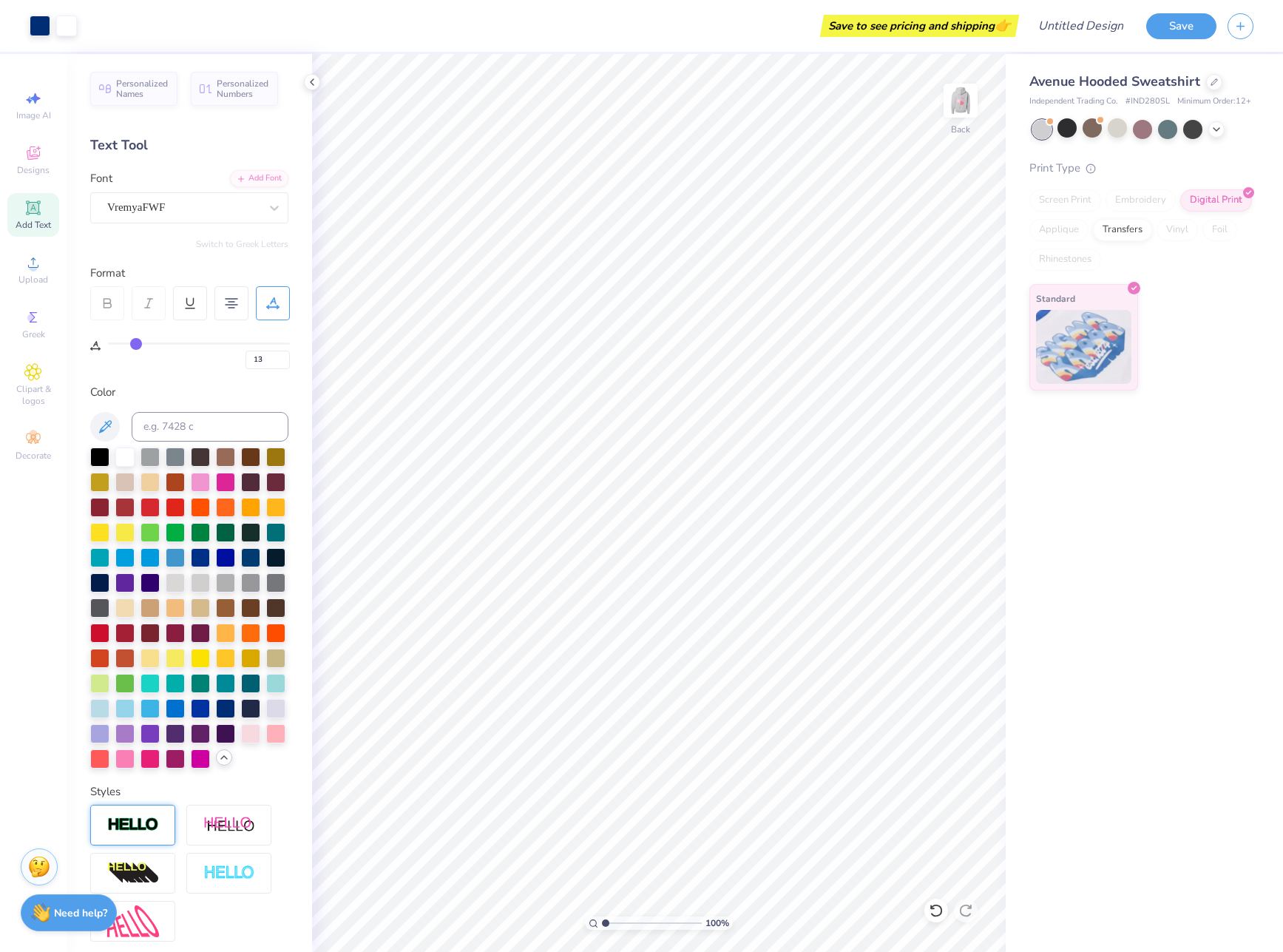
type input "15"
type input "16"
type input "17"
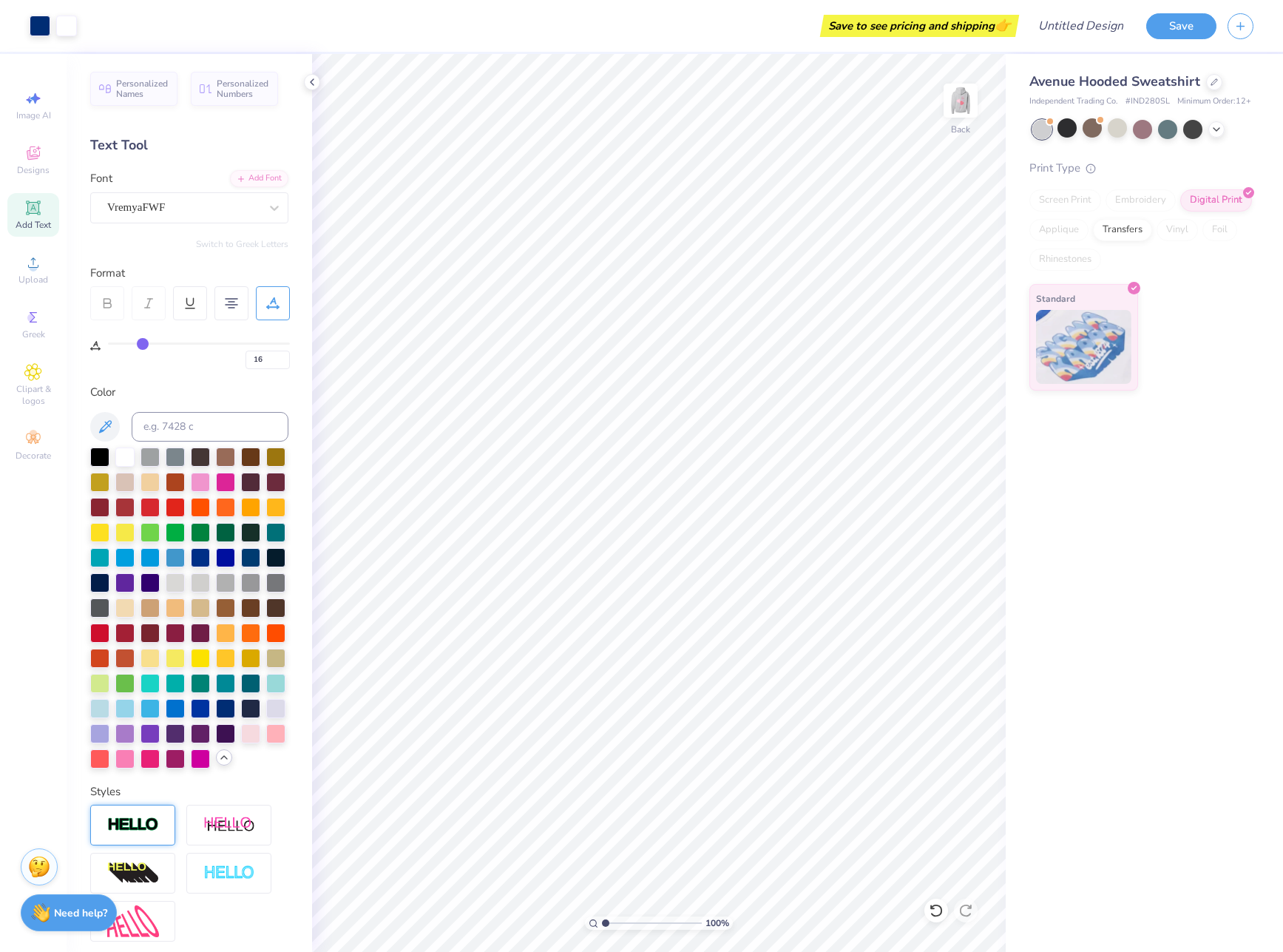
type input "17"
type input "18"
type input "19"
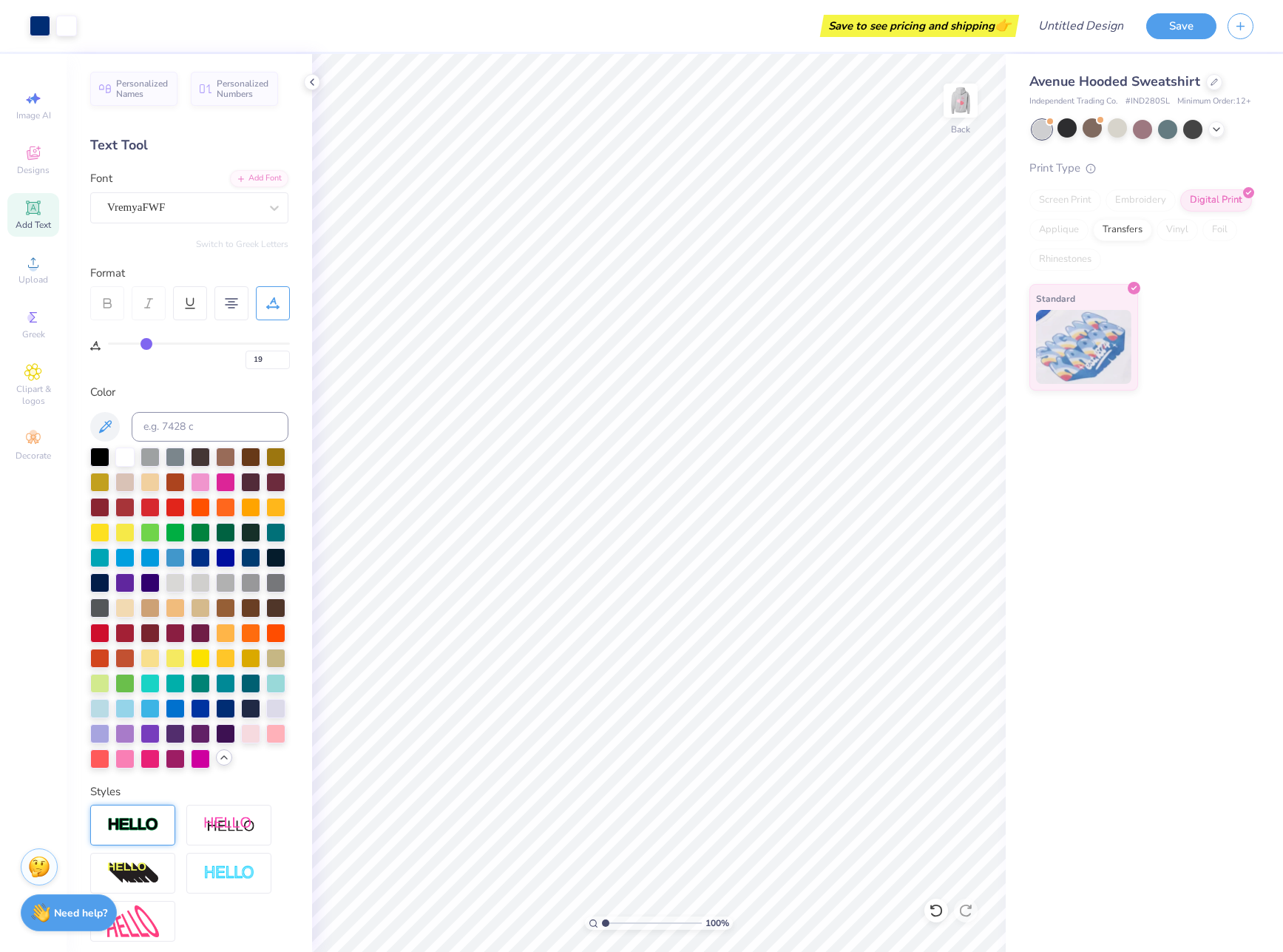
type input "20"
type input "21"
type input "22"
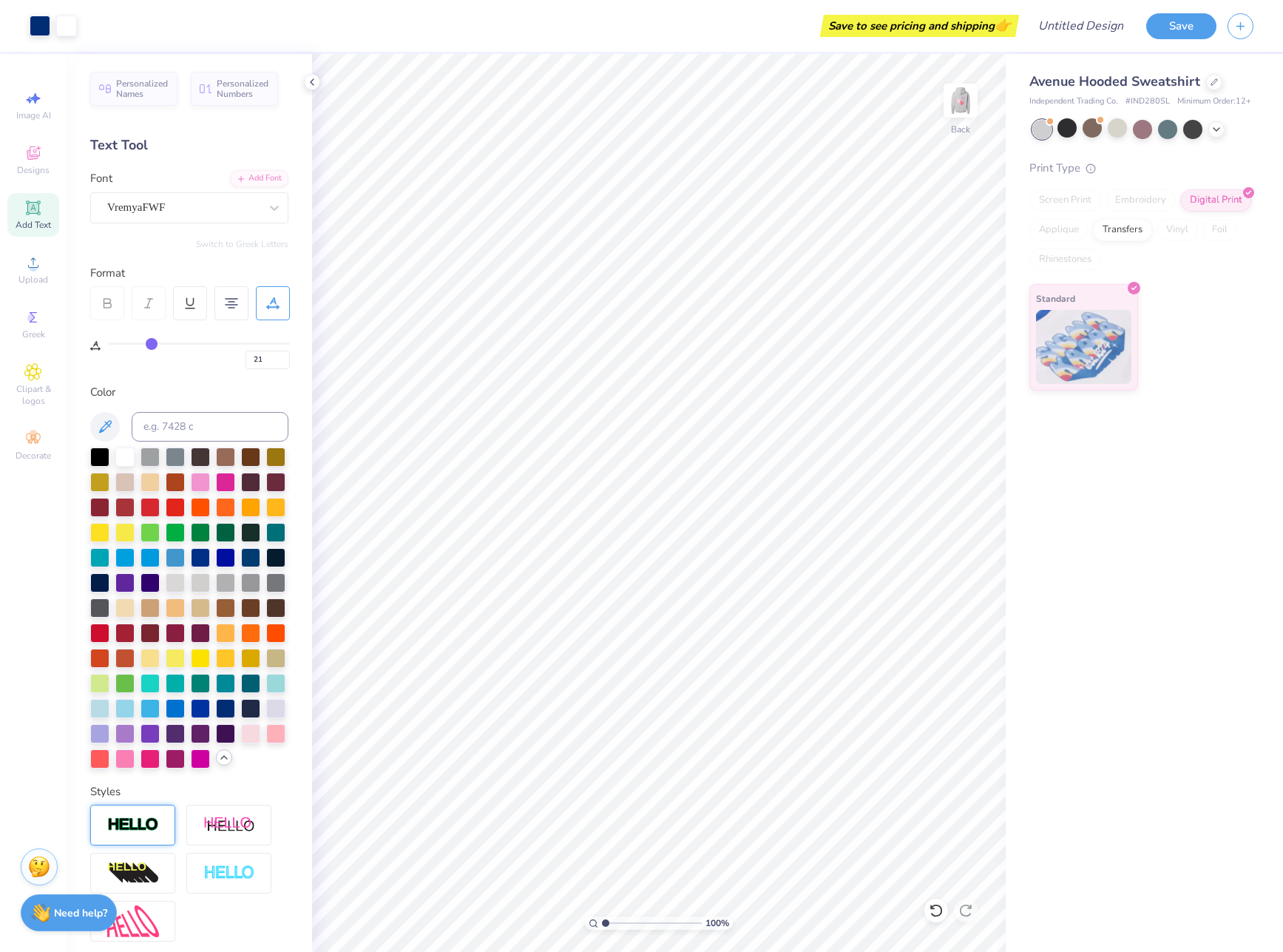
type input "22"
drag, startPoint x: 116, startPoint y: 338, endPoint x: 151, endPoint y: 341, distance: 35.1
click at [151, 342] on input "range" at bounding box center [199, 343] width 182 height 2
type input "19"
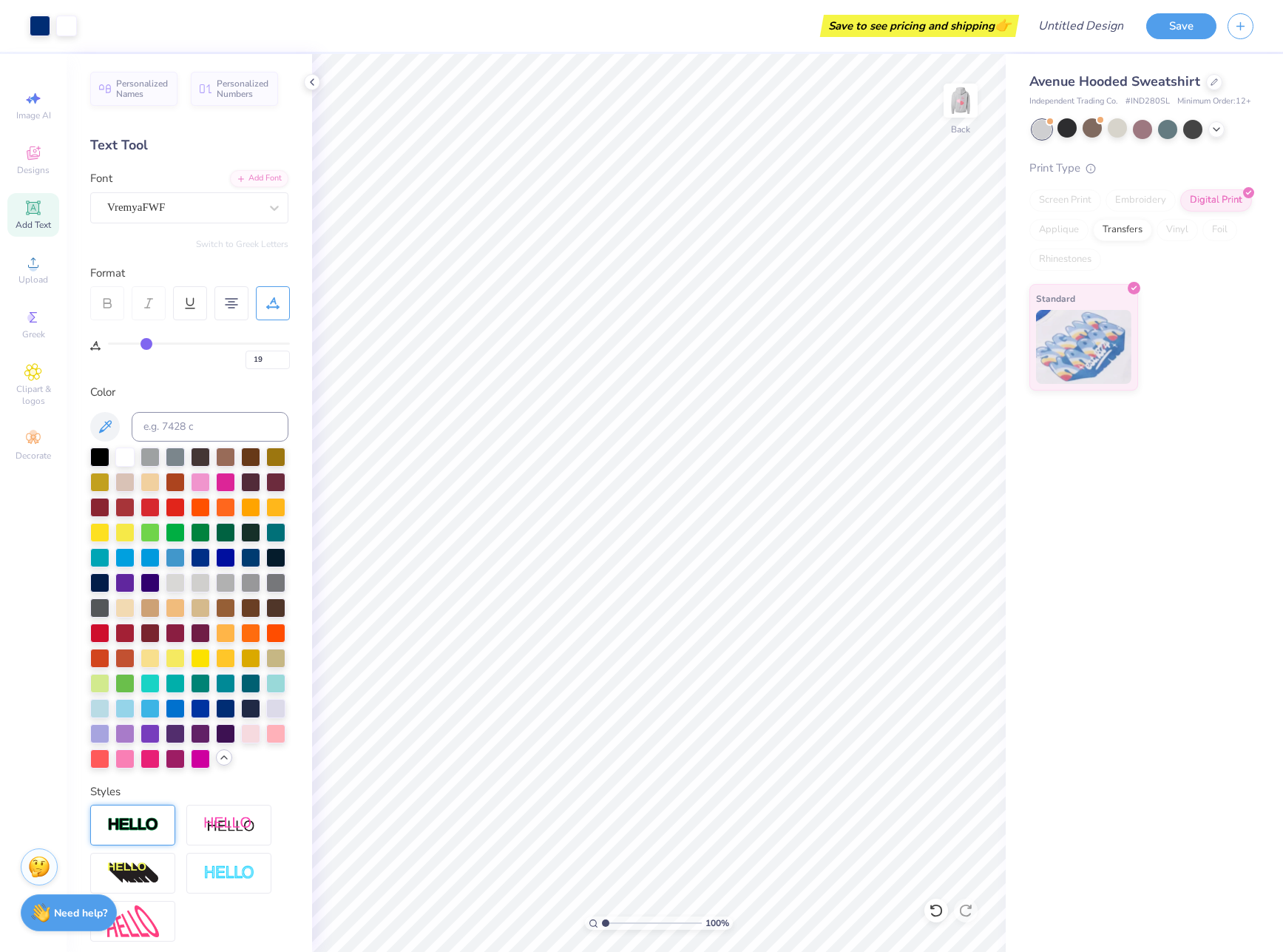
type input "18"
type input "17"
type input "16"
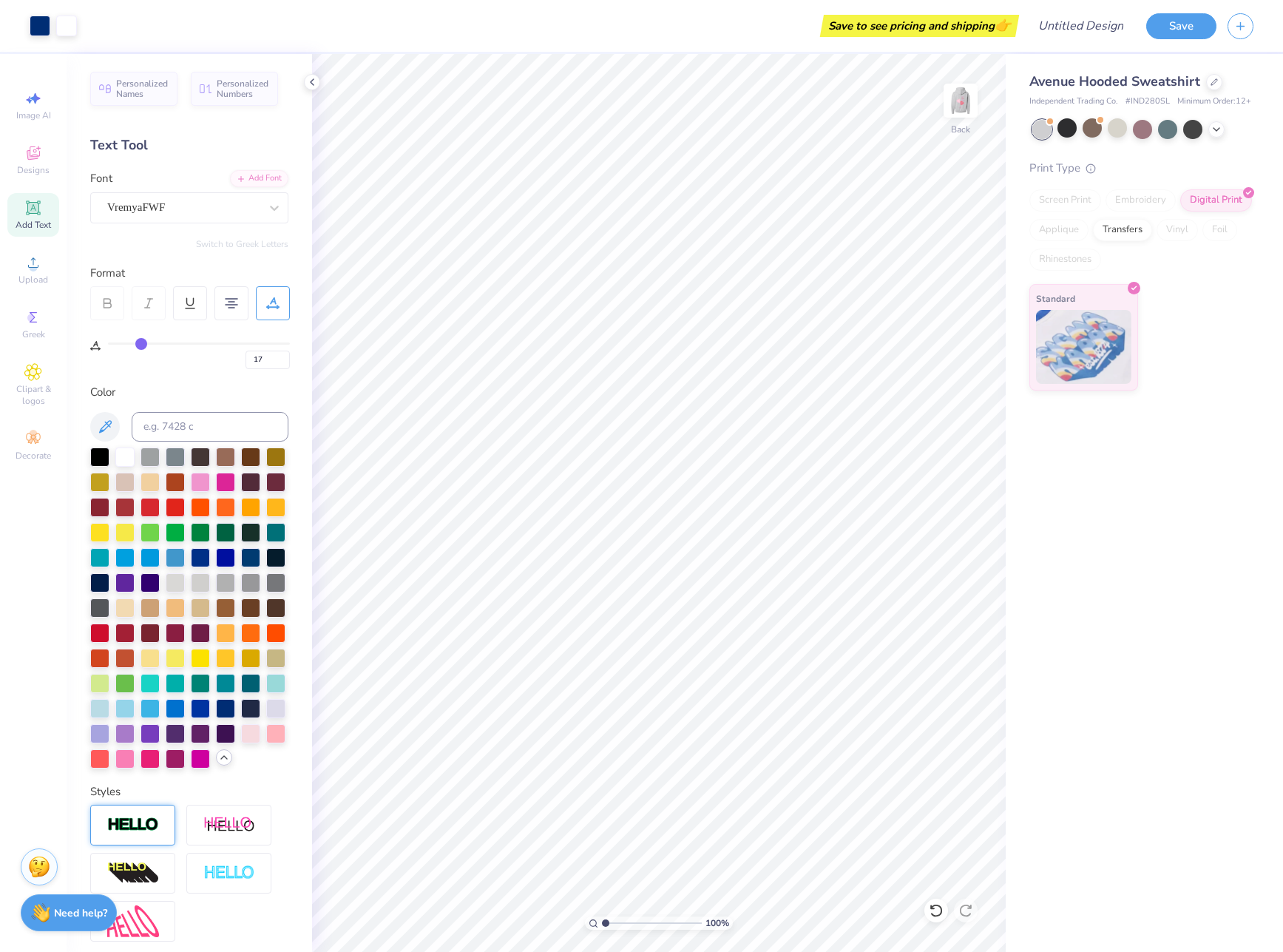
type input "16"
type input "15"
type input "14"
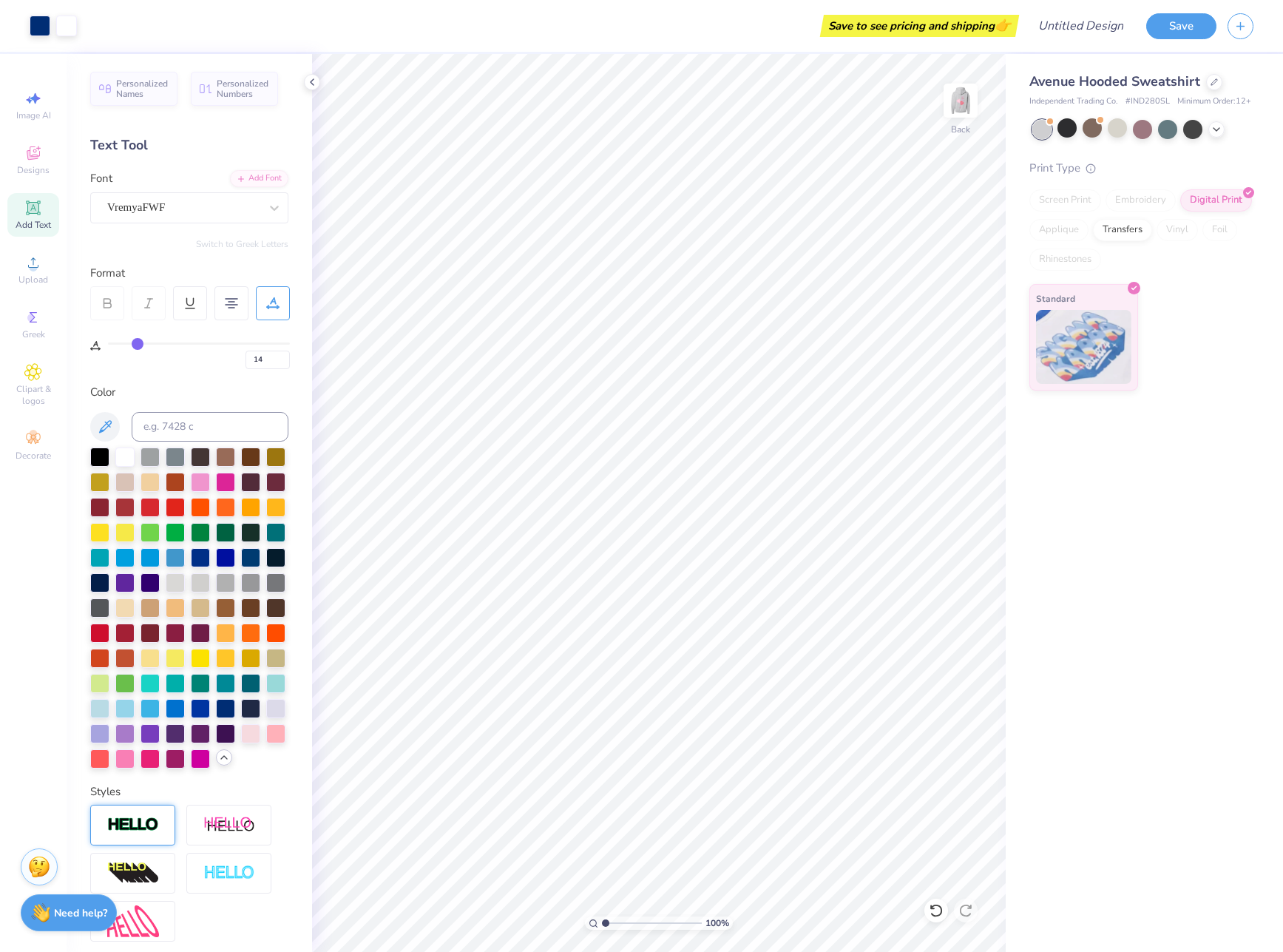
type input "13"
drag, startPoint x: 148, startPoint y: 340, endPoint x: 136, endPoint y: 341, distance: 12.0
click at [136, 342] on input "range" at bounding box center [199, 343] width 182 height 2
type input "12"
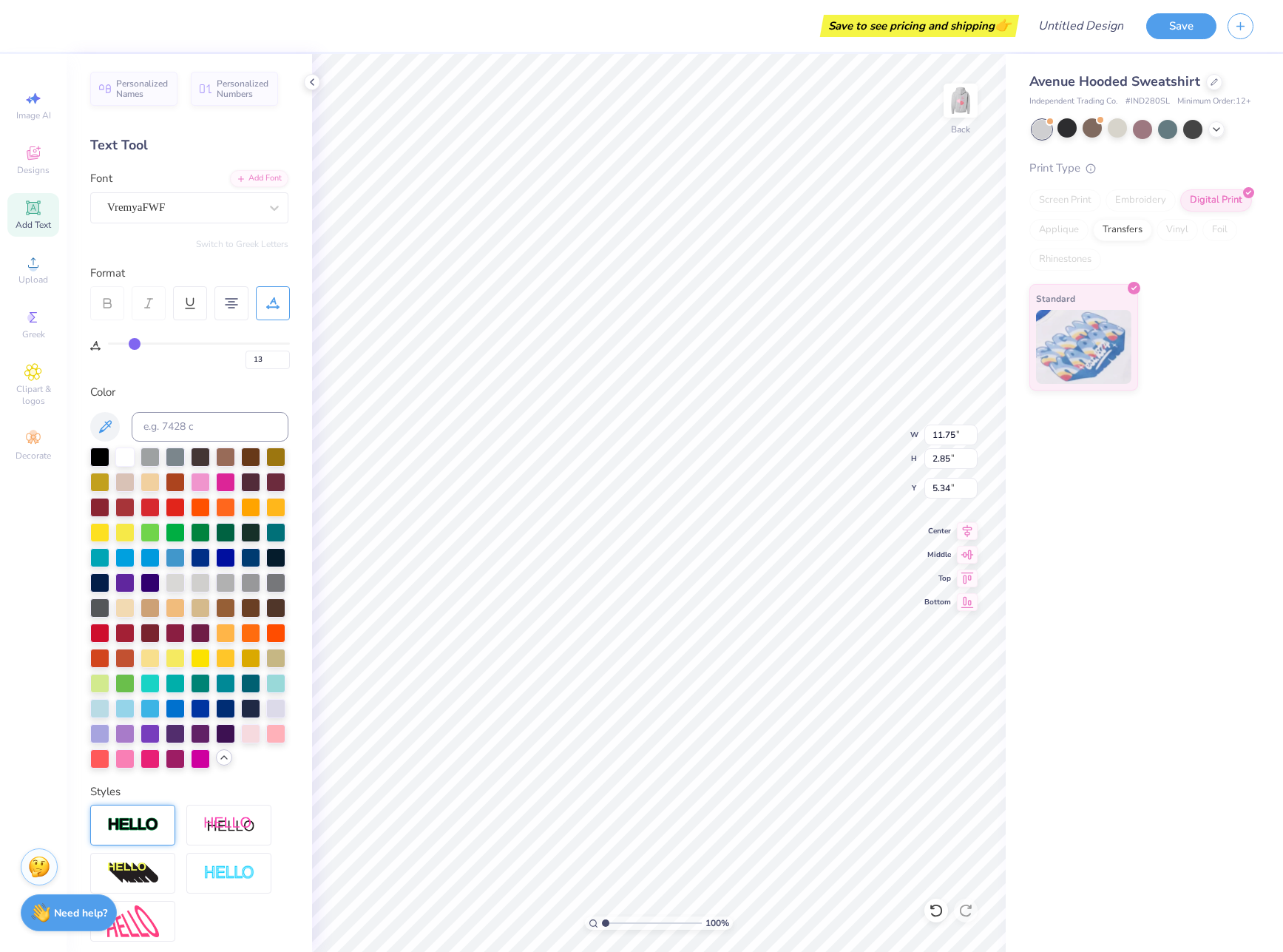
type input "12"
type input "11"
type input "10"
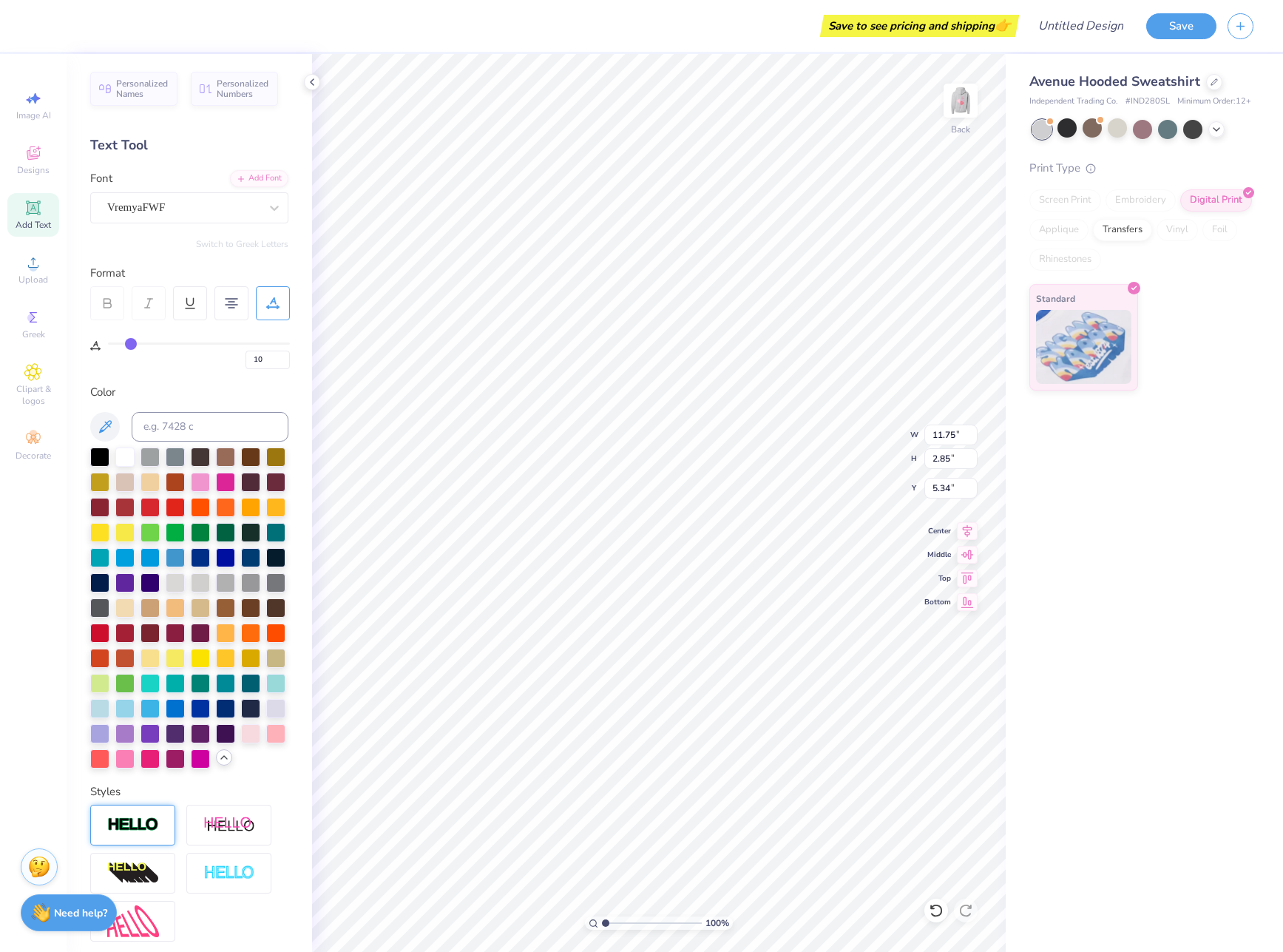
type input "9"
type input "8"
type input "7"
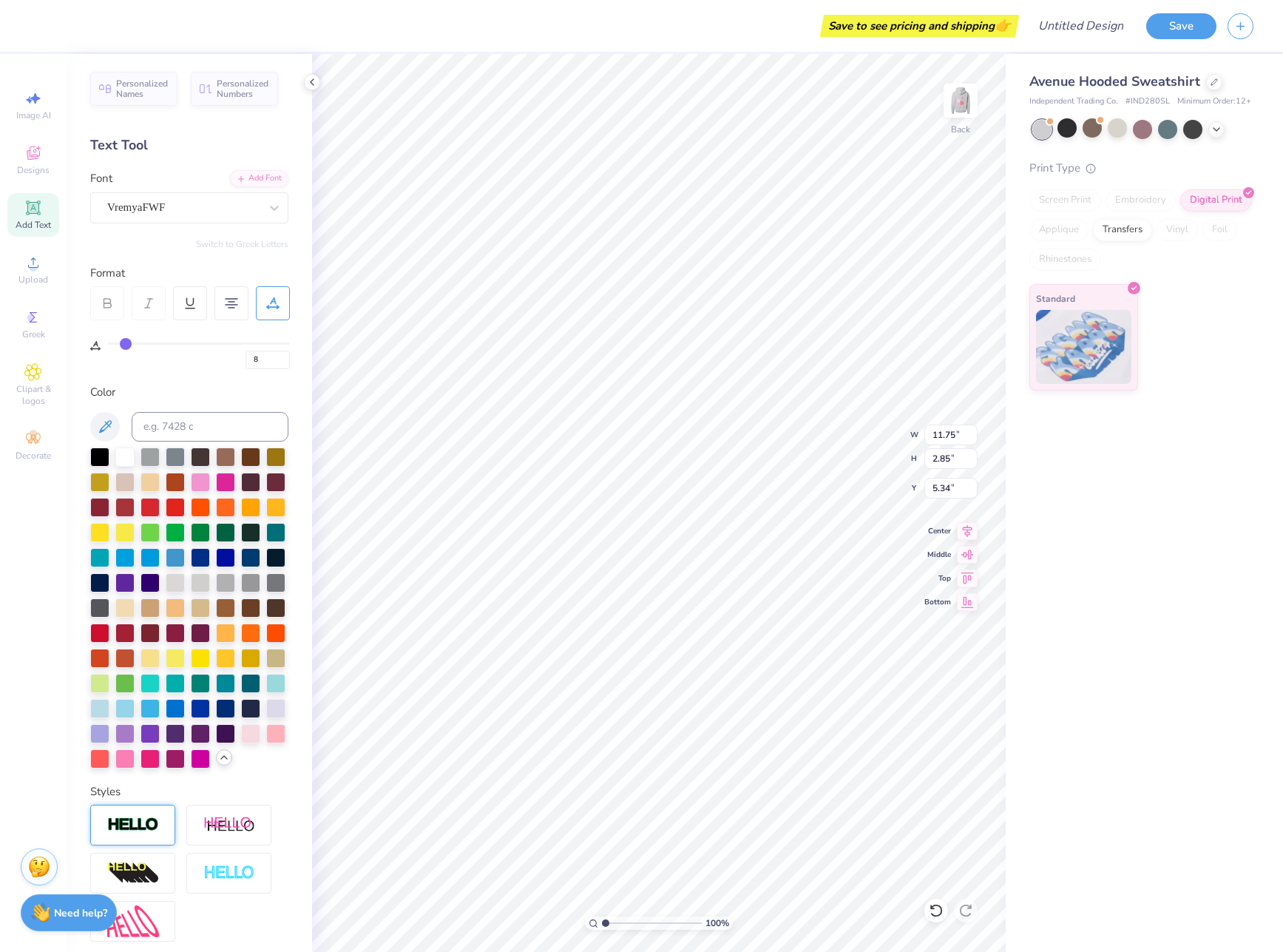
type input "7"
type input "6"
drag, startPoint x: 136, startPoint y: 344, endPoint x: 124, endPoint y: 344, distance: 12.0
type input "6"
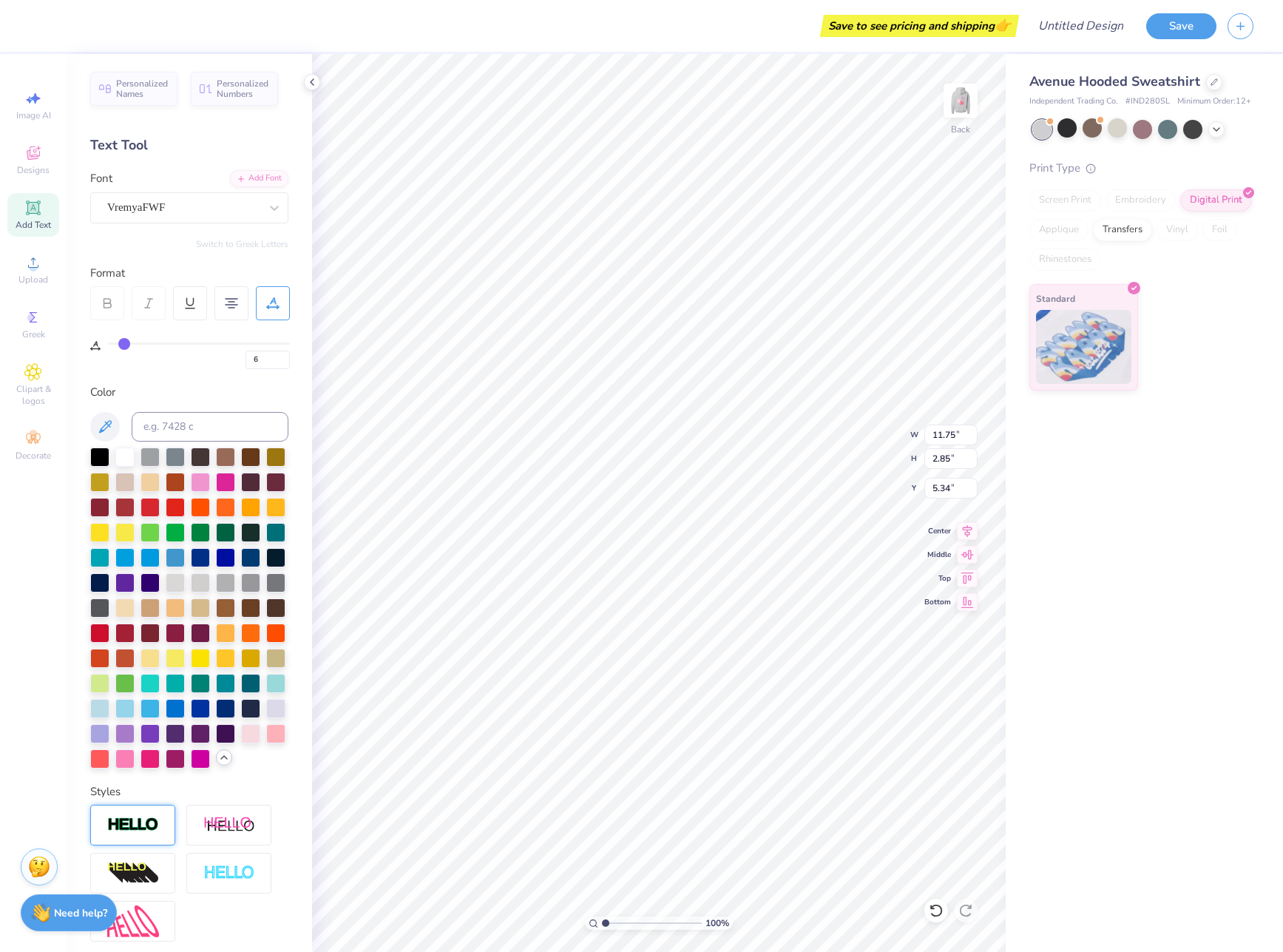
click at [124, 344] on input "range" at bounding box center [199, 343] width 182 height 2
type input "10.63"
type input "2.70"
type input "5.41"
click at [38, 268] on icon at bounding box center [34, 262] width 18 height 18
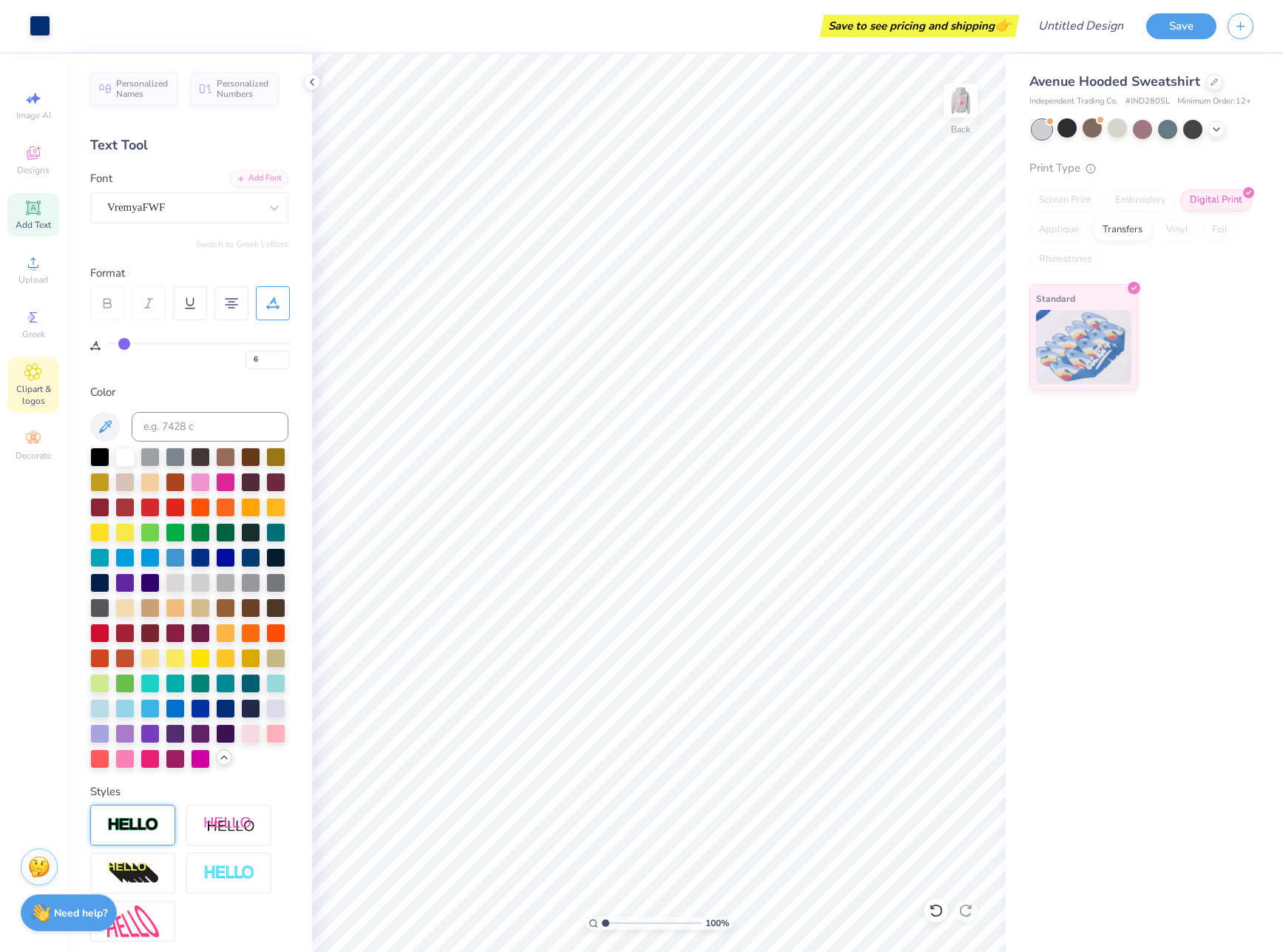
click at [41, 382] on div "Clipart & logos" at bounding box center [33, 385] width 51 height 55
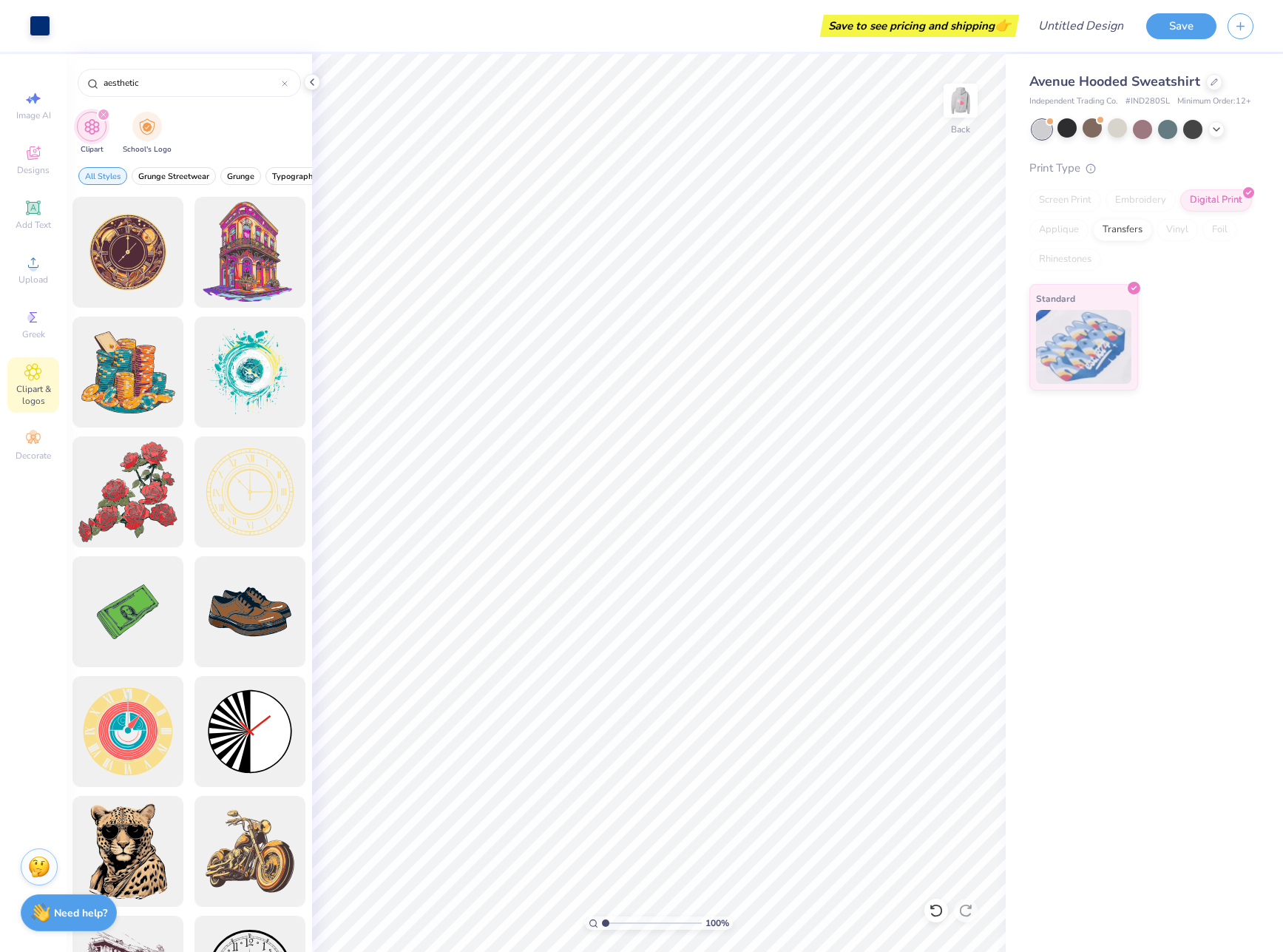
type input "aesthetic"
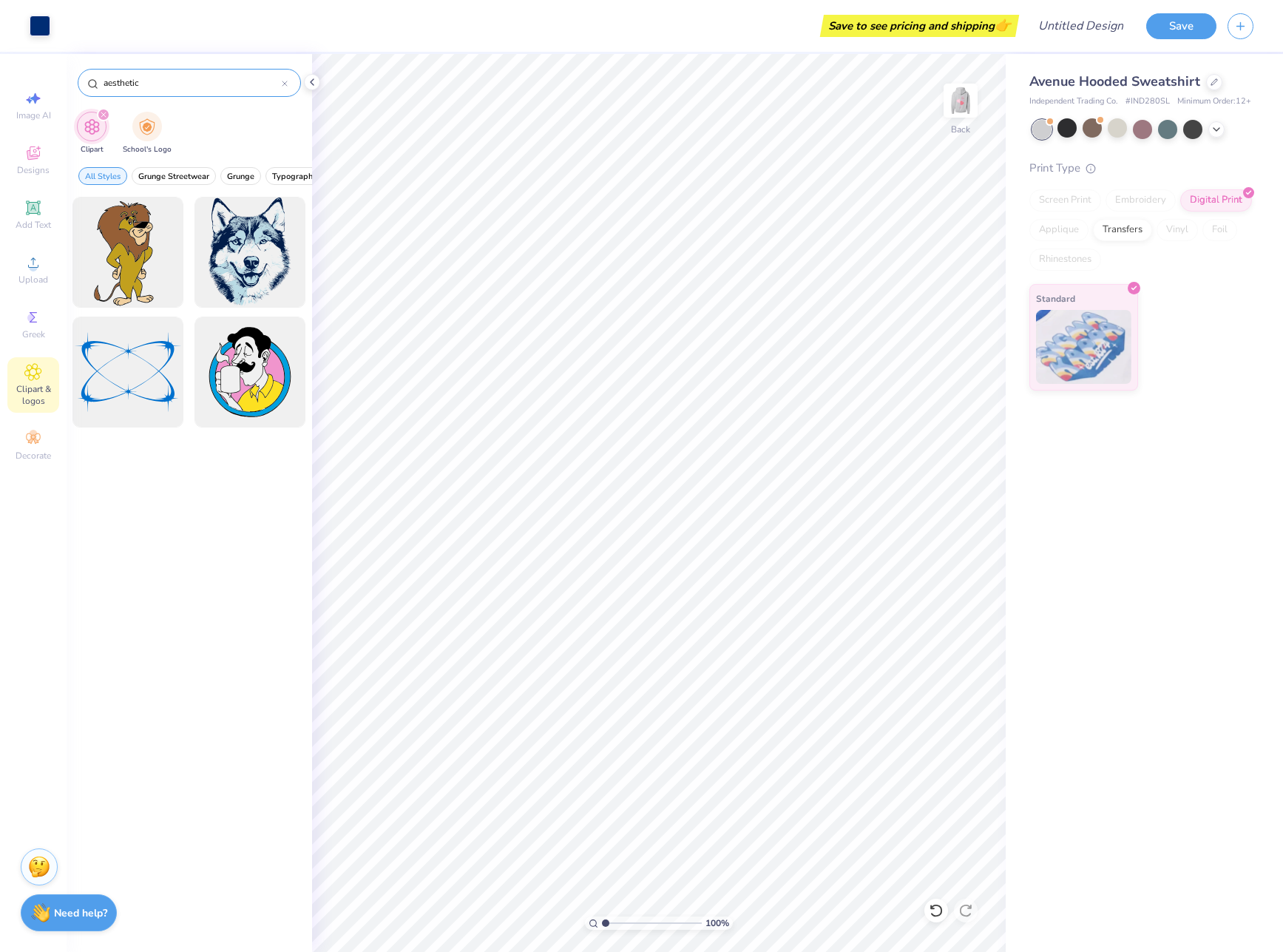
click at [285, 81] on icon at bounding box center [285, 83] width 6 height 6
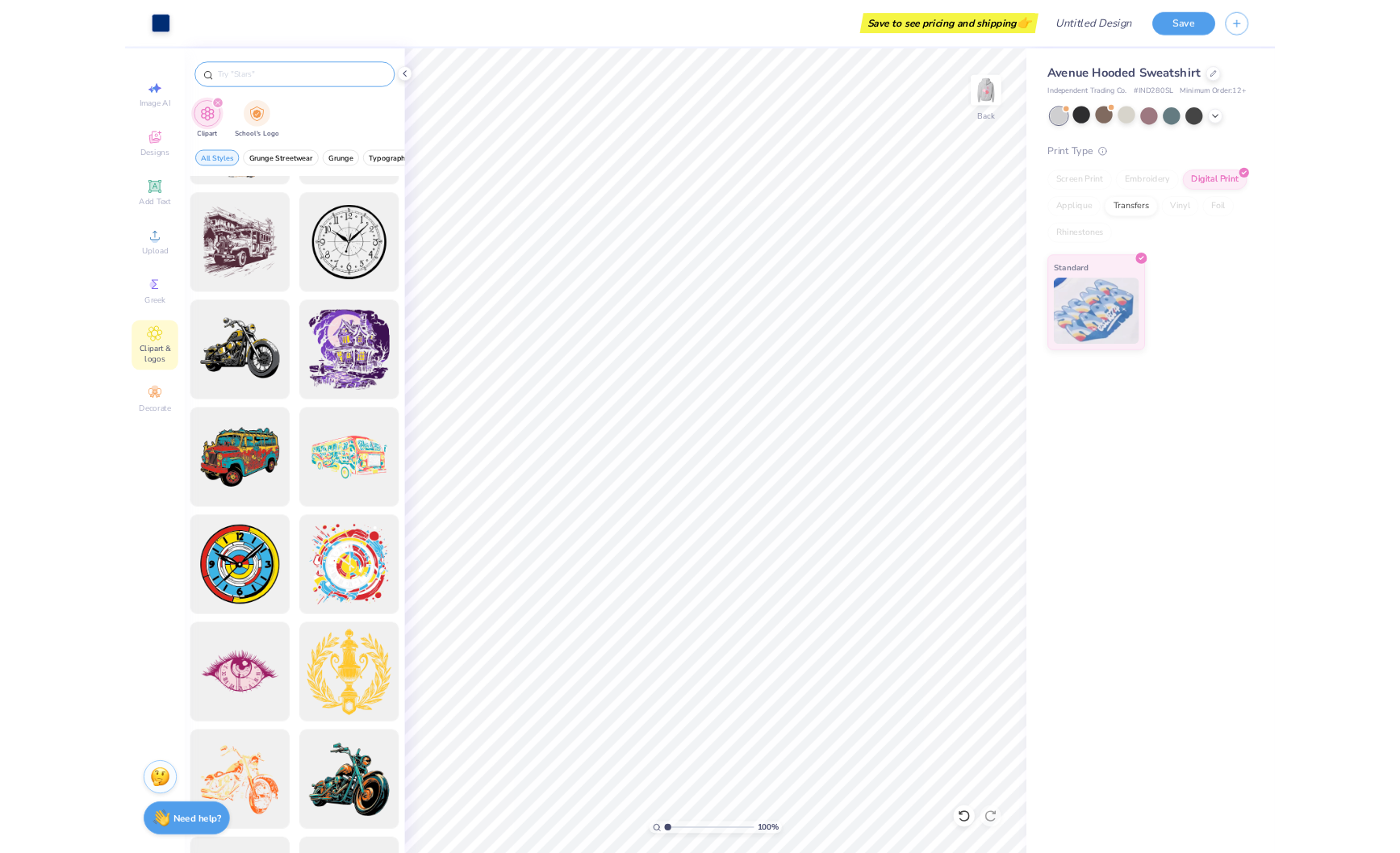
scroll to position [768, 0]
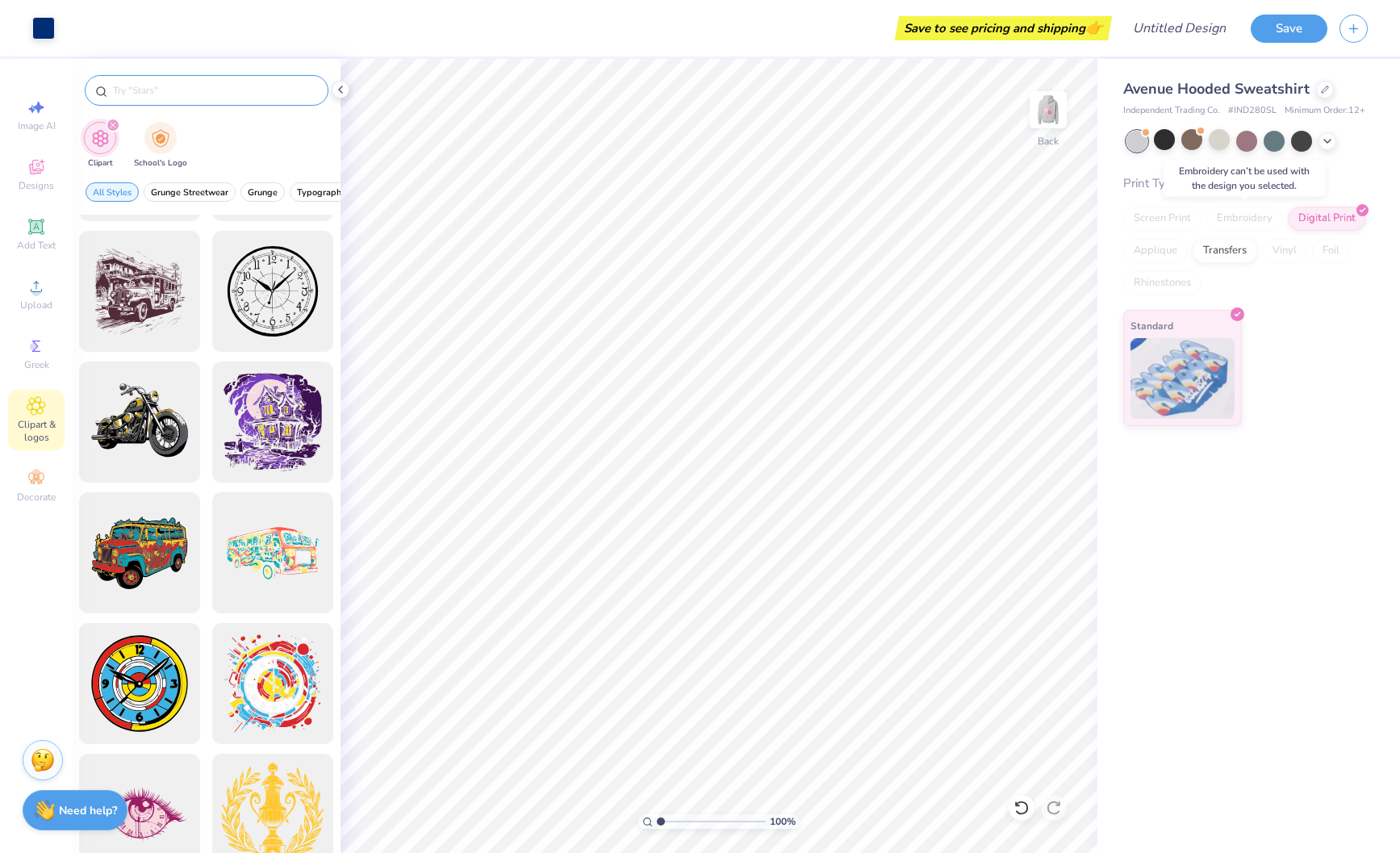
click at [1257, 223] on div "Embroidery" at bounding box center [1245, 219] width 76 height 24
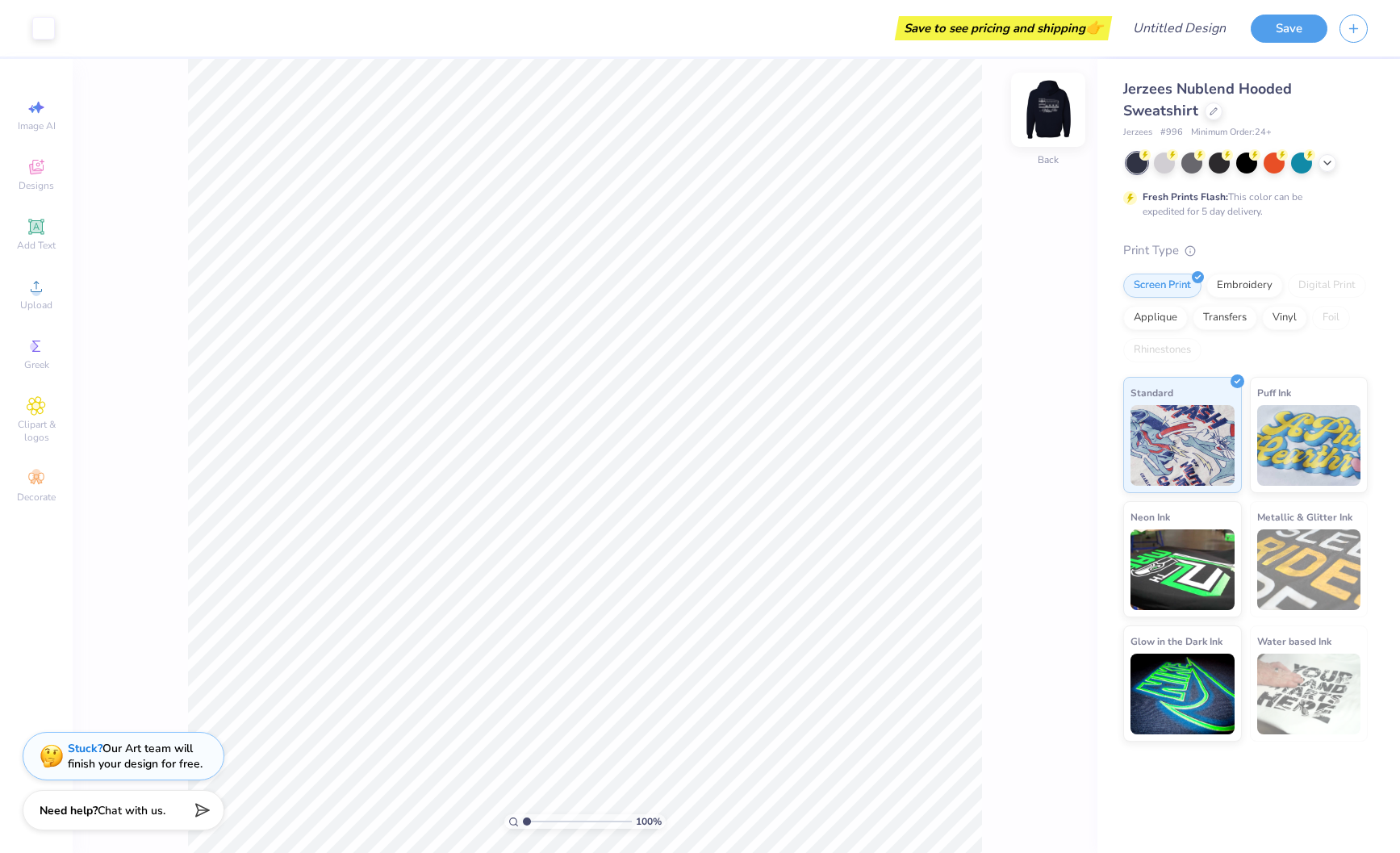
click at [1038, 90] on img at bounding box center [1048, 109] width 64 height 64
